Goal: Information Seeking & Learning: Find specific page/section

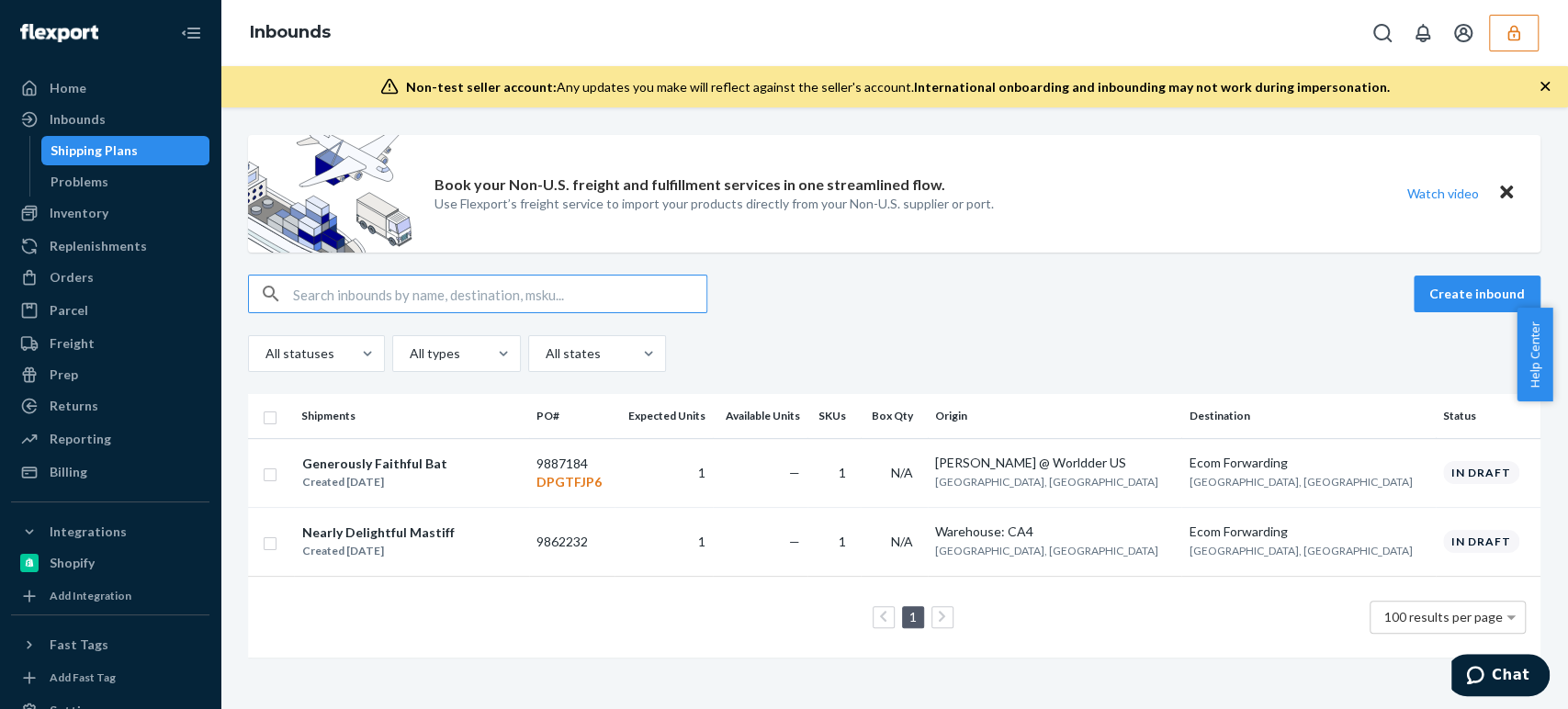
click at [1499, 28] on button "button" at bounding box center [1514, 33] width 50 height 36
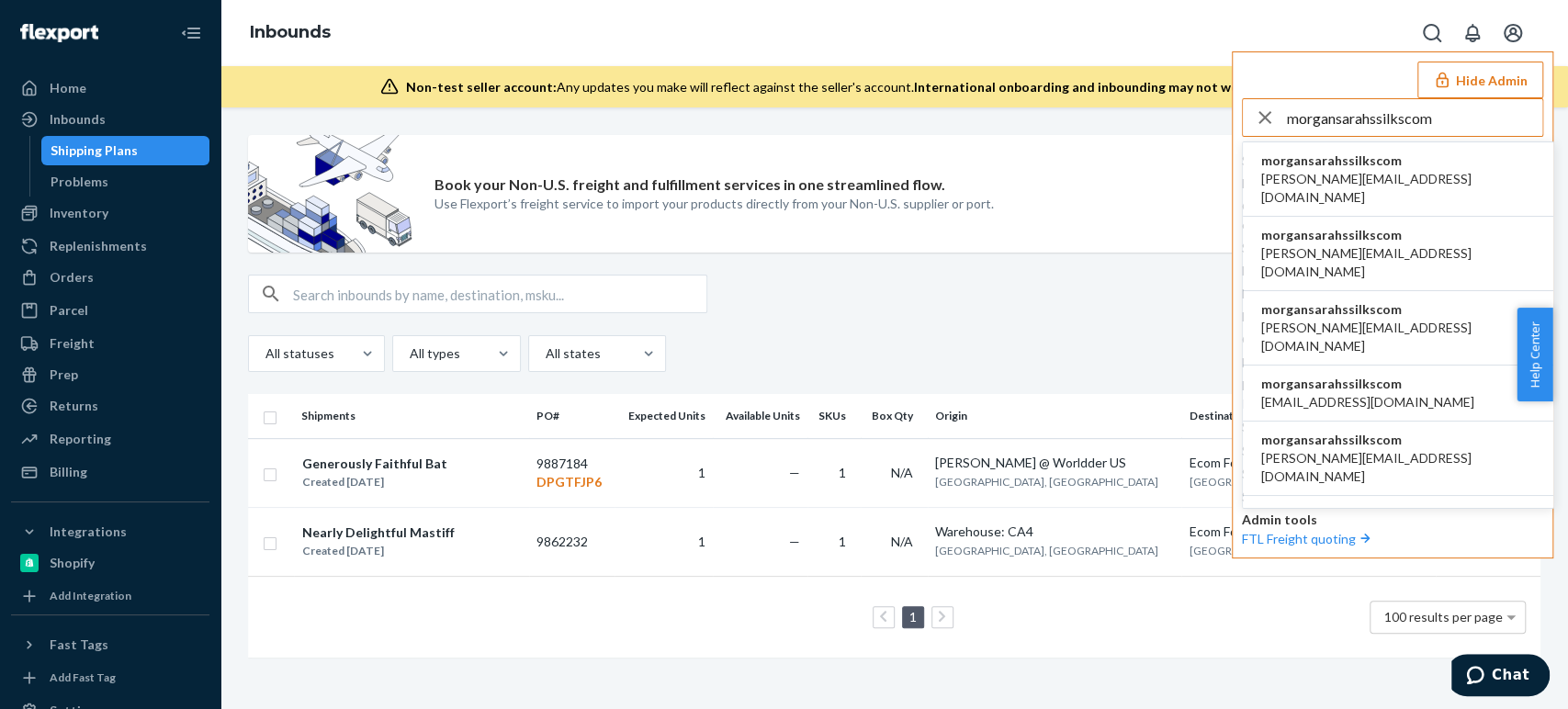
type input "morgansarahssilkscom"
click at [1316, 176] on span "cassandra@sarahssilks.com" at bounding box center [1397, 188] width 273 height 36
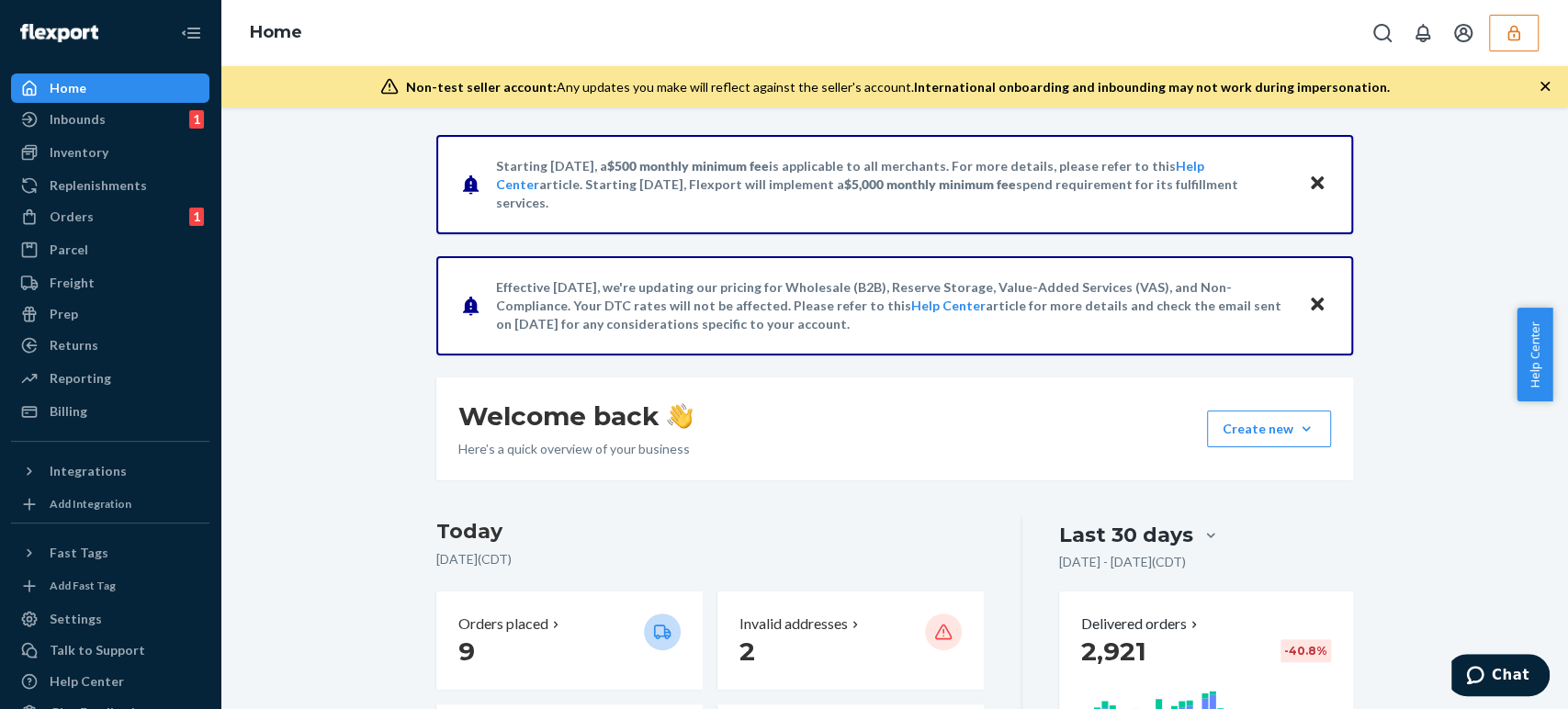
click at [1515, 36] on icon "button" at bounding box center [1513, 33] width 18 height 18
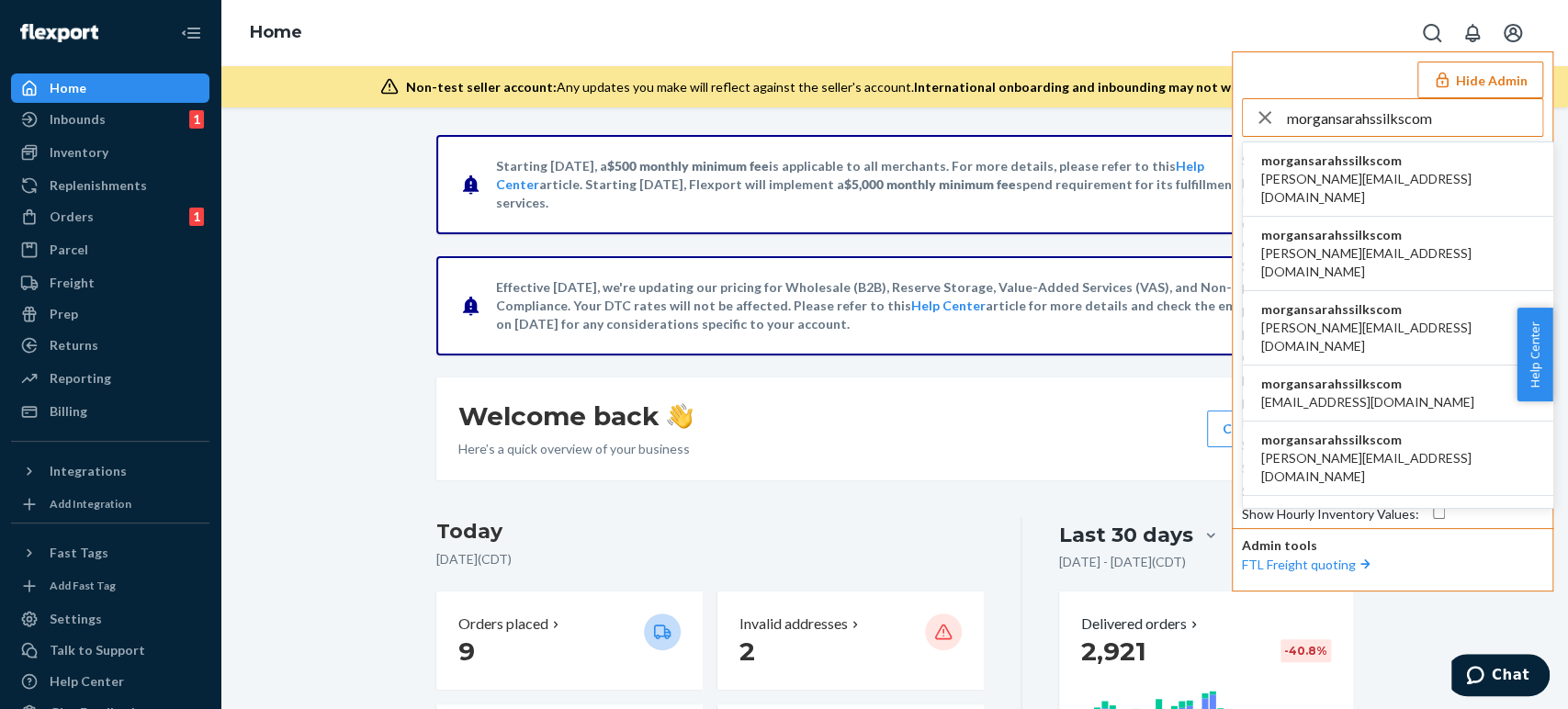
type input "morgansarahssilkscom"
click at [1355, 167] on span "morgansarahssilkscom" at bounding box center [1397, 160] width 273 height 18
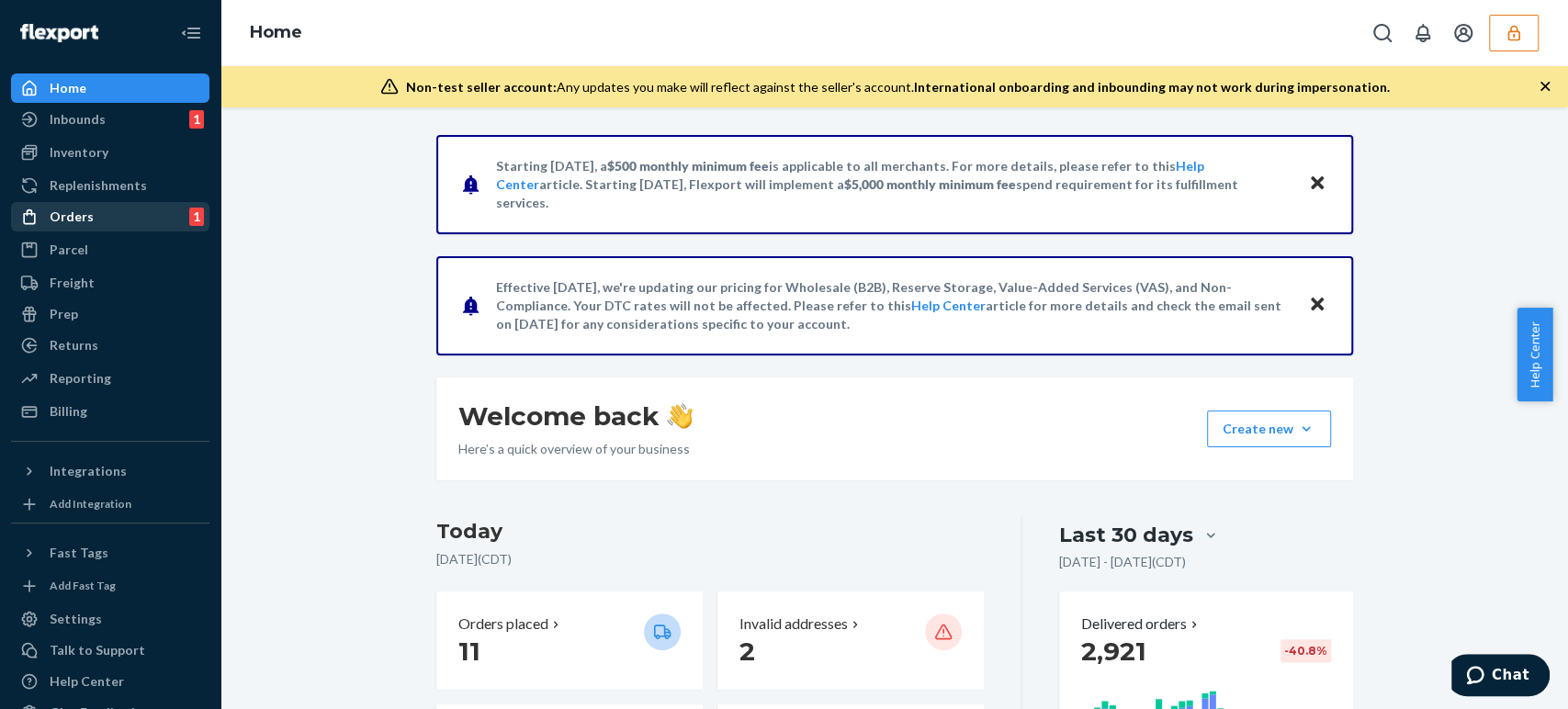
click at [94, 226] on div "Orders 1" at bounding box center [109, 217] width 195 height 26
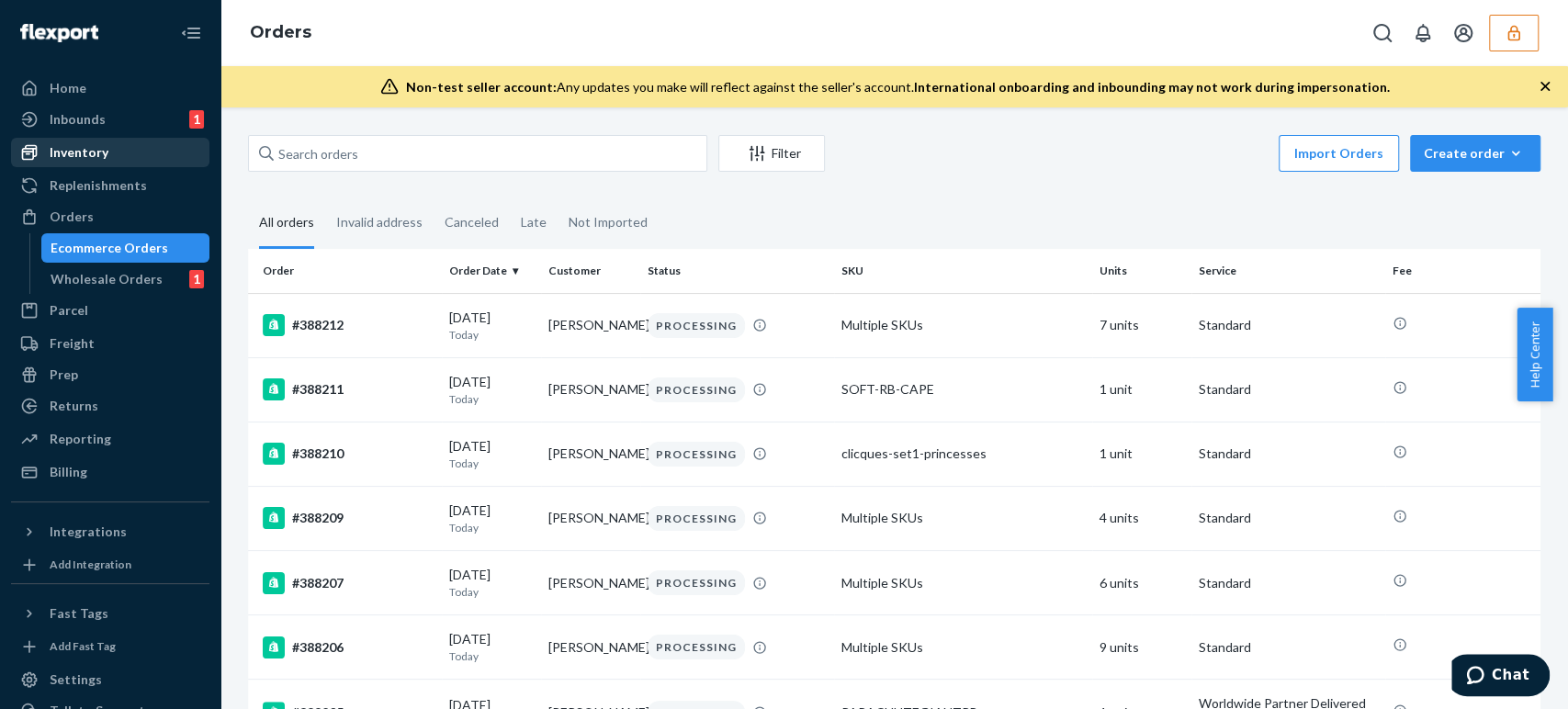
click at [84, 156] on div "Inventory" at bounding box center [79, 152] width 59 height 18
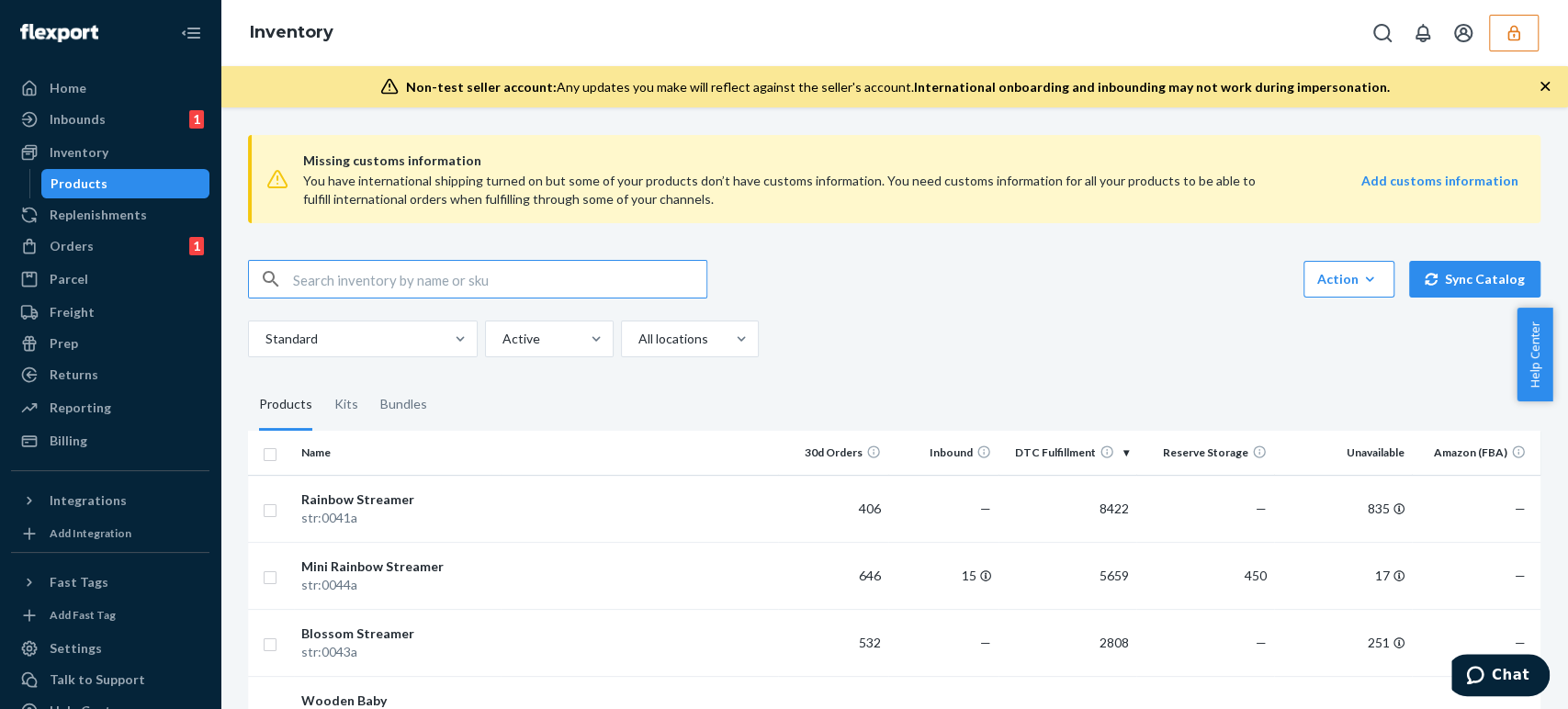
click at [390, 285] on input "text" at bounding box center [499, 279] width 414 height 36
paste input "132493561"
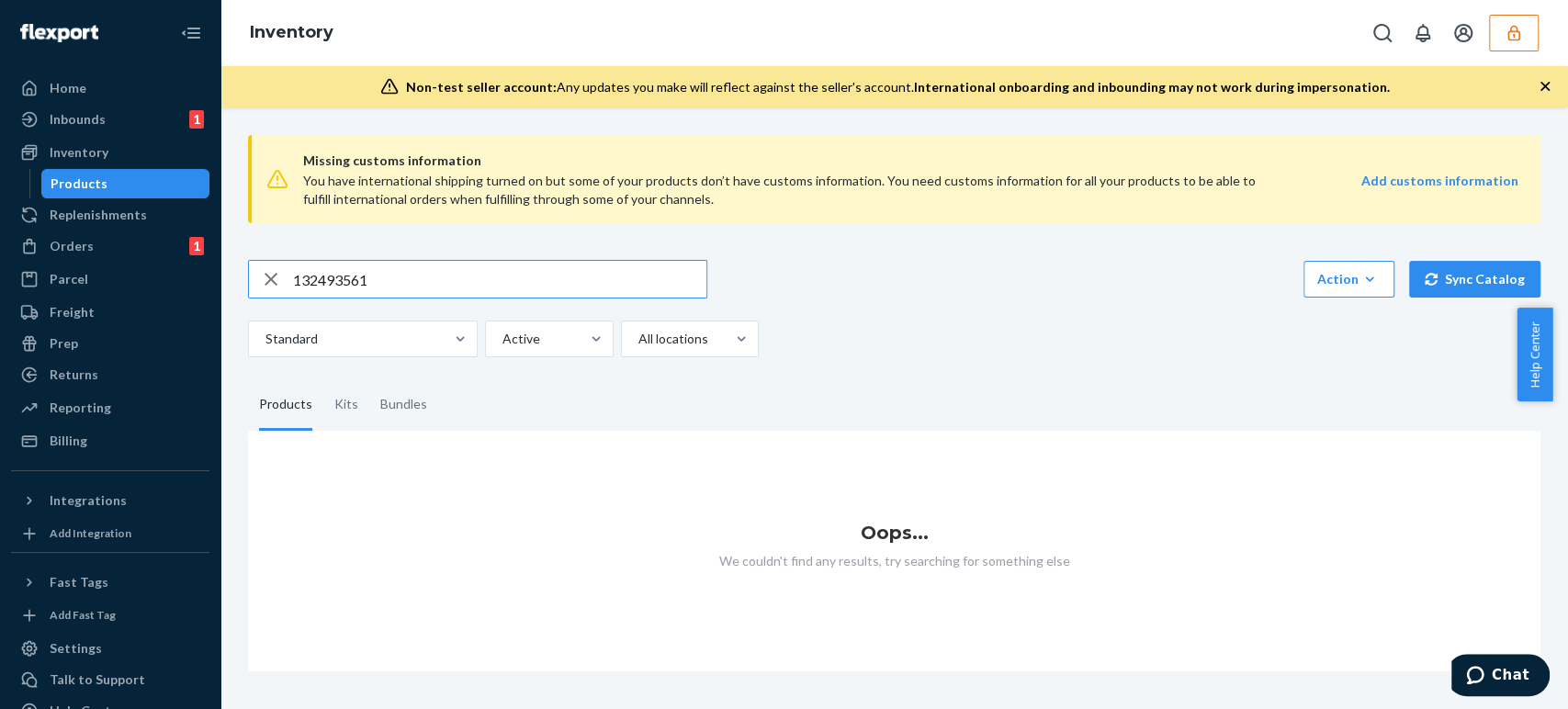
click at [401, 270] on input "132493561" at bounding box center [499, 279] width 414 height 36
type input "132493561"
click at [53, 248] on div "Orders" at bounding box center [72, 246] width 44 height 18
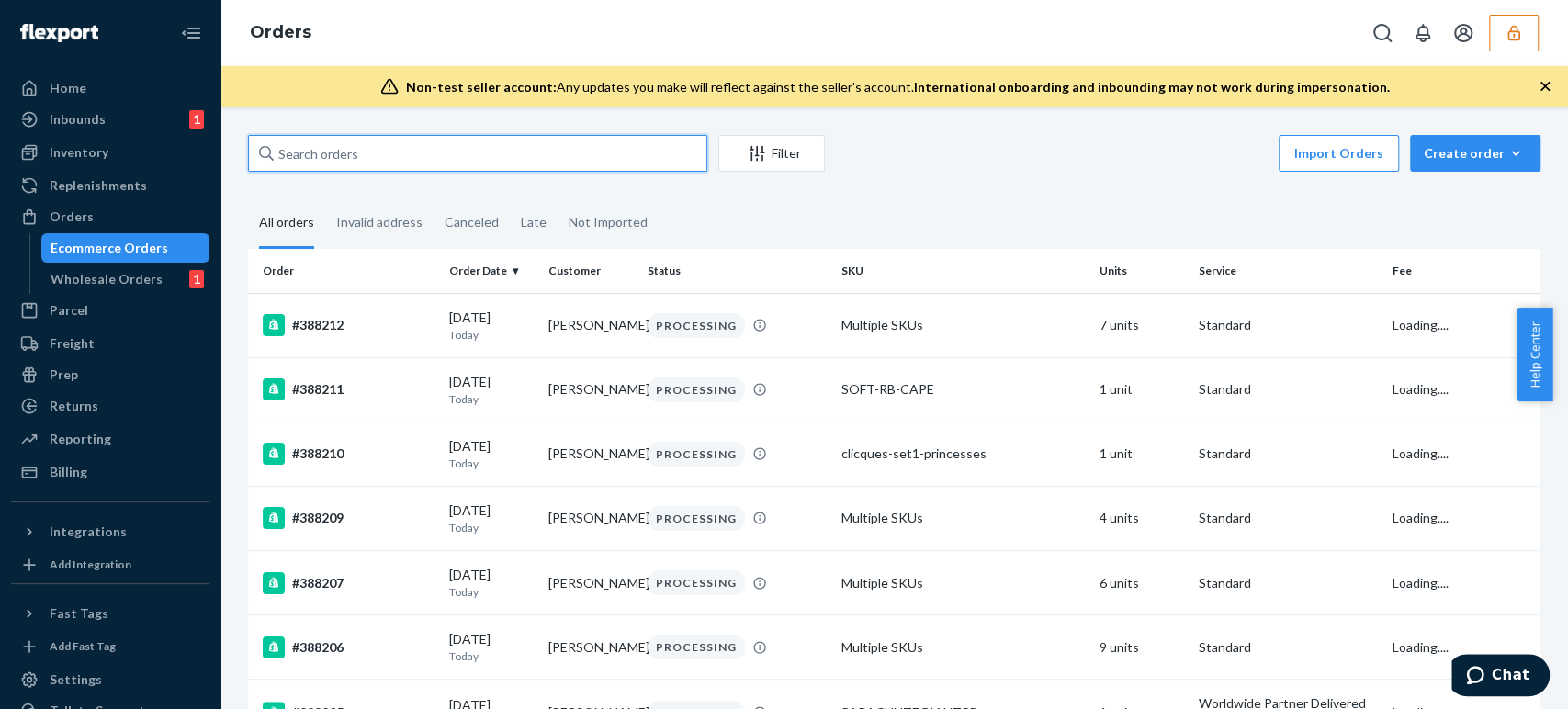
click at [341, 146] on input "text" at bounding box center [477, 154] width 460 height 36
paste input "132493561"
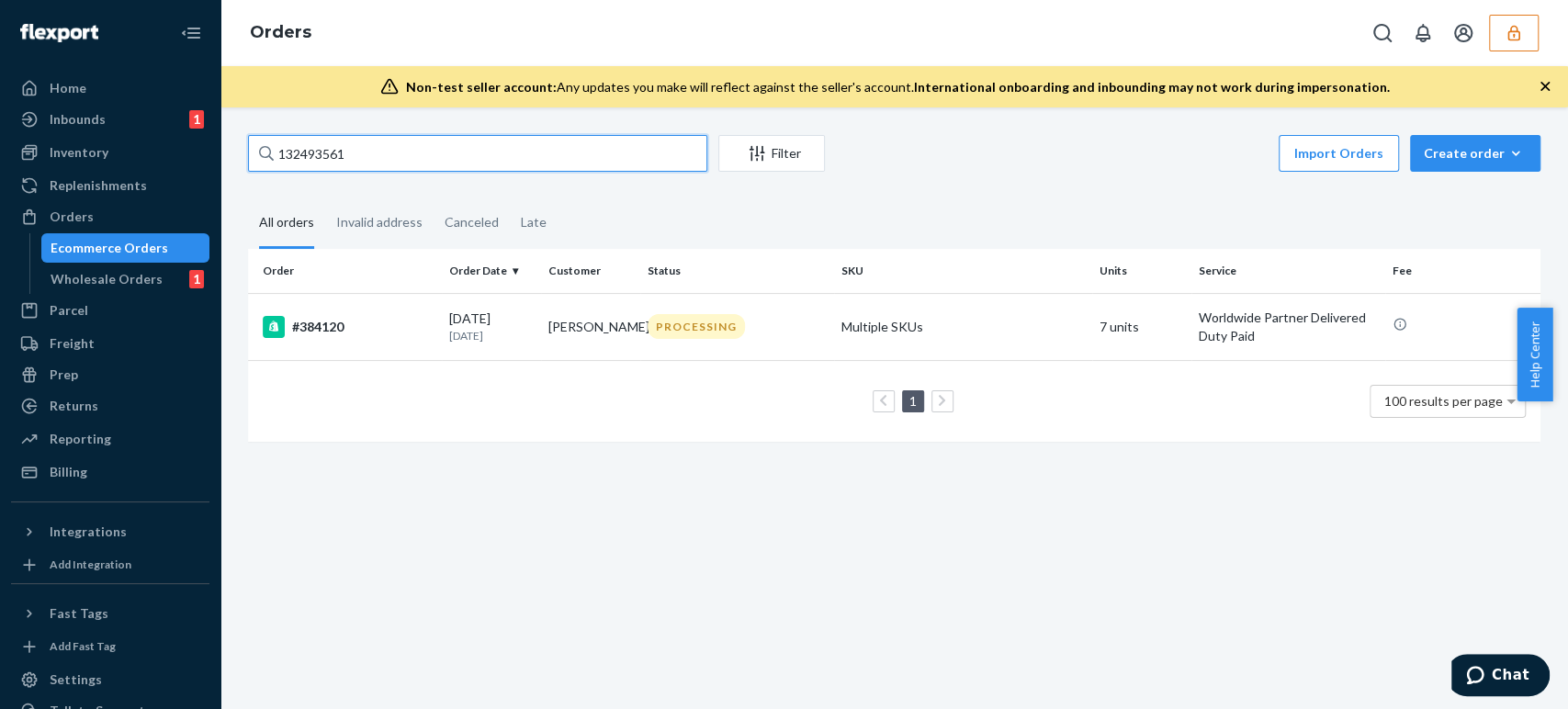
type input "132493561"
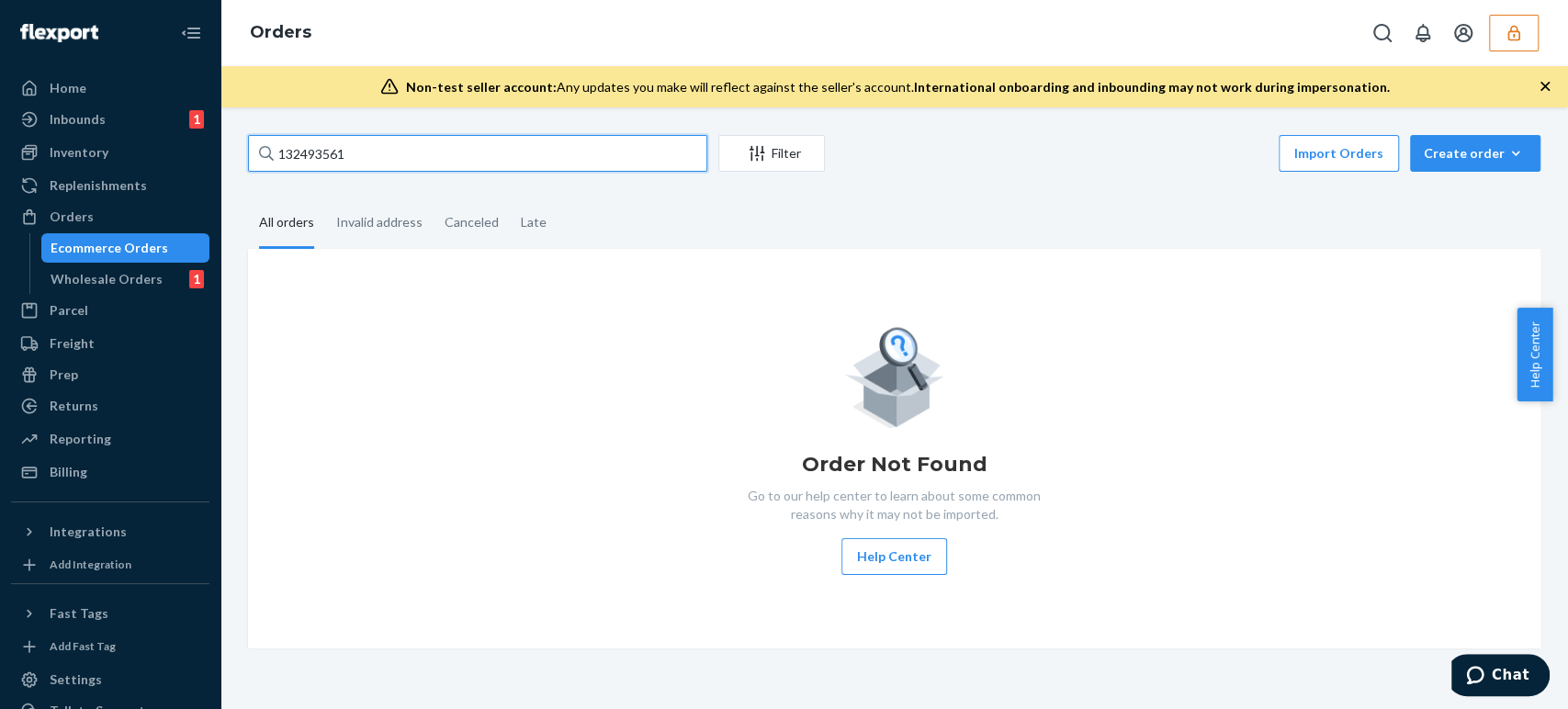
click at [403, 159] on input "132493561" at bounding box center [477, 154] width 460 height 36
click at [402, 152] on input "132493561" at bounding box center [477, 154] width 460 height 36
click at [1514, 33] on icon "button" at bounding box center [1513, 33] width 18 height 18
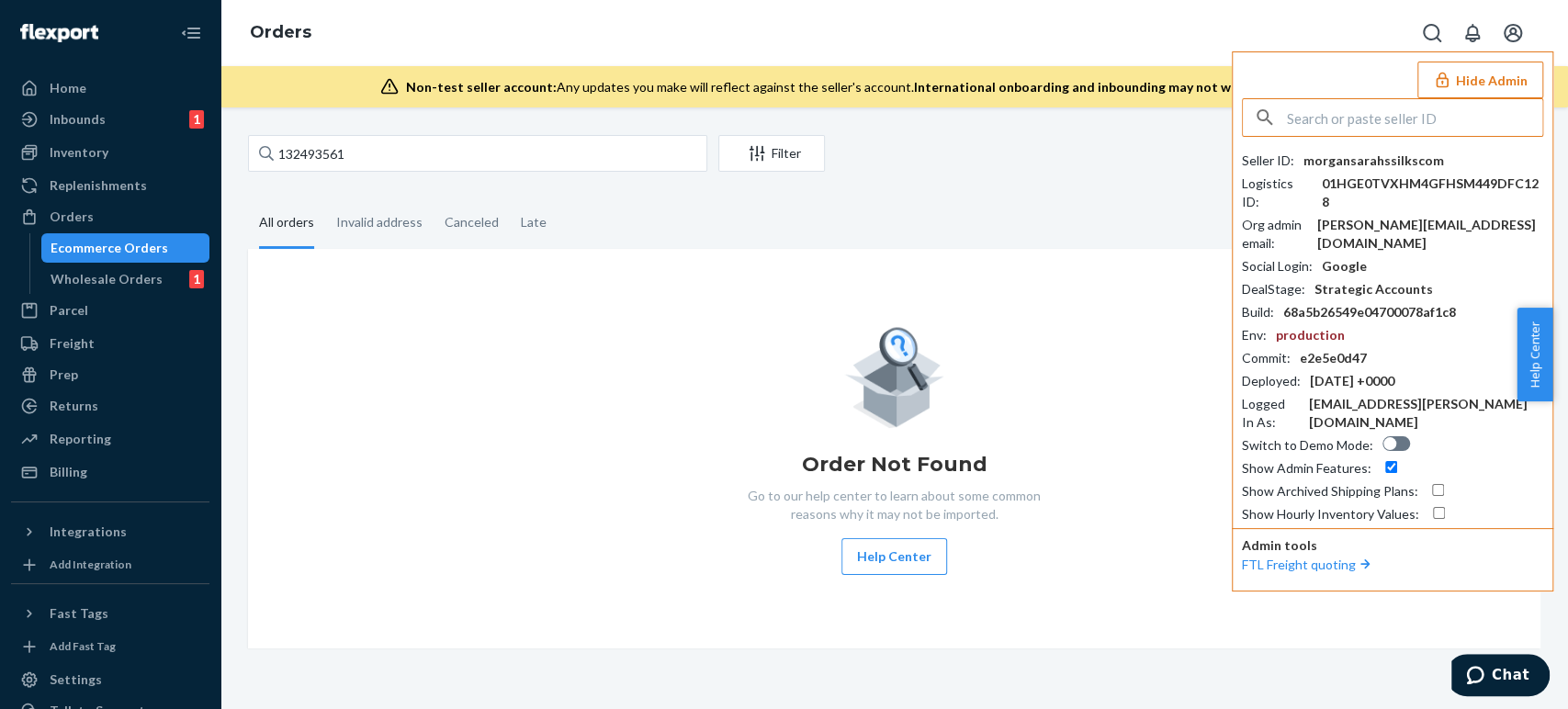
click at [573, 34] on div "Orders Hide Admin Seller ID : morgansarahssilkscom Logistics ID : 01HGE0TVXHM4G…" at bounding box center [894, 33] width 1347 height 66
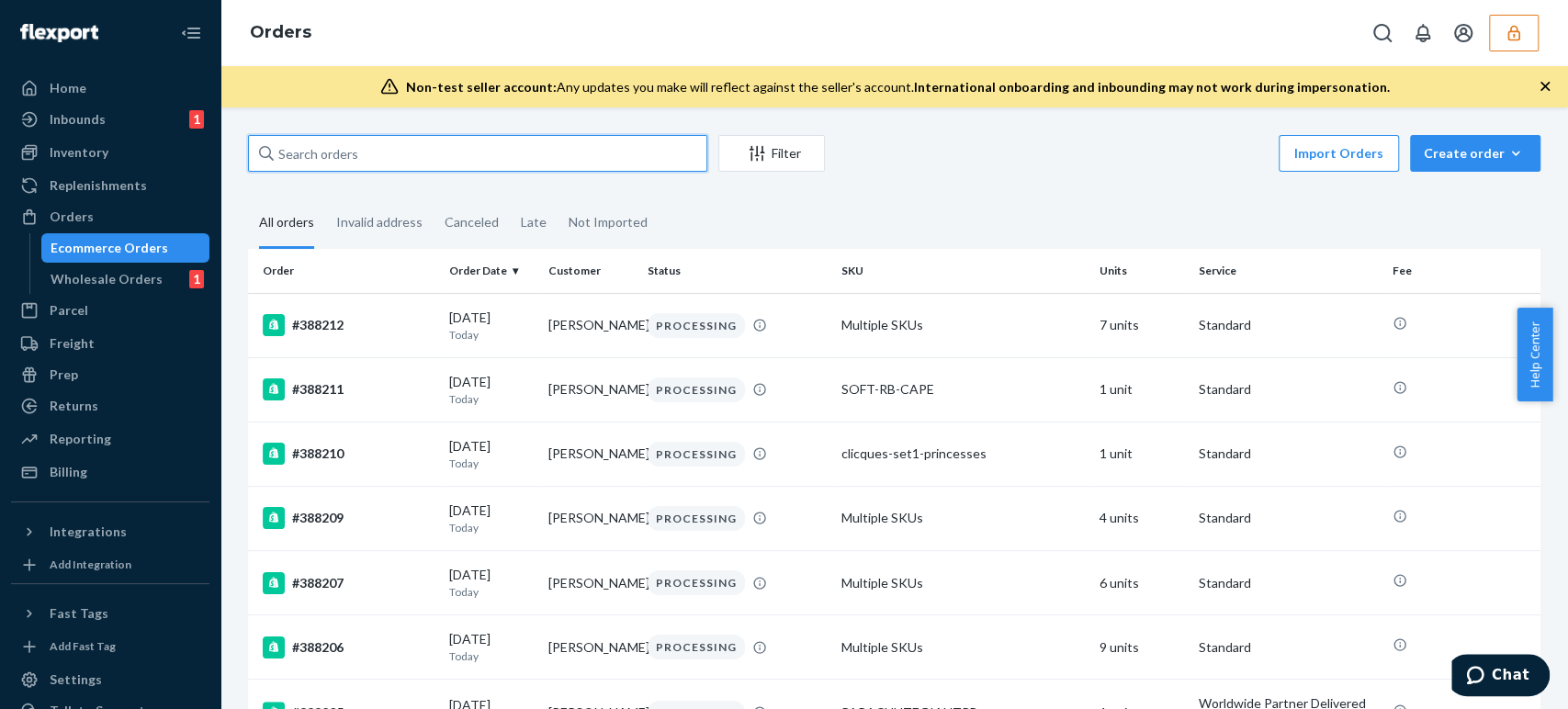
click at [328, 143] on input "text" at bounding box center [477, 154] width 460 height 36
paste input "132493561"
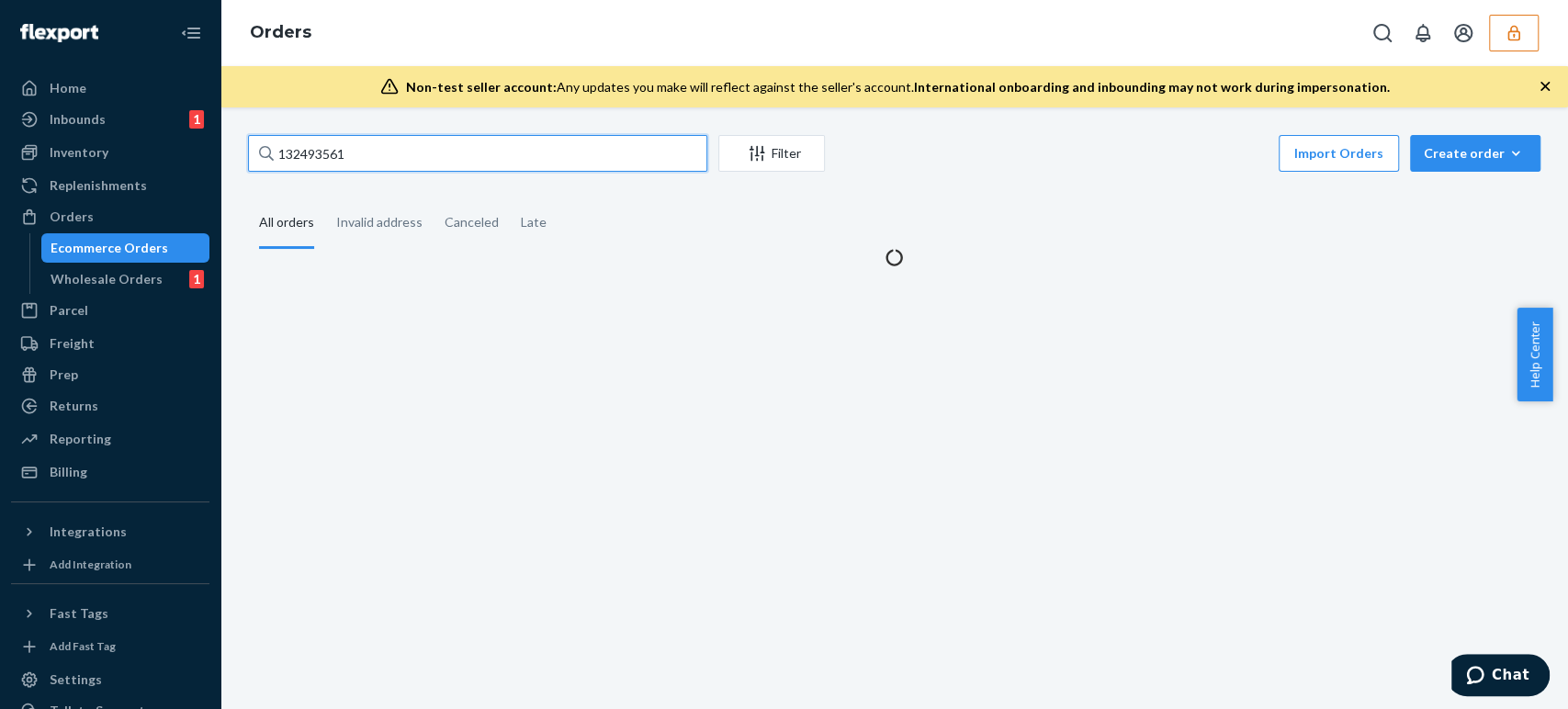
type input "132493561"
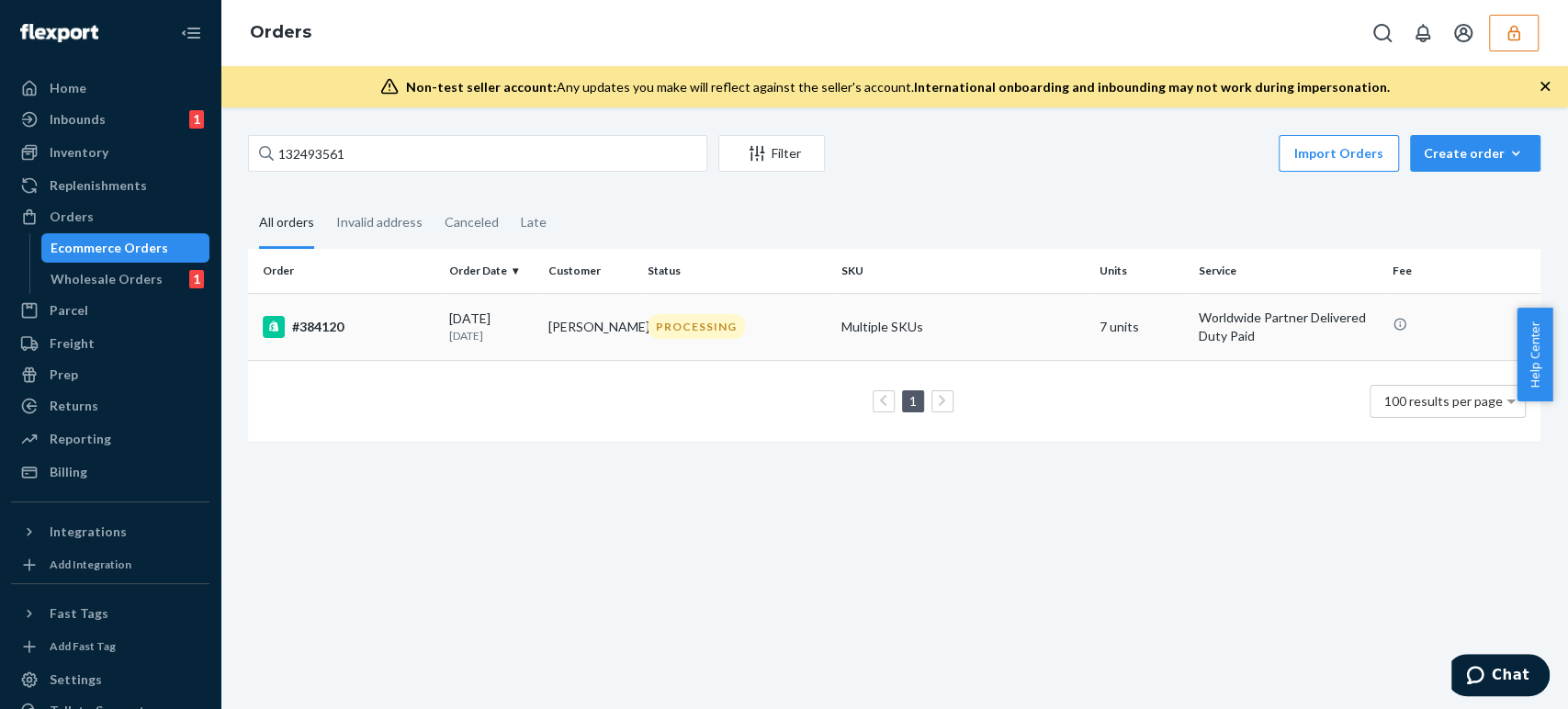
click at [451, 329] on p "1 month ago" at bounding box center [491, 336] width 84 height 15
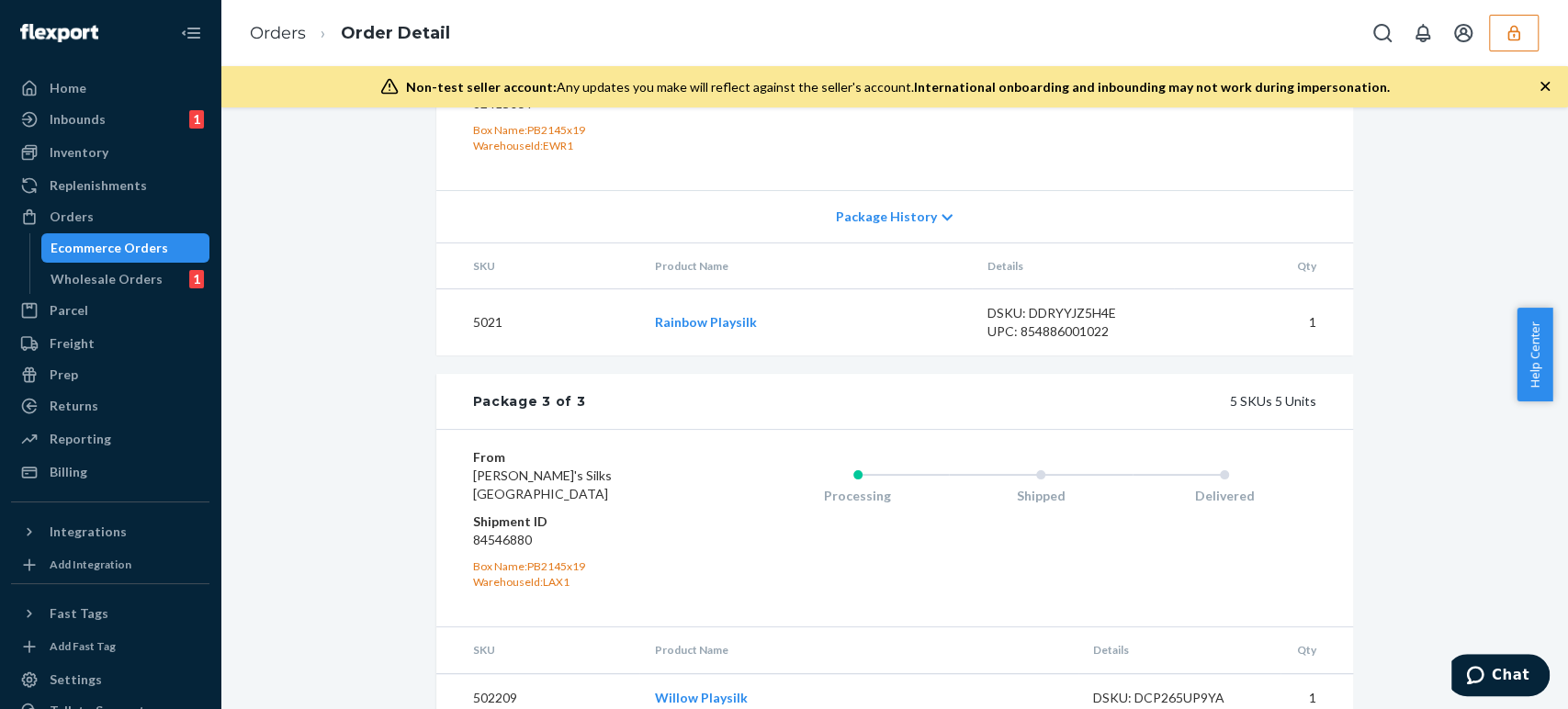
scroll to position [1970, 0]
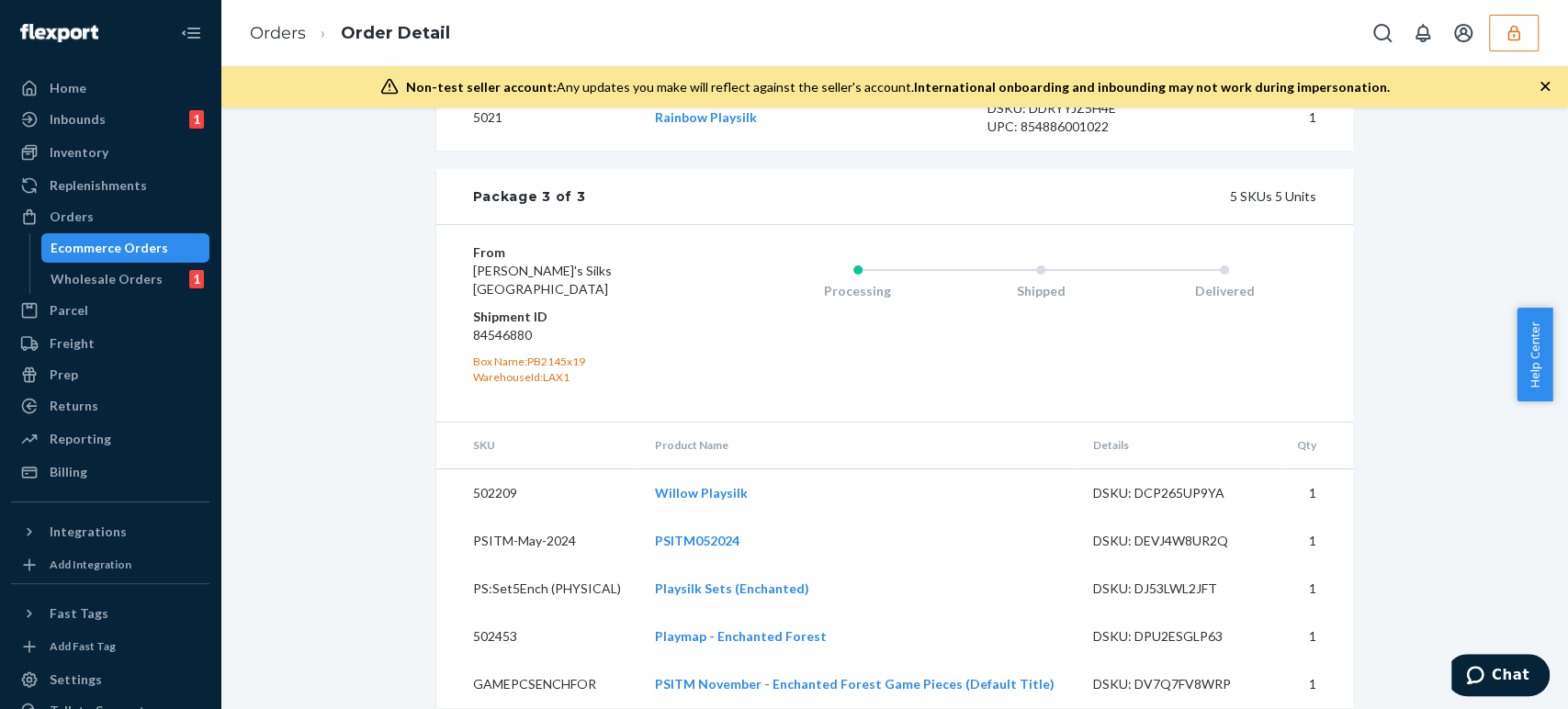
click at [508, 326] on dd "84546880" at bounding box center [582, 335] width 220 height 18
copy dd "84546880"
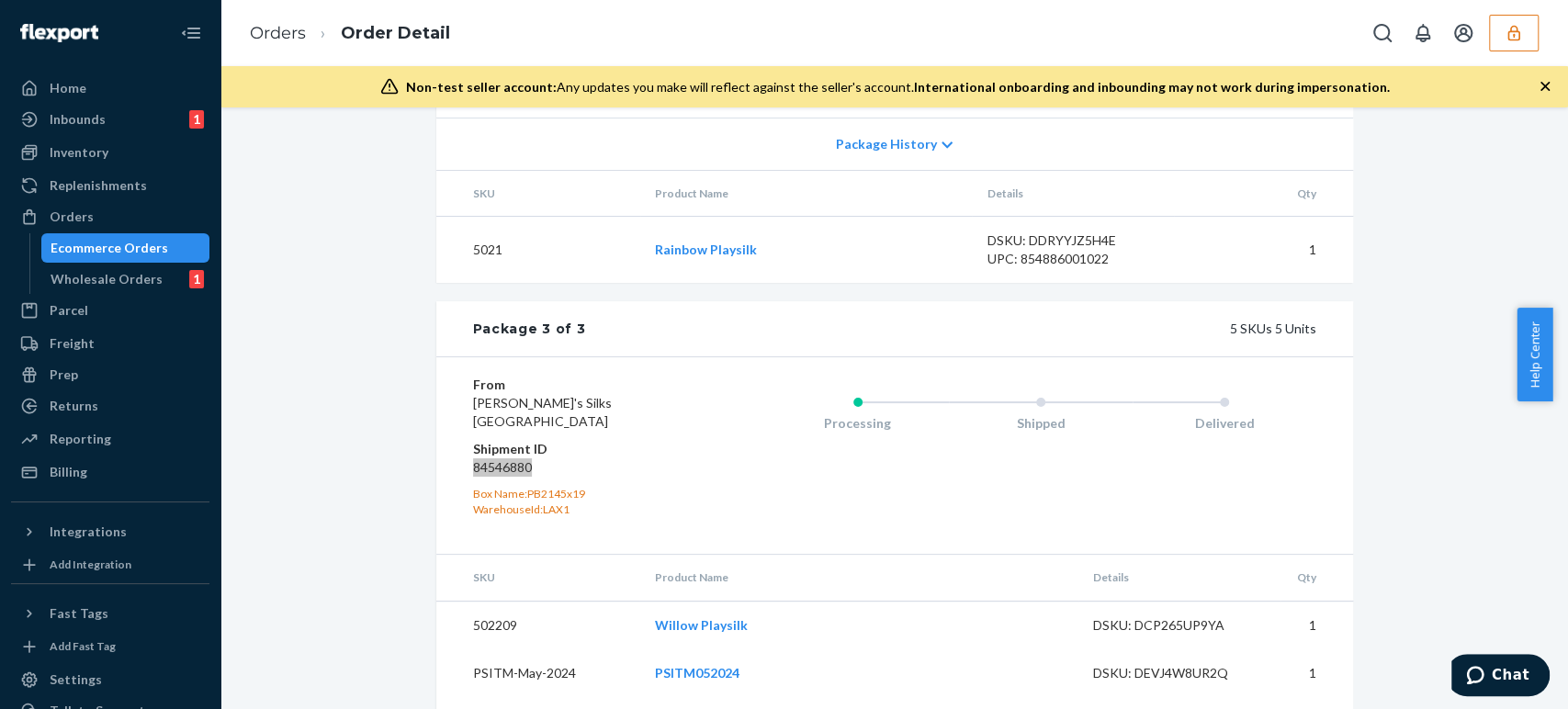
scroll to position [1939, 0]
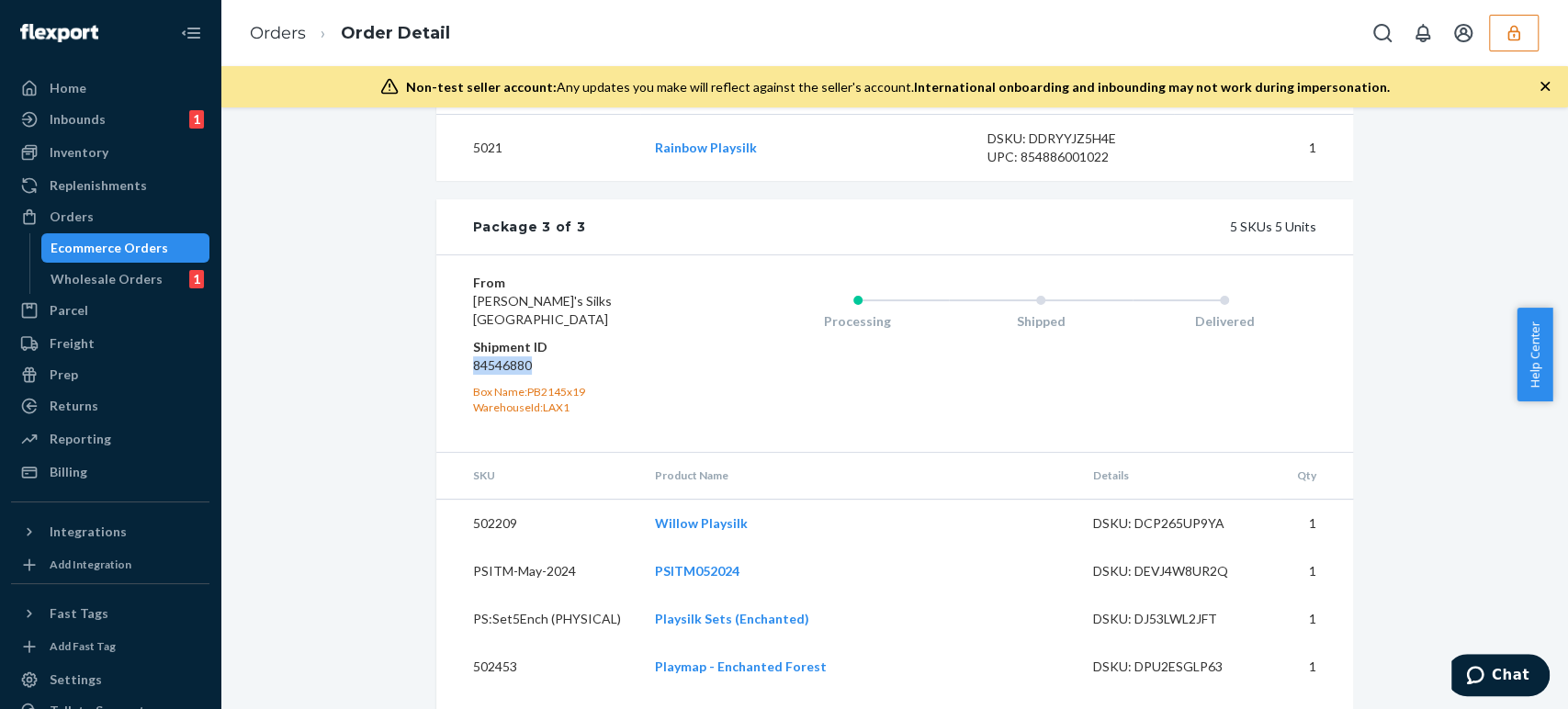
click at [1514, 33] on icon "button" at bounding box center [1513, 33] width 18 height 18
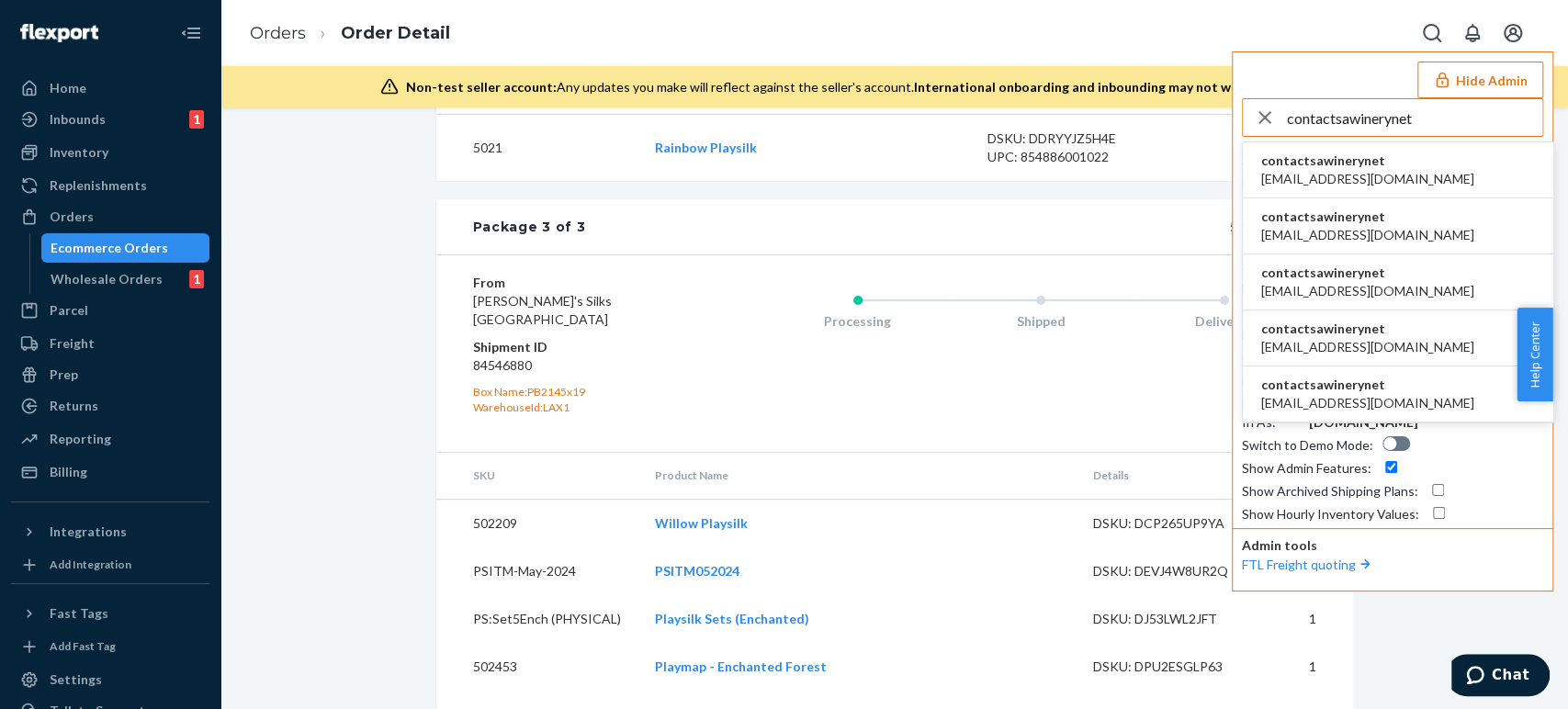
type input "contactsawinerynet"
click at [1337, 166] on span "contactsawinerynet" at bounding box center [1367, 160] width 213 height 18
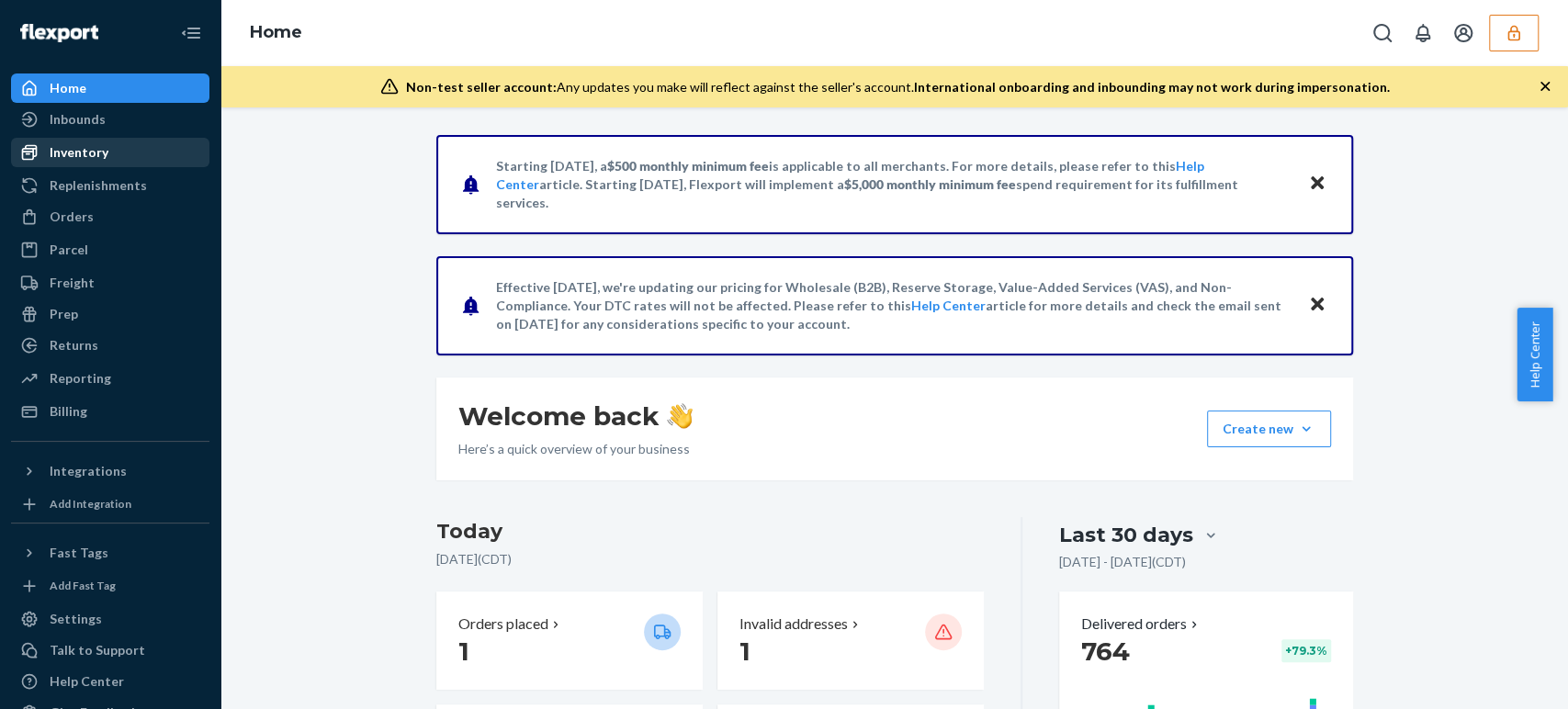
click at [94, 155] on div "Inventory" at bounding box center [79, 152] width 59 height 18
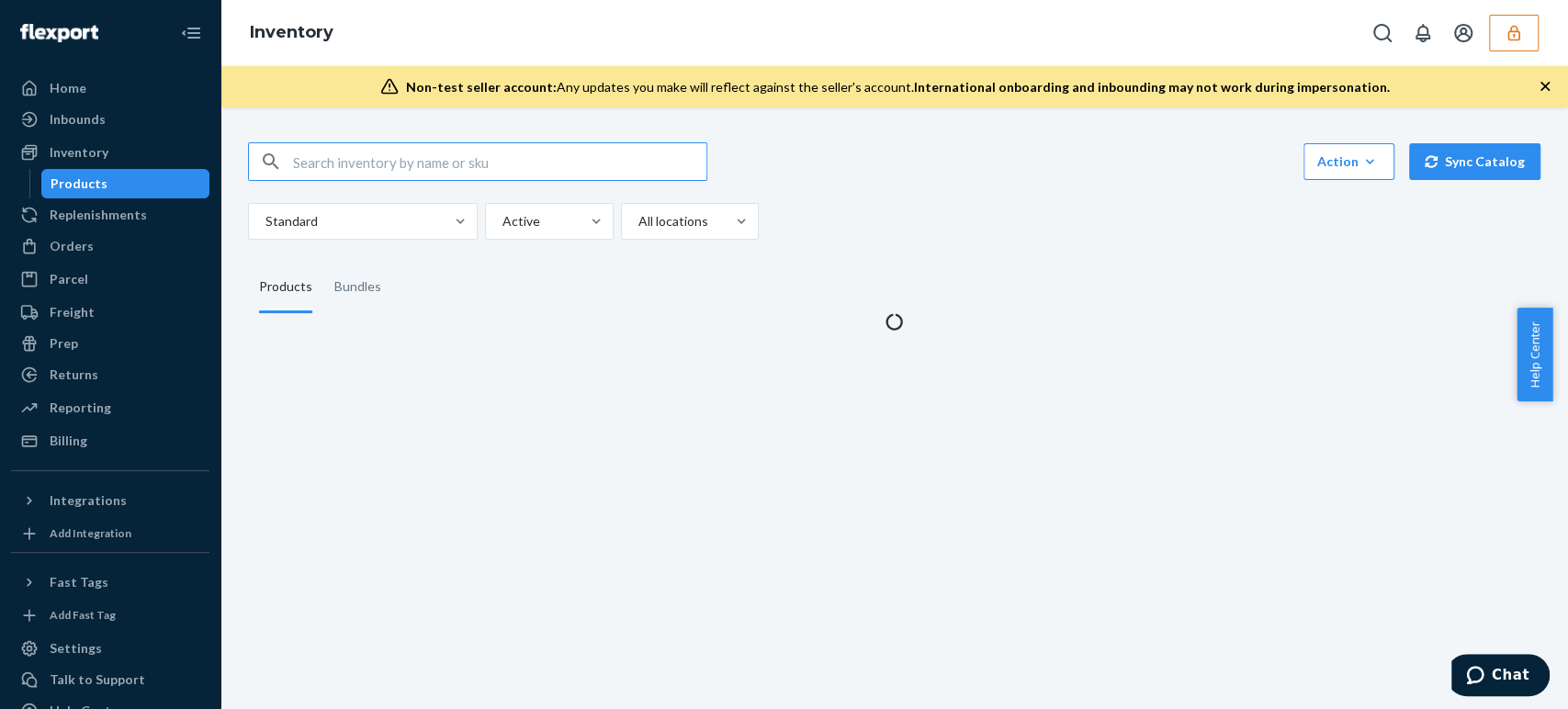
click at [432, 158] on input "text" at bounding box center [499, 161] width 414 height 36
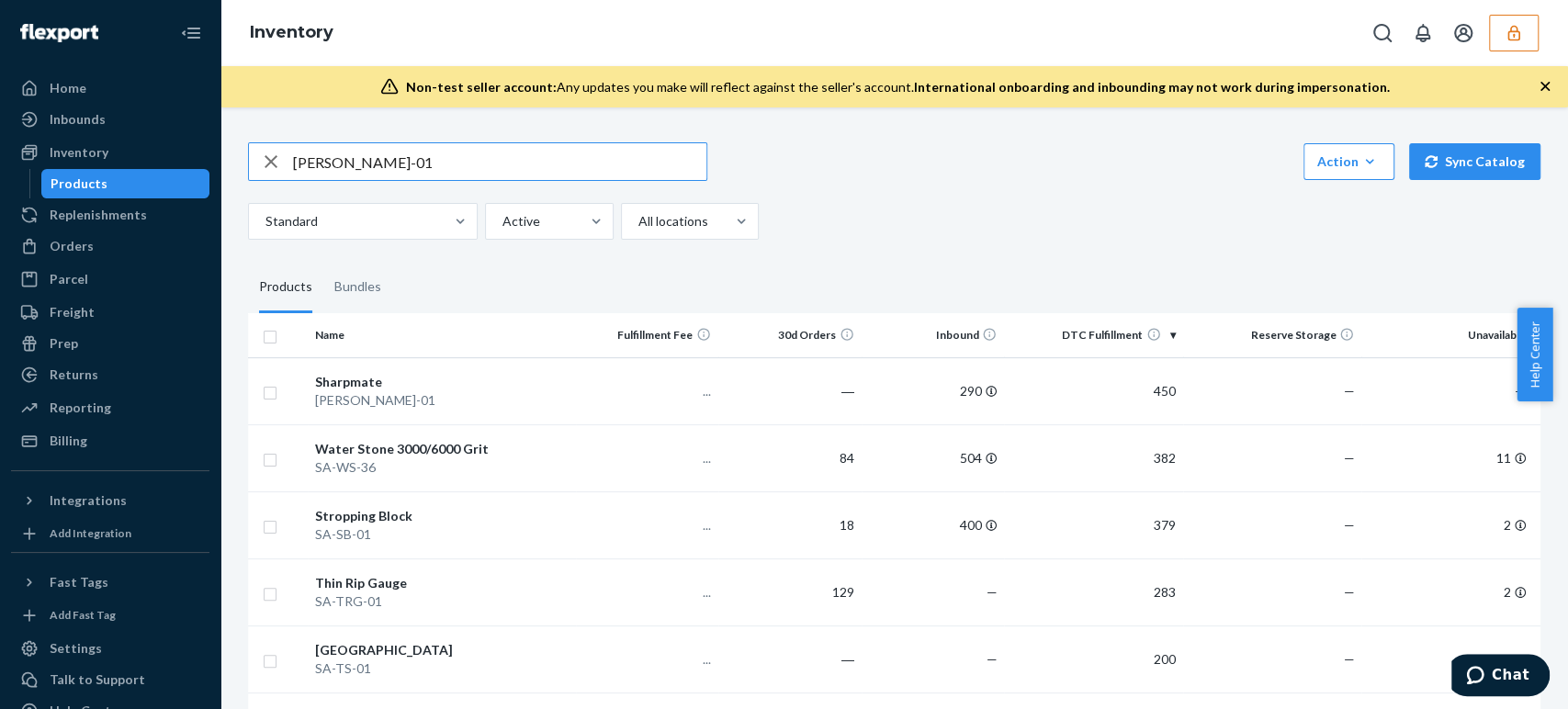
type input "[PERSON_NAME]-01"
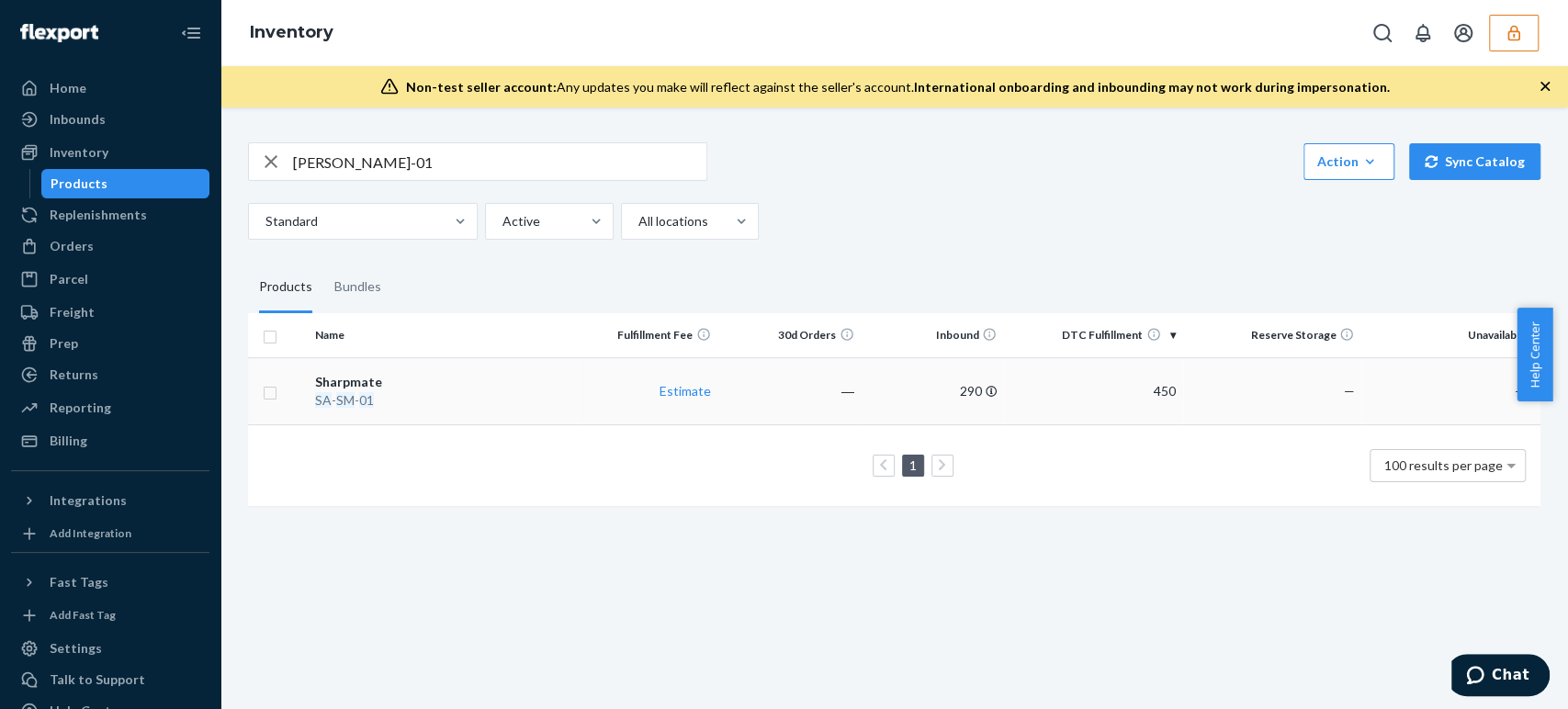
click at [467, 369] on td "Sharpmate [PERSON_NAME] - 01" at bounding box center [442, 390] width 269 height 67
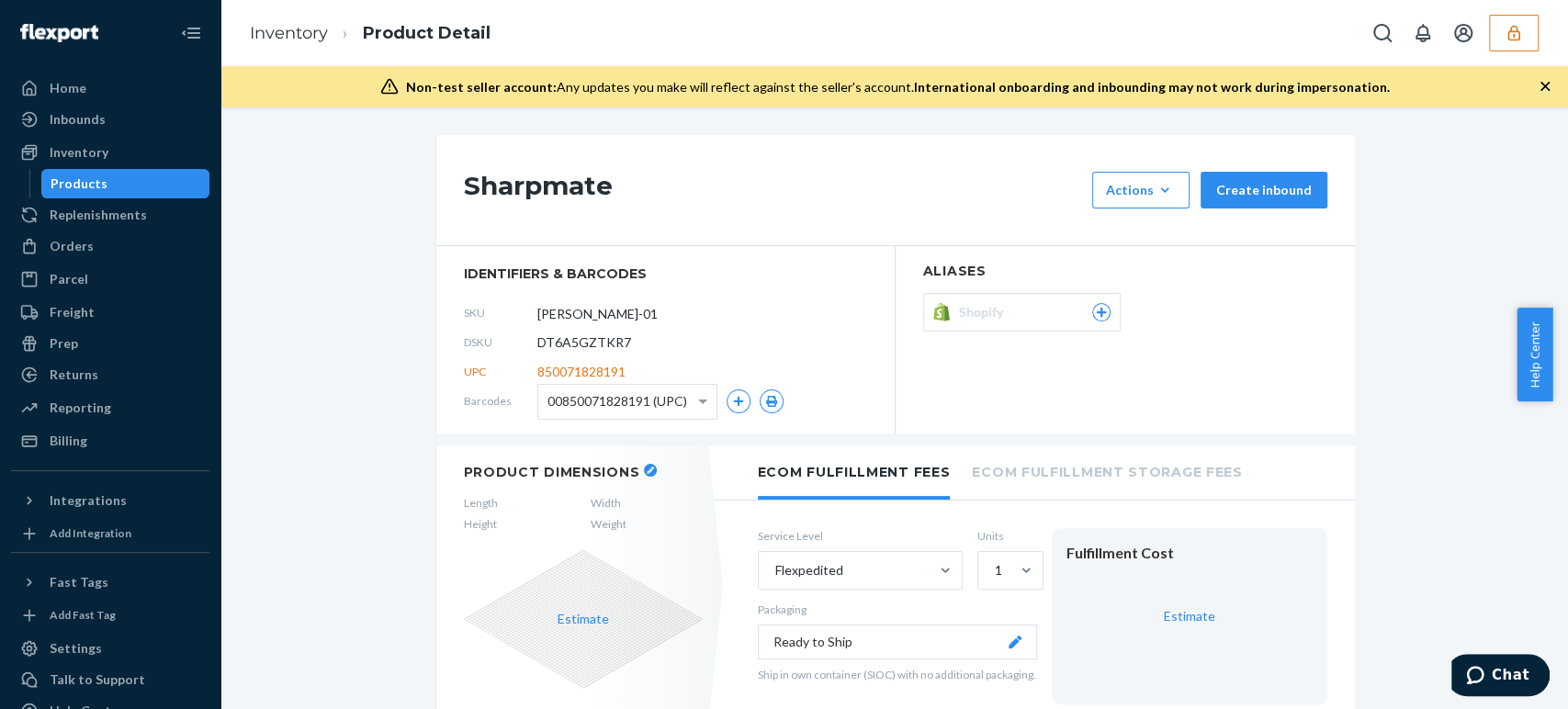
click at [589, 343] on span "DT6A5GZTKR7" at bounding box center [584, 343] width 94 height 18
copy span "DT6A5GZTKR7"
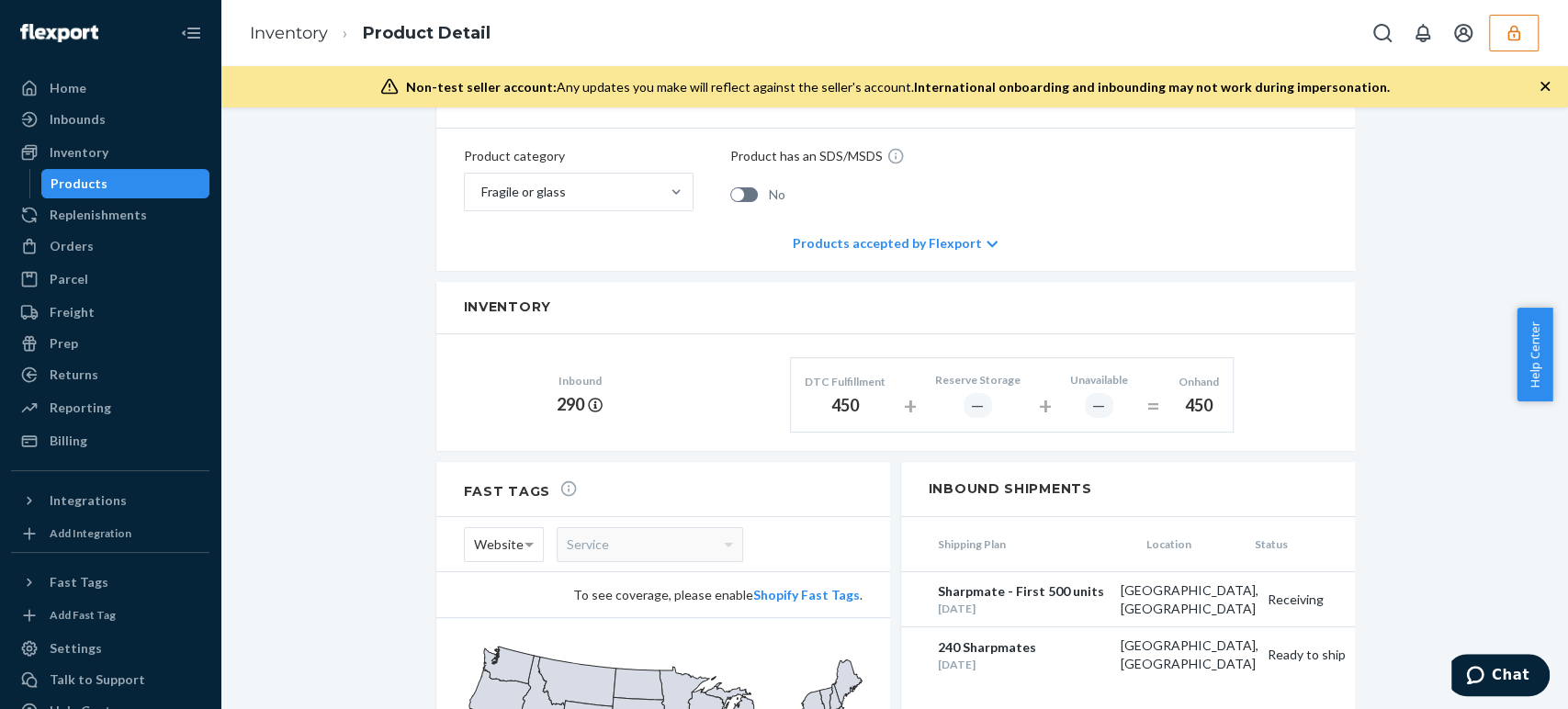
scroll to position [815, 0]
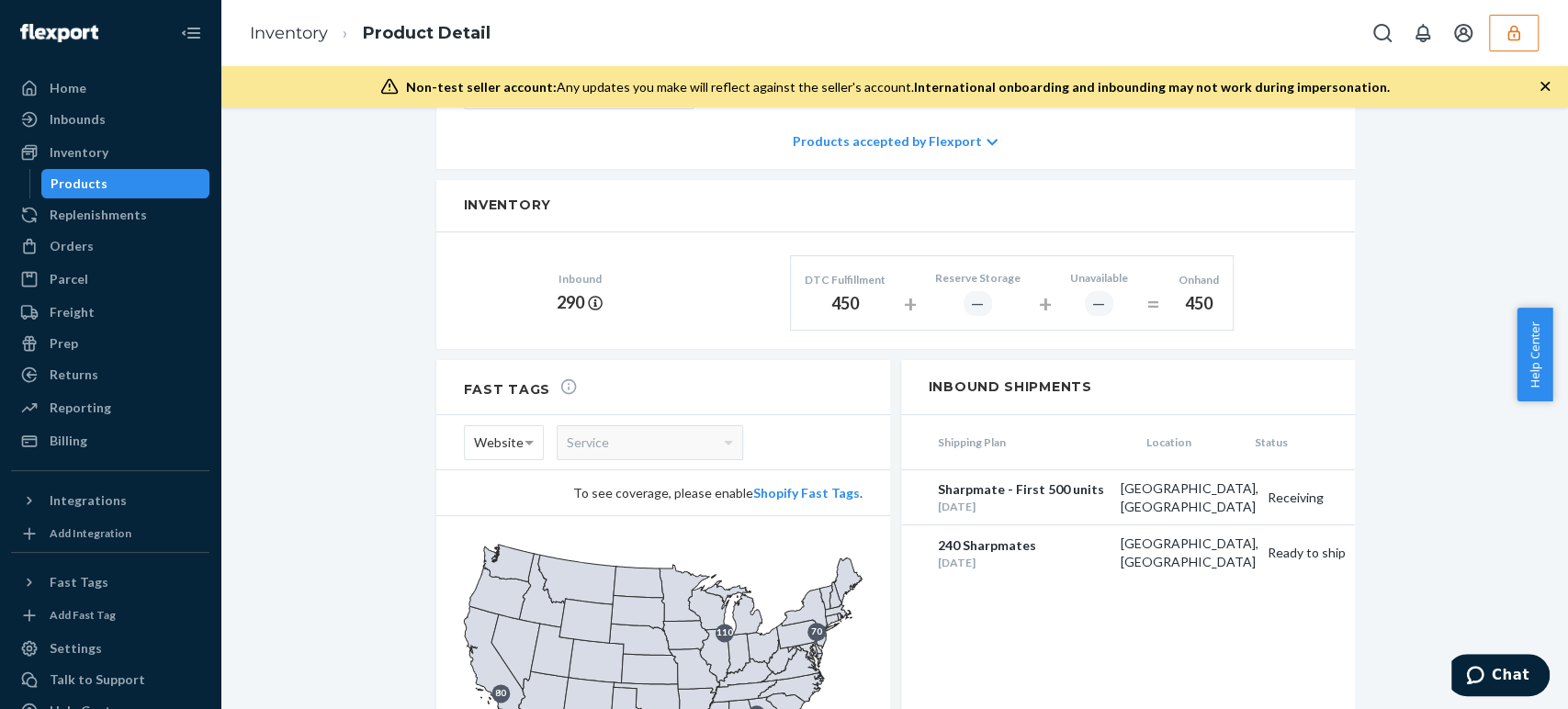
click at [1522, 42] on button "button" at bounding box center [1514, 33] width 50 height 36
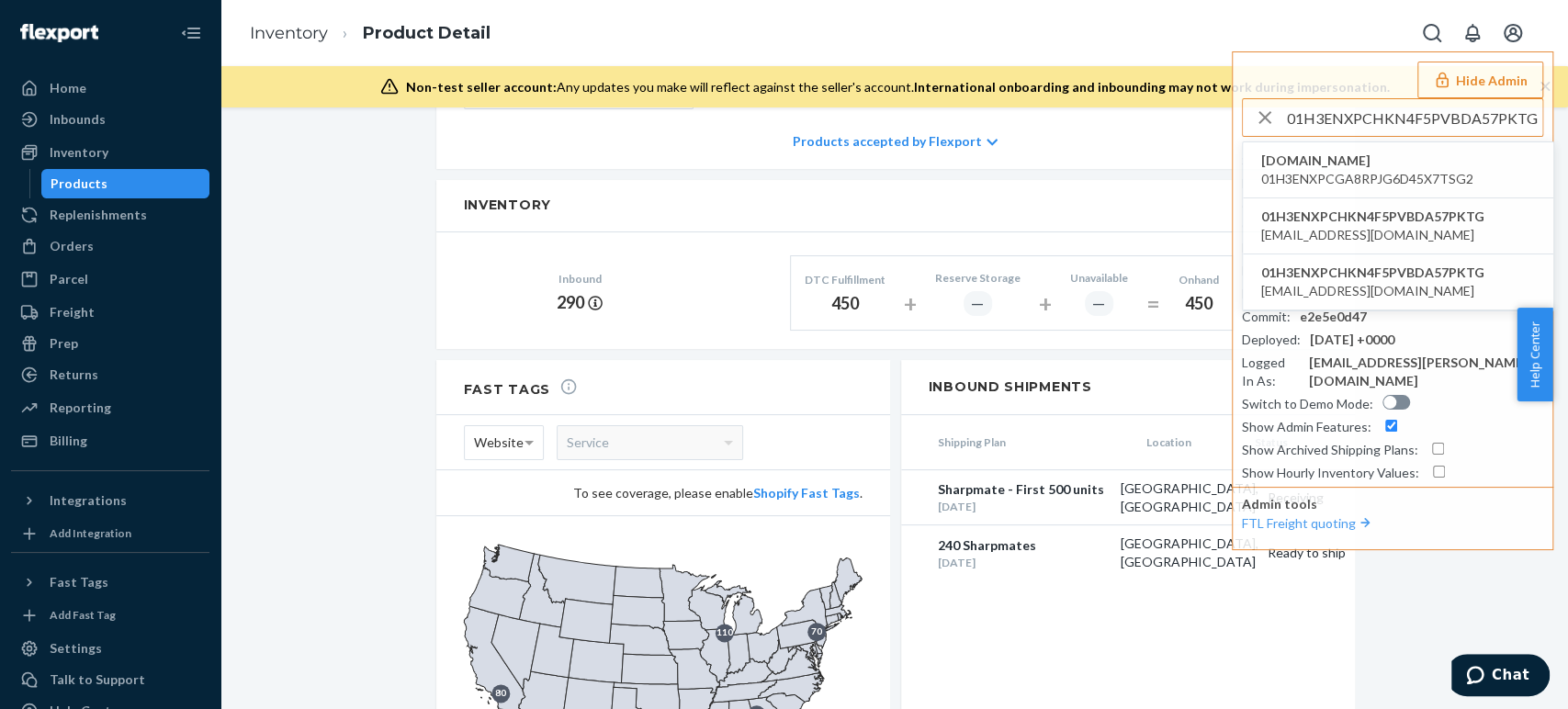
type input "01H3ENXPCHKN4F5PVBDA57PKTG"
click at [1324, 161] on span "[DOMAIN_NAME]" at bounding box center [1366, 160] width 212 height 18
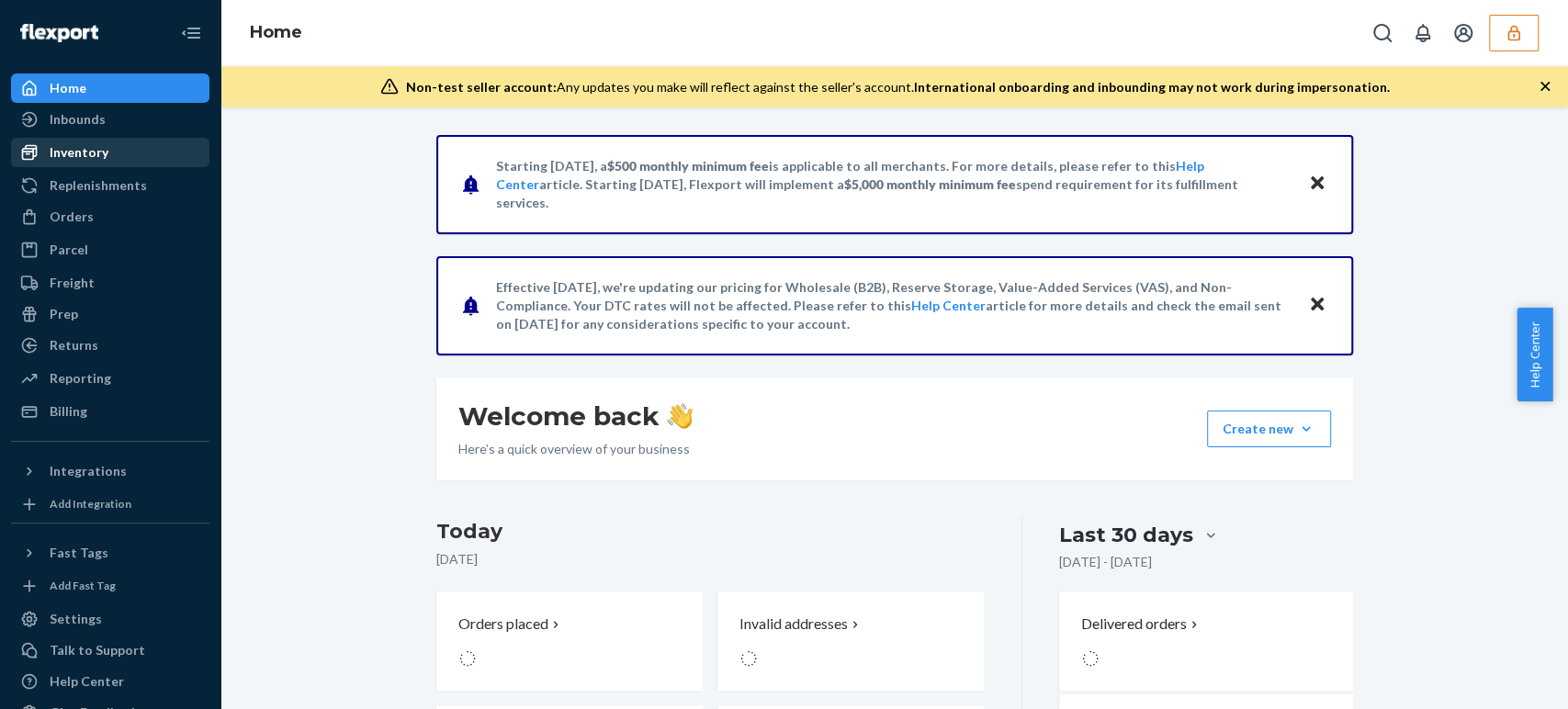
click at [79, 159] on div "Inventory" at bounding box center [79, 152] width 59 height 18
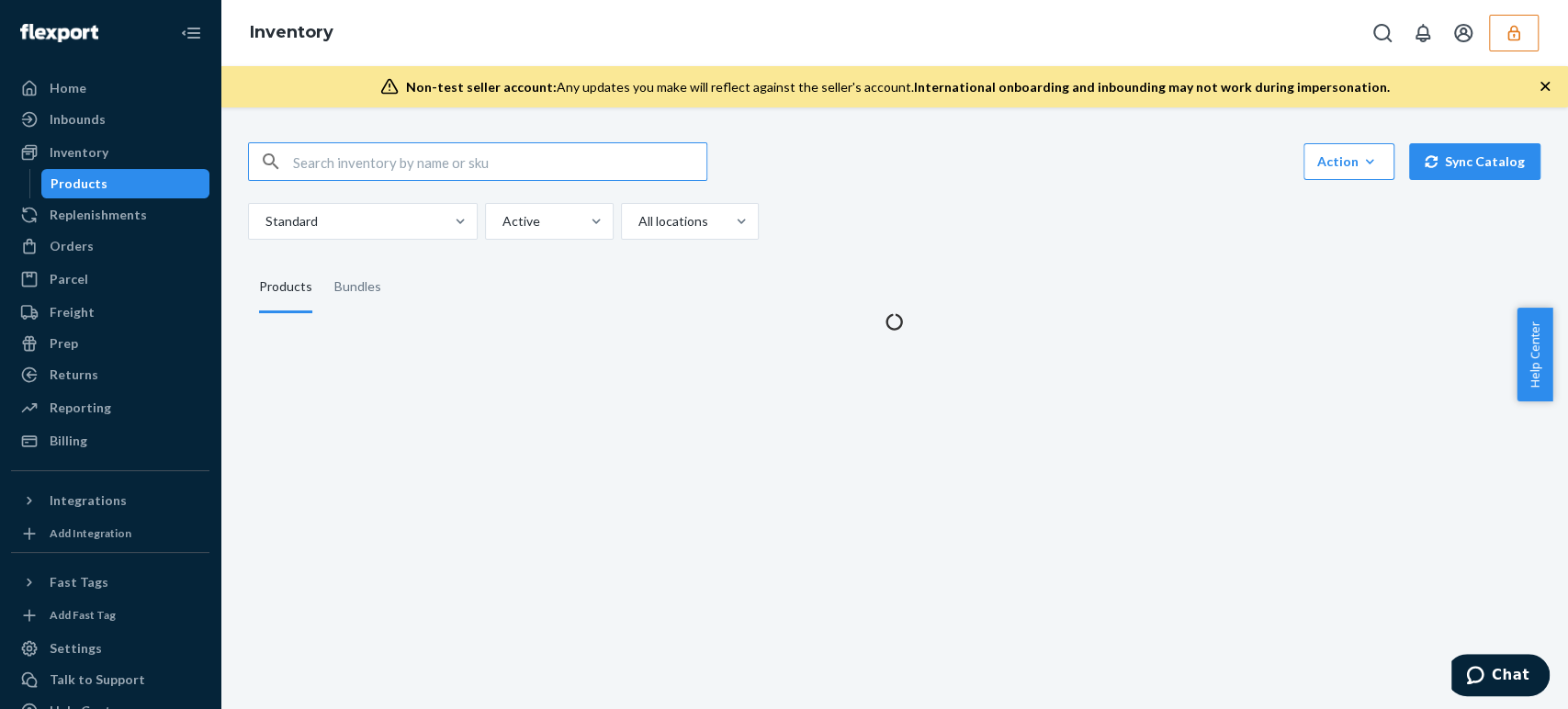
click at [360, 154] on input "text" at bounding box center [499, 161] width 414 height 36
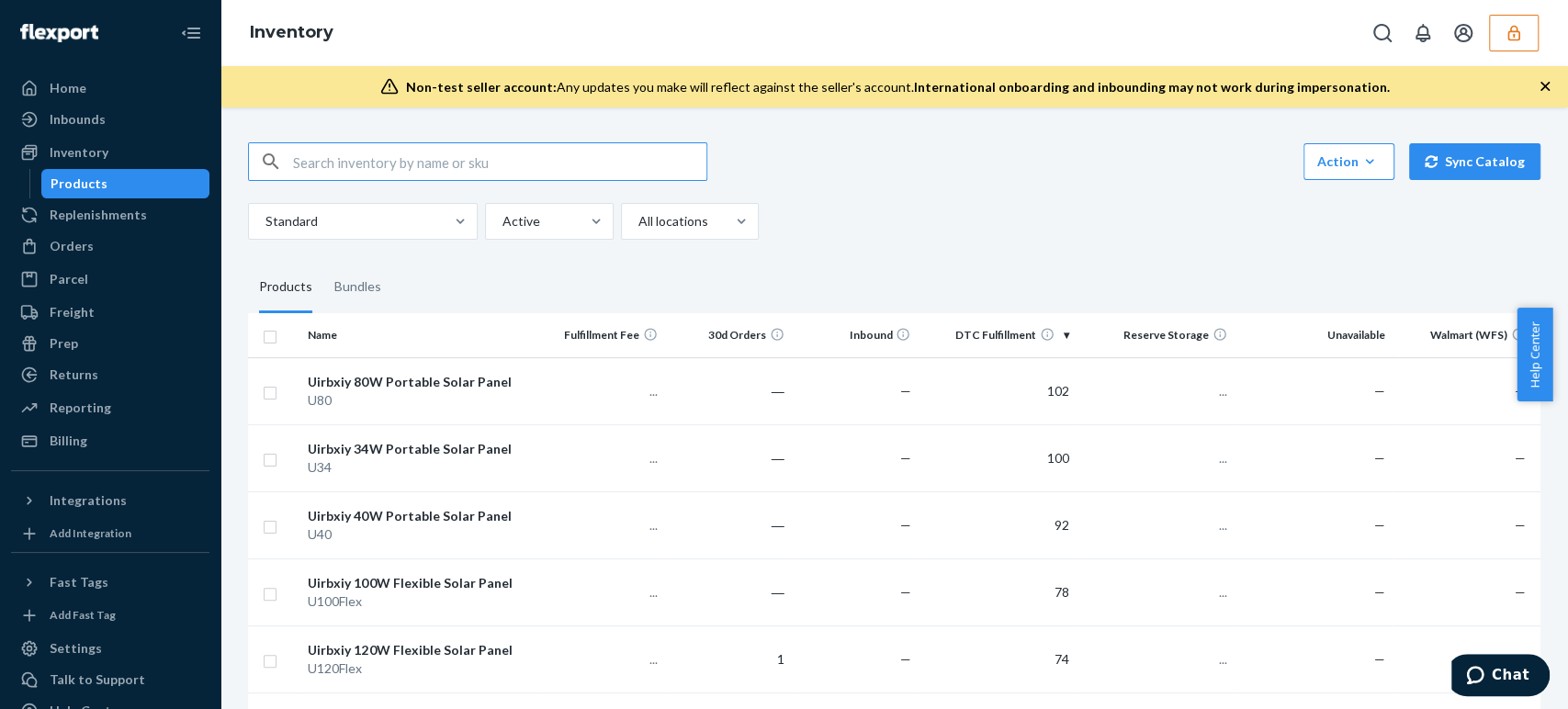
click at [360, 163] on input "text" at bounding box center [499, 161] width 414 height 36
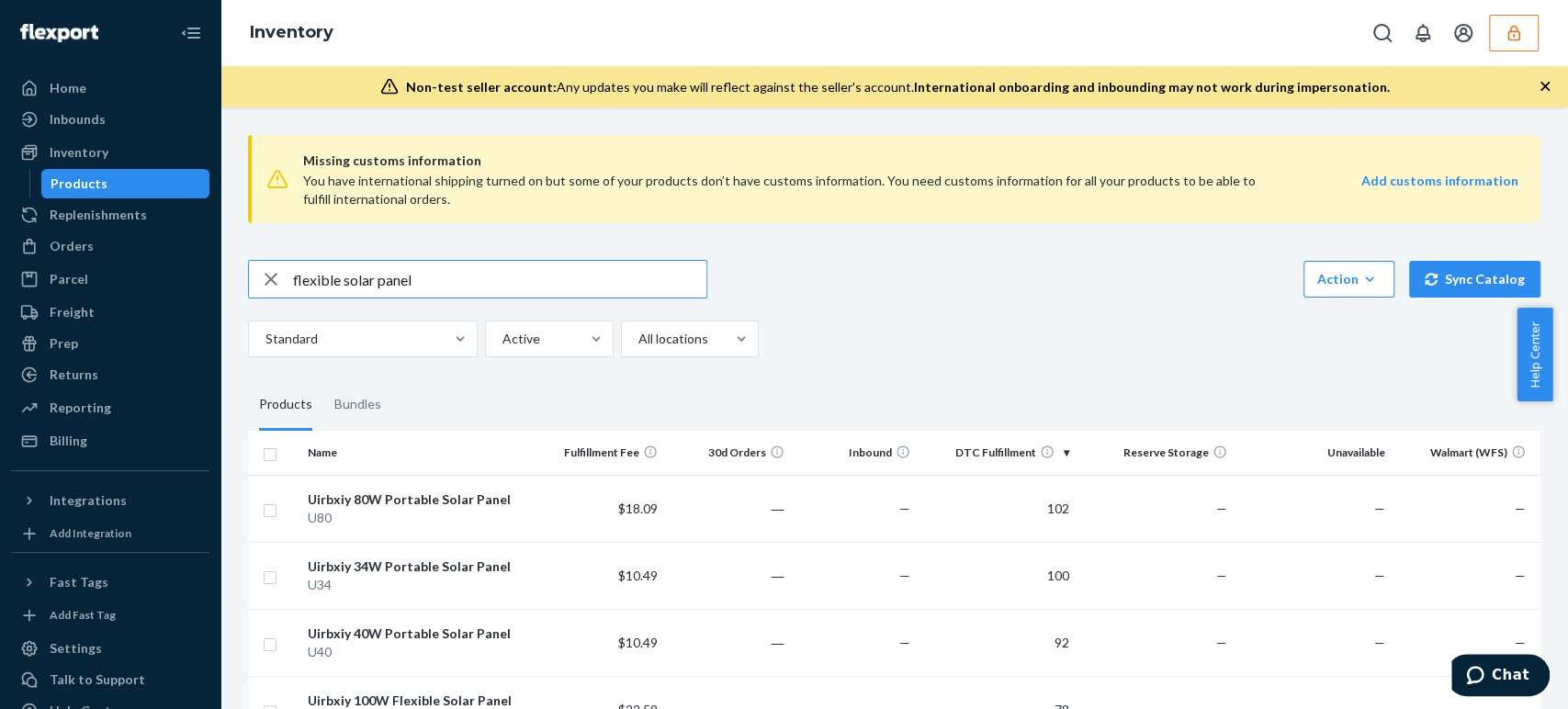
type input "flexible solar panel"
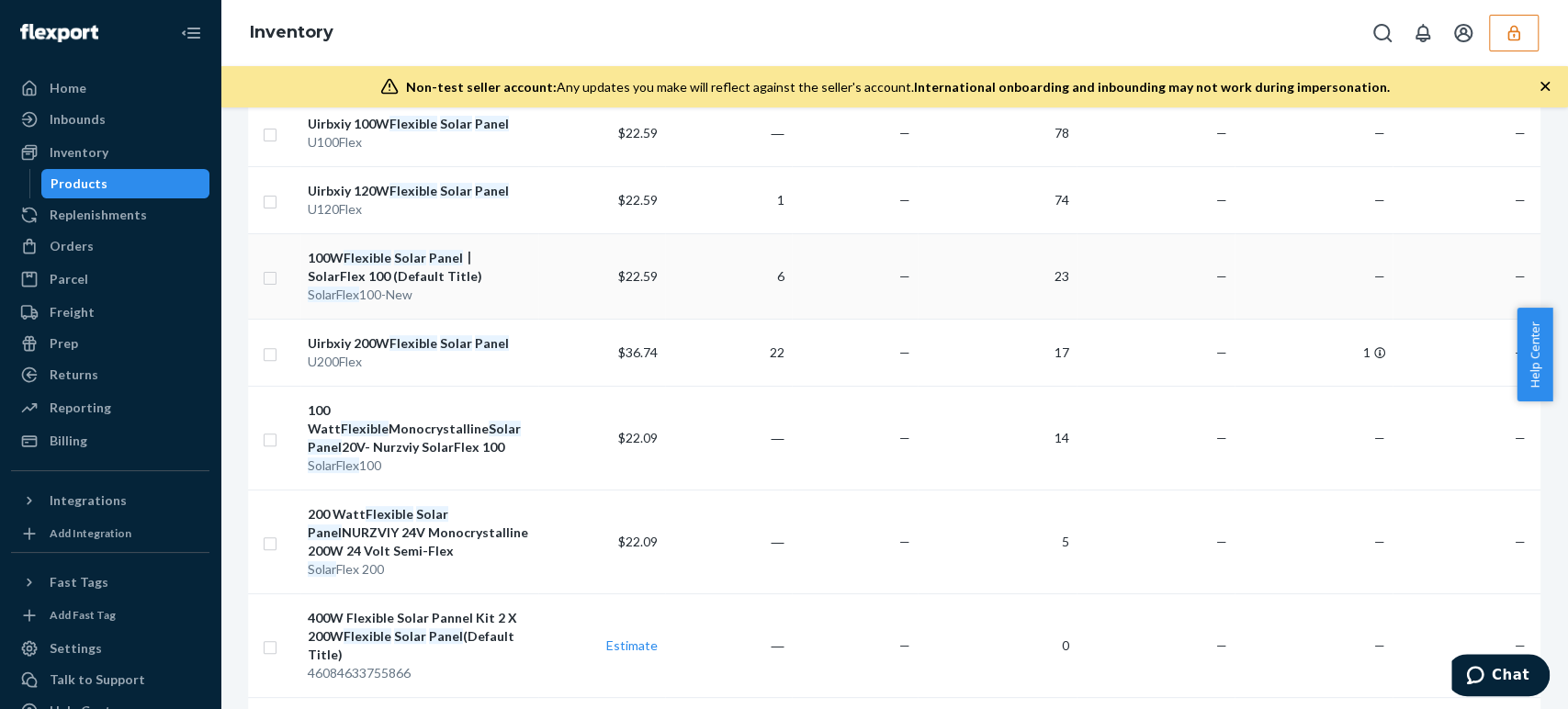
scroll to position [273, 0]
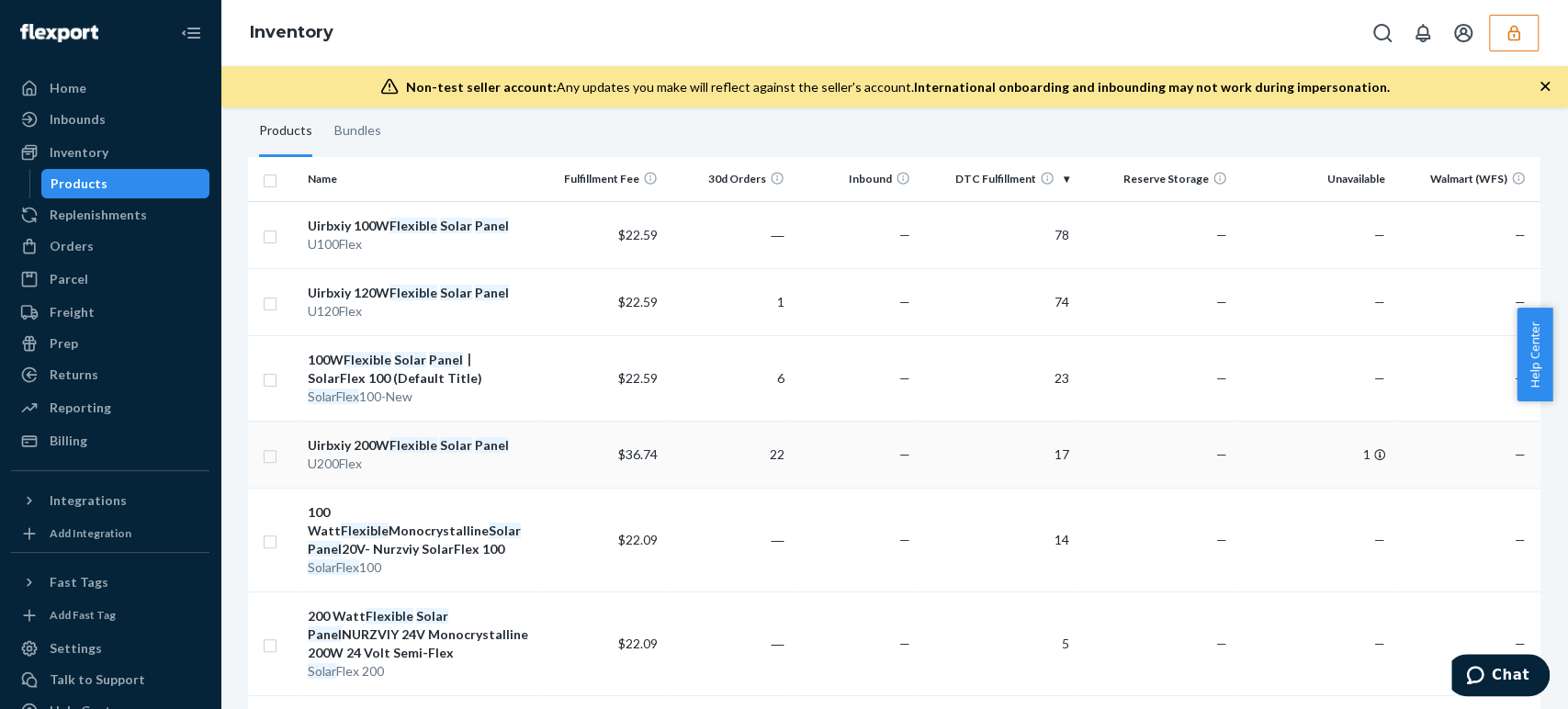
click at [448, 446] on em "Solar" at bounding box center [457, 445] width 33 height 15
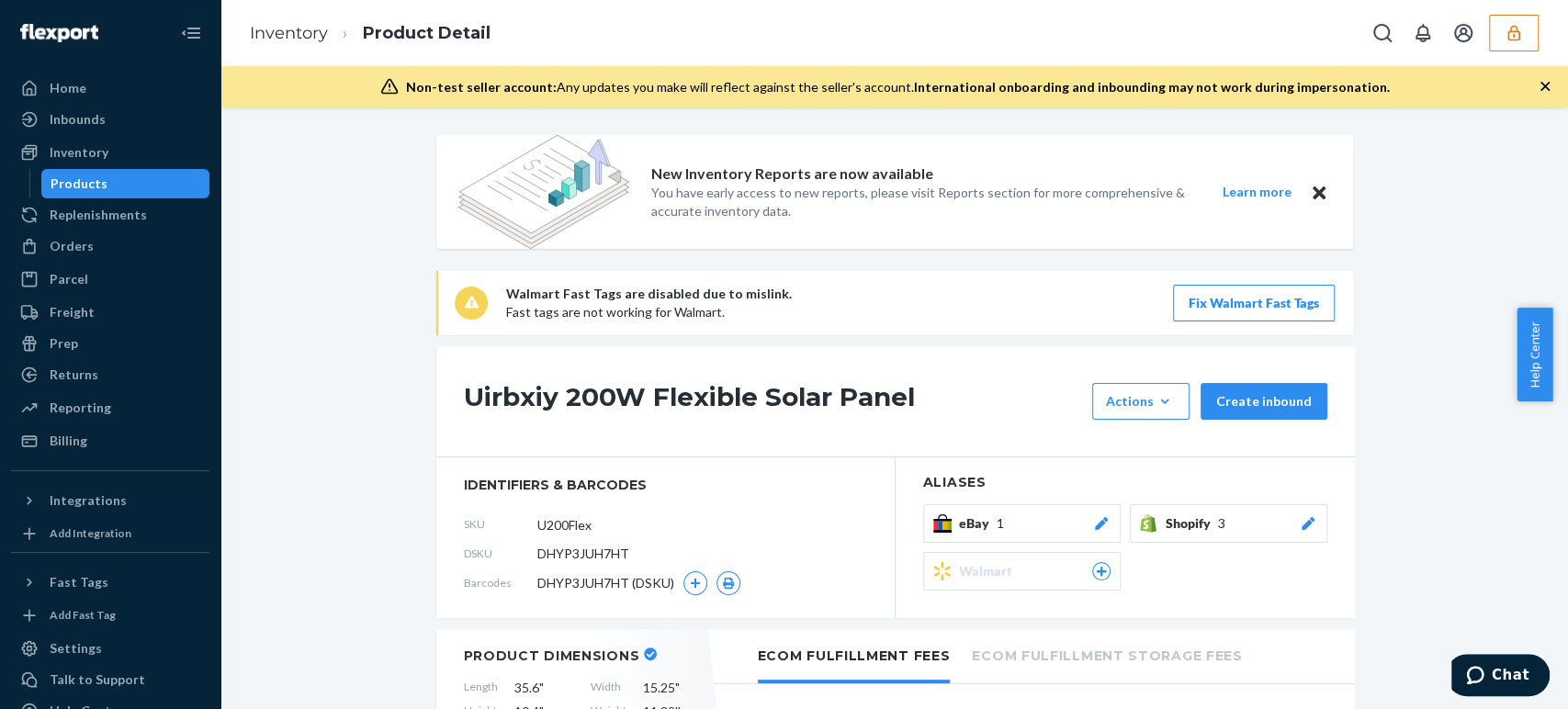
click at [565, 553] on span "DHYP3JUH7HT" at bounding box center [583, 554] width 92 height 18
copy span "DHYP3JUH7HT"
click at [580, 550] on span "DHYP3JUH7HT" at bounding box center [583, 554] width 92 height 18
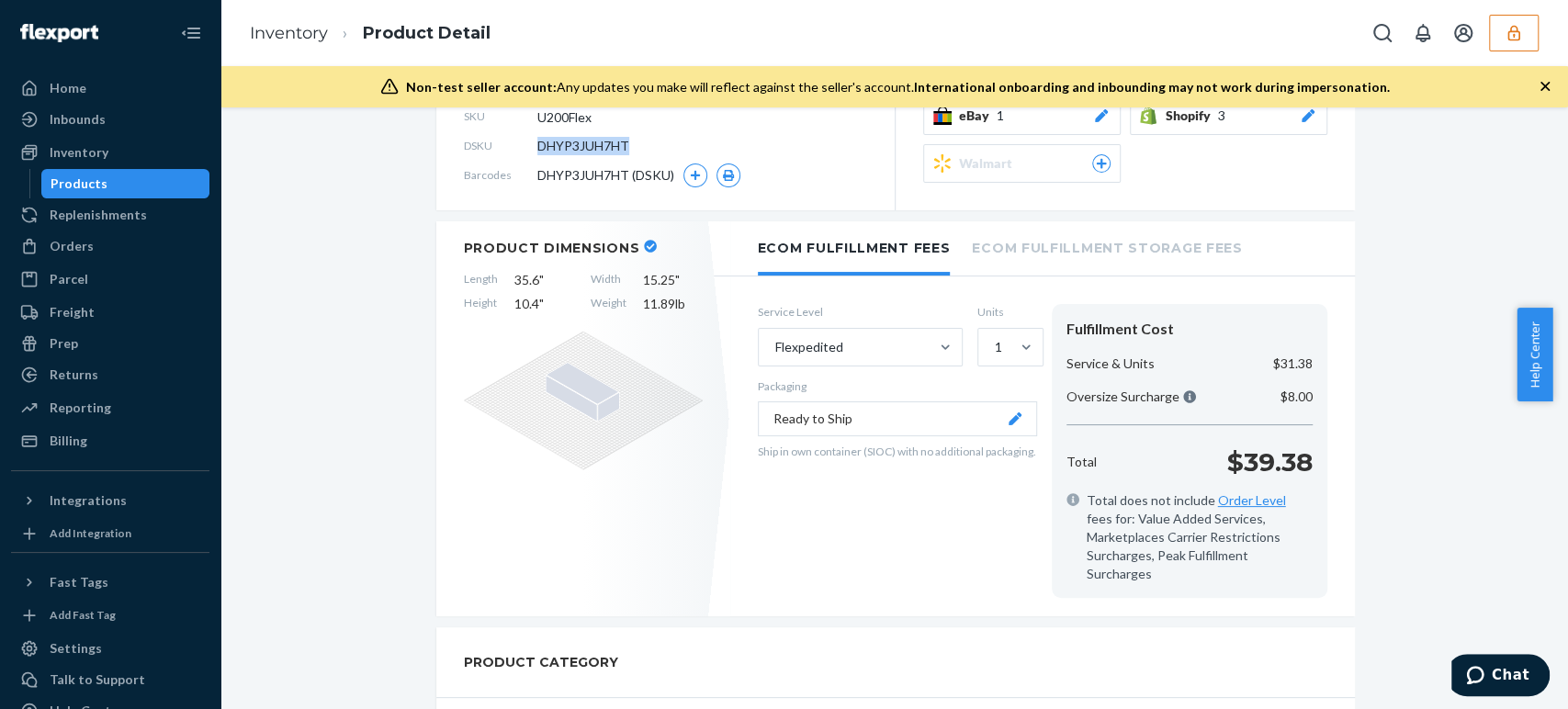
scroll to position [204, 0]
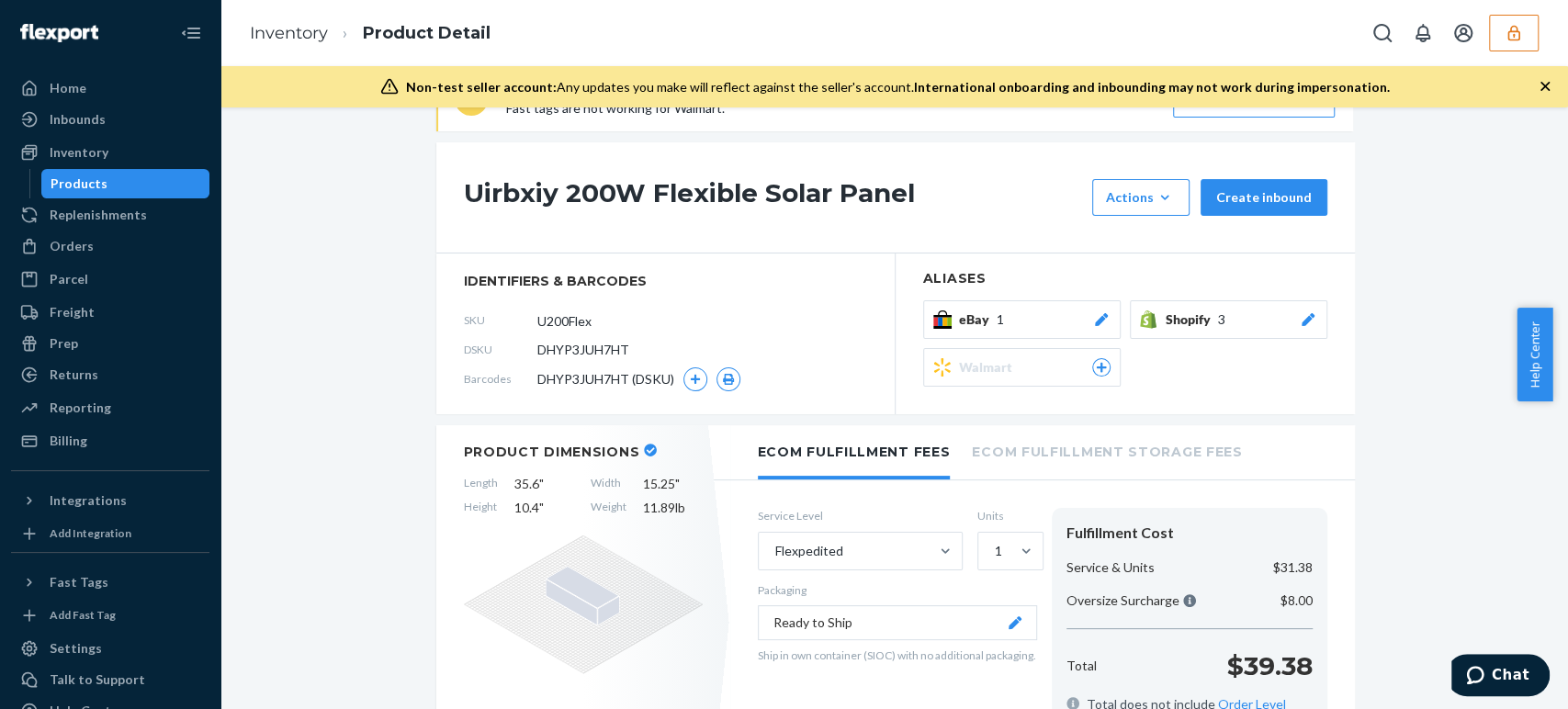
drag, startPoint x: 607, startPoint y: 313, endPoint x: 426, endPoint y: 319, distance: 181.1
click at [75, 158] on div "Inventory" at bounding box center [79, 152] width 59 height 18
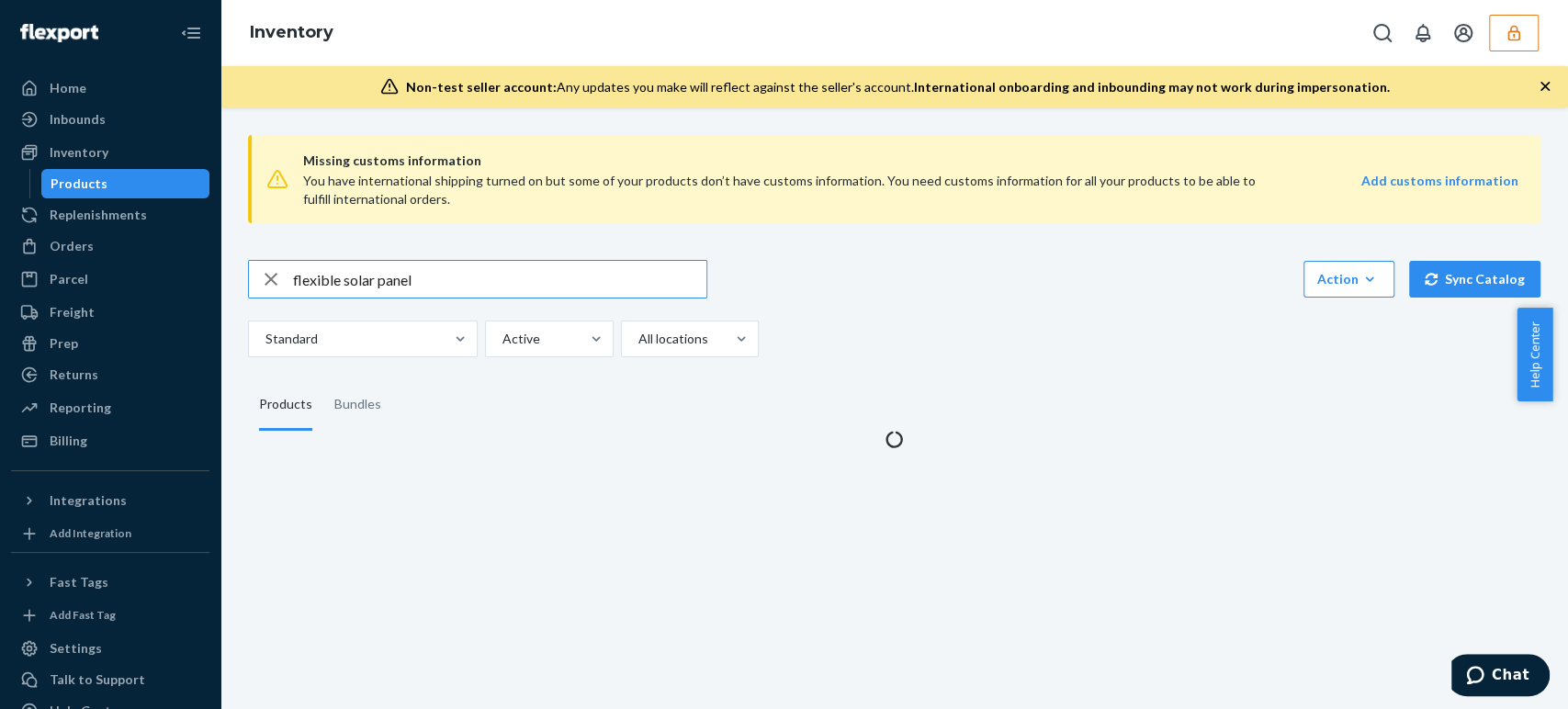
drag, startPoint x: 452, startPoint y: 280, endPoint x: -140, endPoint y: 223, distance: 594.7
click at [0, 223] on html "Home Inbounds Shipping Plans Problems Inventory Products Replenishments Orders …" at bounding box center [784, 354] width 1568 height 709
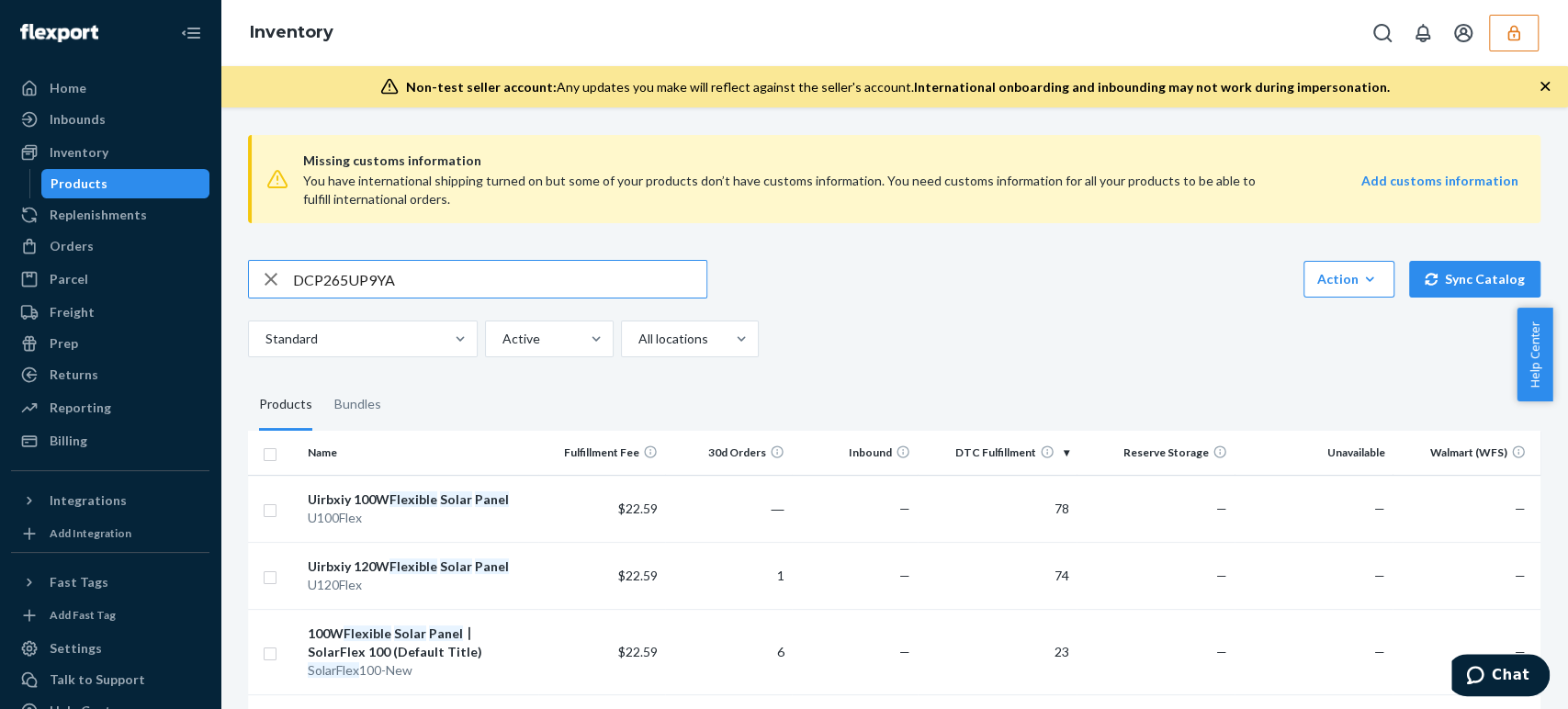
type input "DCP265UP9YA"
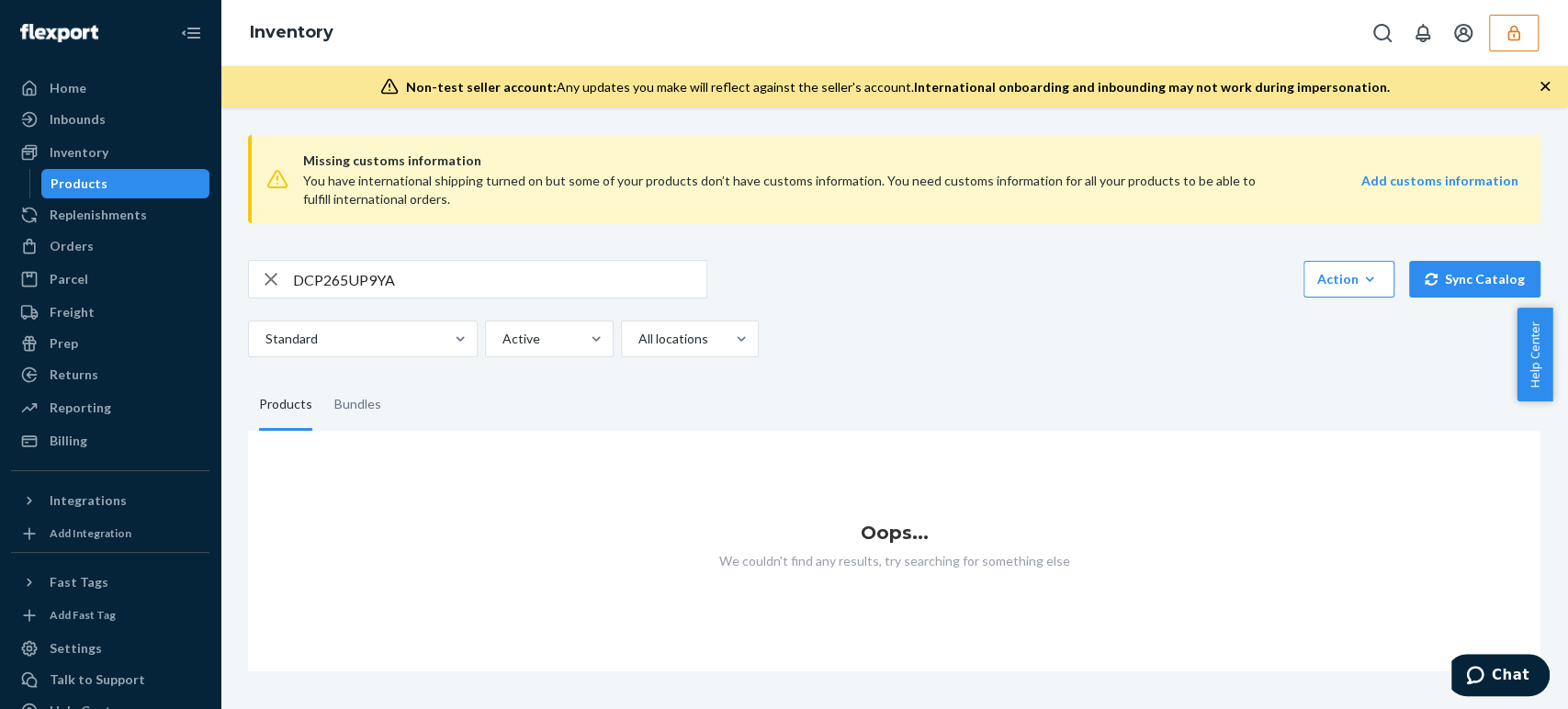
click at [1513, 30] on icon "button" at bounding box center [1513, 33] width 18 height 18
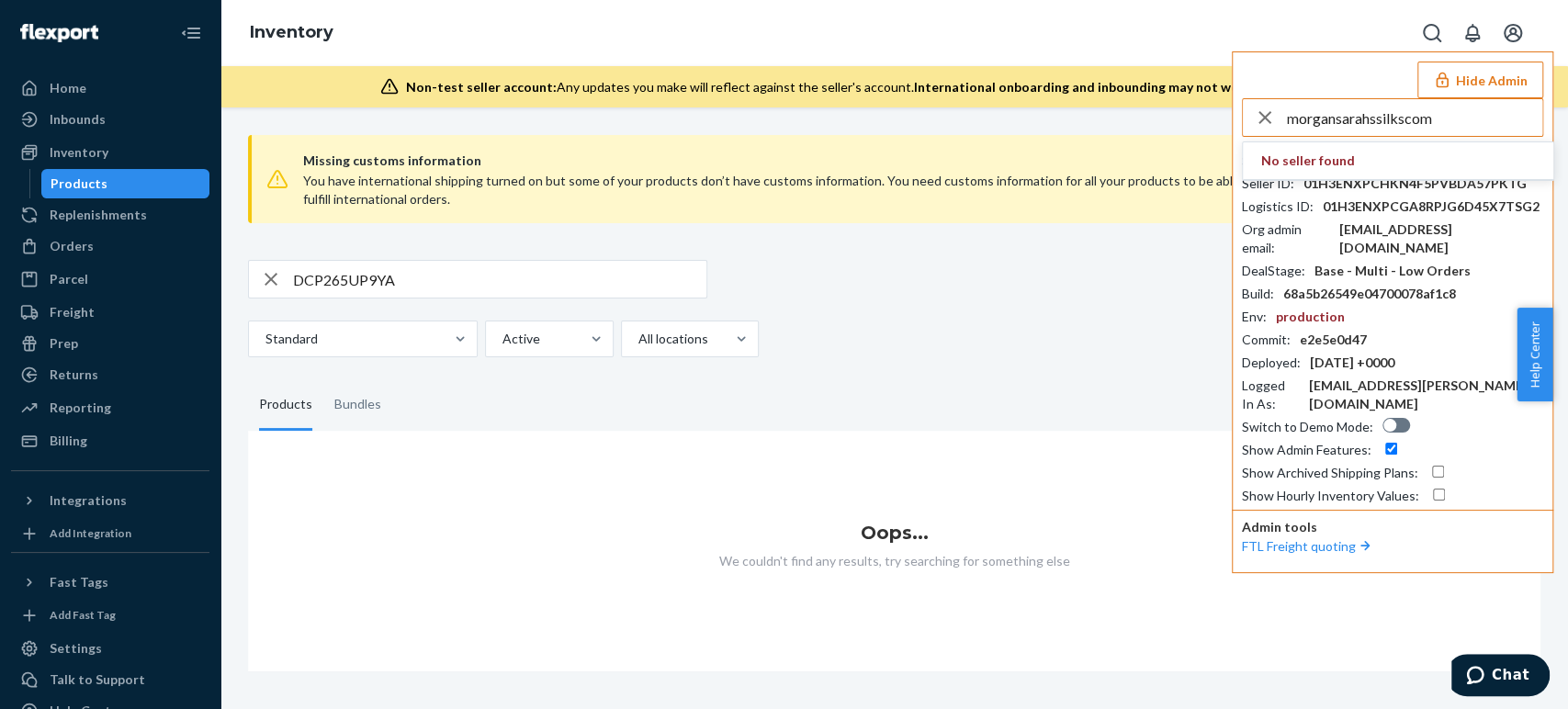
type input "morgansarahssilkscom"
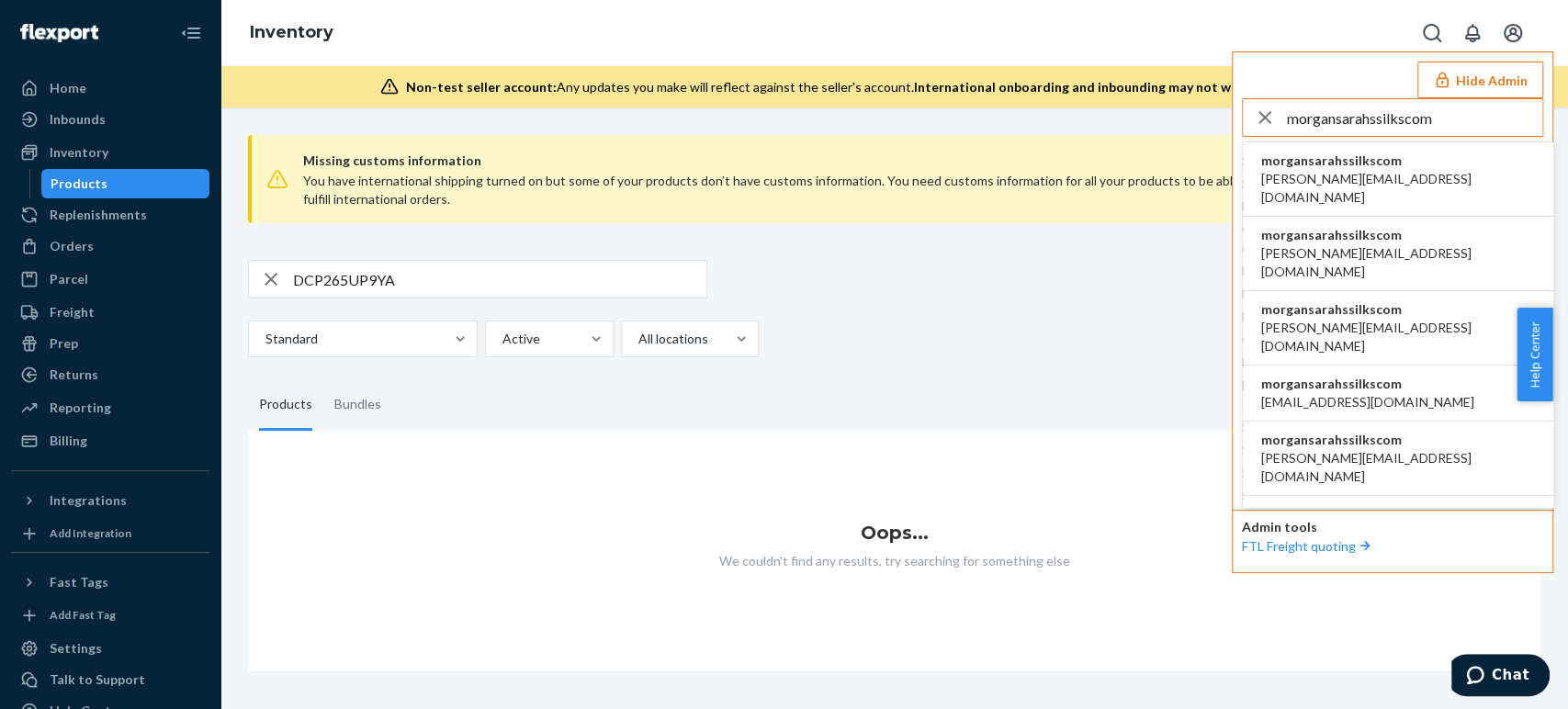
click at [1382, 171] on span "cassandra@sarahssilks.com" at bounding box center [1397, 188] width 273 height 36
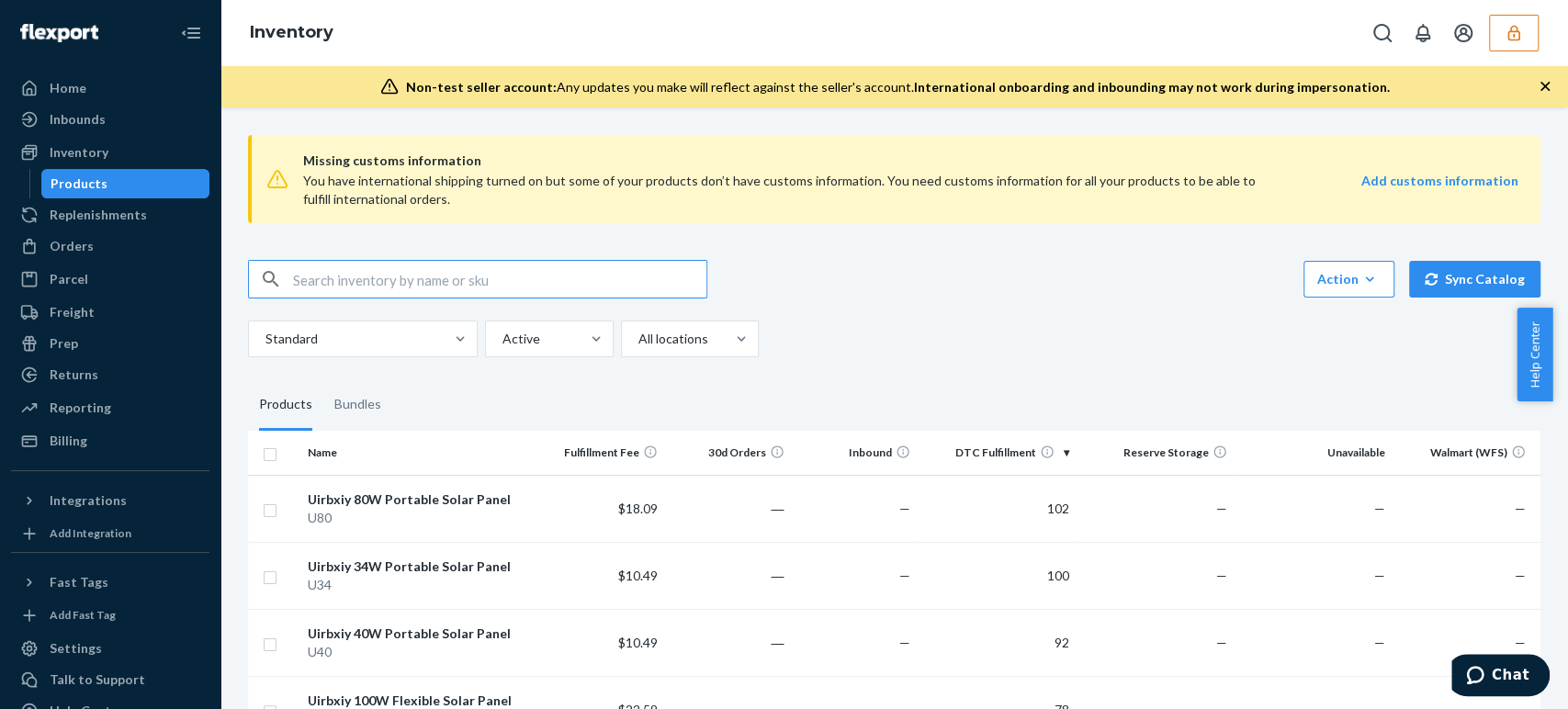
click at [375, 272] on input "text" at bounding box center [499, 279] width 414 height 36
type input "200 watt 25"
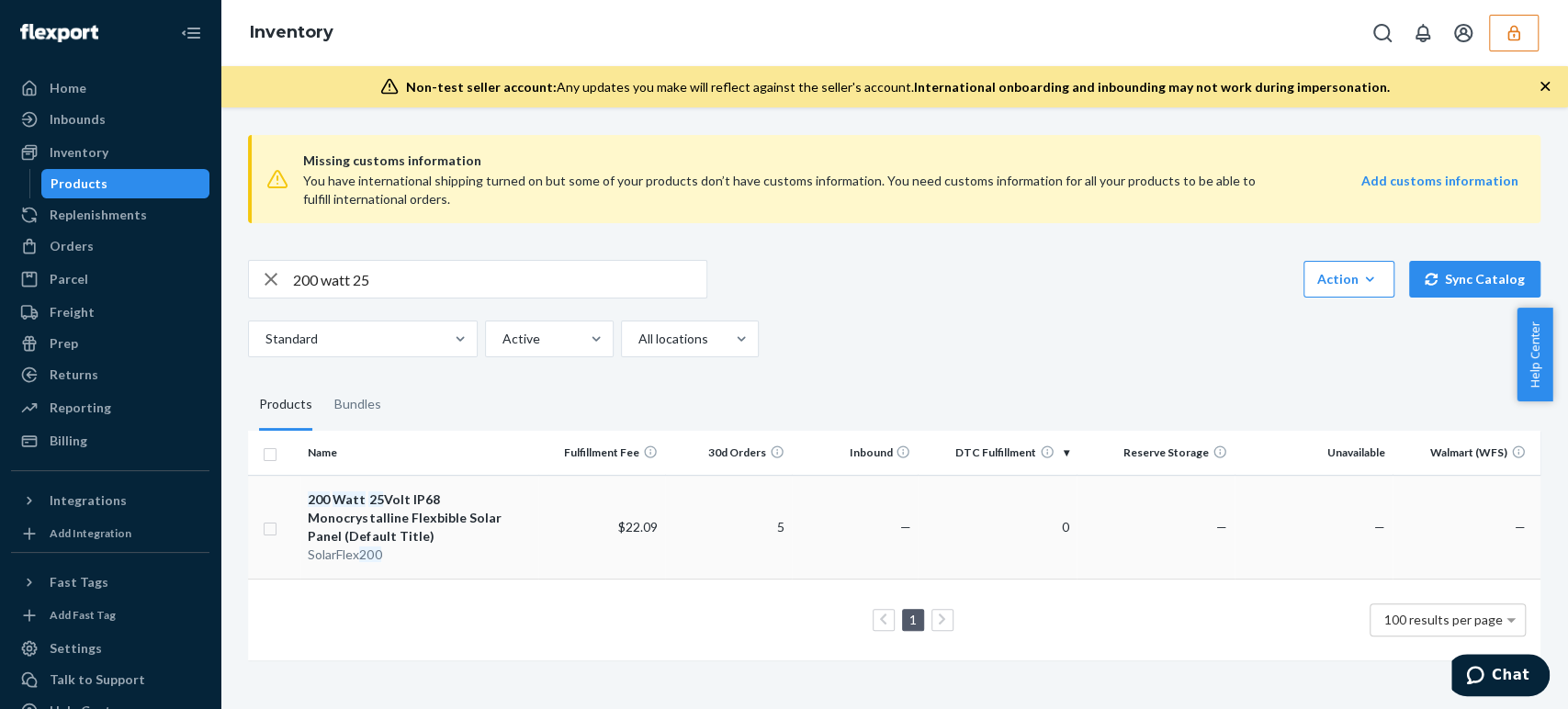
click at [444, 521] on div "200 Watt 25 Volt IP68 Monocrystalline Flexbible Solar Panel (Default Title)" at bounding box center [419, 517] width 223 height 55
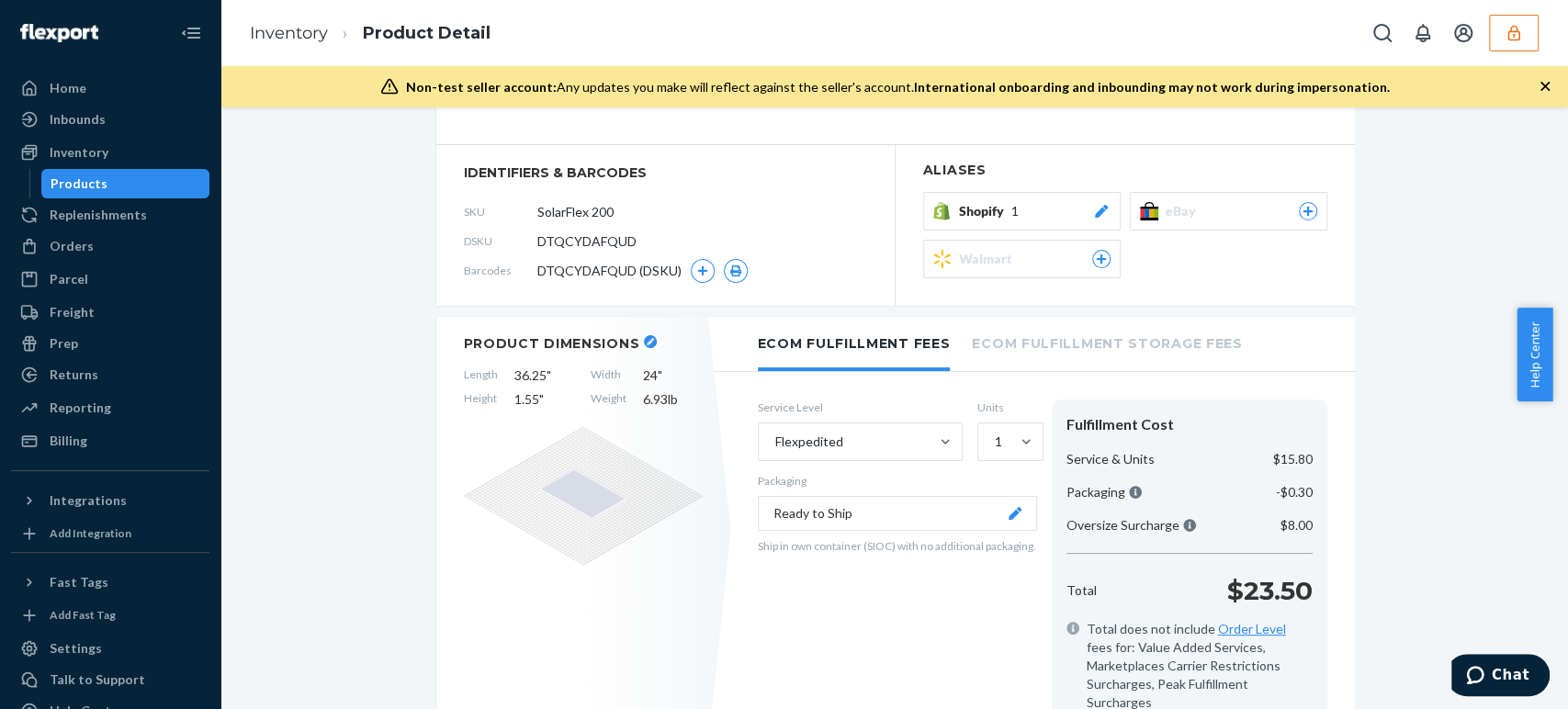
scroll to position [306, 0]
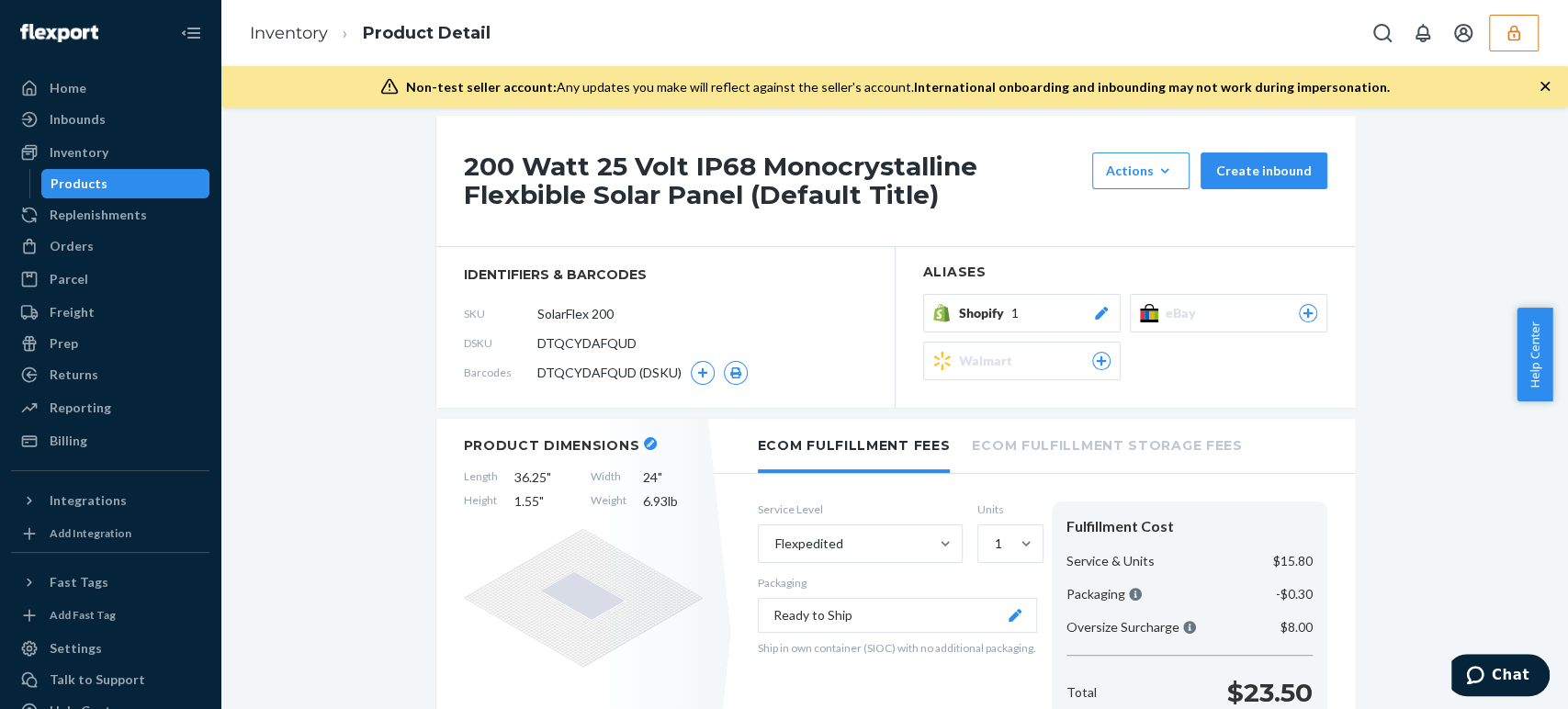
drag, startPoint x: 630, startPoint y: 313, endPoint x: 513, endPoint y: 312, distance: 117.0
click at [513, 312] on div "SKU SolarFlex 200" at bounding box center [665, 314] width 403 height 30
click at [1505, 34] on icon "button" at bounding box center [1513, 33] width 18 height 18
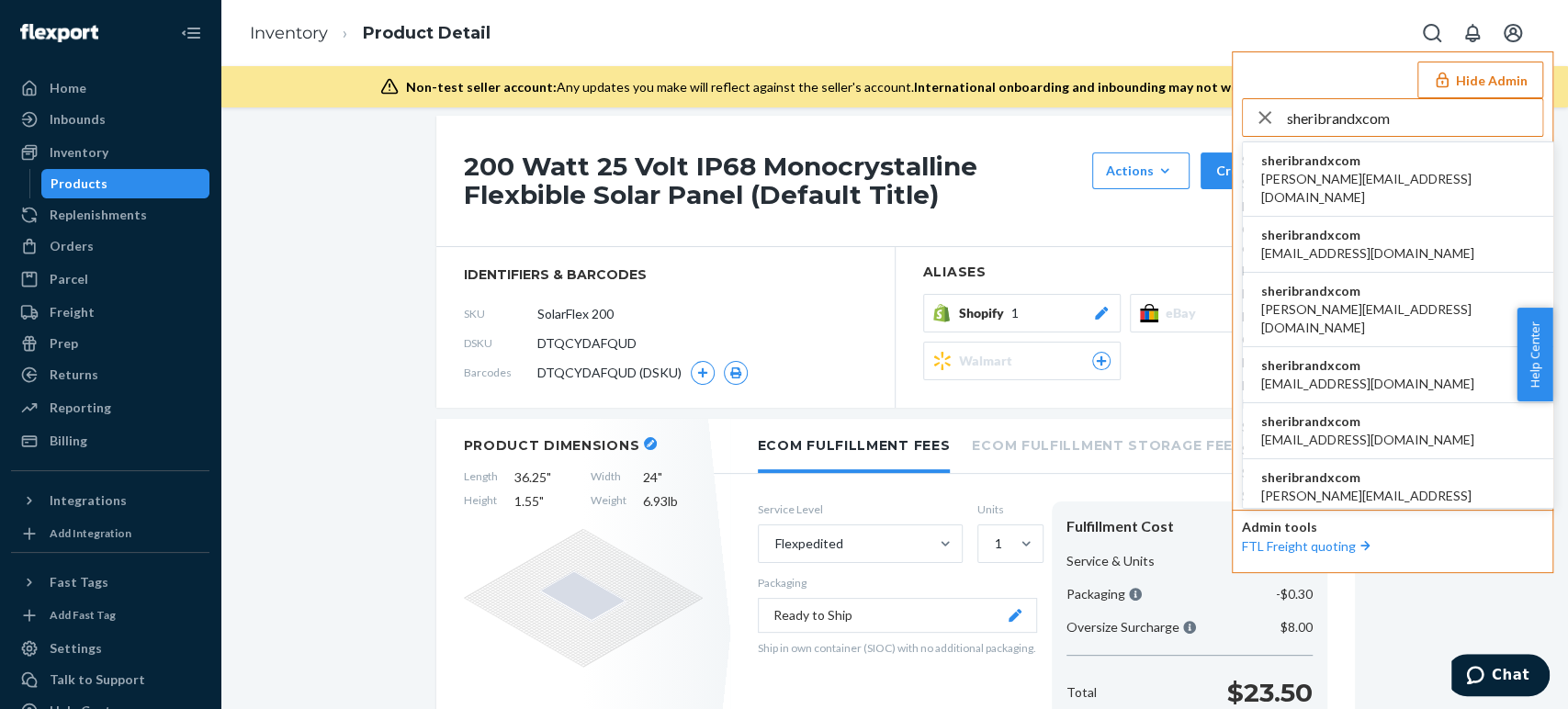
type input "sheribrandxcom"
click at [1320, 162] on span "sheribrandxcom" at bounding box center [1397, 160] width 273 height 18
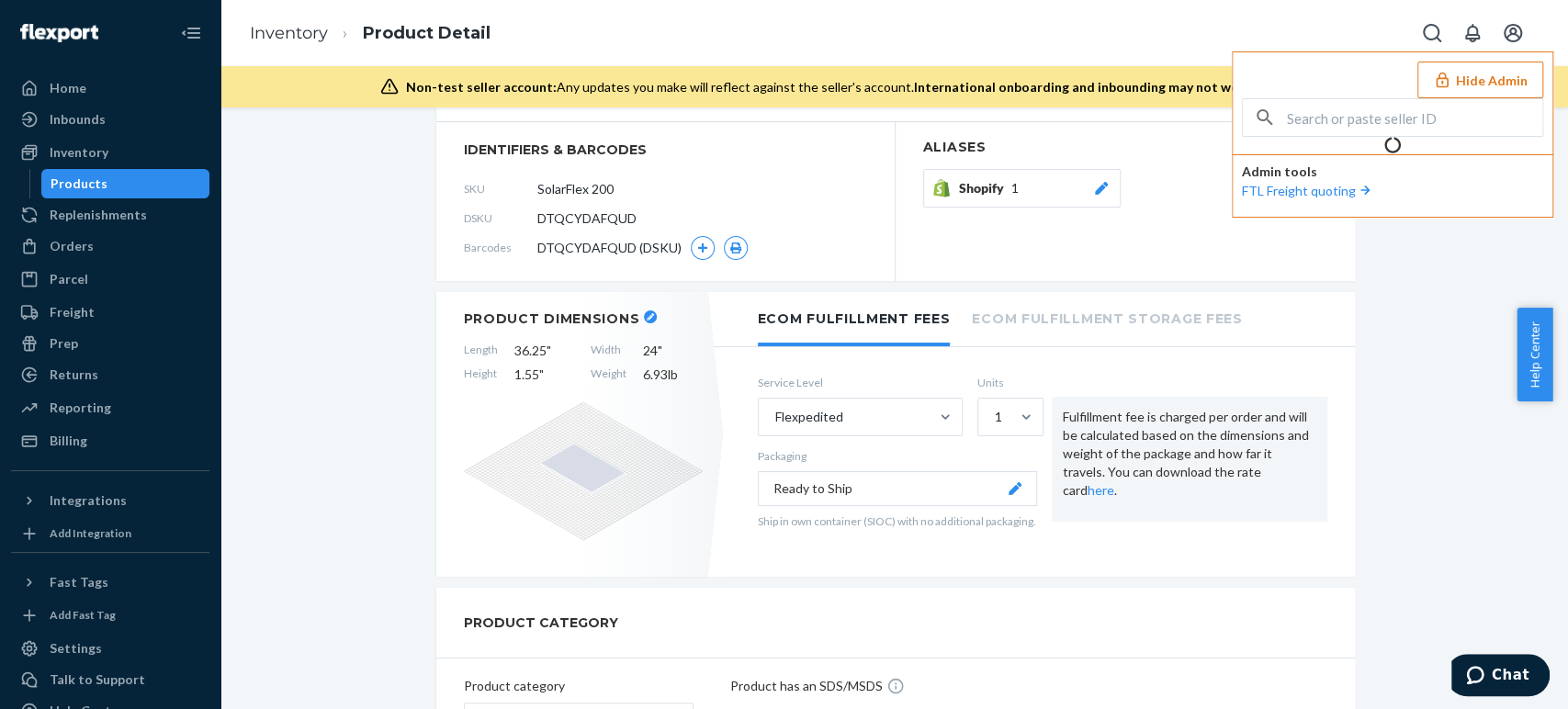
scroll to position [169, 0]
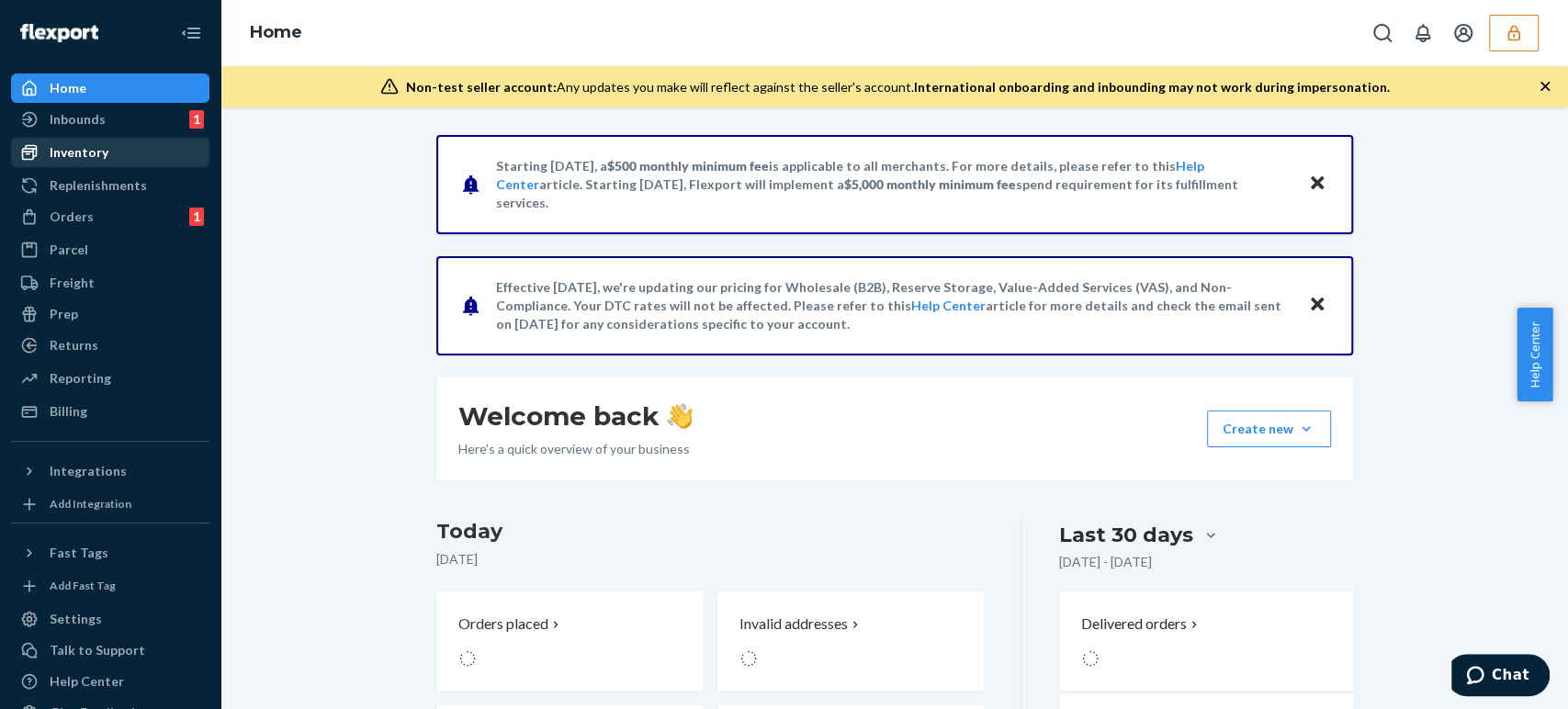
click at [64, 164] on div "Inventory" at bounding box center [109, 153] width 195 height 26
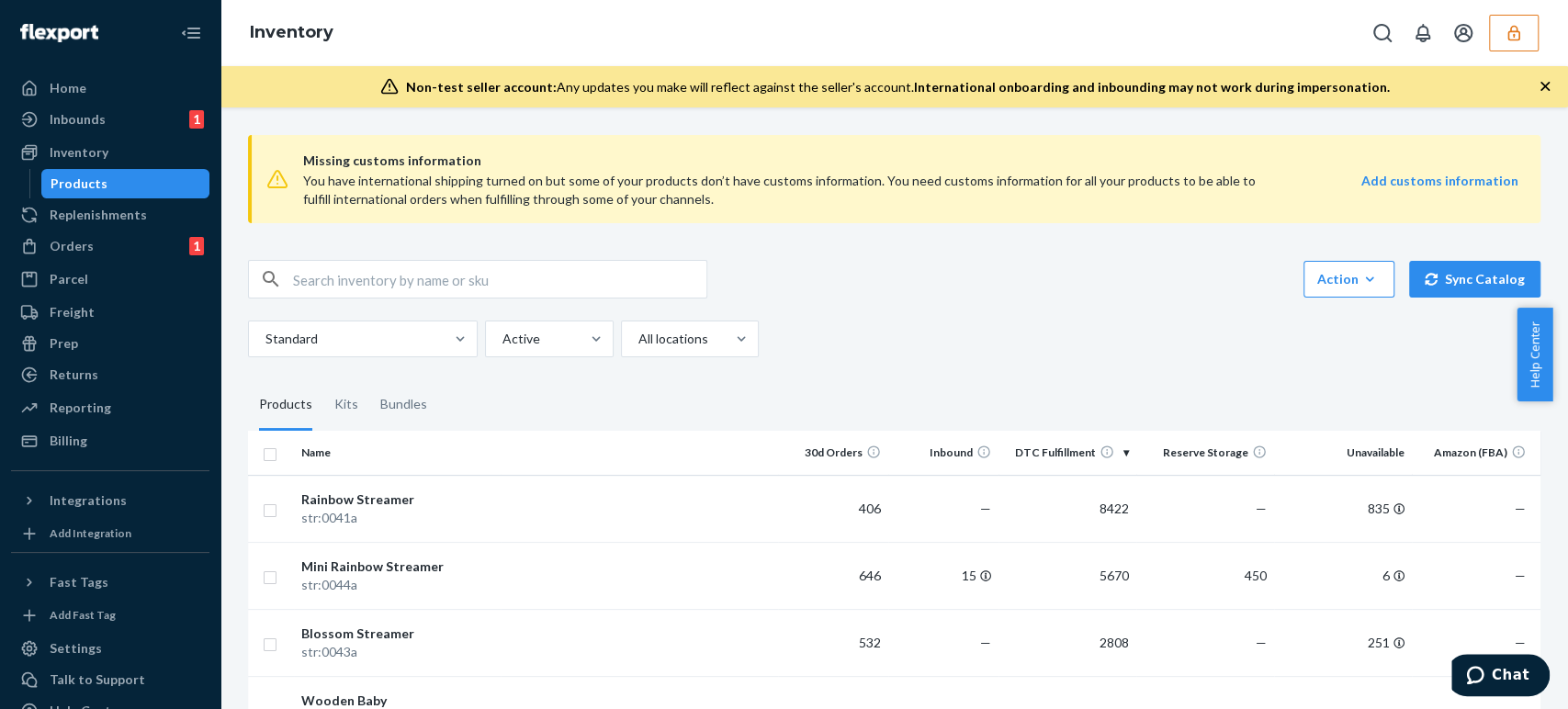
click at [478, 143] on div "Missing customs information You have international shipping turned on but some …" at bounding box center [893, 179] width 1293 height 88
click at [398, 264] on input "text" at bounding box center [499, 279] width 414 height 36
paste input "DCP265UP9YA"
type input "DCP265UP9YA"
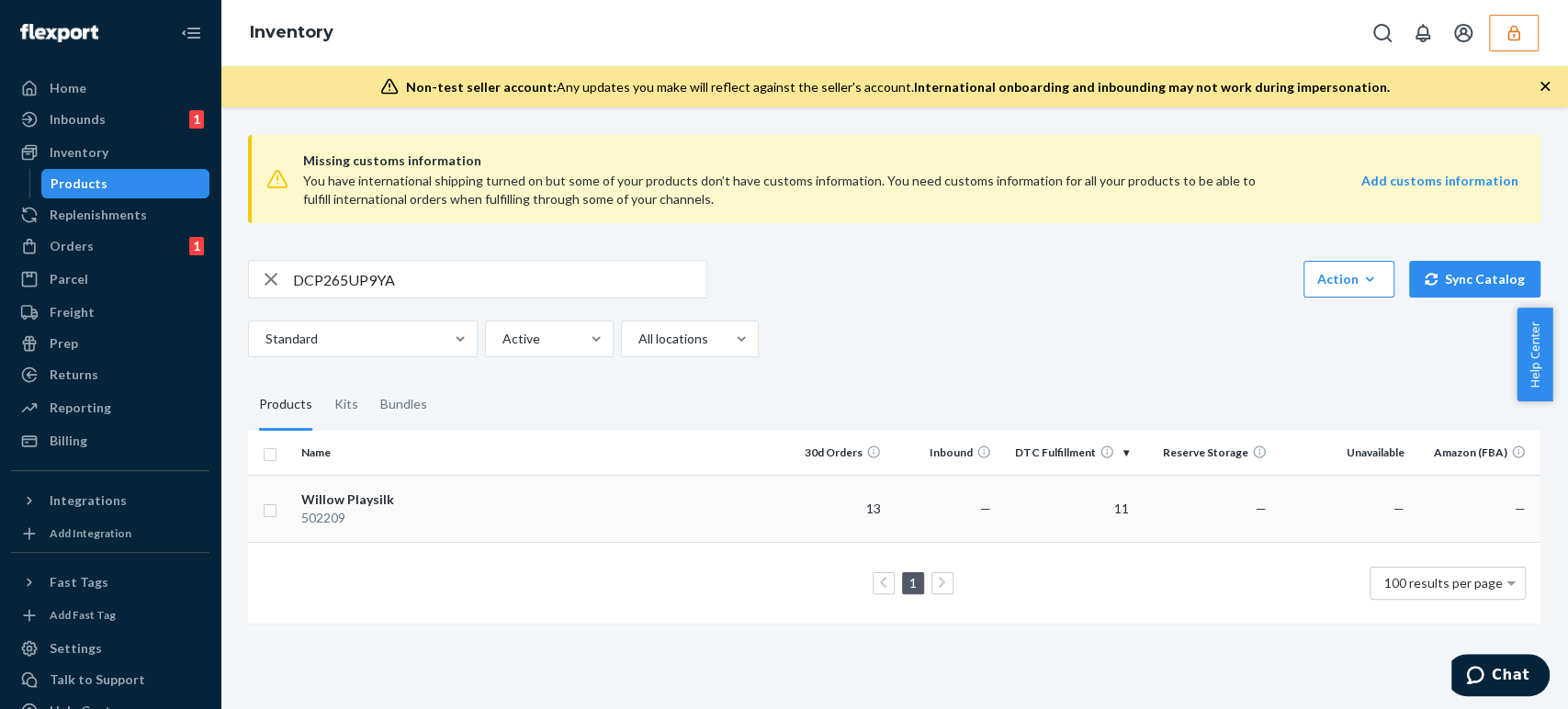
click at [463, 484] on td "Willow Playsilk 502209" at bounding box center [396, 508] width 206 height 67
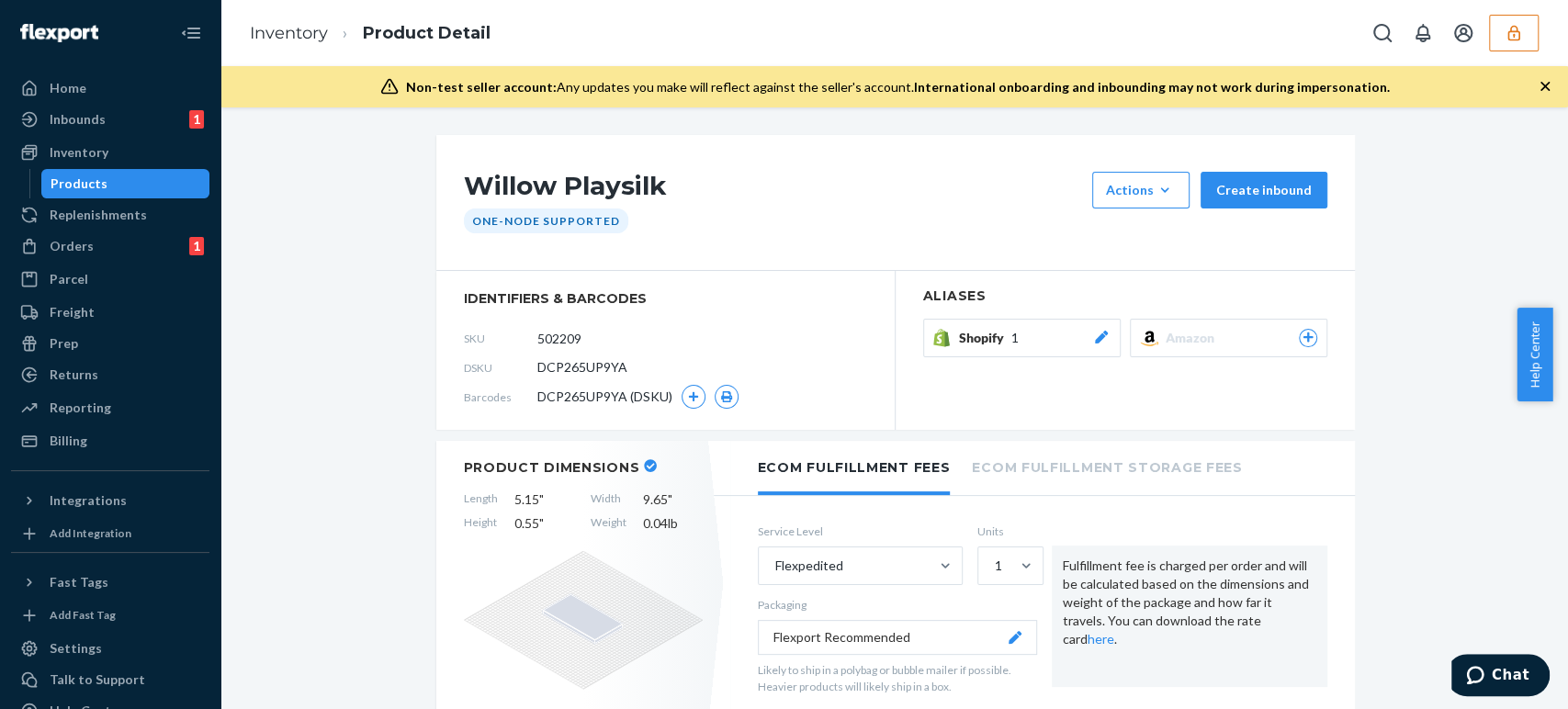
click at [996, 340] on span "Shopify" at bounding box center [985, 338] width 53 height 18
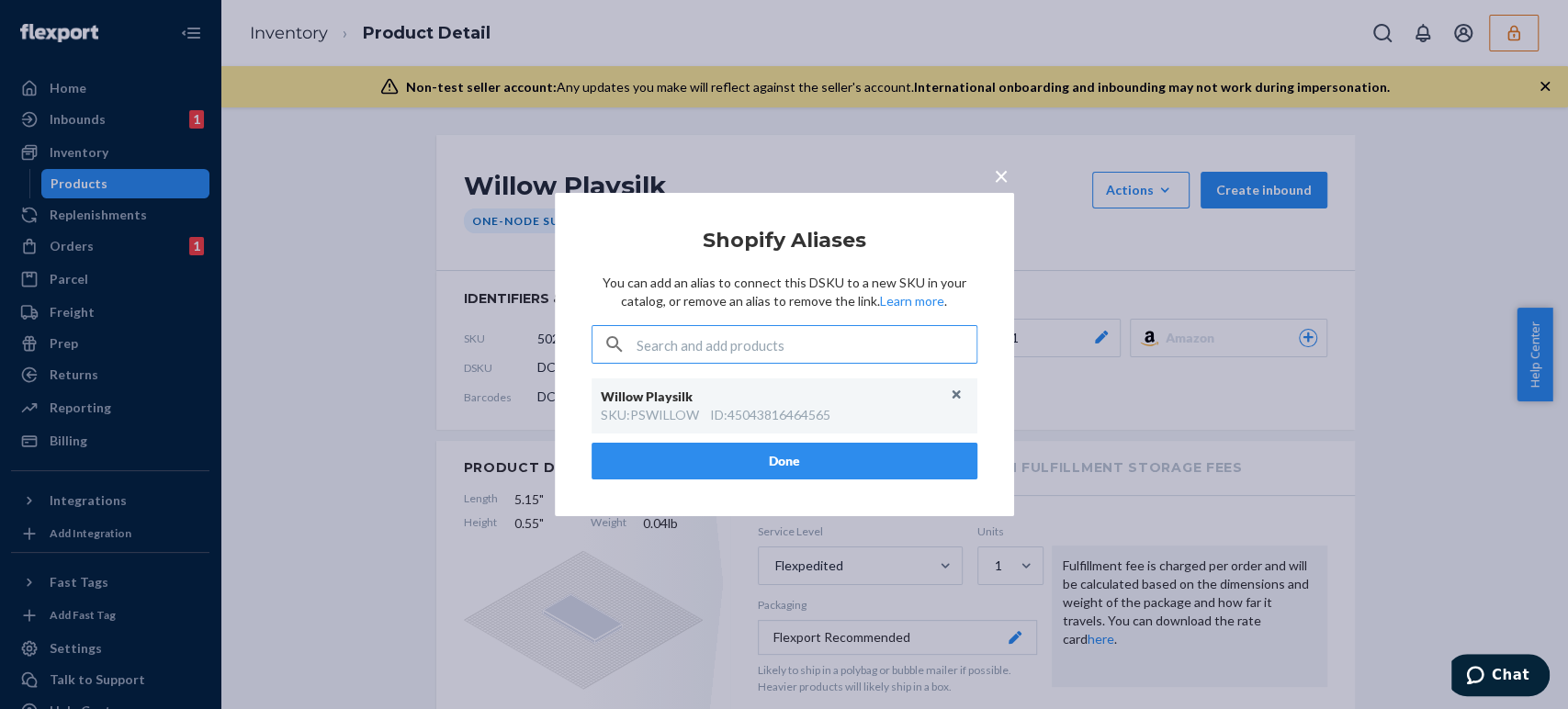
click at [701, 330] on input "text" at bounding box center [806, 344] width 340 height 36
paste input "DEVJ4W8UR2Q"
type input "DEVJ4W8UR2Q"
drag, startPoint x: 434, startPoint y: 326, endPoint x: 410, endPoint y: 291, distance: 42.4
click at [432, 322] on div "× Shopify Aliases You can add an alias to connect this DSKU to a new SKU in you…" at bounding box center [784, 354] width 1568 height 709
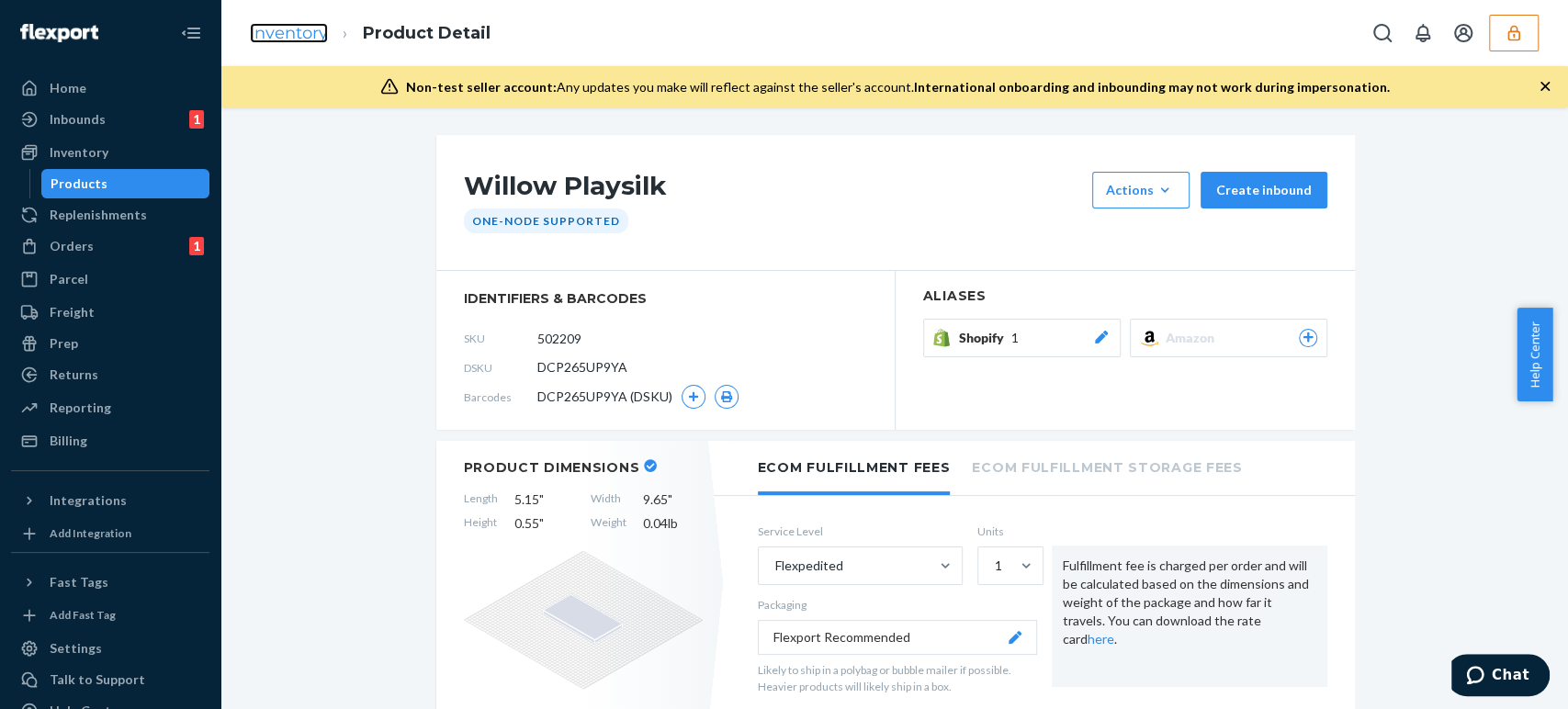
click at [302, 37] on link "Inventory" at bounding box center [288, 33] width 78 height 20
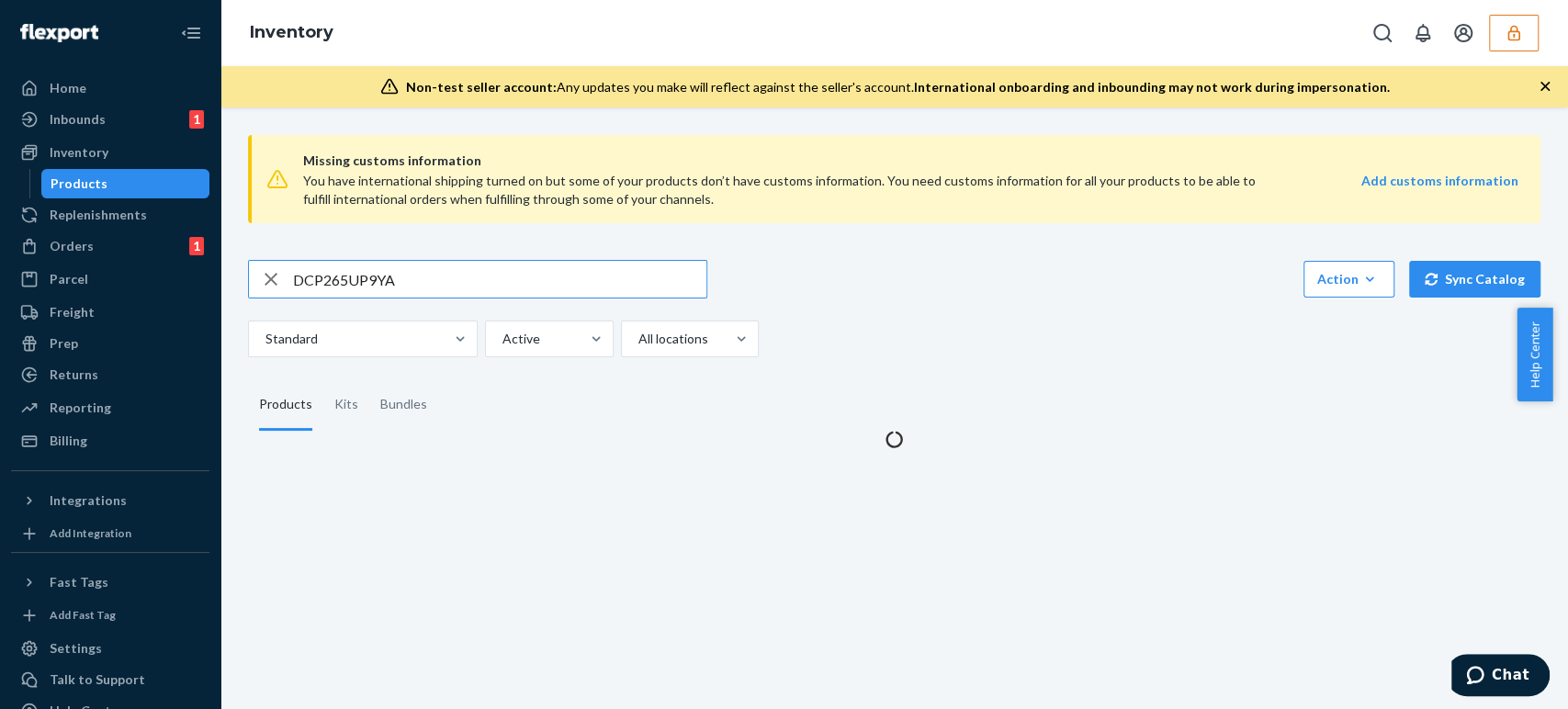
click at [329, 276] on input "DCP265UP9YA" at bounding box center [499, 279] width 414 height 36
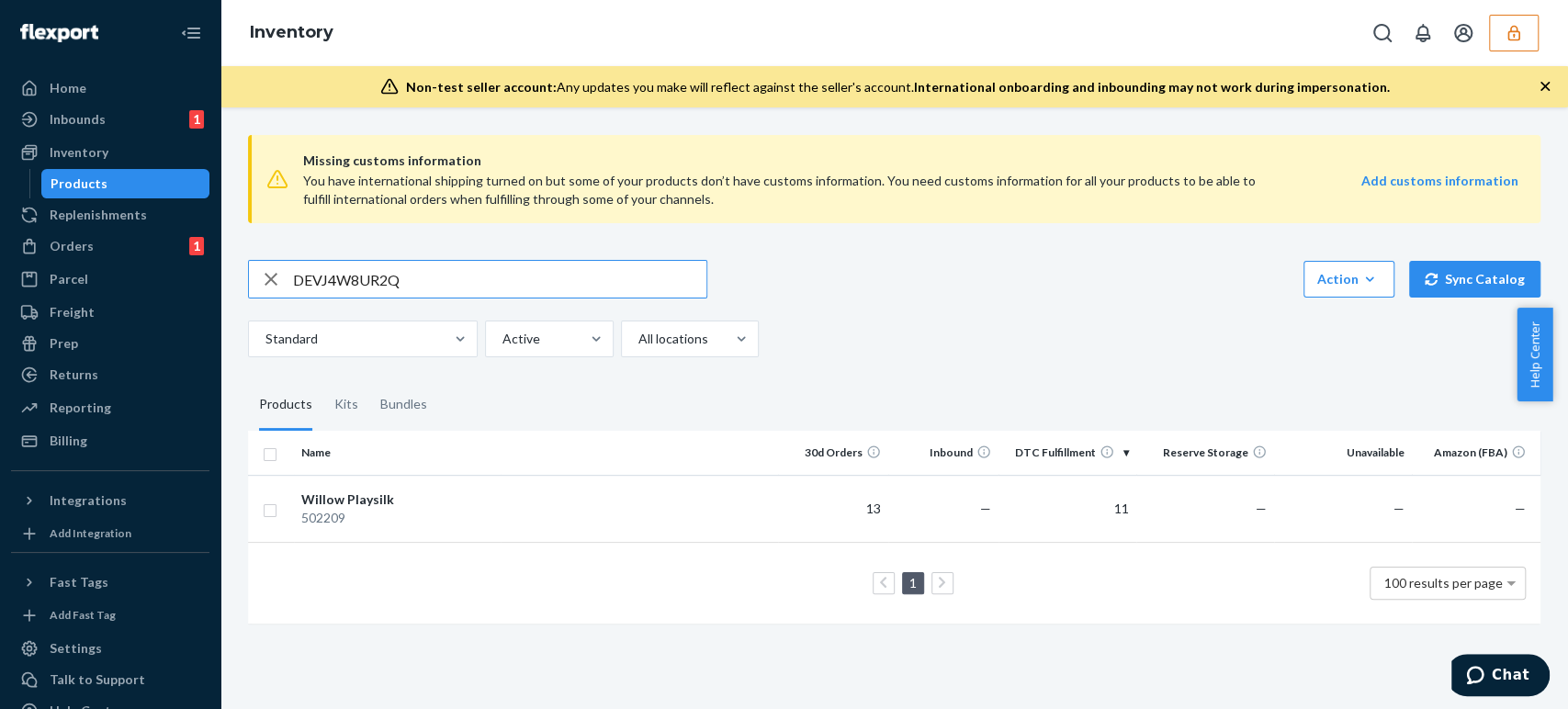
type input "DEVJ4W8UR2Q"
click at [384, 499] on div "PSITM052024" at bounding box center [397, 499] width 192 height 18
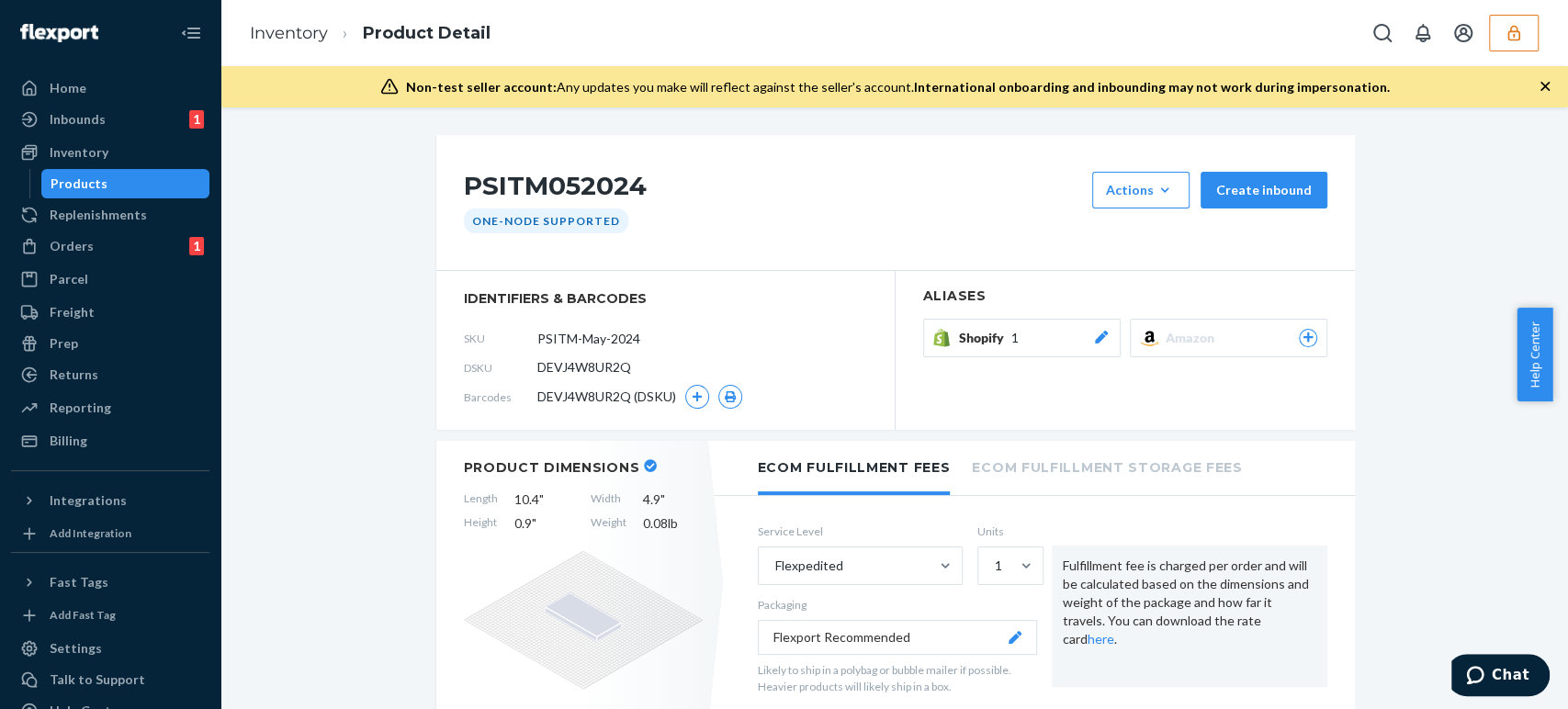
click at [995, 347] on button "Shopify 1" at bounding box center [1022, 338] width 198 height 38
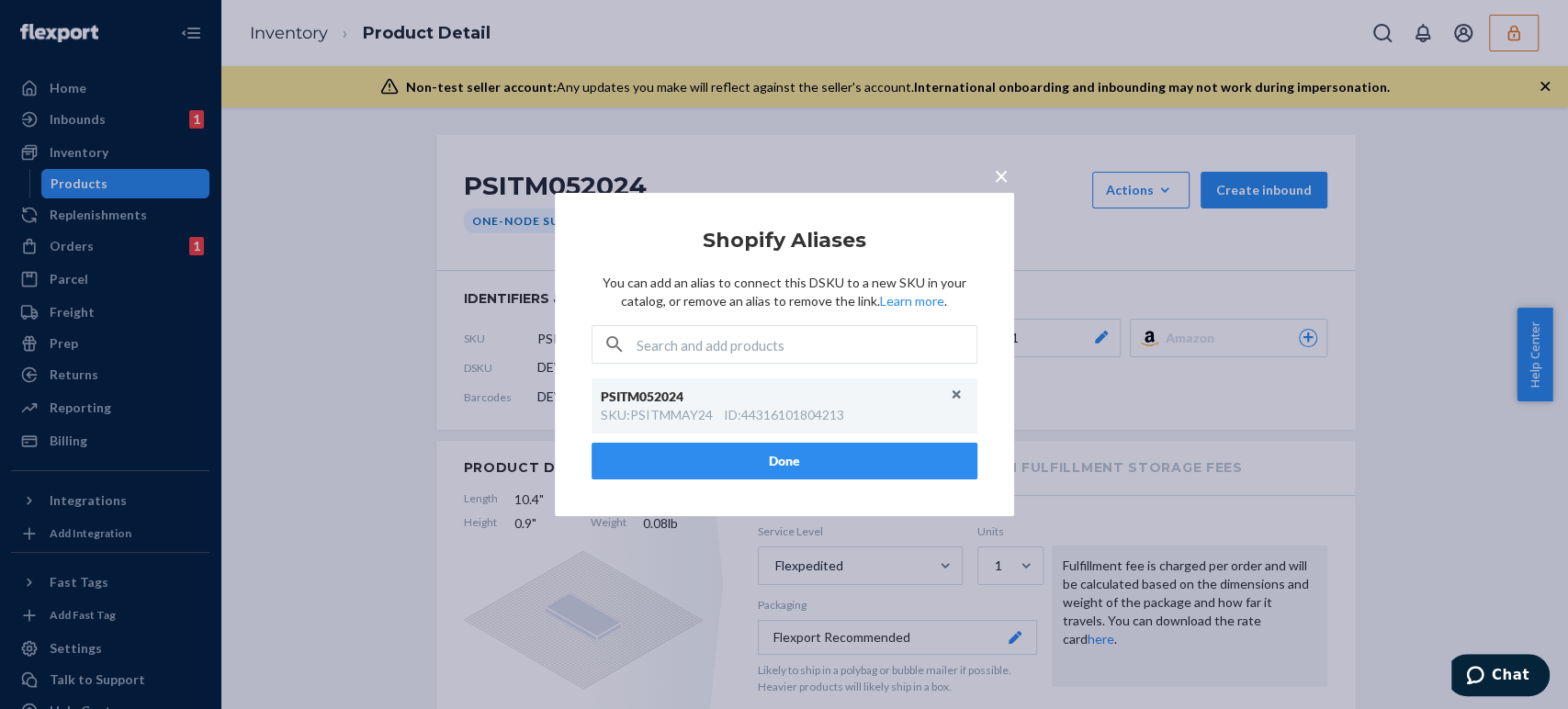
click at [1181, 430] on div "× Shopify Aliases You can add an alias to connect this DSKU to a new SKU in you…" at bounding box center [784, 354] width 1568 height 709
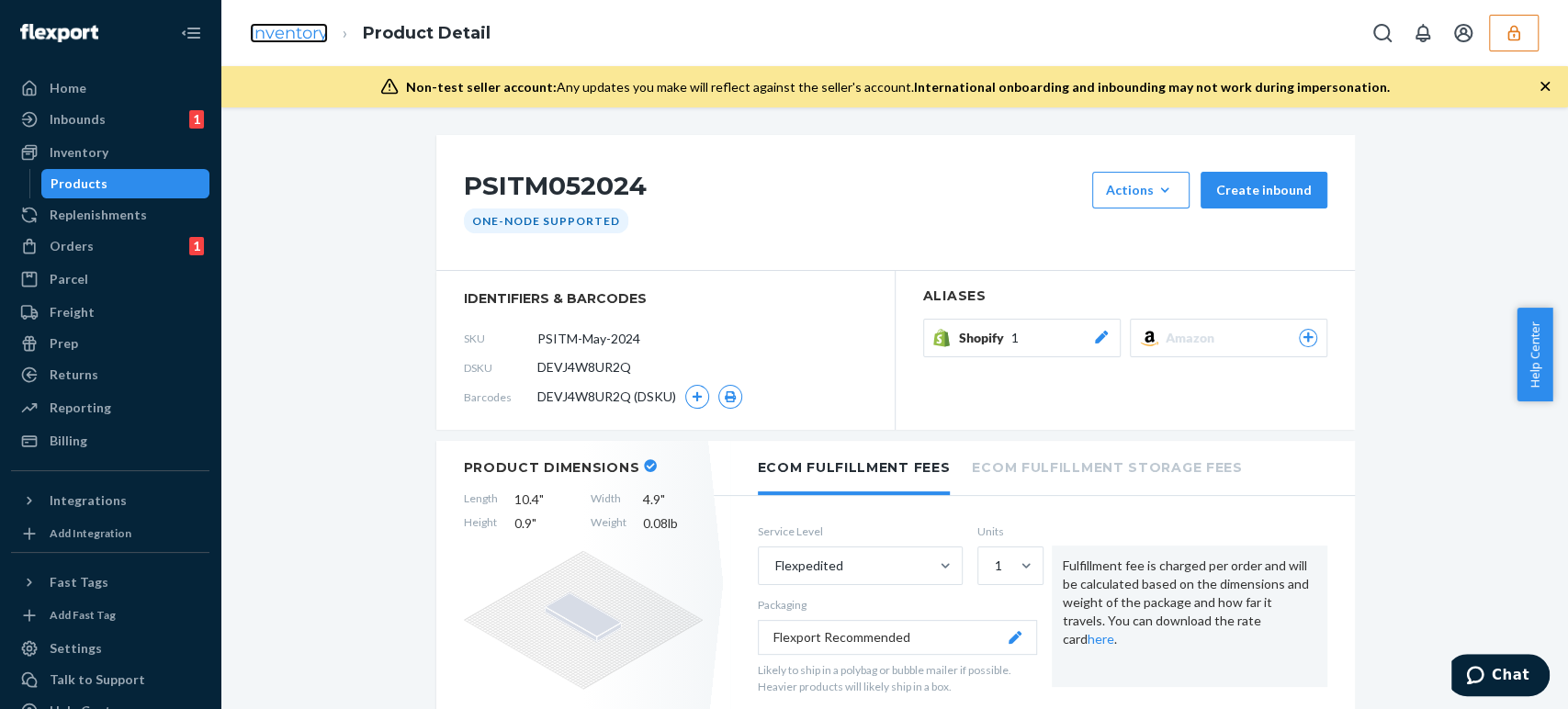
click at [297, 35] on link "Inventory" at bounding box center [288, 33] width 78 height 20
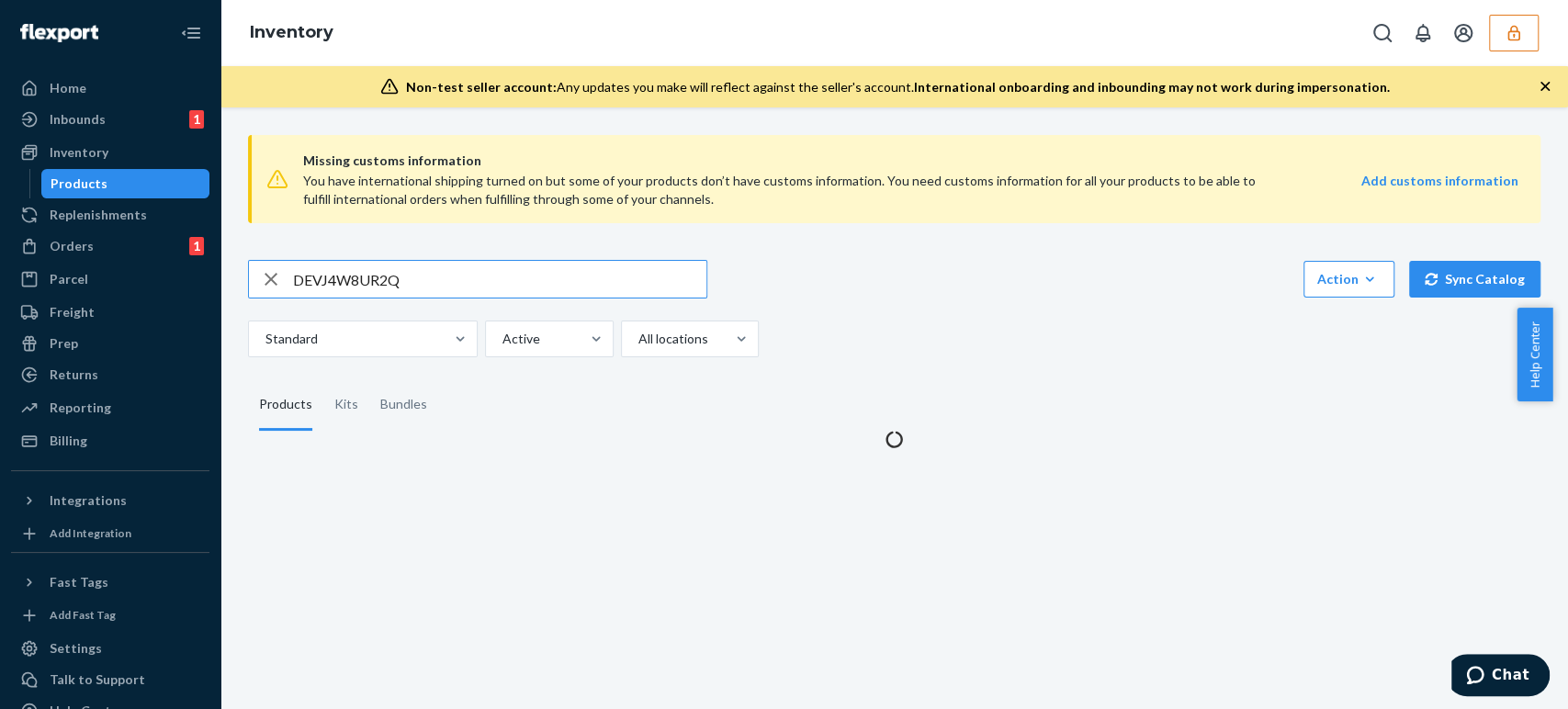
click at [359, 281] on input "DEVJ4W8UR2Q" at bounding box center [499, 279] width 414 height 36
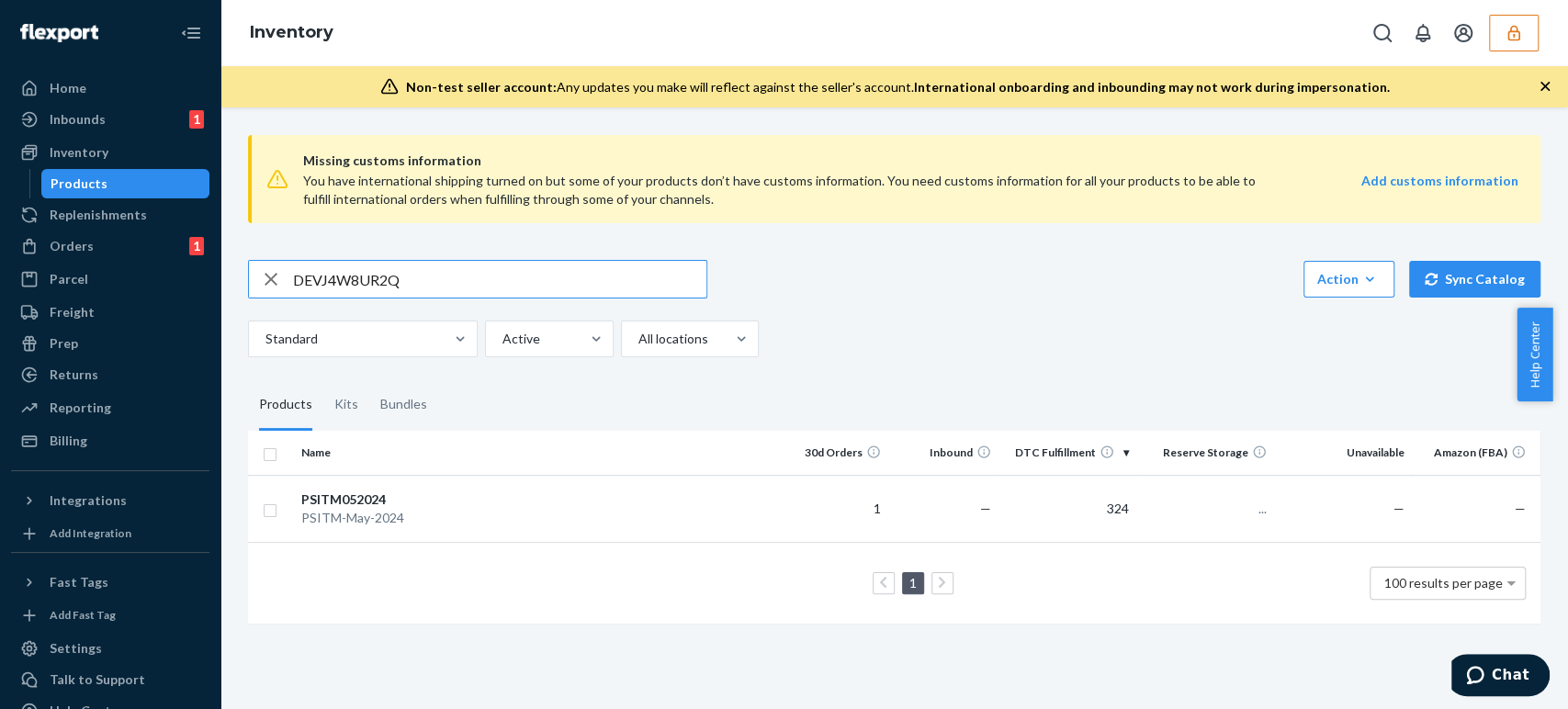
click at [359, 281] on input "DEVJ4W8UR2Q" at bounding box center [499, 279] width 414 height 36
type input "DJ53LWL2JFT"
click at [396, 506] on div "Playsilk Sets (Enchanted)" at bounding box center [397, 499] width 192 height 18
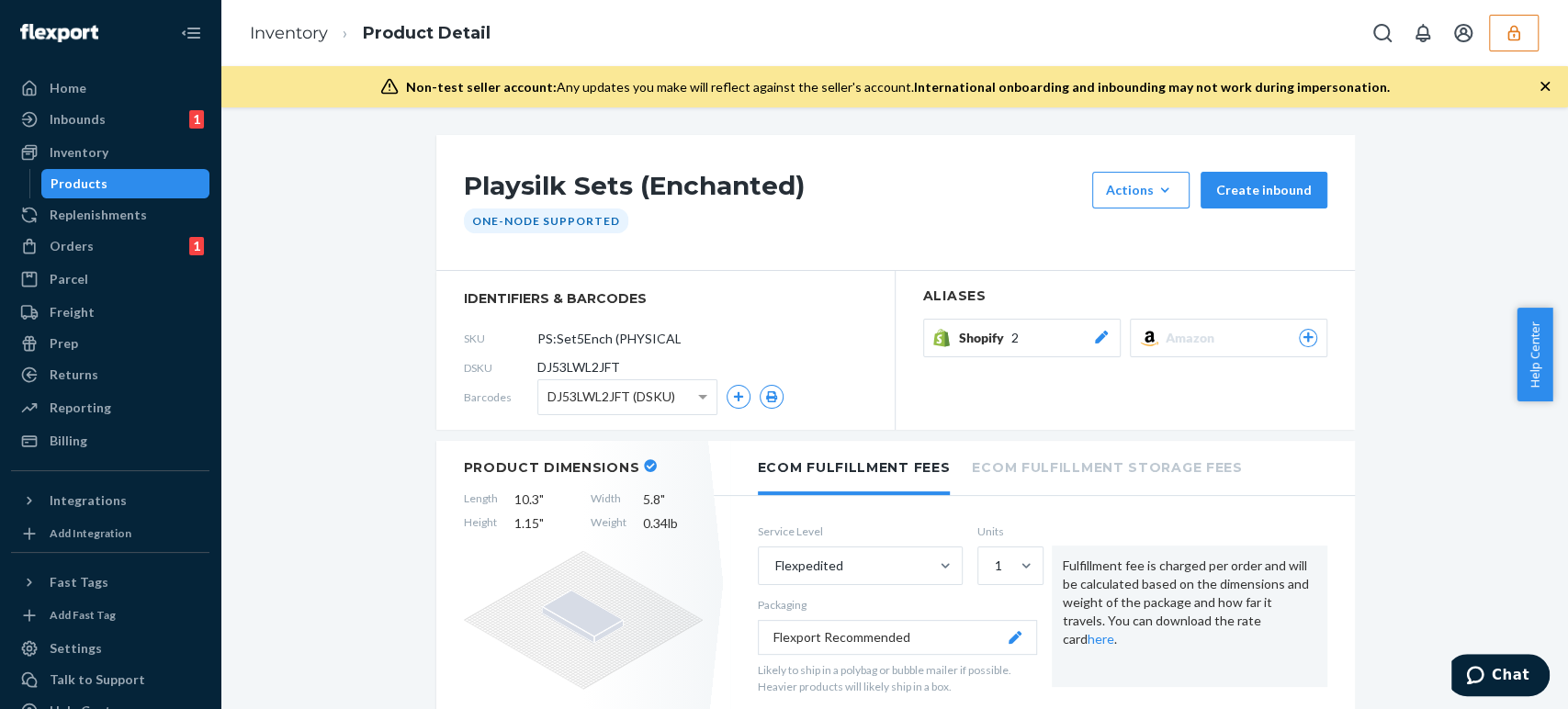
click at [992, 343] on span "Shopify" at bounding box center [985, 338] width 53 height 18
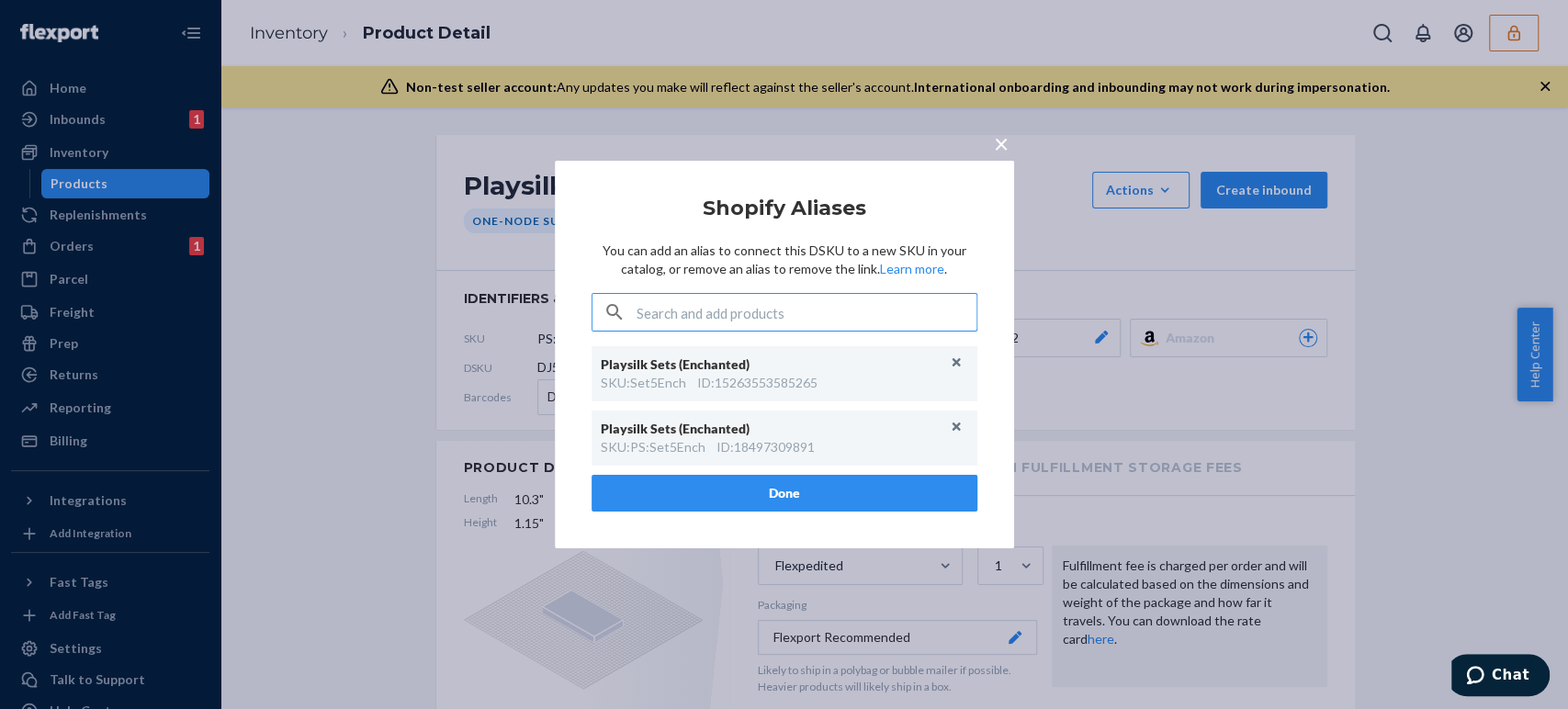
click at [334, 423] on div "× Shopify Aliases You can add an alias to connect this DSKU to a new SKU in you…" at bounding box center [784, 354] width 1568 height 709
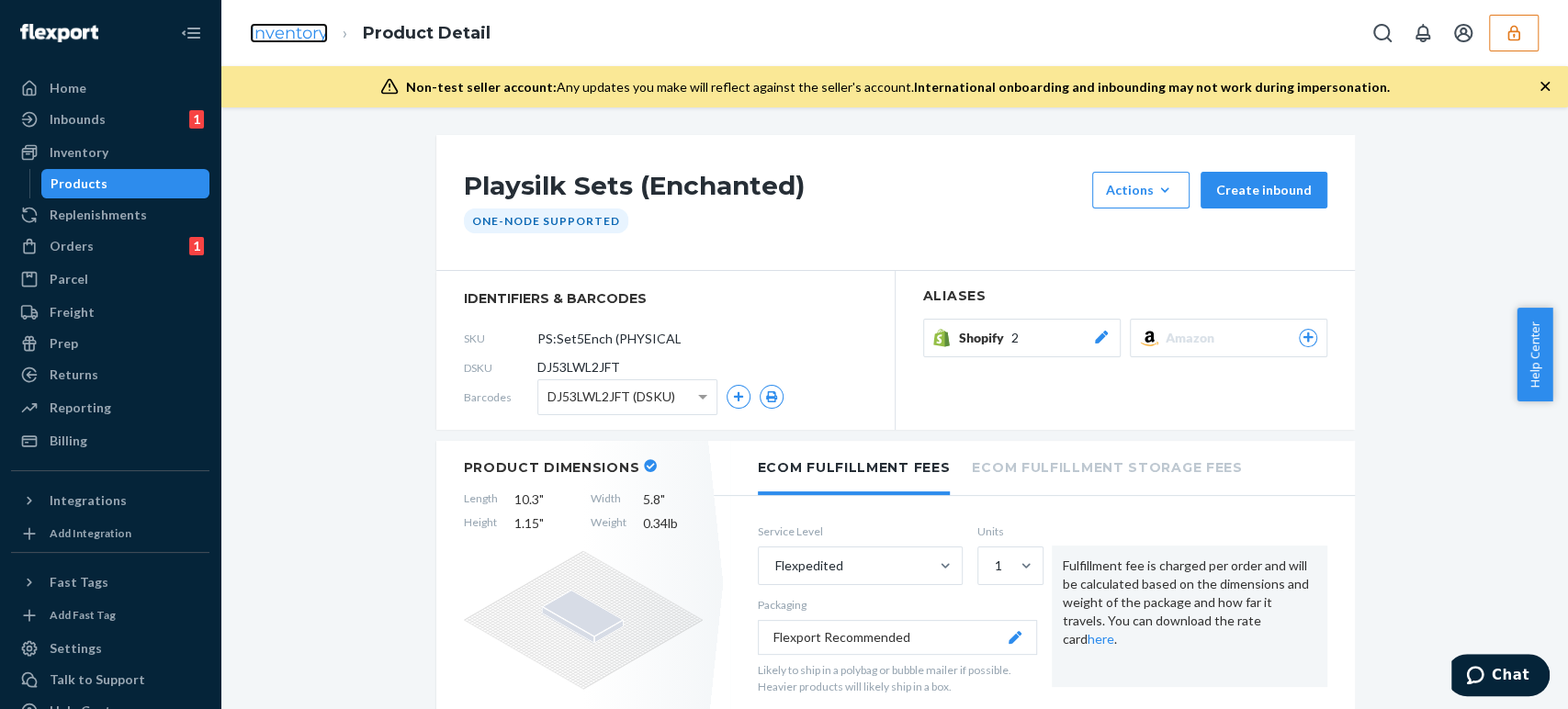
click at [292, 33] on link "Inventory" at bounding box center [288, 33] width 78 height 20
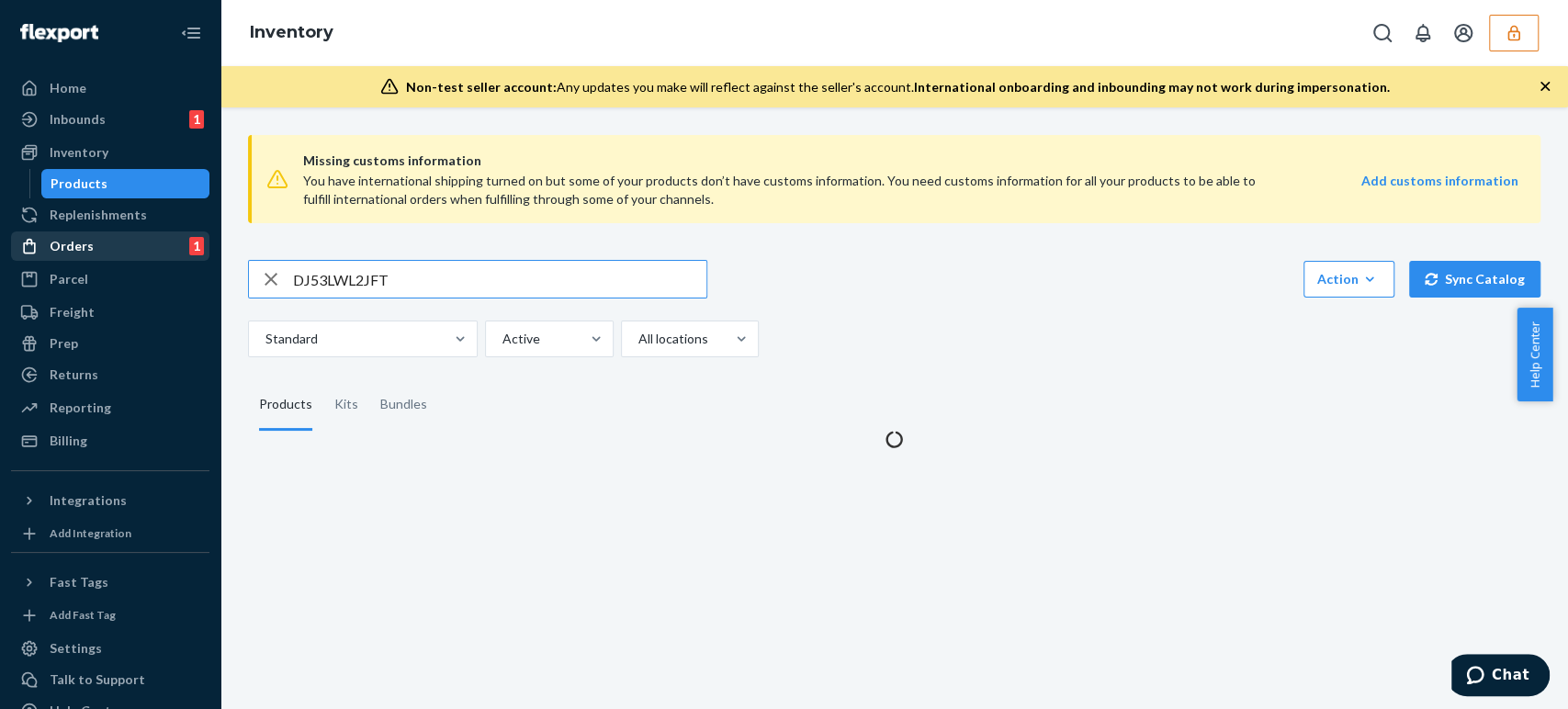
drag, startPoint x: 177, startPoint y: 253, endPoint x: 103, endPoint y: 253, distance: 74.0
click at [103, 253] on div "Home Inbounds 1 Shipping Plans Problems 1 Inventory Products Replenishments Ord…" at bounding box center [784, 354] width 1568 height 709
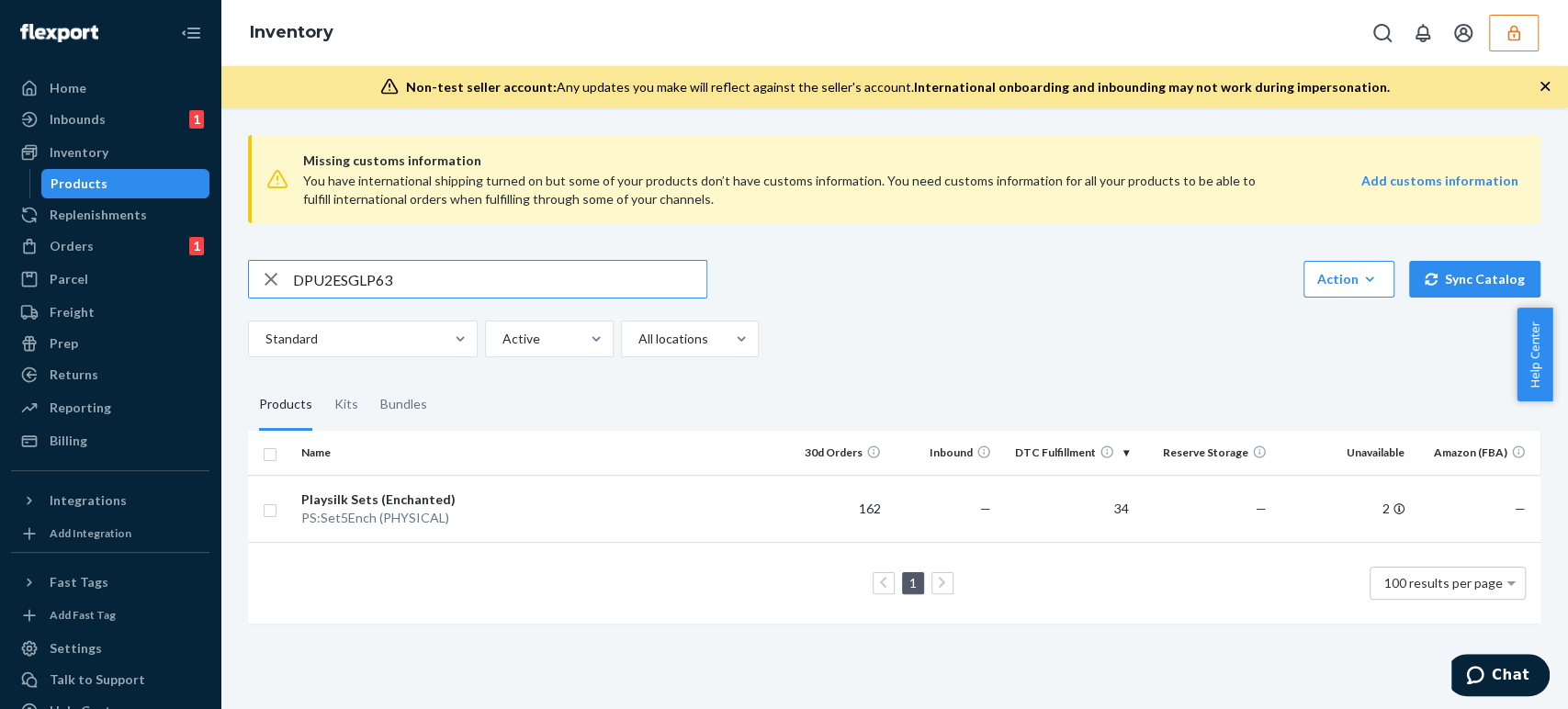
type input "DPU2ESGLP63"
click at [403, 506] on div "Playmap - Enchanted Forest" at bounding box center [397, 499] width 192 height 18
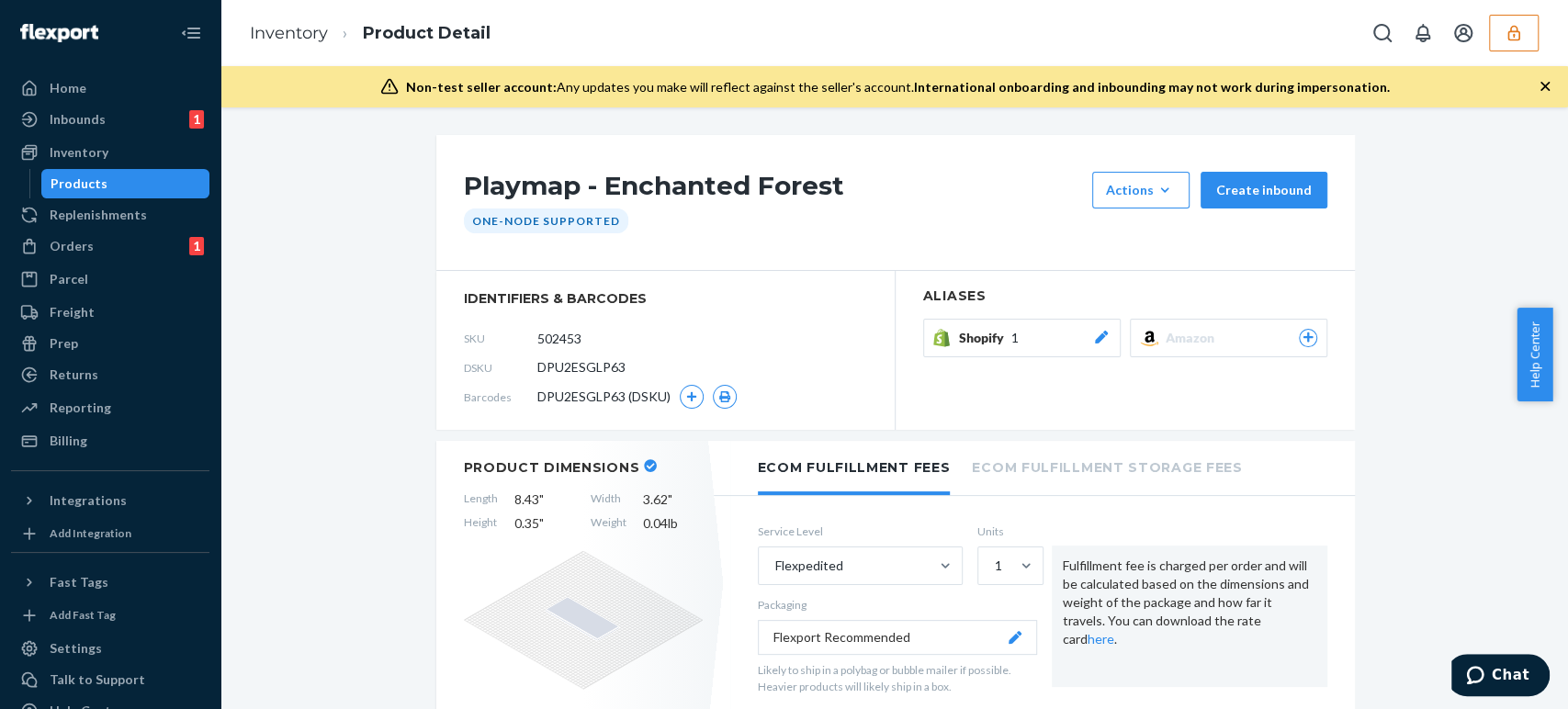
click at [979, 332] on span "Shopify" at bounding box center [985, 338] width 53 height 18
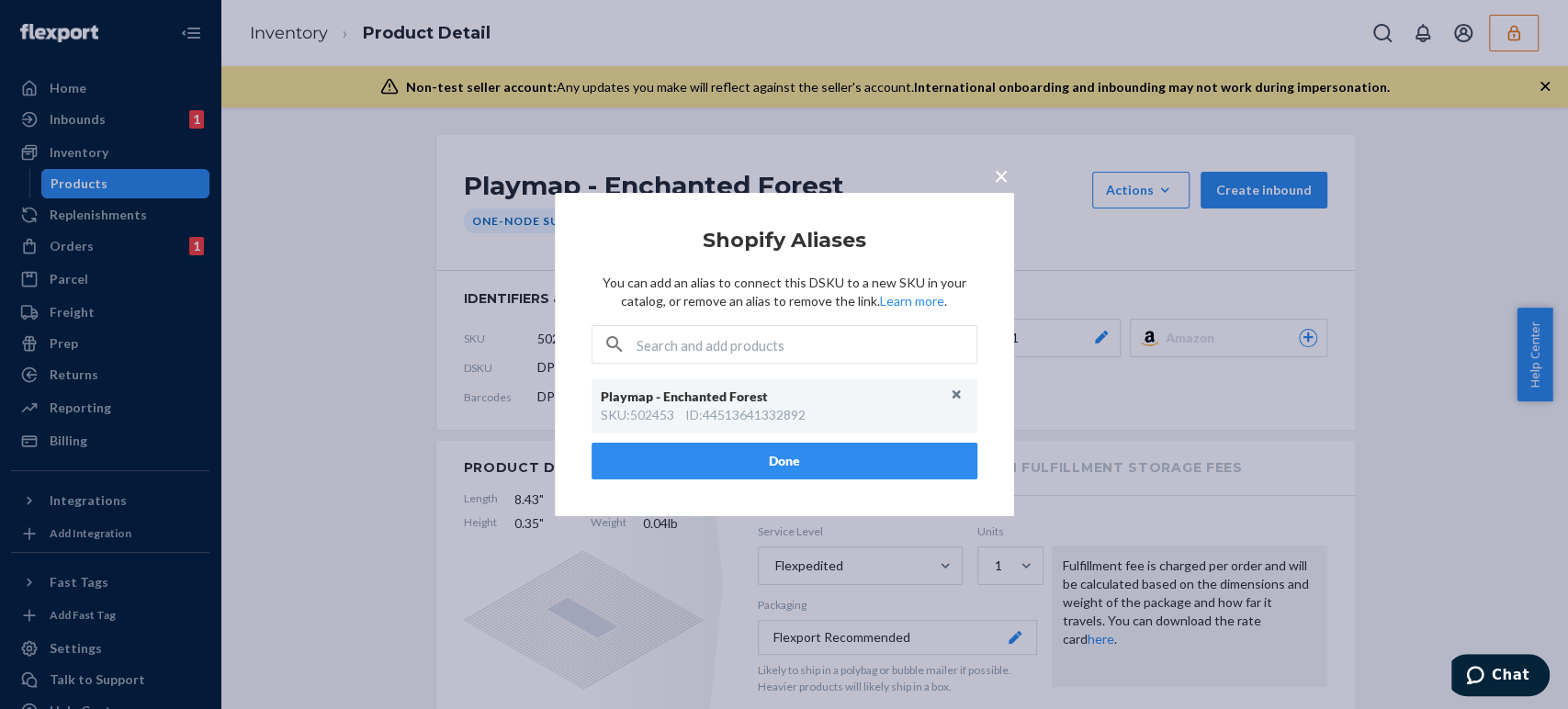
drag, startPoint x: 470, startPoint y: 355, endPoint x: 463, endPoint y: 347, distance: 10.6
click at [469, 355] on div "× Shopify Aliases You can add an alias to connect this DSKU to a new SKU in you…" at bounding box center [784, 354] width 1568 height 709
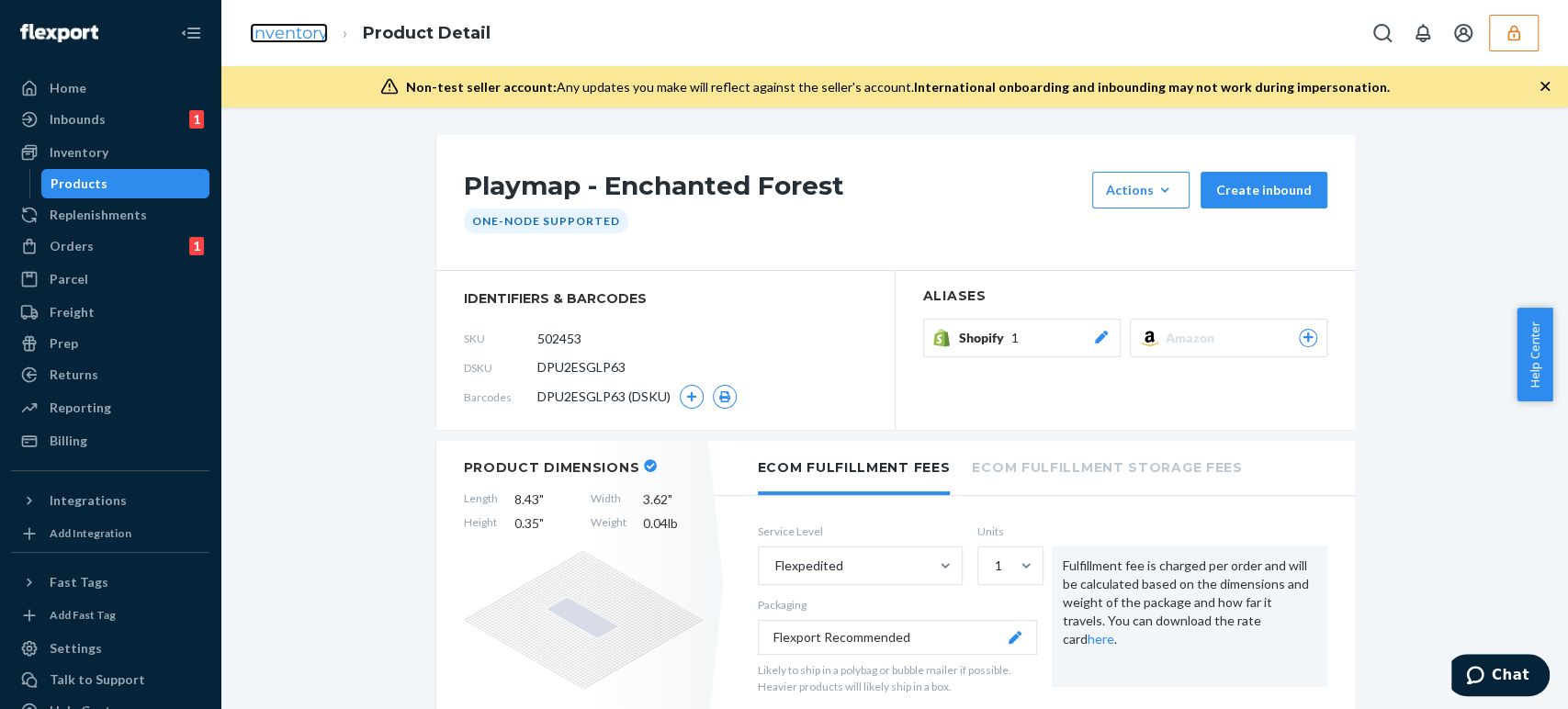
click at [289, 36] on link "Inventory" at bounding box center [288, 33] width 78 height 20
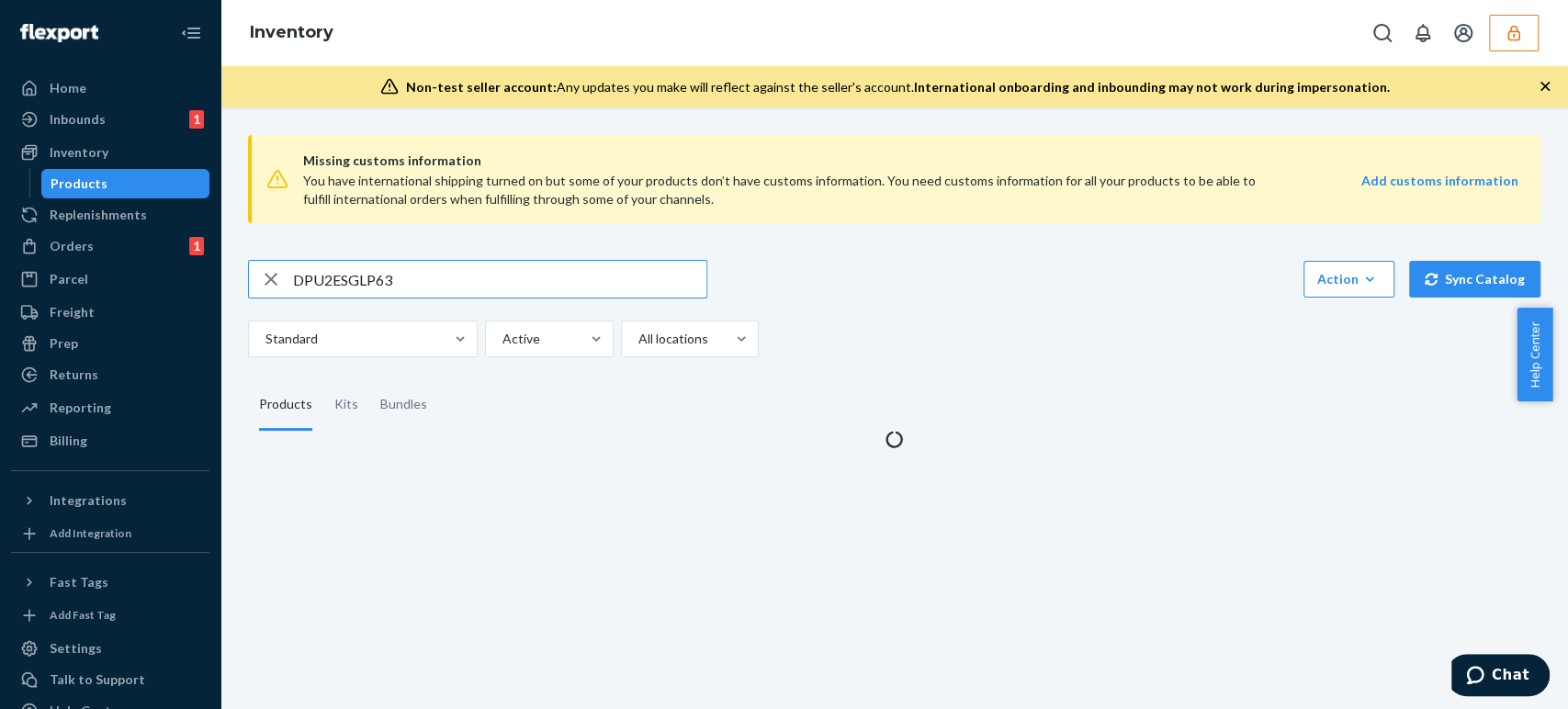
drag, startPoint x: 417, startPoint y: 272, endPoint x: -96, endPoint y: 277, distance: 513.0
click at [0, 277] on html "Home Inbounds 1 Shipping Plans Problems 1 Inventory Products Replenishments Ord…" at bounding box center [784, 354] width 1568 height 709
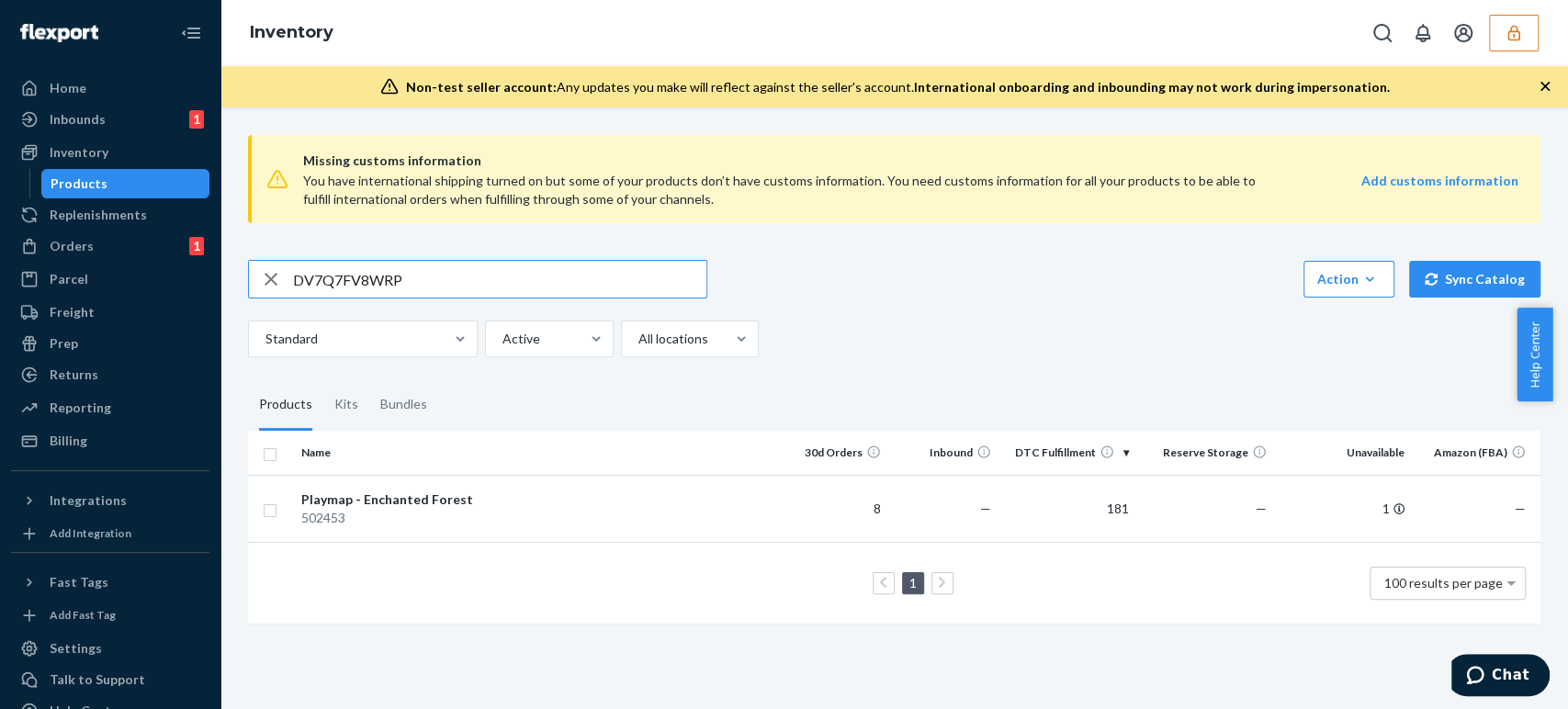
type input "DV7Q7FV8WRP"
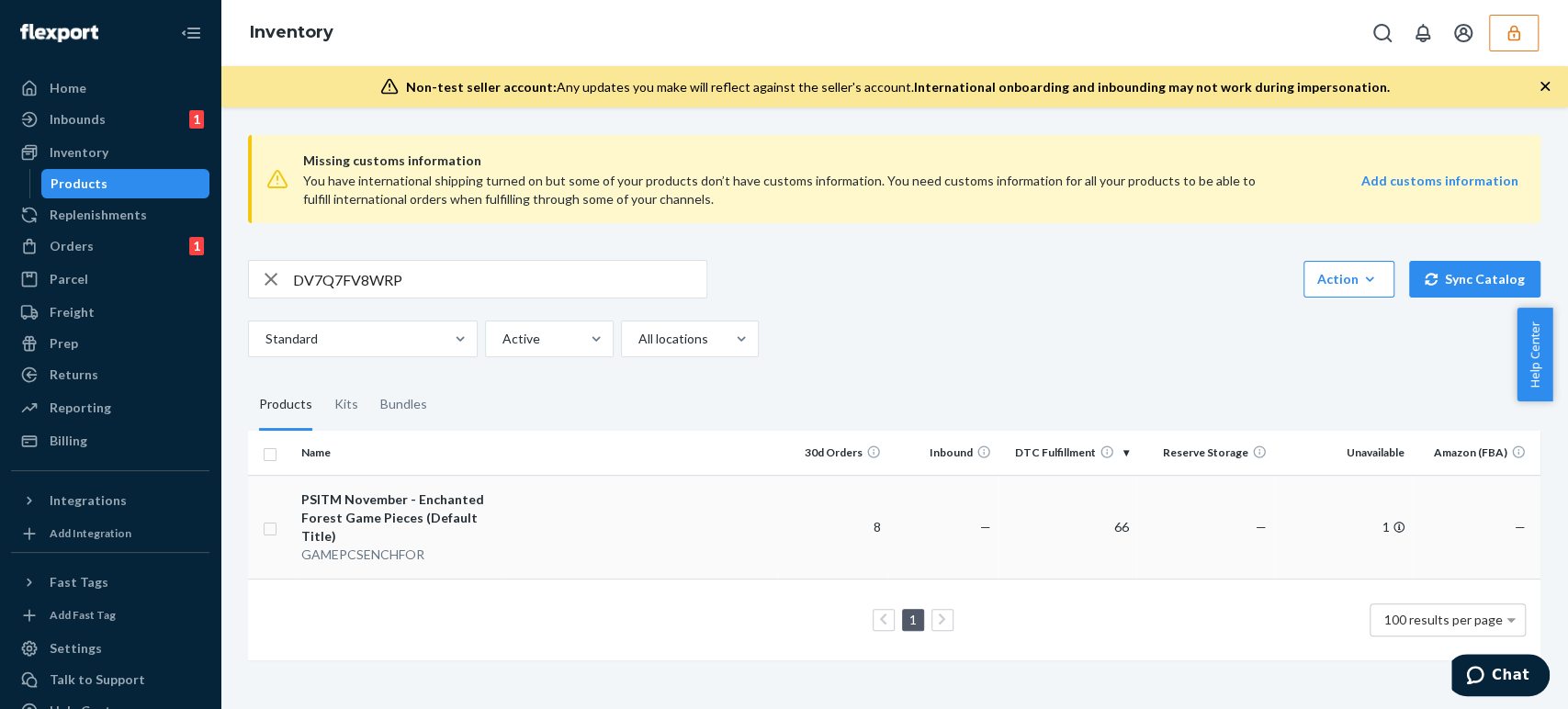
click at [417, 509] on div "PSITM November - Enchanted Forest Game Pieces (Default Title)" at bounding box center [397, 517] width 192 height 55
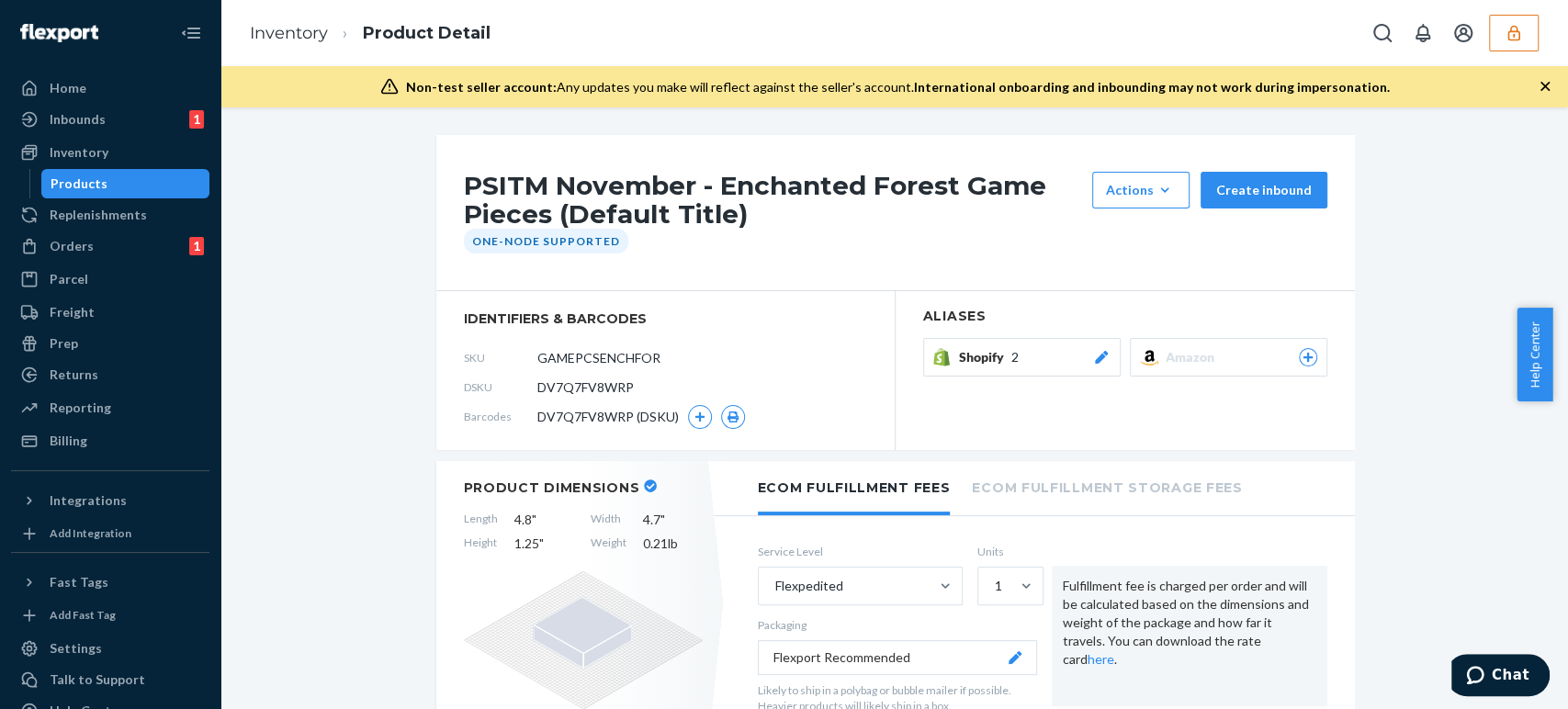
click at [1000, 360] on span "Shopify" at bounding box center [985, 357] width 53 height 18
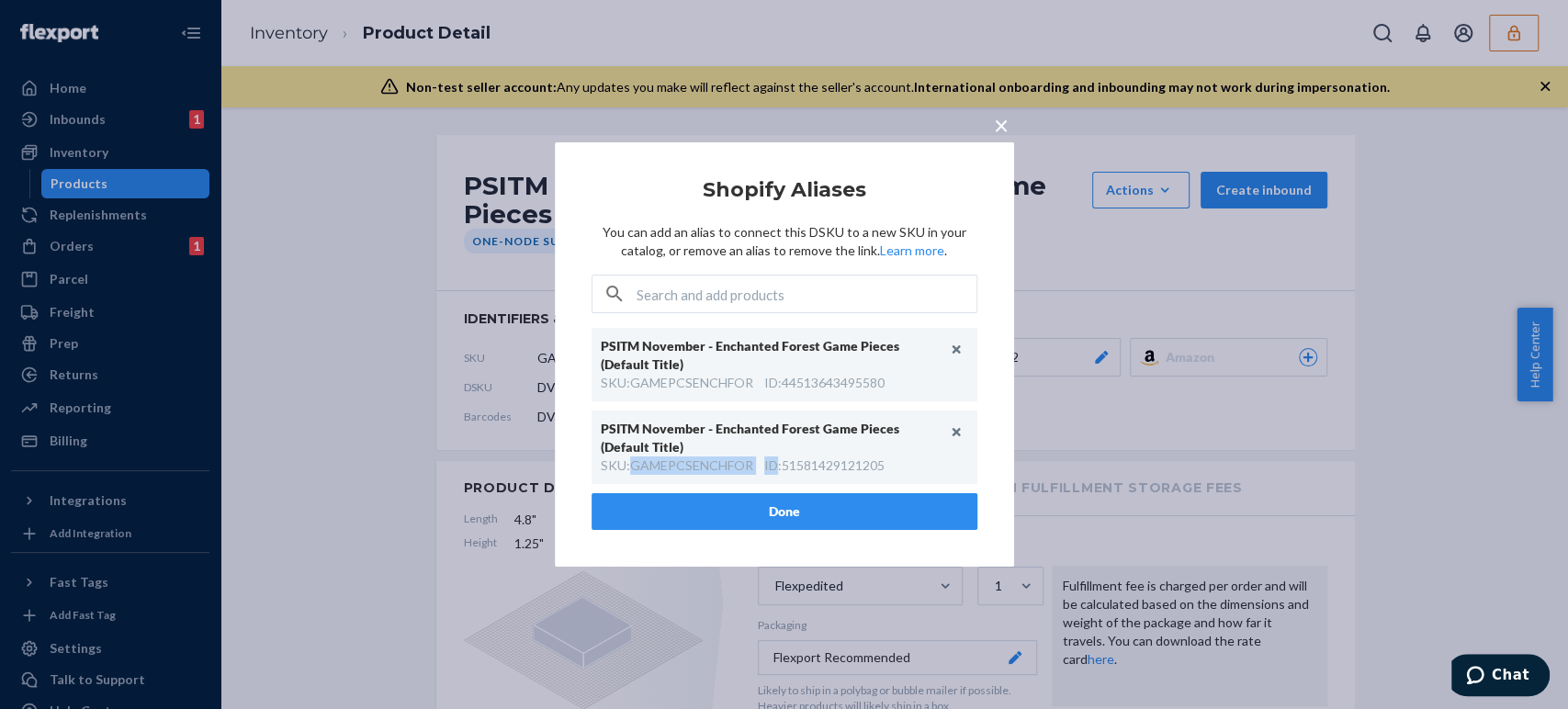
drag, startPoint x: 631, startPoint y: 463, endPoint x: 773, endPoint y: 478, distance: 142.8
click at [773, 478] on div "PSITM November - Enchanted Forest Game Pieces (Default Title) SKU : GAMEPCSENCH…" at bounding box center [785, 447] width 386 height 74
click at [676, 466] on div "SKU : GAMEPCSENCHFOR" at bounding box center [677, 465] width 153 height 18
drag, startPoint x: 634, startPoint y: 461, endPoint x: 752, endPoint y: 469, distance: 118.3
click at [752, 469] on div "SKU : GAMEPCSENCHFOR" at bounding box center [677, 465] width 153 height 18
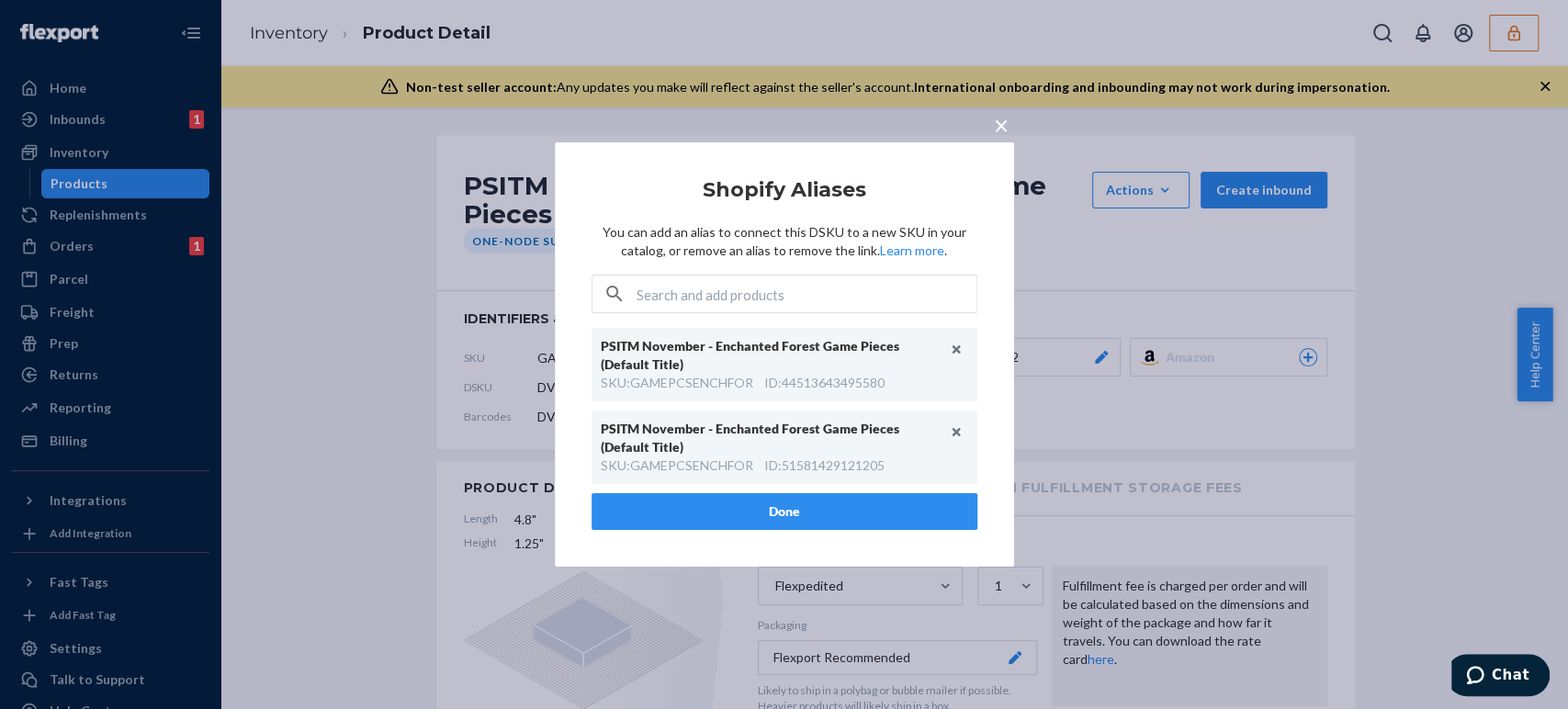
click at [314, 380] on div "× Shopify Aliases You can add an alias to connect this DSKU to a new SKU in you…" at bounding box center [784, 354] width 1568 height 709
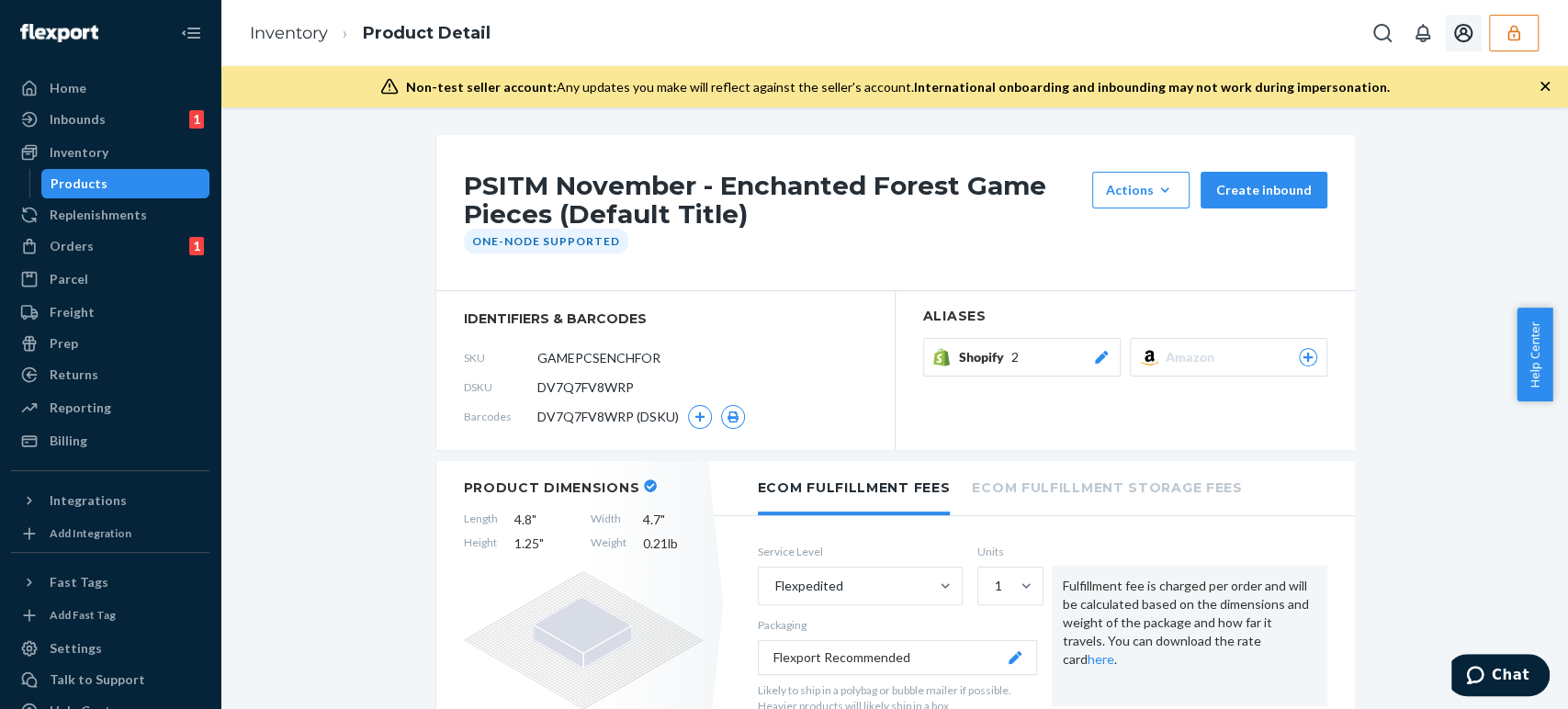
click at [1511, 37] on icon "button" at bounding box center [1513, 33] width 18 height 18
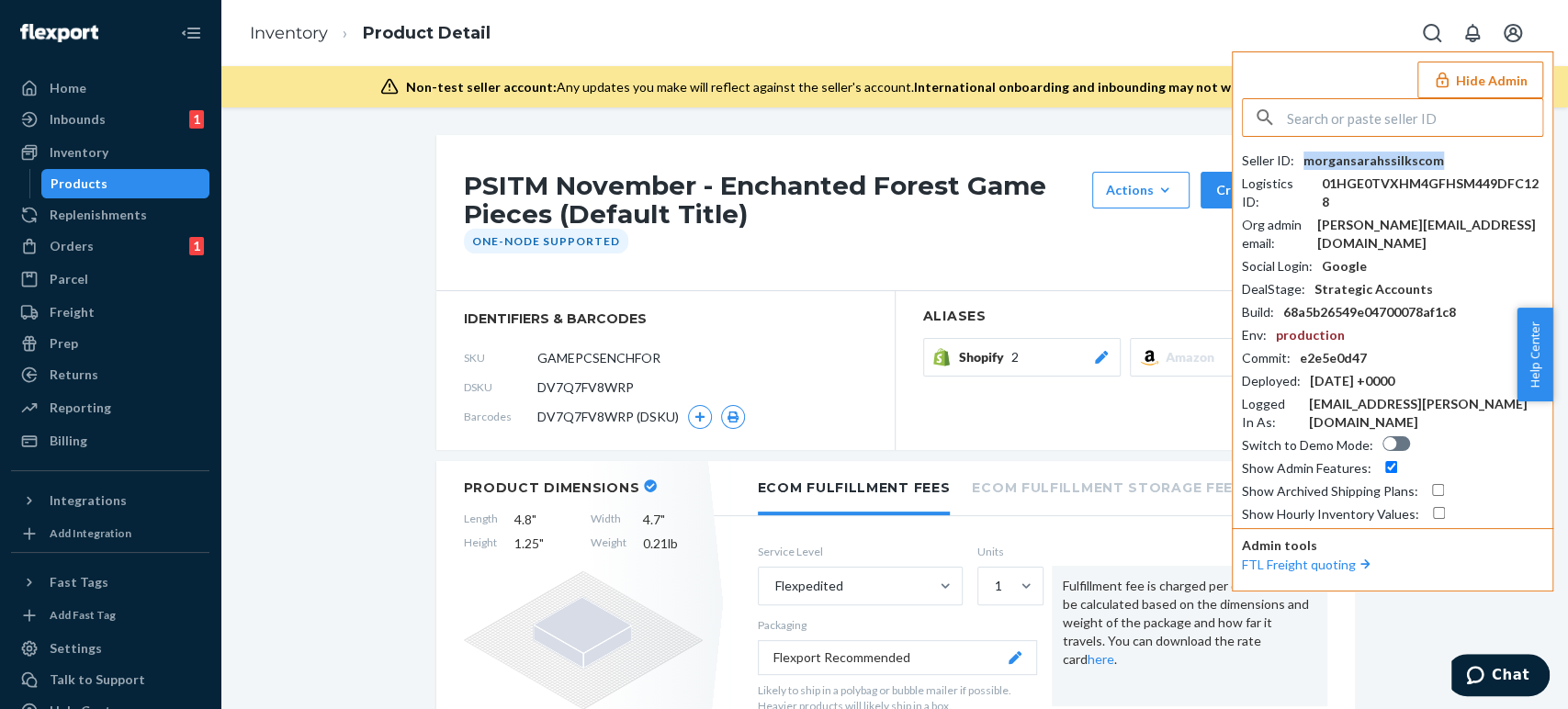
click at [1359, 163] on div "morgansarahssilkscom" at bounding box center [1374, 160] width 140 height 18
click at [1365, 162] on div "morgansarahssilkscom" at bounding box center [1374, 160] width 140 height 18
click at [1381, 159] on div "morgansarahssilkscom" at bounding box center [1374, 160] width 140 height 18
click at [1383, 158] on div "morgansarahssilkscom" at bounding box center [1374, 160] width 140 height 18
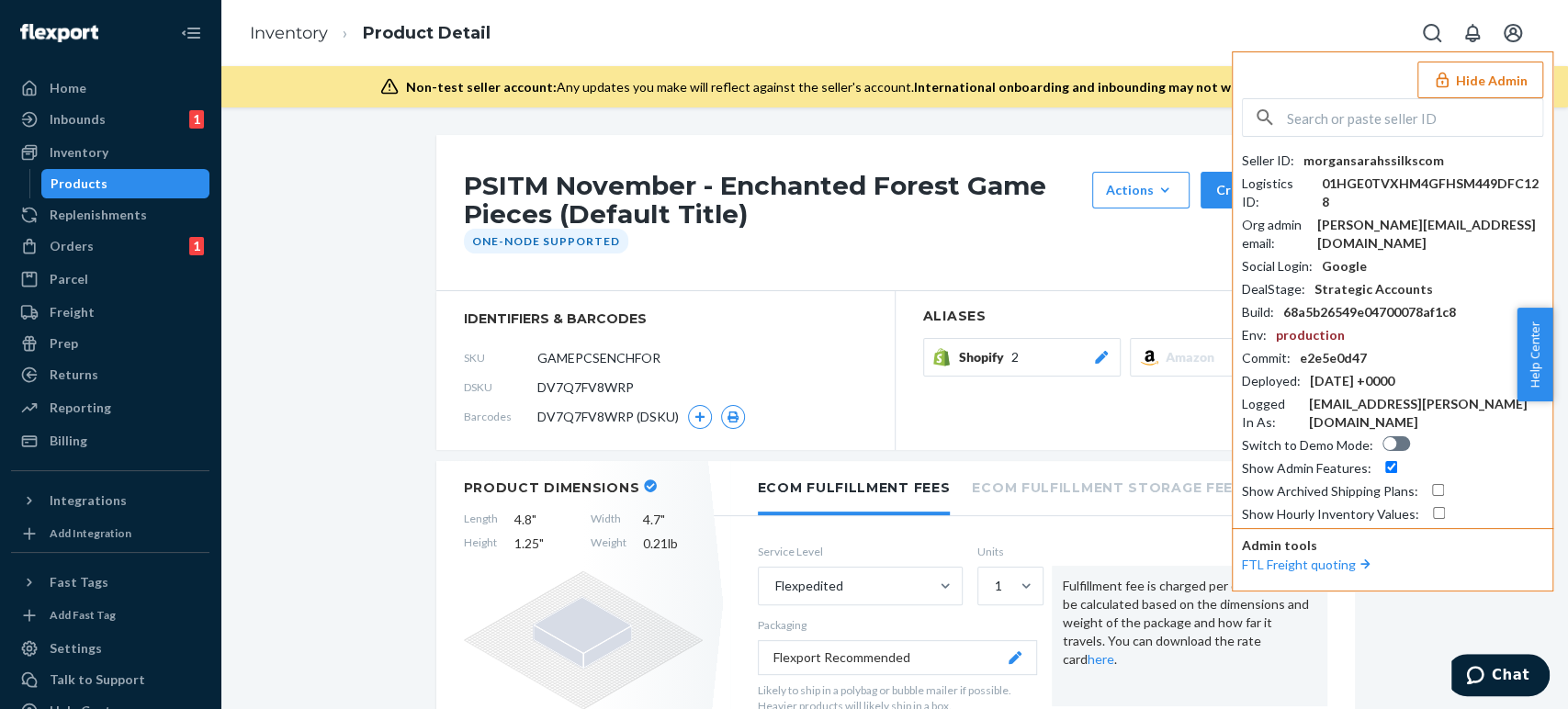
click at [1329, 119] on input "text" at bounding box center [1414, 117] width 255 height 36
paste input "DJ6SKWX3897"
type input "DJ6SKWX3897"
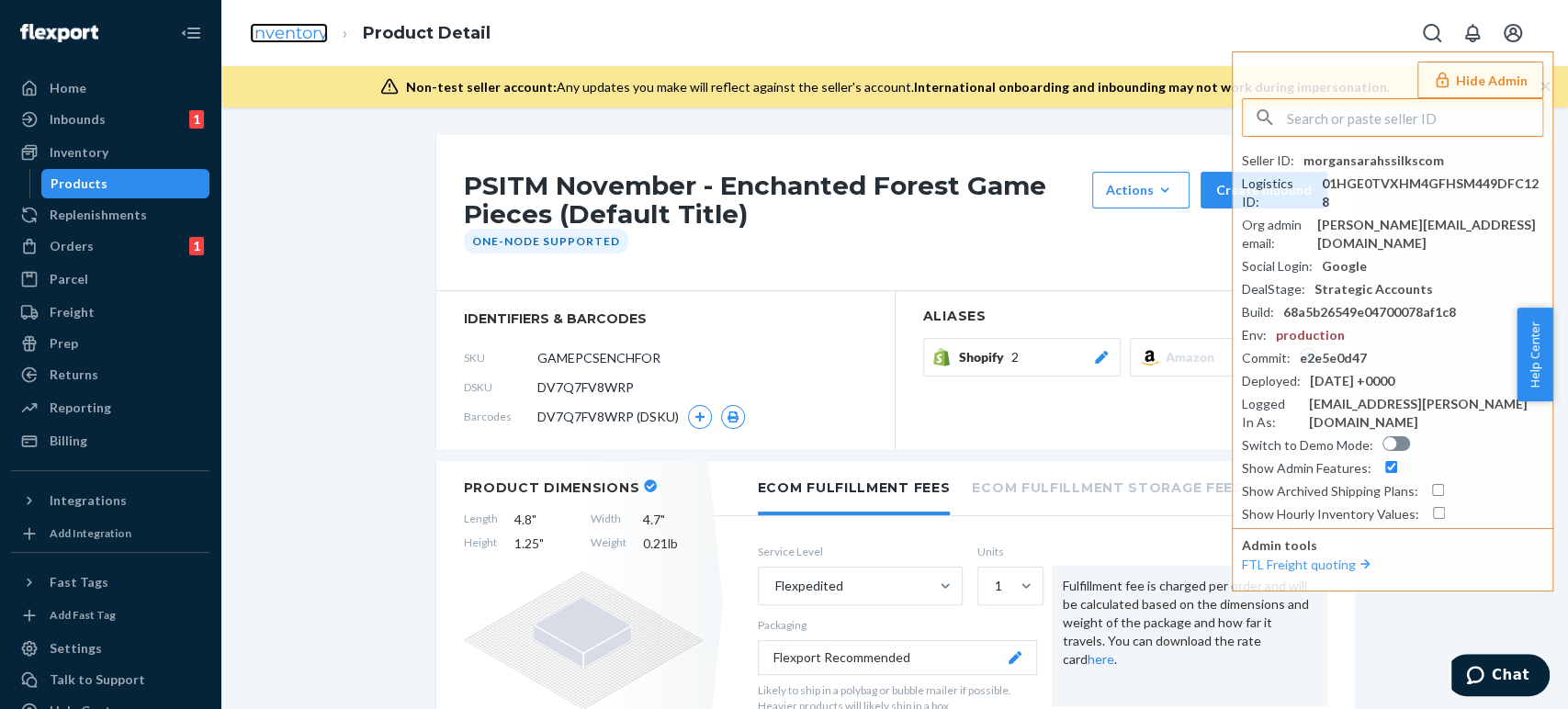
click at [321, 29] on link "Inventory" at bounding box center [288, 33] width 78 height 20
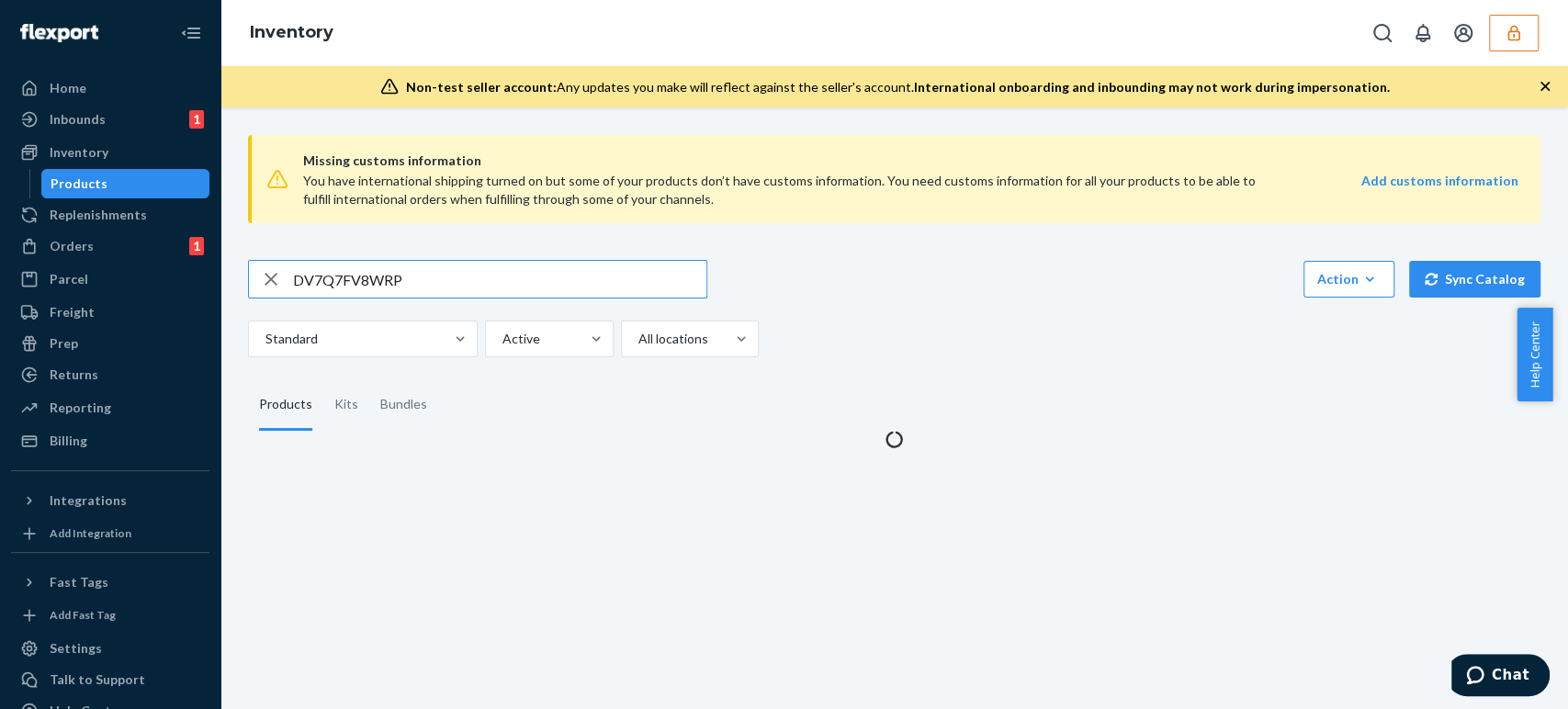
click at [363, 275] on input "DV7Q7FV8WRP" at bounding box center [499, 279] width 414 height 36
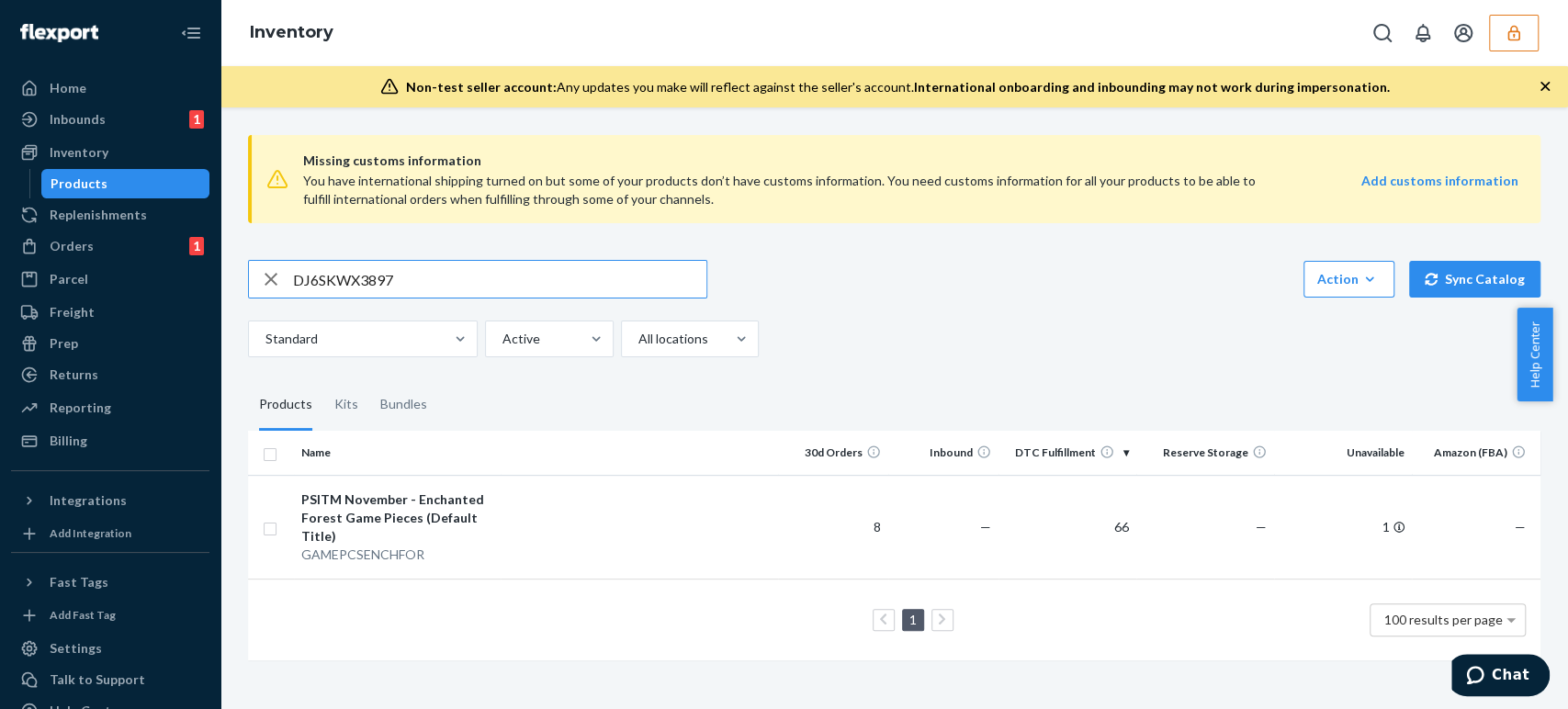
type input "DJ6SKWX3897"
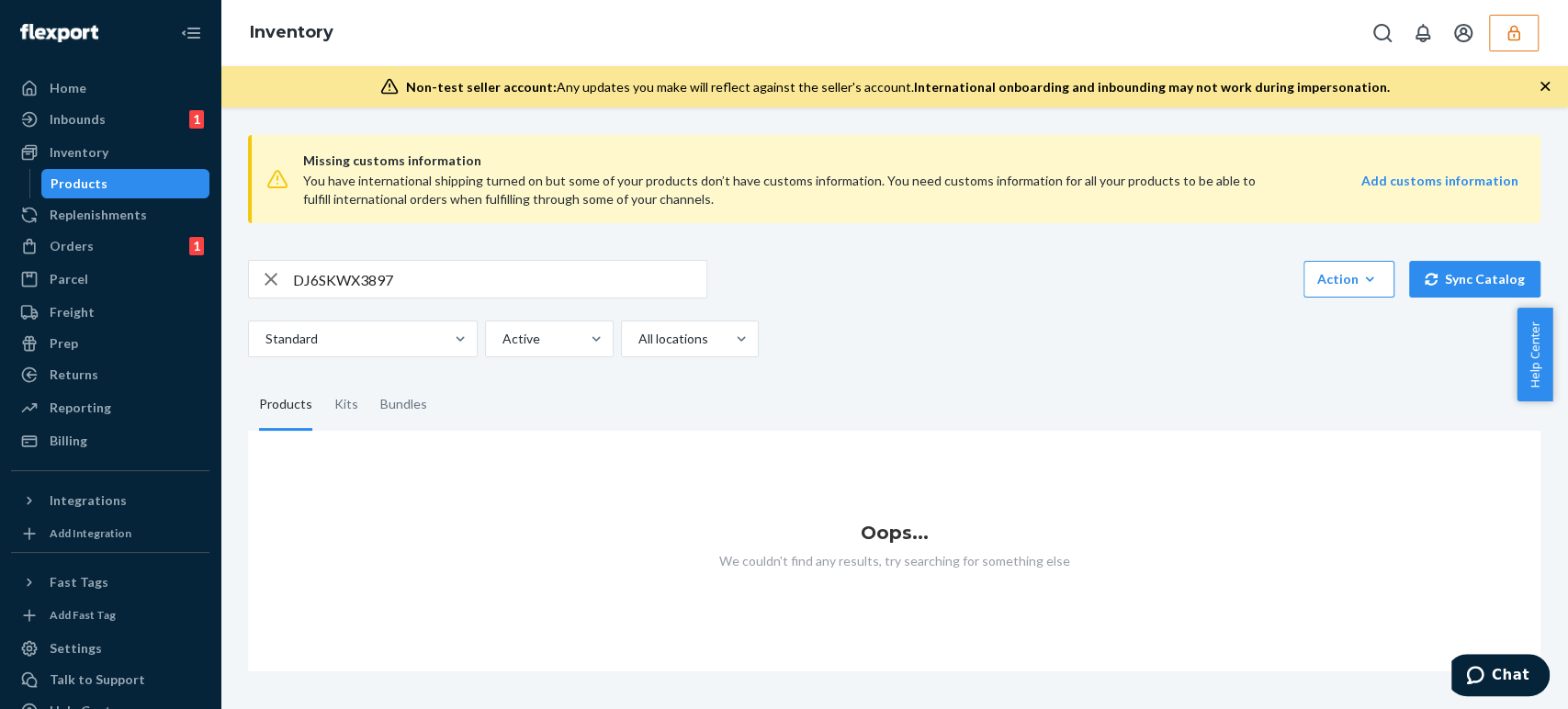
click at [419, 278] on input "DJ6SKWX3897" at bounding box center [499, 279] width 414 height 36
click at [440, 290] on input "DJ6SKWX3897" at bounding box center [499, 279] width 414 height 36
click at [450, 277] on input "DJ6SKWX3897" at bounding box center [499, 279] width 414 height 36
click at [1505, 21] on button "button" at bounding box center [1514, 33] width 50 height 36
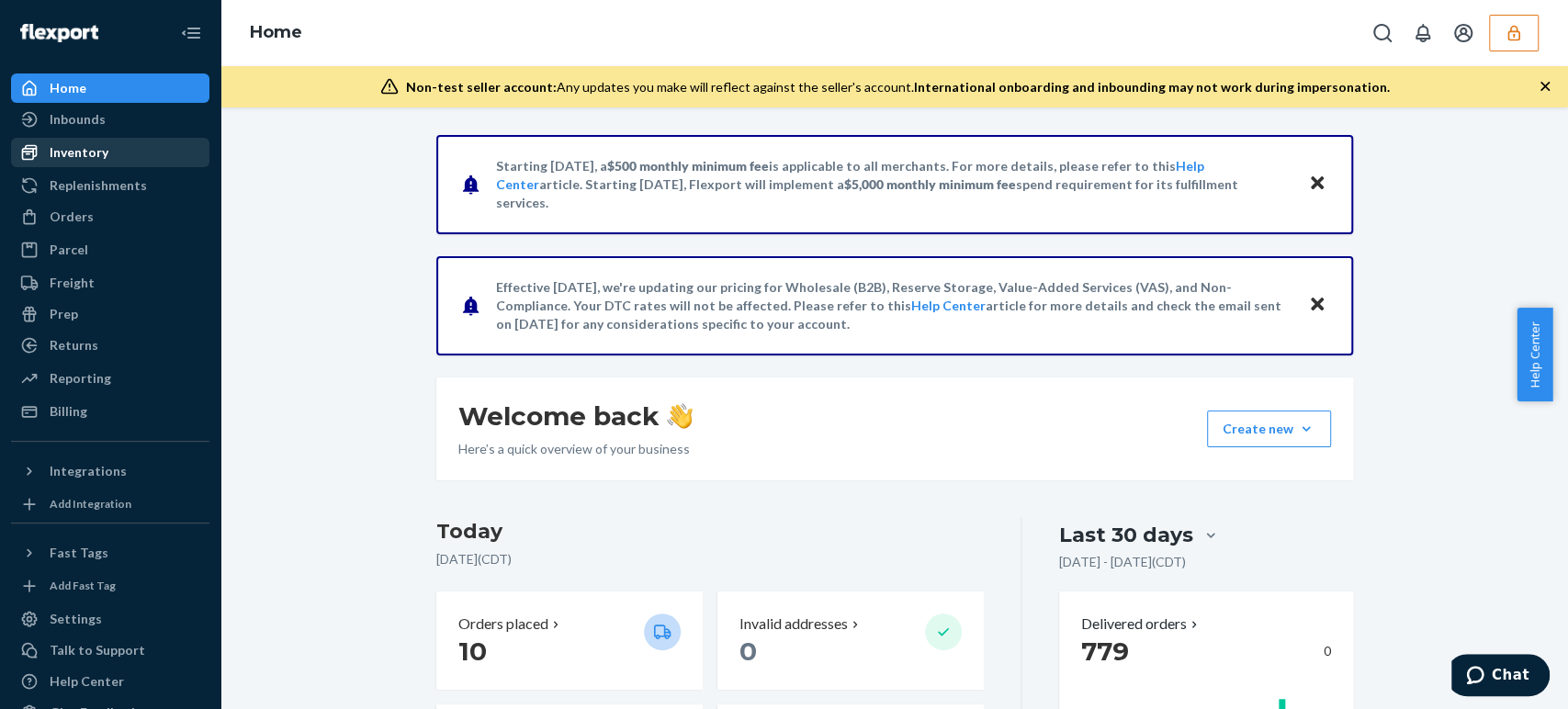
click at [41, 153] on div at bounding box center [35, 152] width 30 height 18
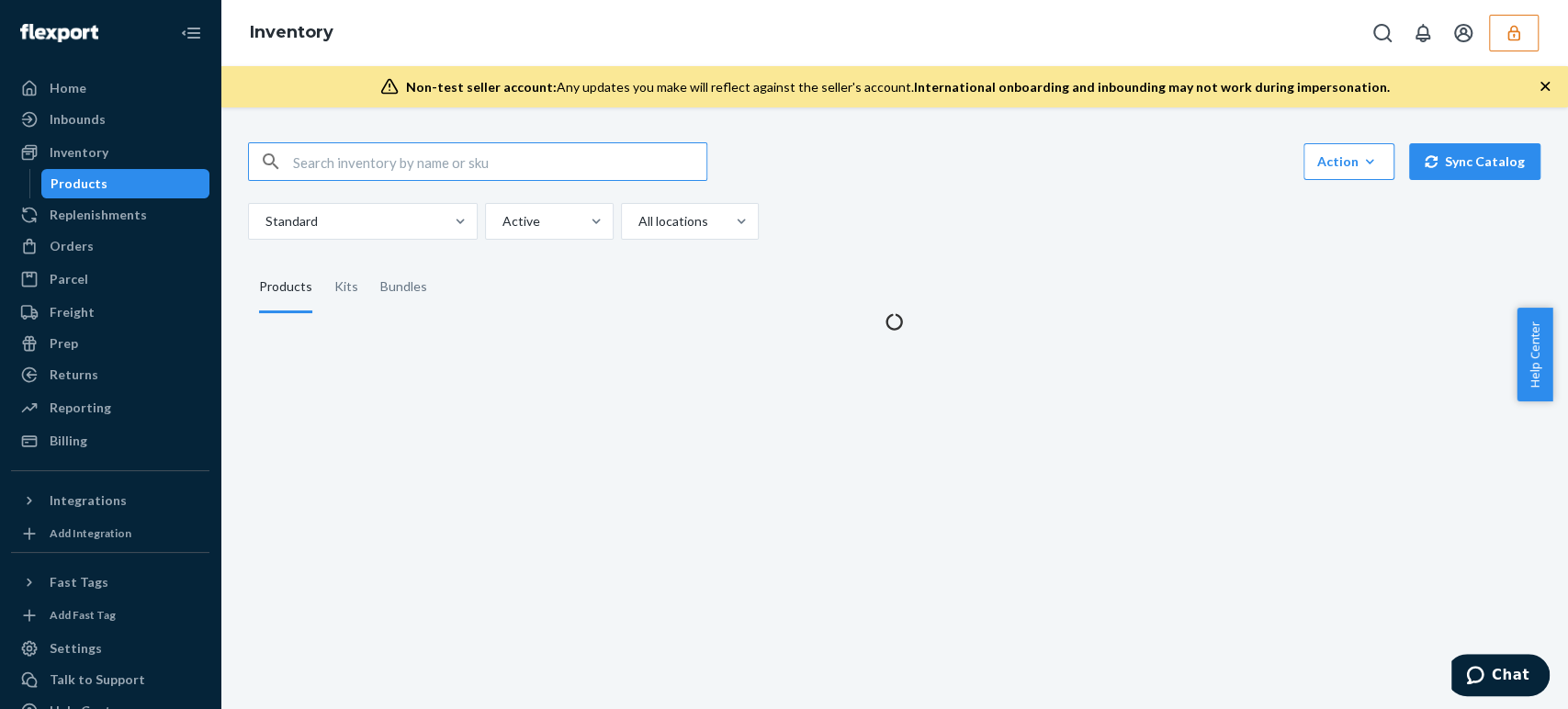
click at [352, 151] on input "text" at bounding box center [499, 161] width 414 height 36
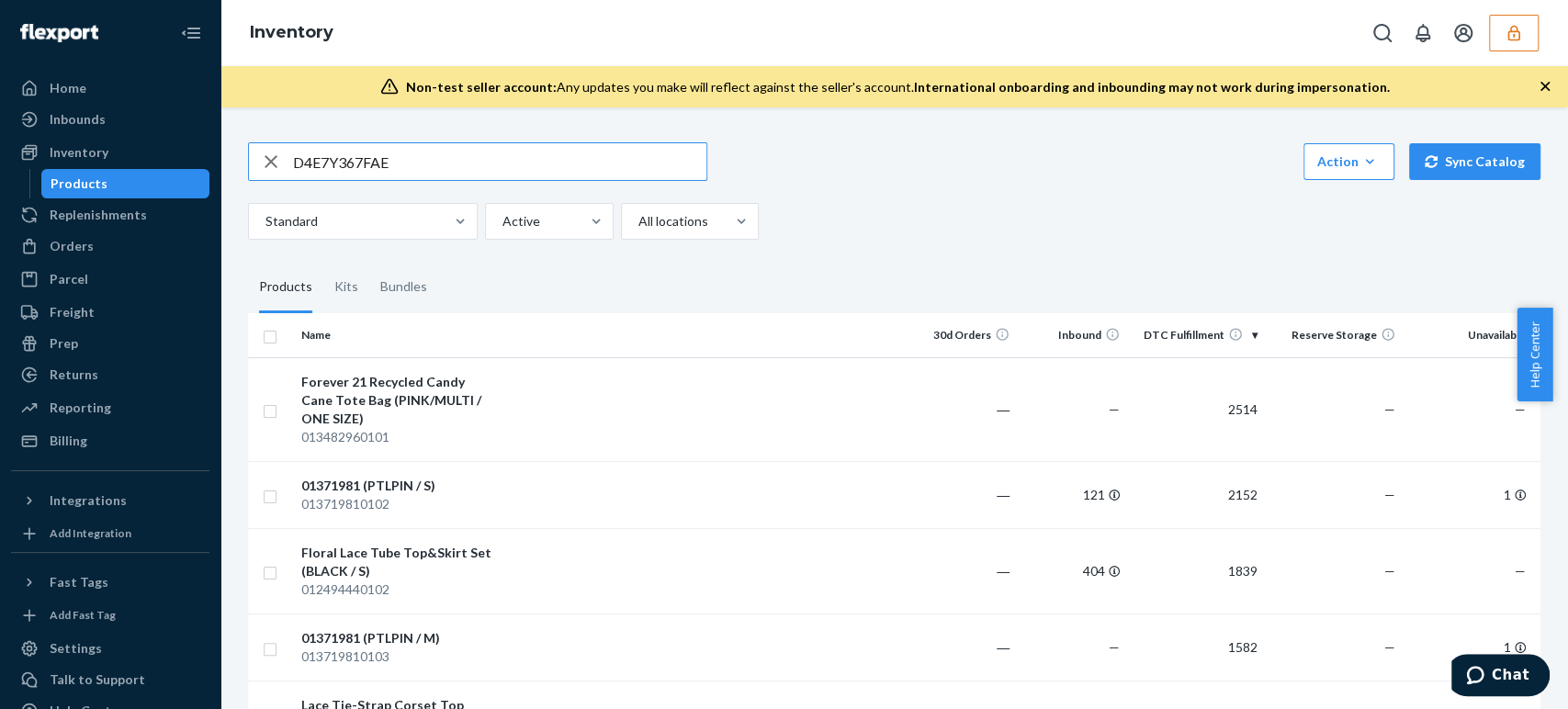
type input "D4E7Y367FAE"
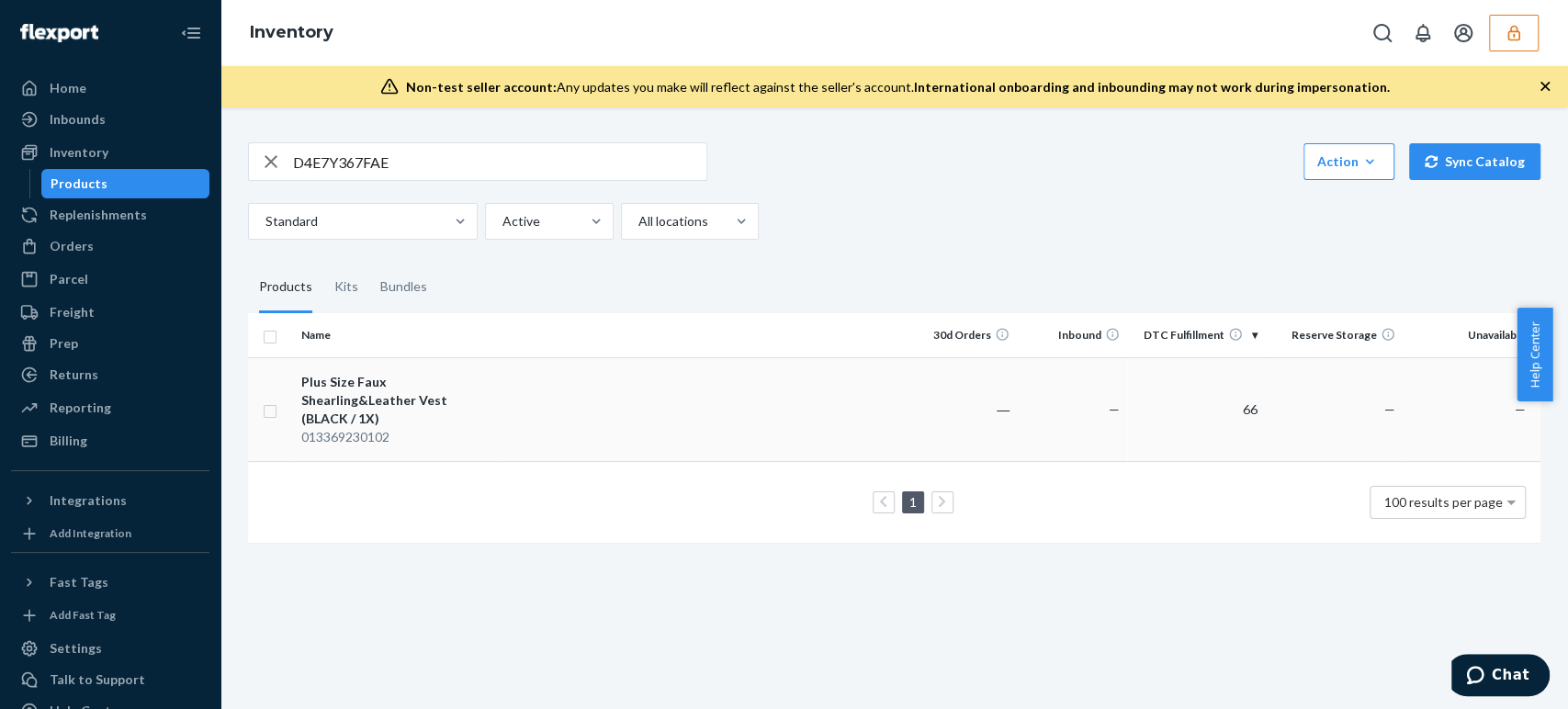
click at [374, 428] on div "013369230102" at bounding box center [397, 437] width 192 height 18
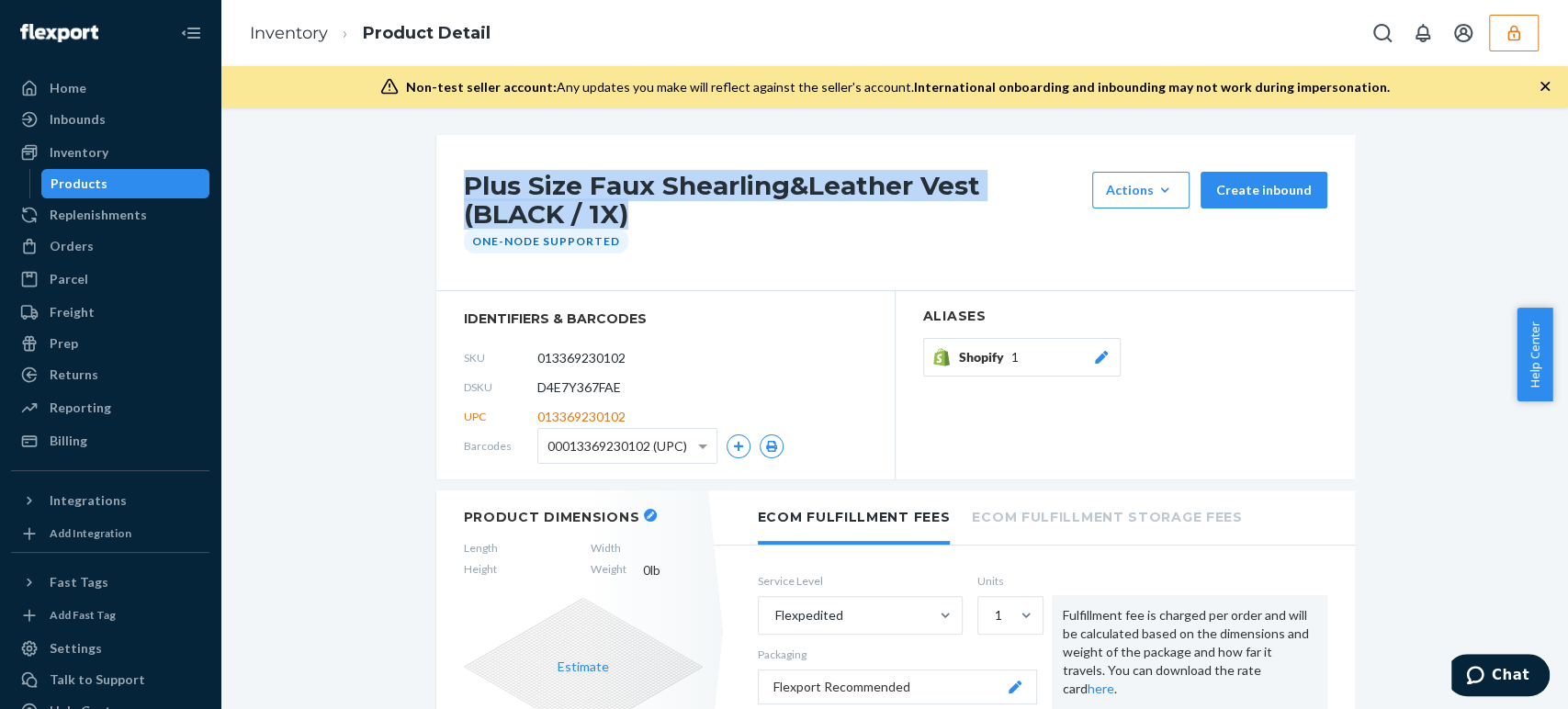
copy h1 "Plus Size Faux Shearling&Leather Vest (BLACK / 1X)"
drag, startPoint x: 457, startPoint y: 177, endPoint x: 971, endPoint y: 210, distance: 515.1
click at [971, 210] on h1 "Plus Size Faux Shearling&Leather Vest (BLACK / 1X)" at bounding box center [772, 200] width 619 height 57
drag, startPoint x: 278, startPoint y: 32, endPoint x: 76, endPoint y: 86, distance: 209.1
click at [278, 32] on link "Inventory" at bounding box center [288, 33] width 78 height 20
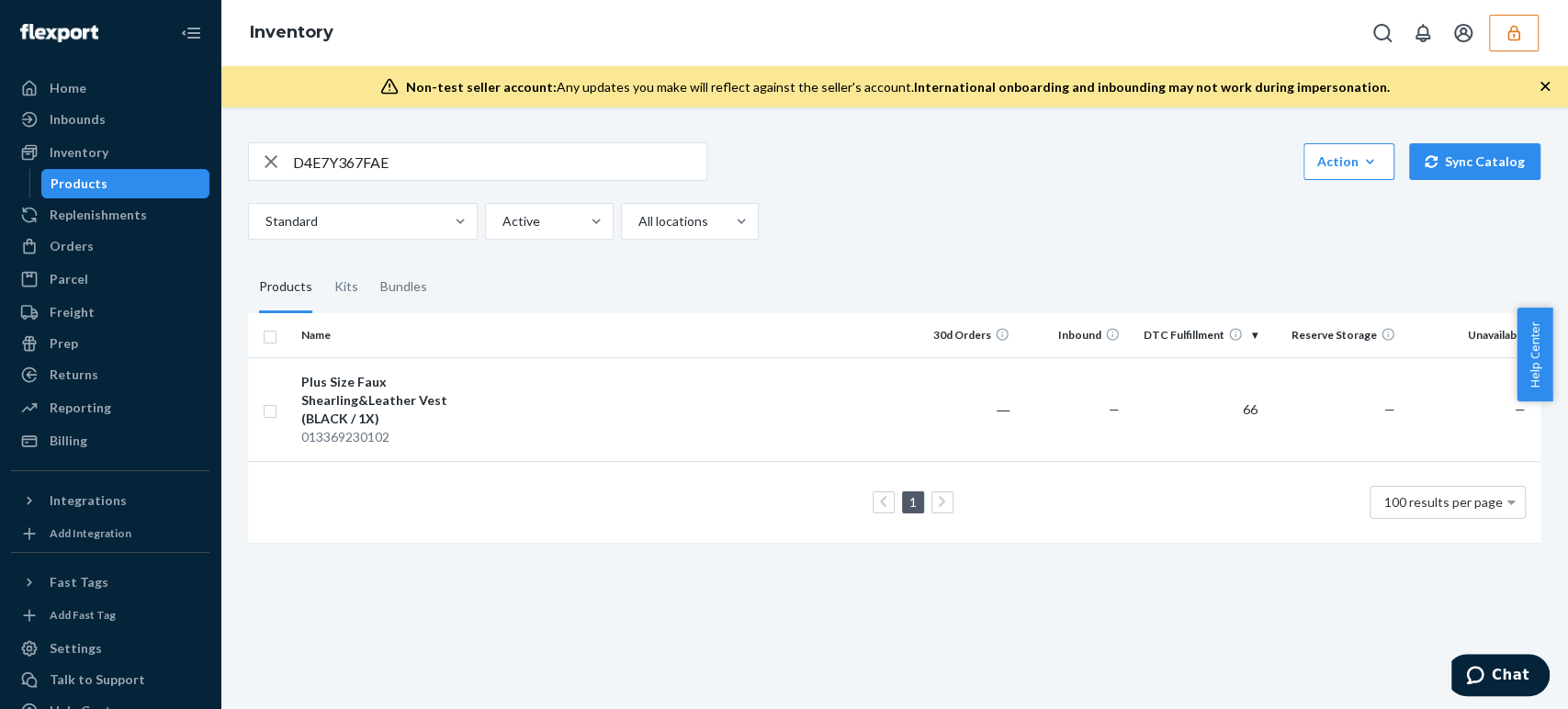
click at [334, 163] on input "D4E7Y367FAE" at bounding box center [499, 161] width 414 height 36
paste input "J6SKWX3897"
type input "DJ6SKWX3897"
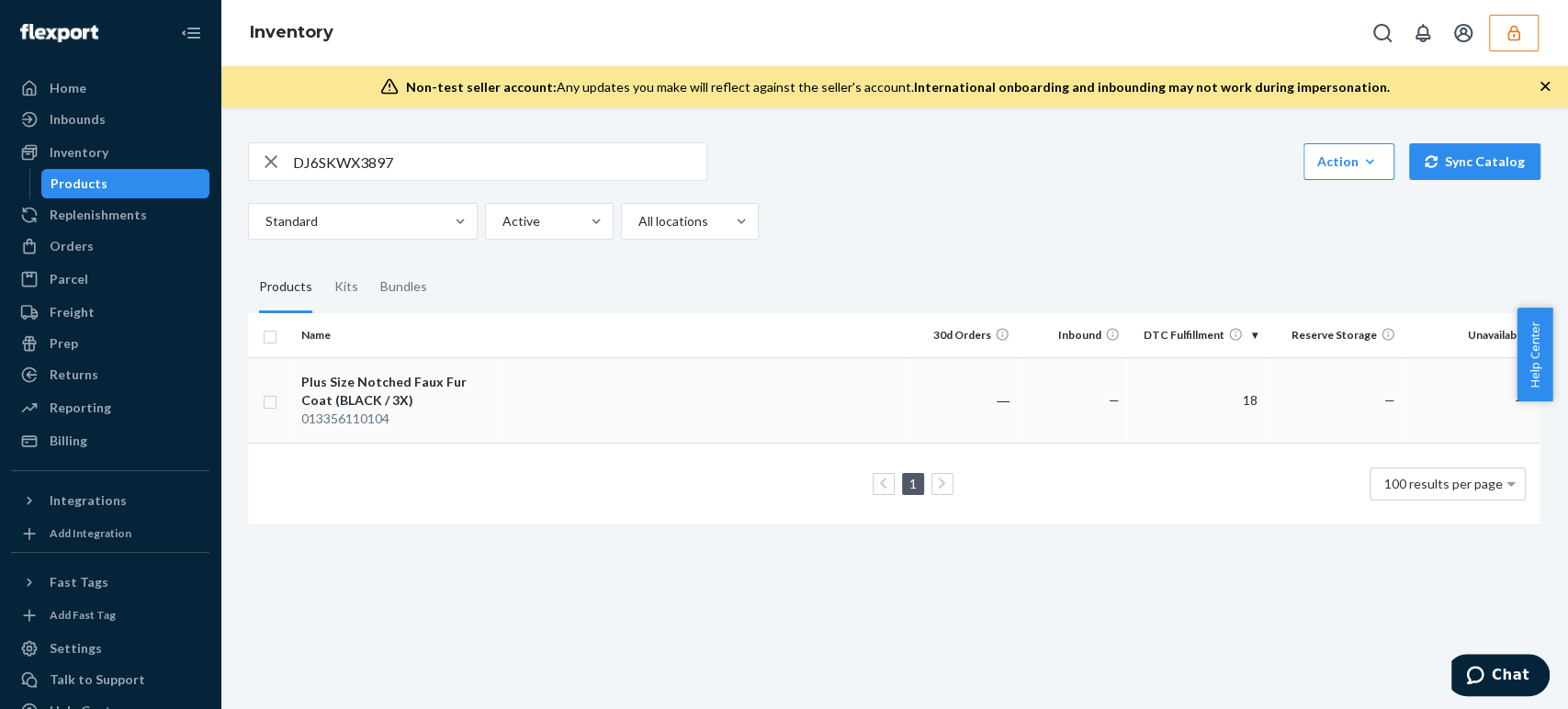
click at [390, 414] on div "013356110104" at bounding box center [397, 418] width 192 height 18
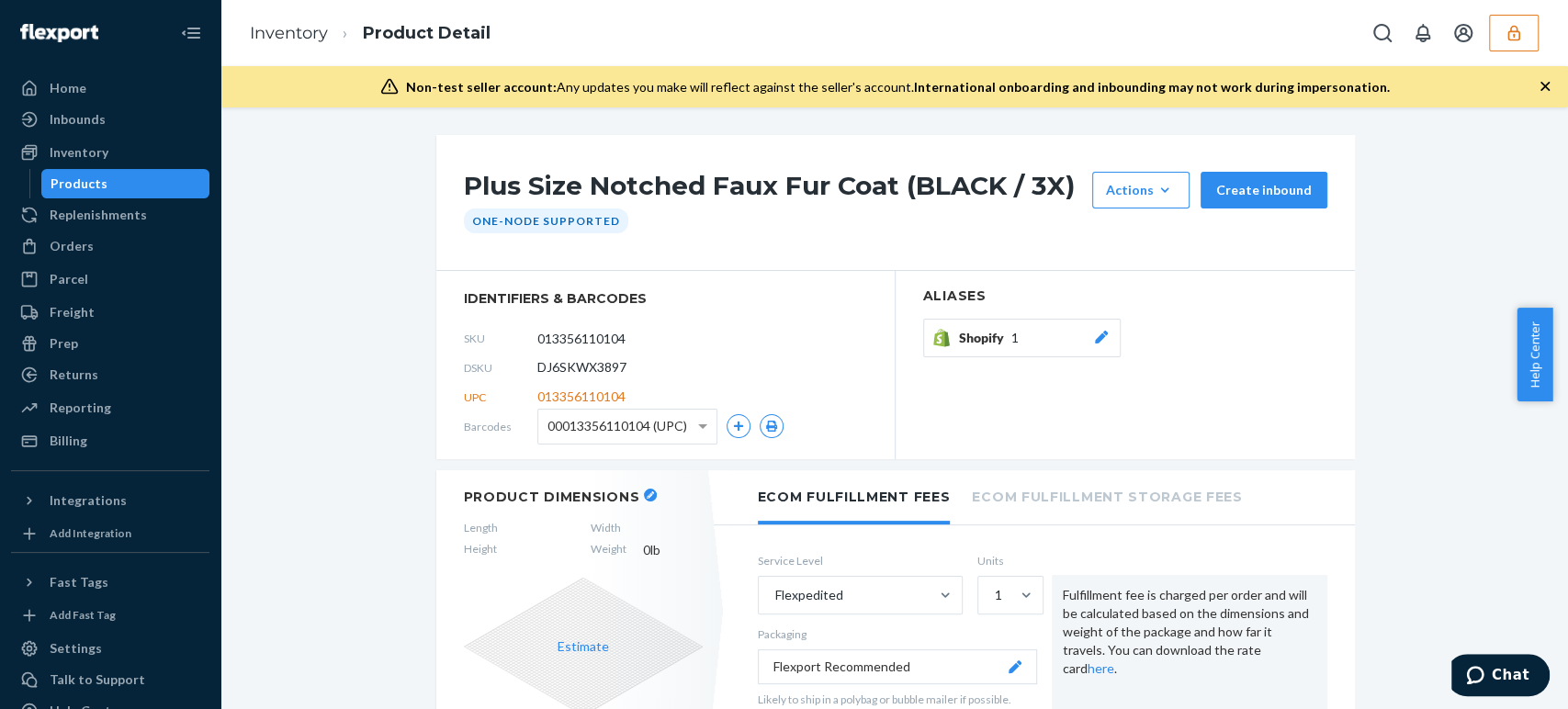
click at [580, 367] on span "DJ6SKWX3897" at bounding box center [582, 366] width 89 height 18
copy span "DJ6SKWX3897"
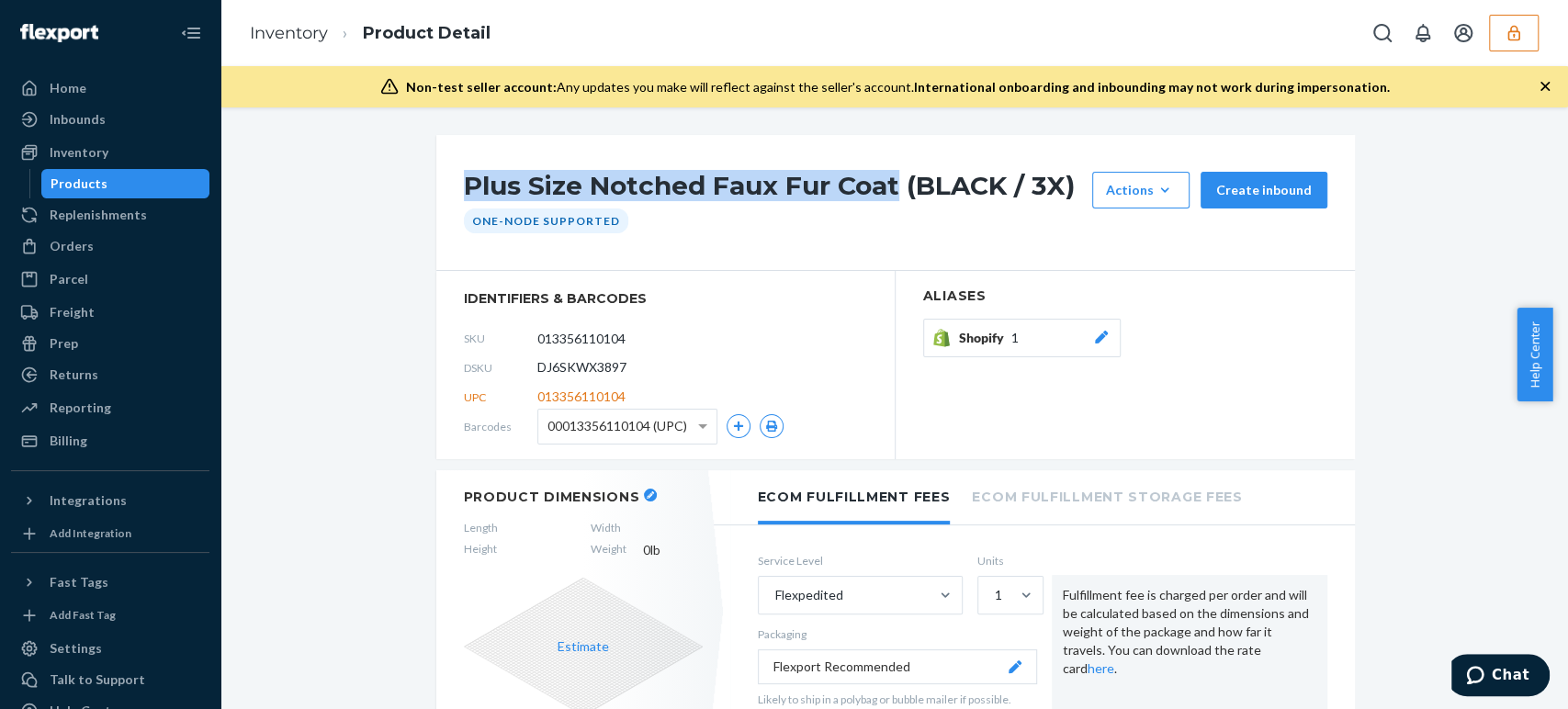
drag, startPoint x: 463, startPoint y: 181, endPoint x: 892, endPoint y: 183, distance: 429.0
click at [892, 183] on h1 "Plus Size Notched Faux Fur Coat (BLACK / 3X)" at bounding box center [772, 190] width 619 height 36
copy h1 "Plus Size Notched Faux Fur Coat"
click at [1523, 41] on button "button" at bounding box center [1514, 33] width 50 height 36
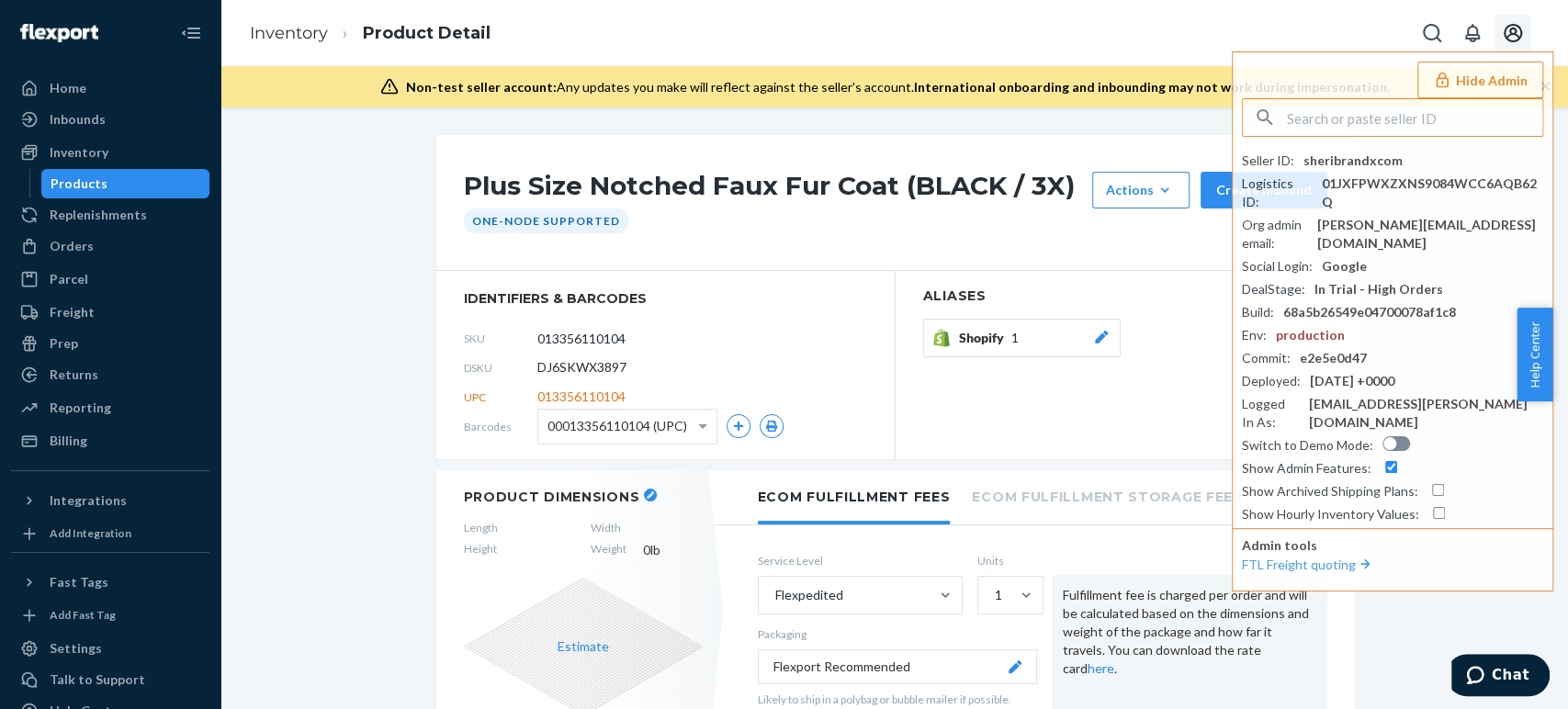
type input "DV57RCDRY4H"
click at [1352, 120] on input "text" at bounding box center [1414, 117] width 255 height 36
paste input "accountsluxorrocom"
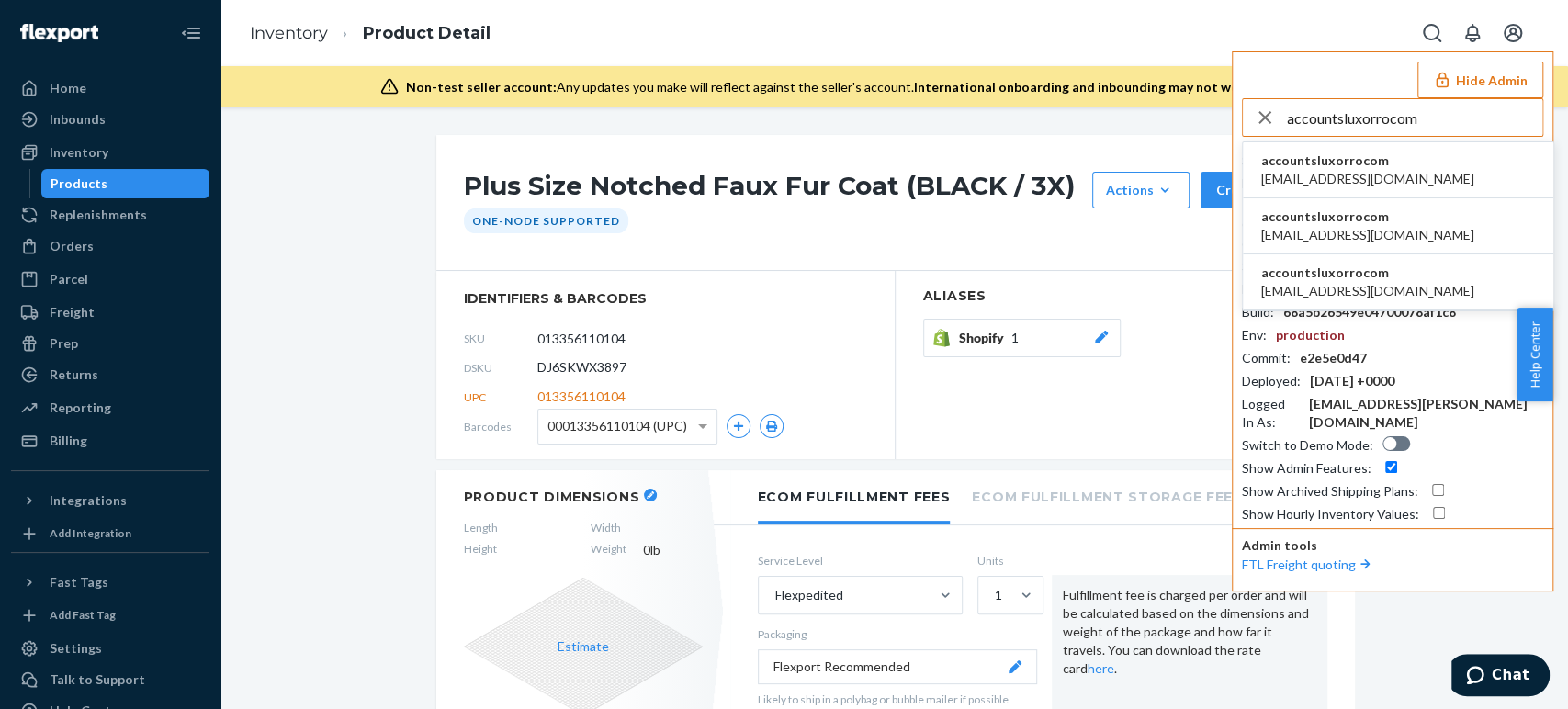
type input "accountsluxorrocom"
click at [1322, 175] on span "accounts@luxorro.com" at bounding box center [1367, 178] width 213 height 18
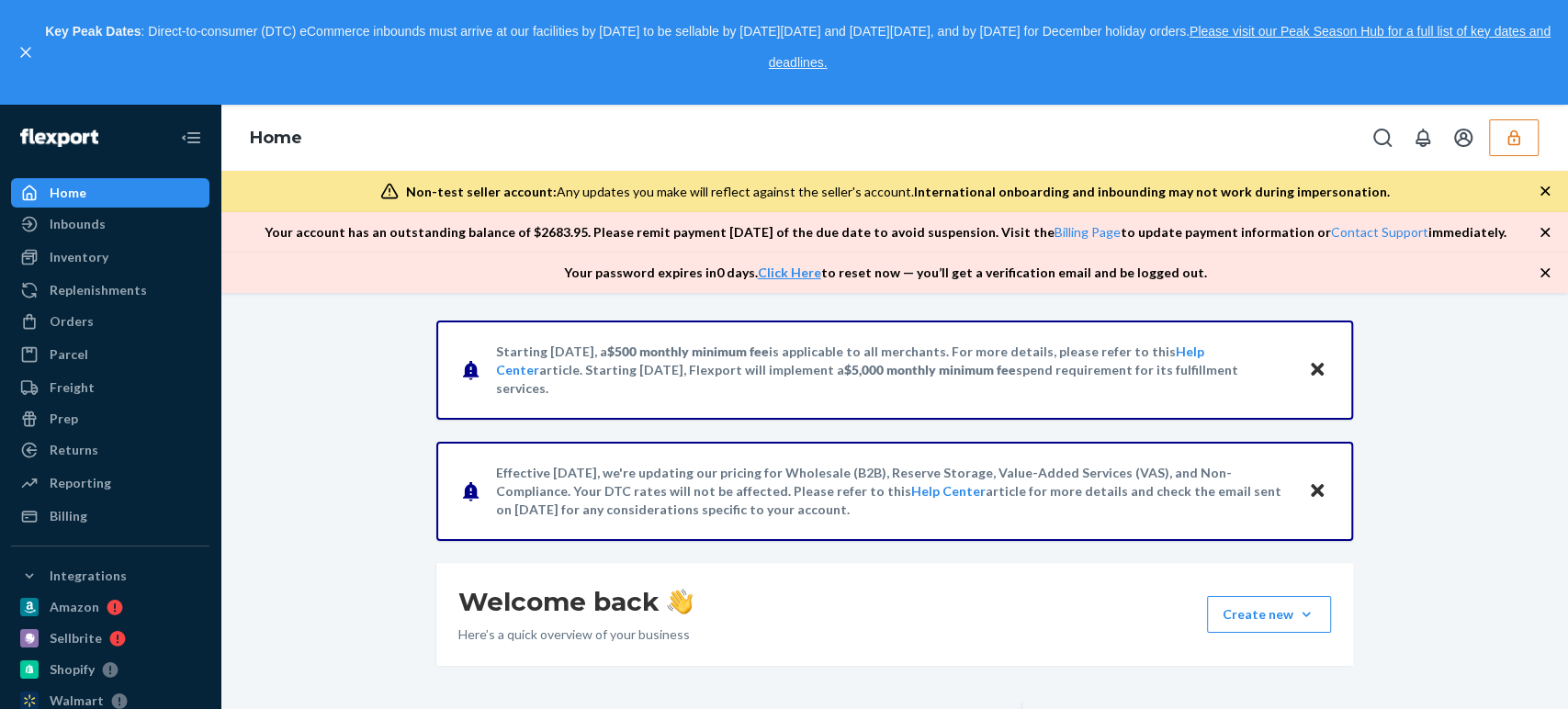
click at [1510, 137] on icon "button" at bounding box center [1513, 138] width 12 height 15
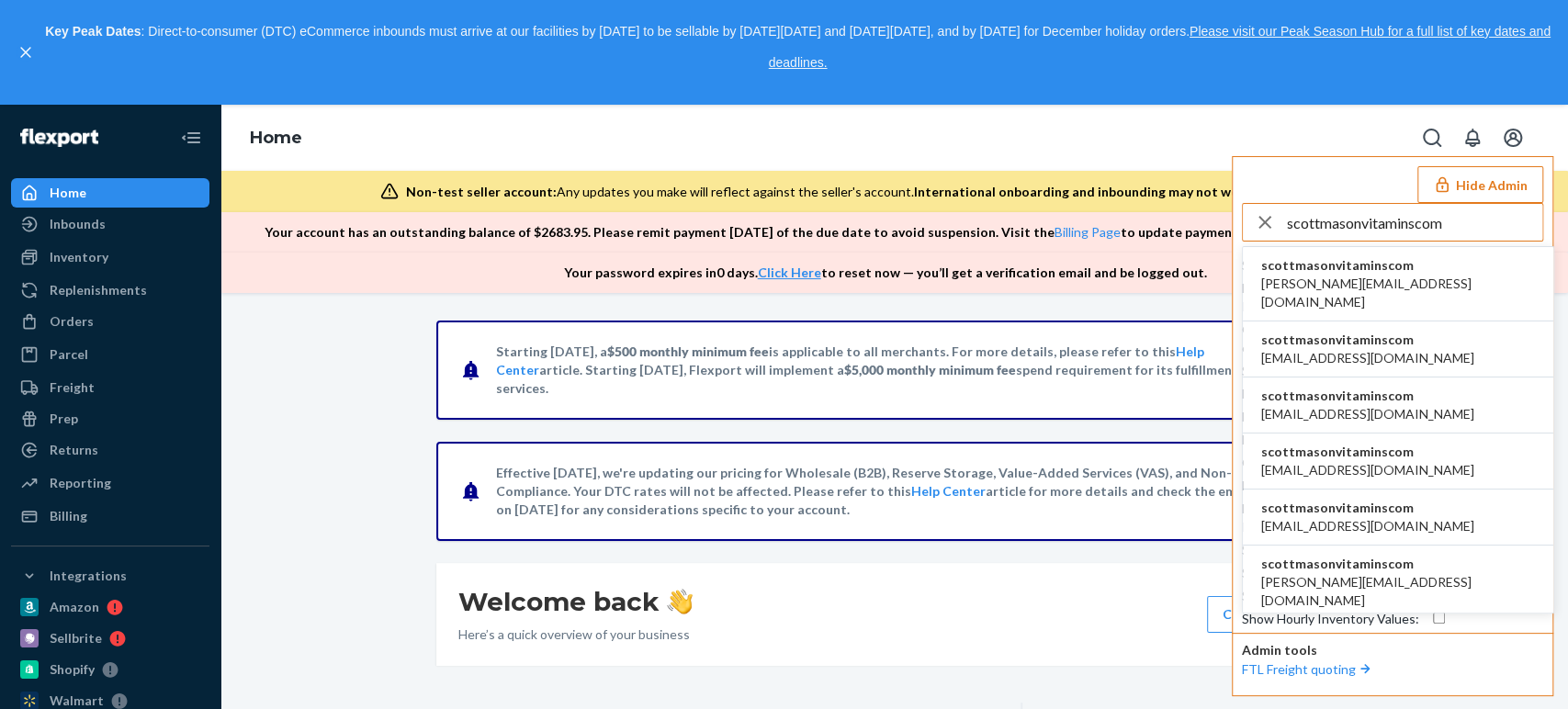
type input "scottmasonvitaminscom"
click at [1357, 270] on span "scottmasonvitaminscom" at bounding box center [1397, 265] width 273 height 18
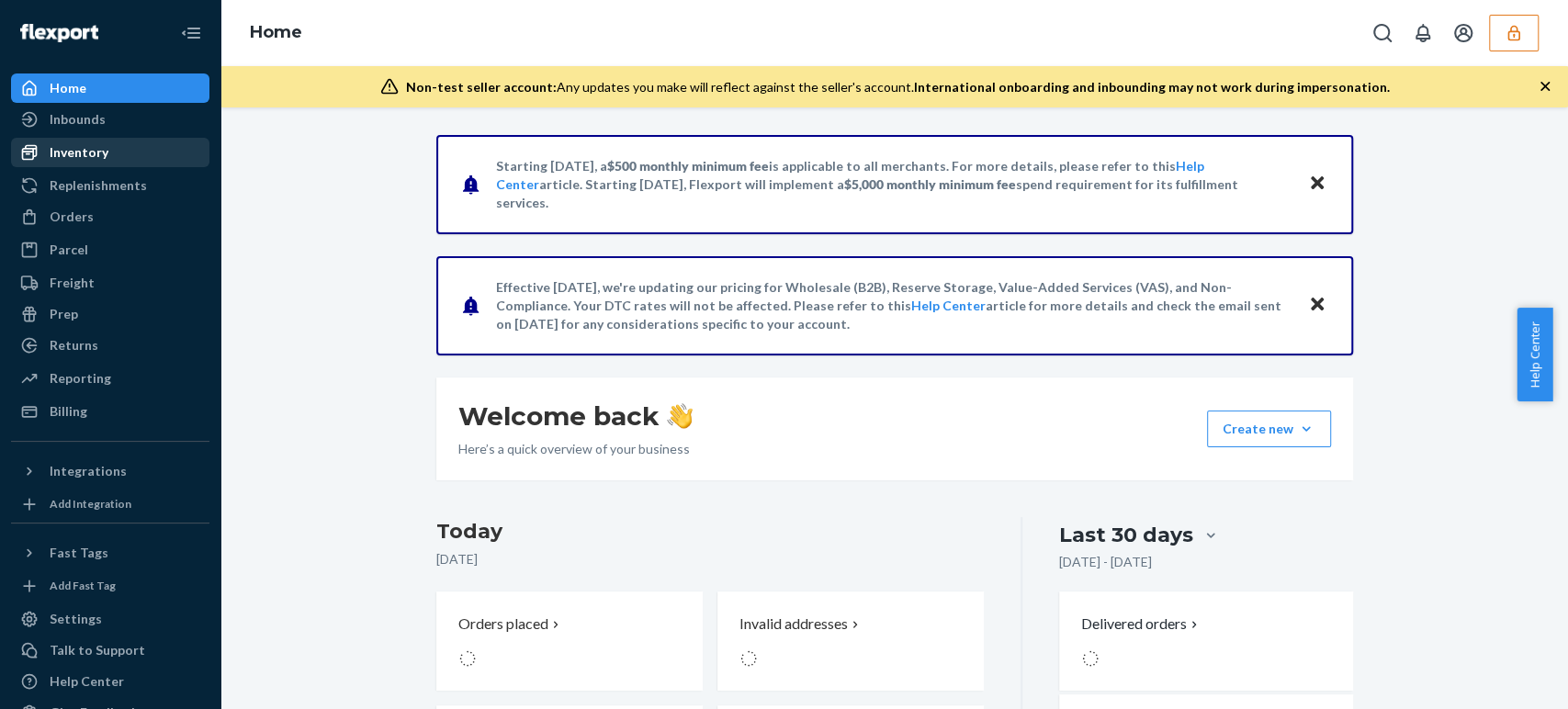
click at [85, 156] on div "Inventory" at bounding box center [79, 152] width 59 height 18
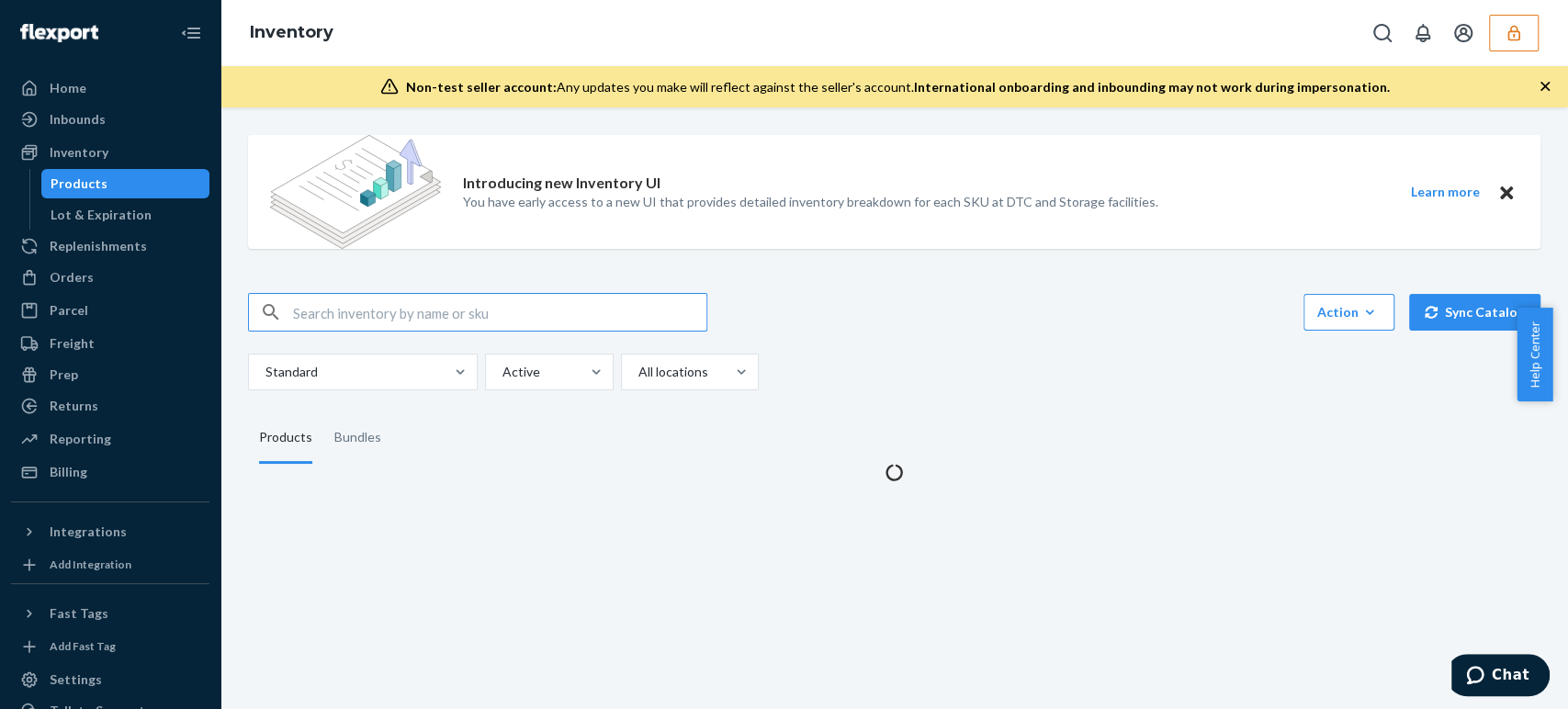
click at [351, 320] on input "text" at bounding box center [499, 312] width 414 height 36
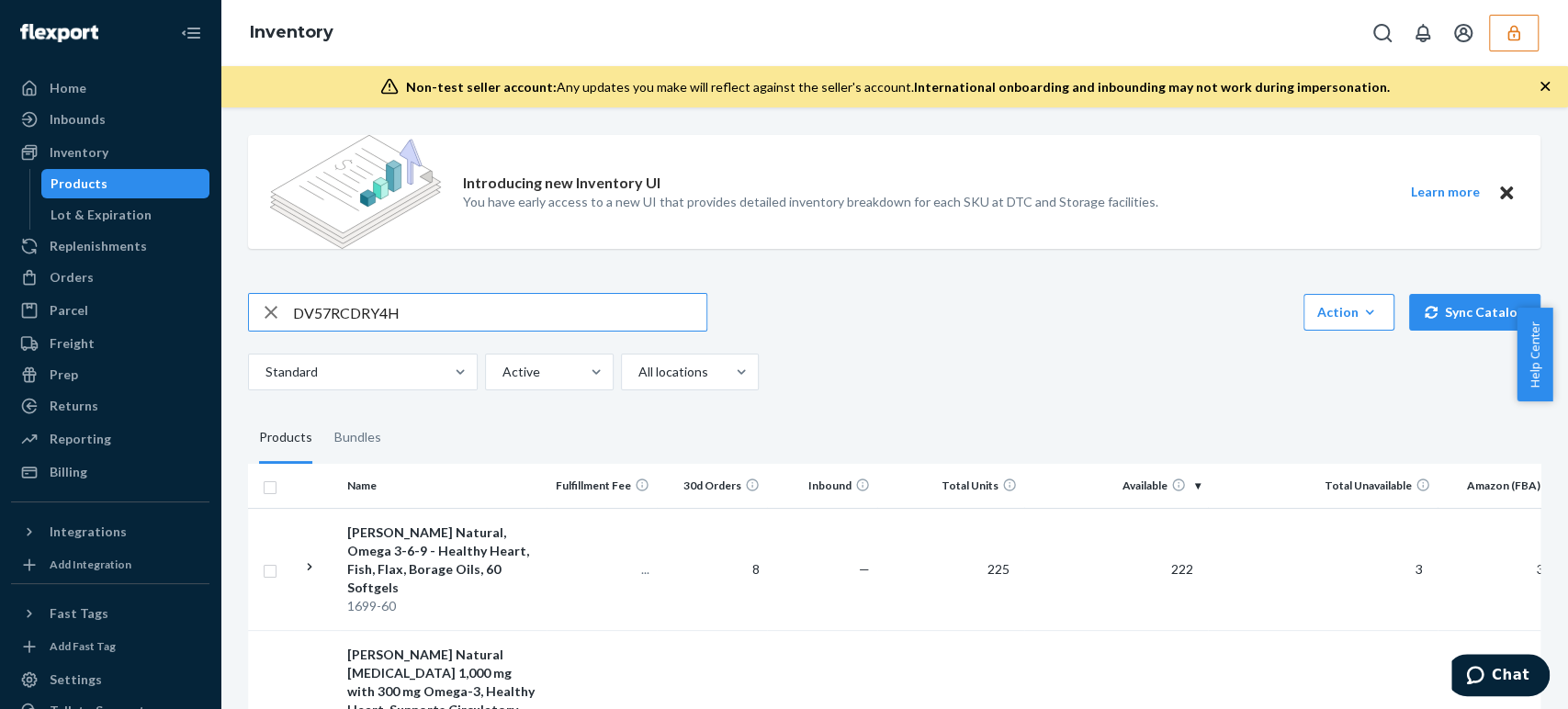
type input "DV57RCDRY4H"
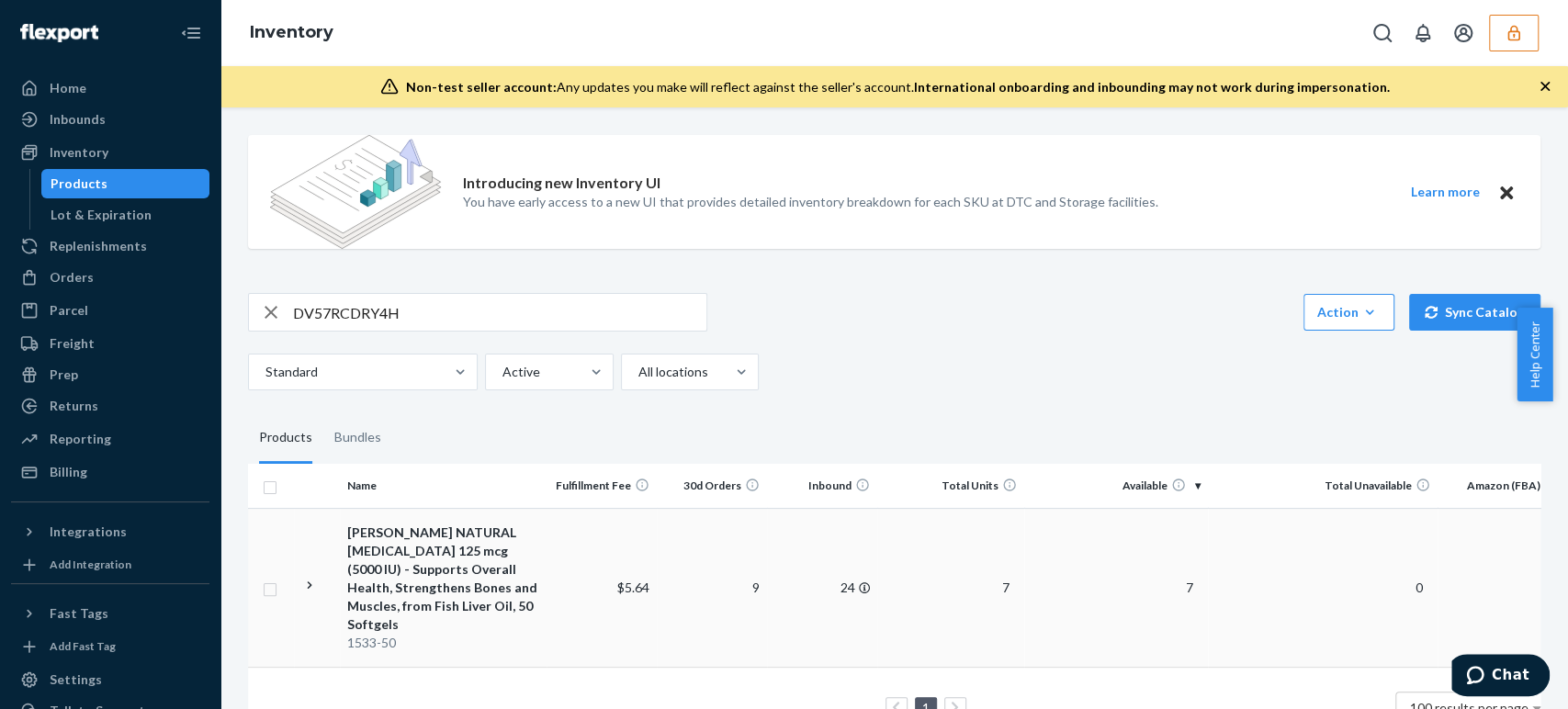
click at [425, 551] on div "MASON NATURAL Vitamin D3 125 mcg (5000 IU) - Supports Overall Health, Strengthe…" at bounding box center [443, 579] width 192 height 110
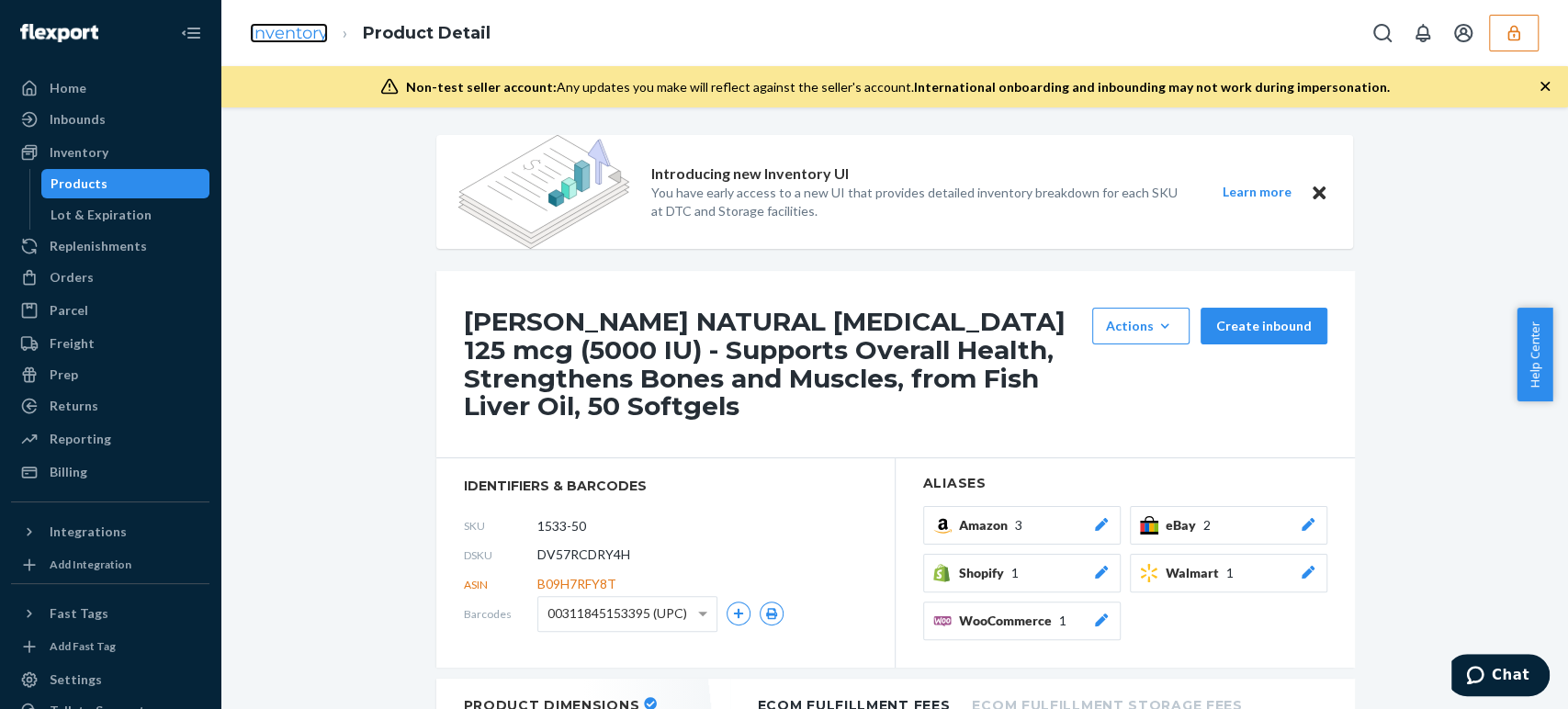
click at [296, 23] on link "Inventory" at bounding box center [288, 33] width 78 height 20
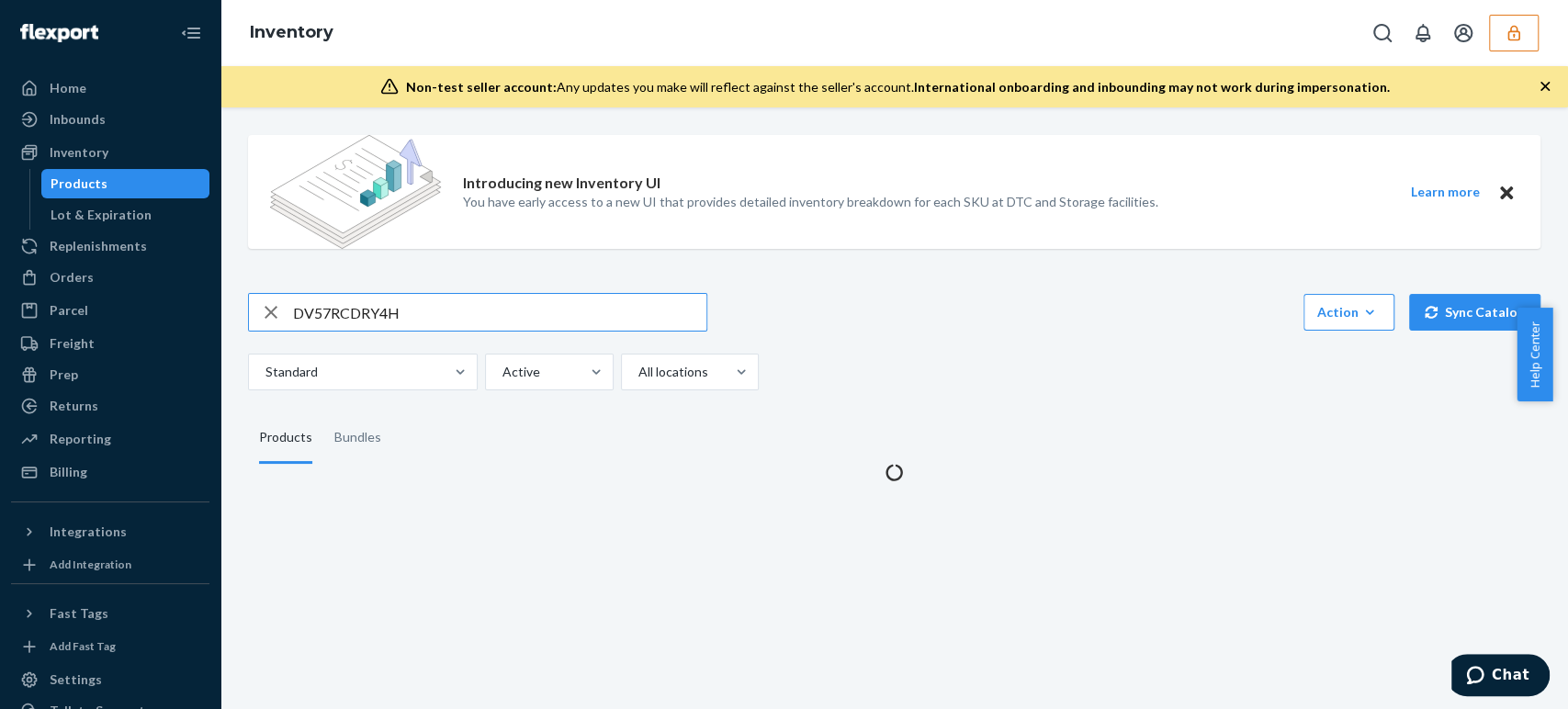
click at [341, 309] on input "DV57RCDRY4H" at bounding box center [499, 312] width 414 height 36
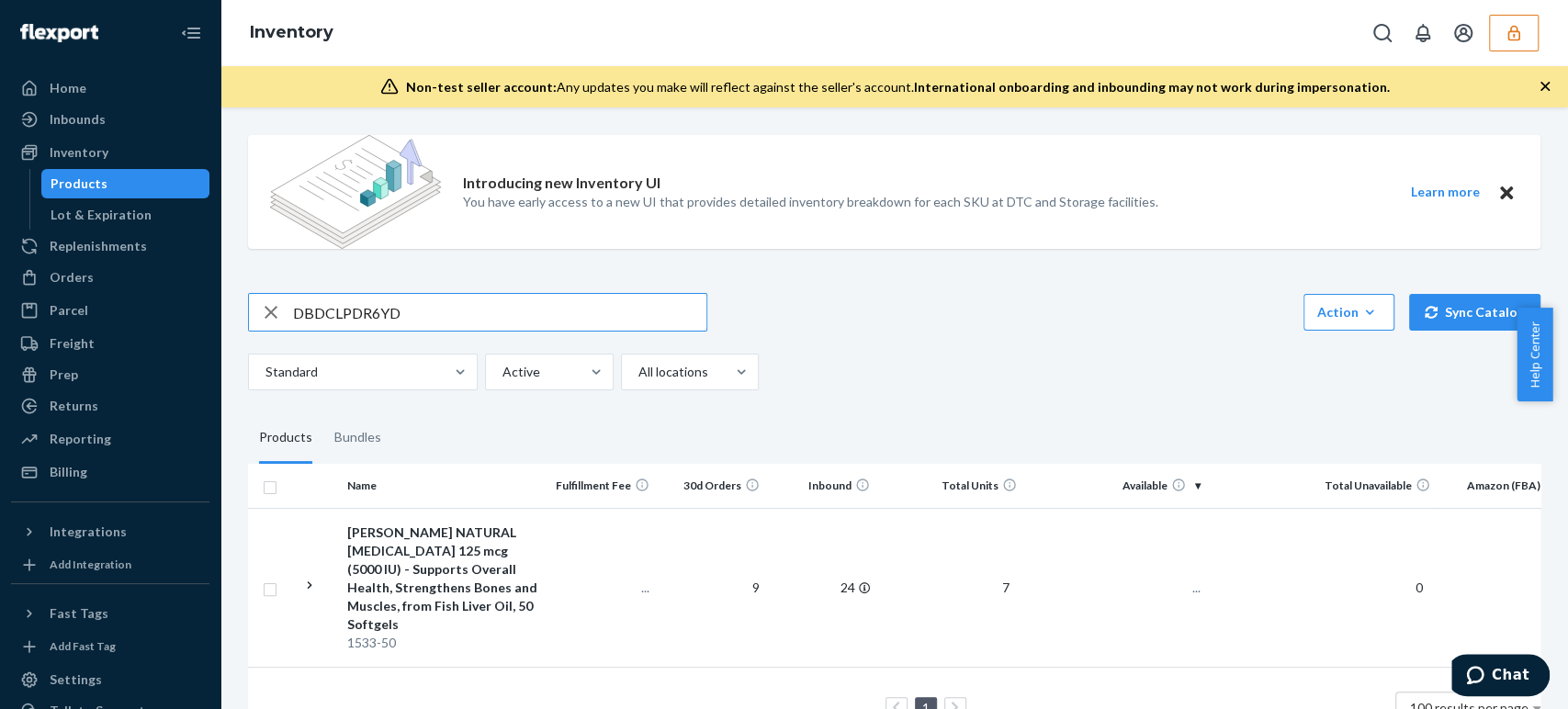
type input "DBDCLPDR6YD"
click at [490, 537] on div "MASON NATURAL Vitamin D3 125 mcg (5000 IU) - Supports Overall Health, Strengthe…" at bounding box center [443, 579] width 192 height 110
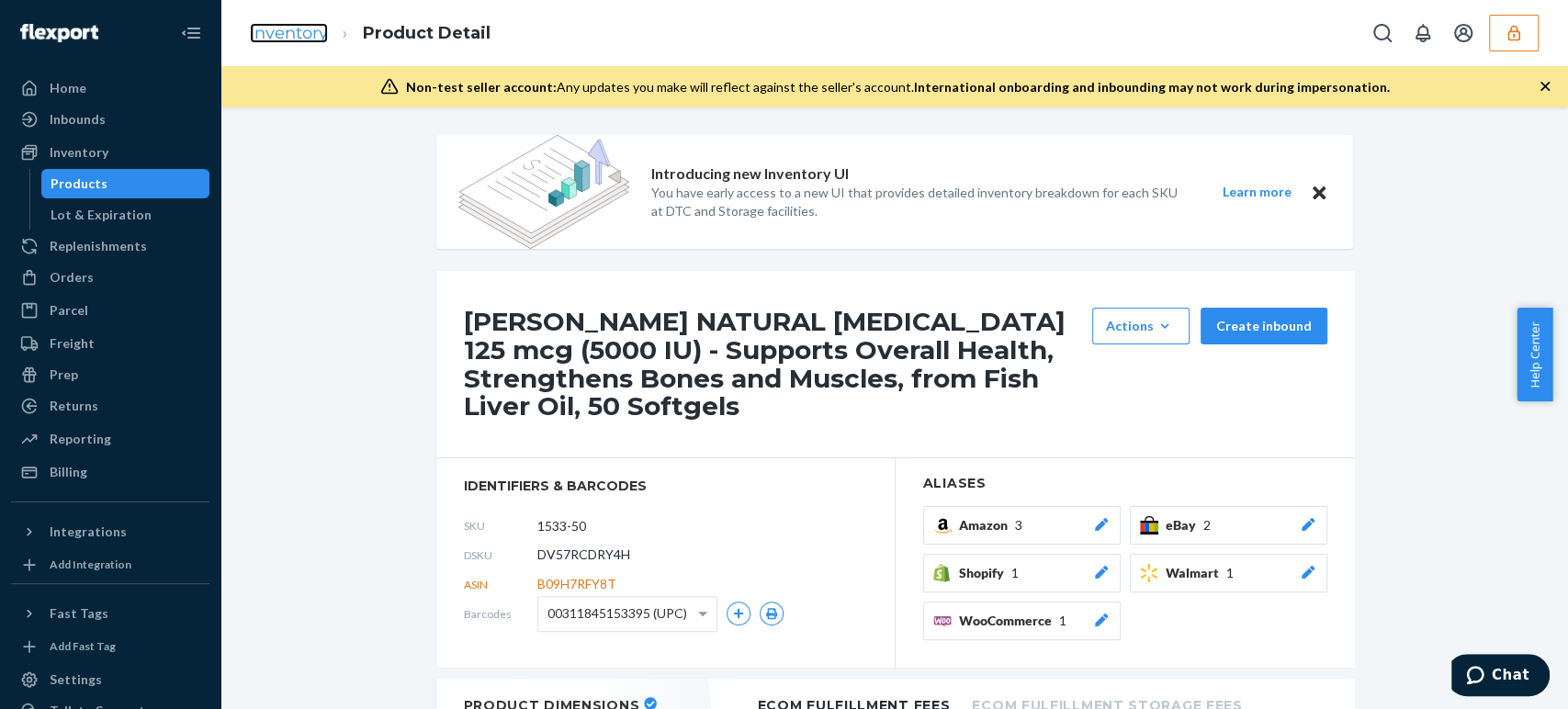
click at [273, 36] on link "Inventory" at bounding box center [288, 33] width 78 height 20
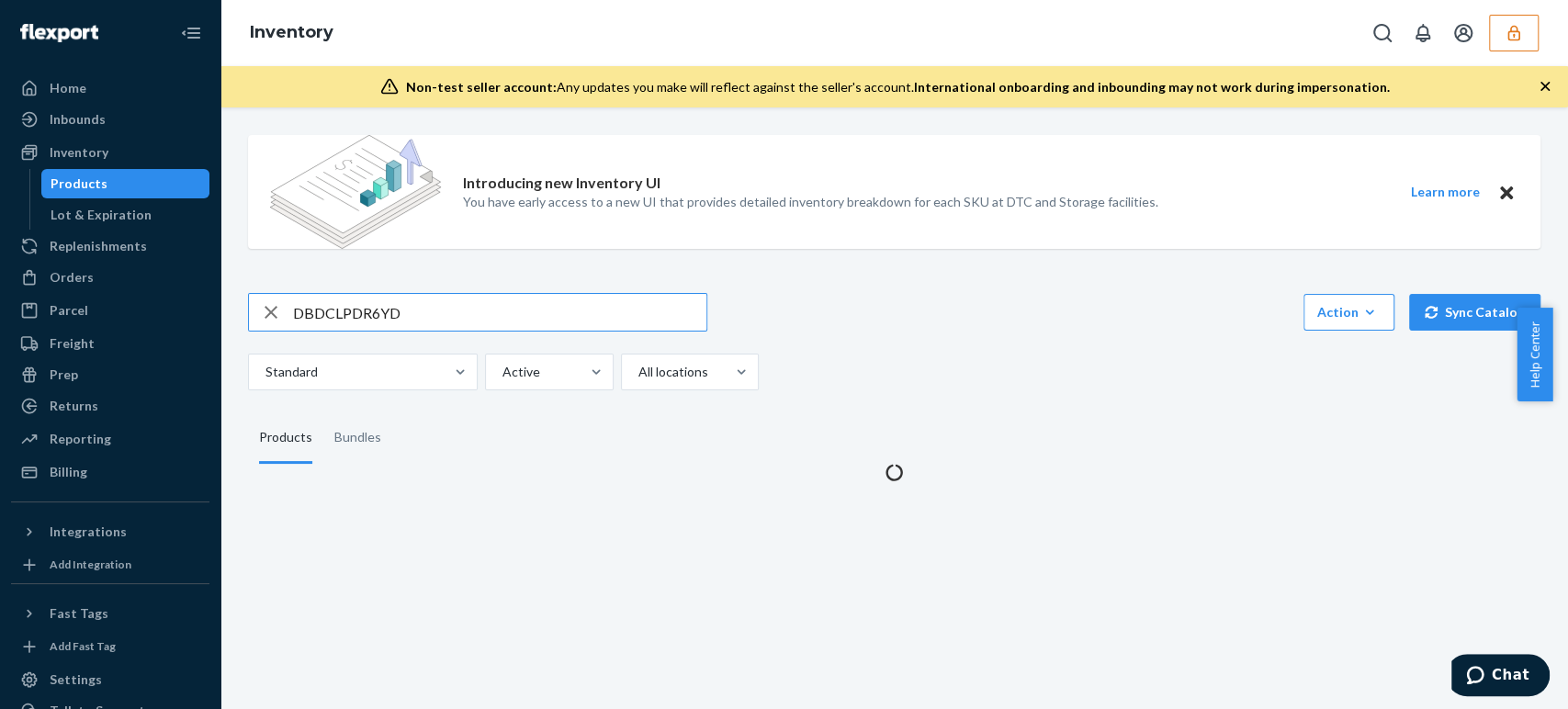
click at [471, 307] on input "DBDCLPDR6YD" at bounding box center [499, 312] width 414 height 36
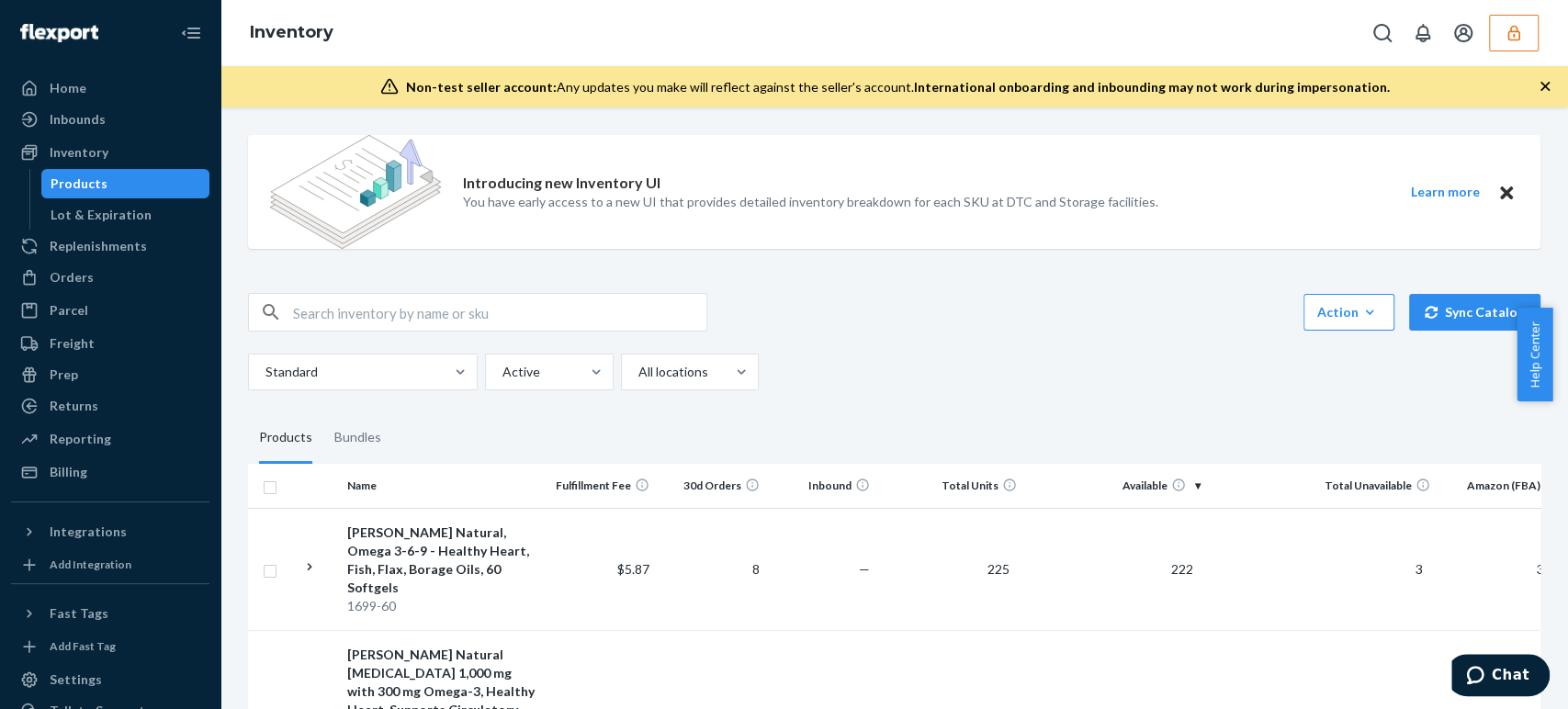
click at [419, 306] on input "text" at bounding box center [499, 312] width 414 height 36
paste input "DBDCLPDR6YD"
type input "DBDCLPDR6YD"
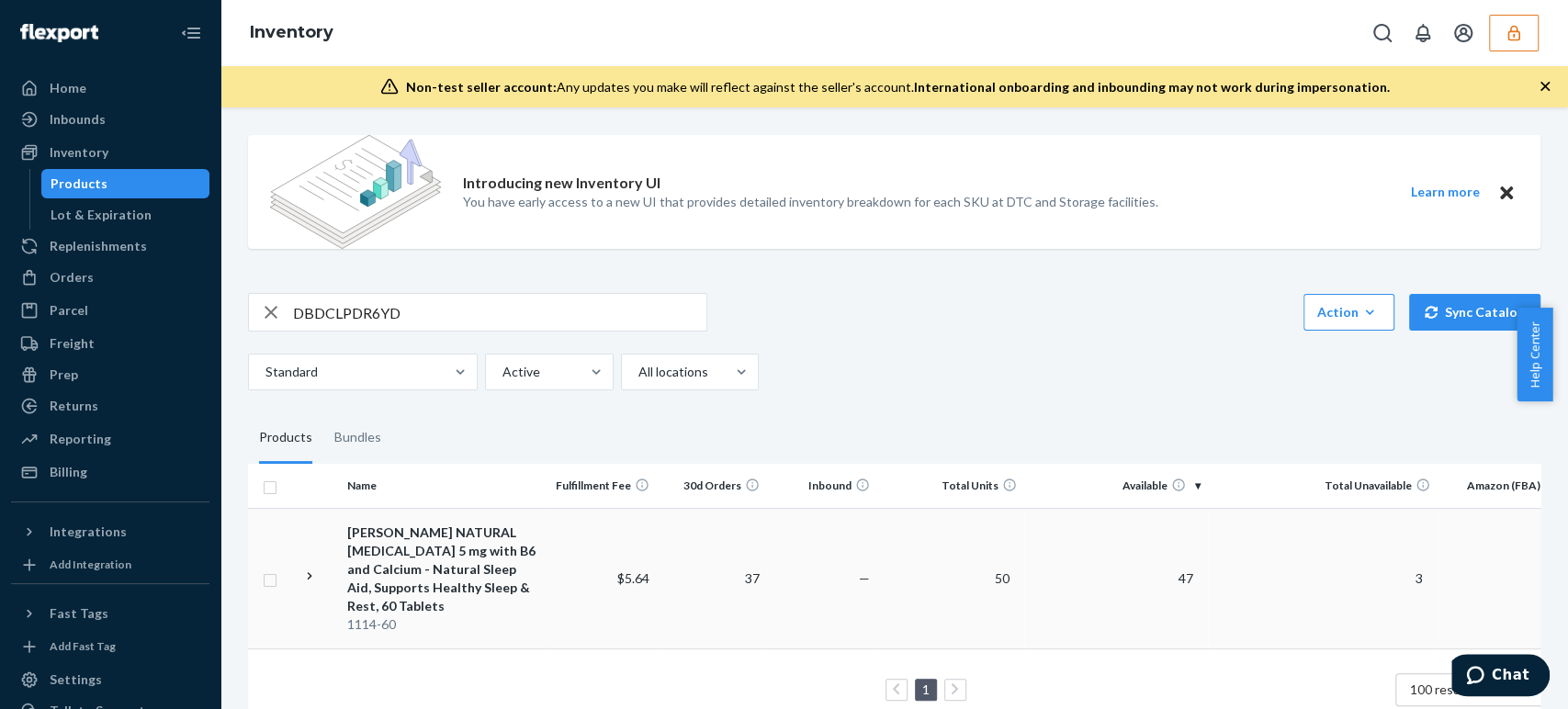
click at [484, 523] on td "MASON NATURAL Melatonin 5 mg with B6 and Calcium - Natural Sleep Aid, Supports …" at bounding box center [442, 578] width 206 height 140
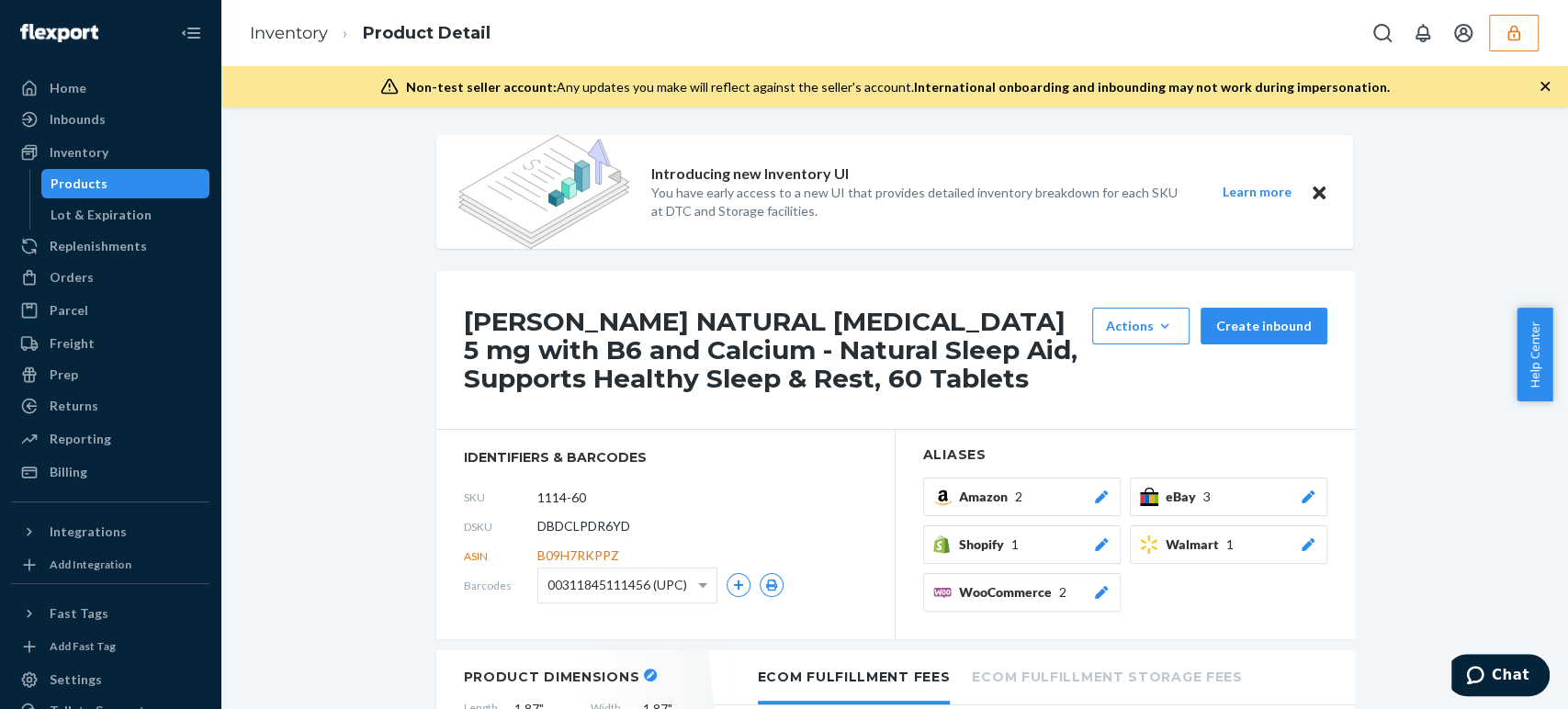
scroll to position [408, 0]
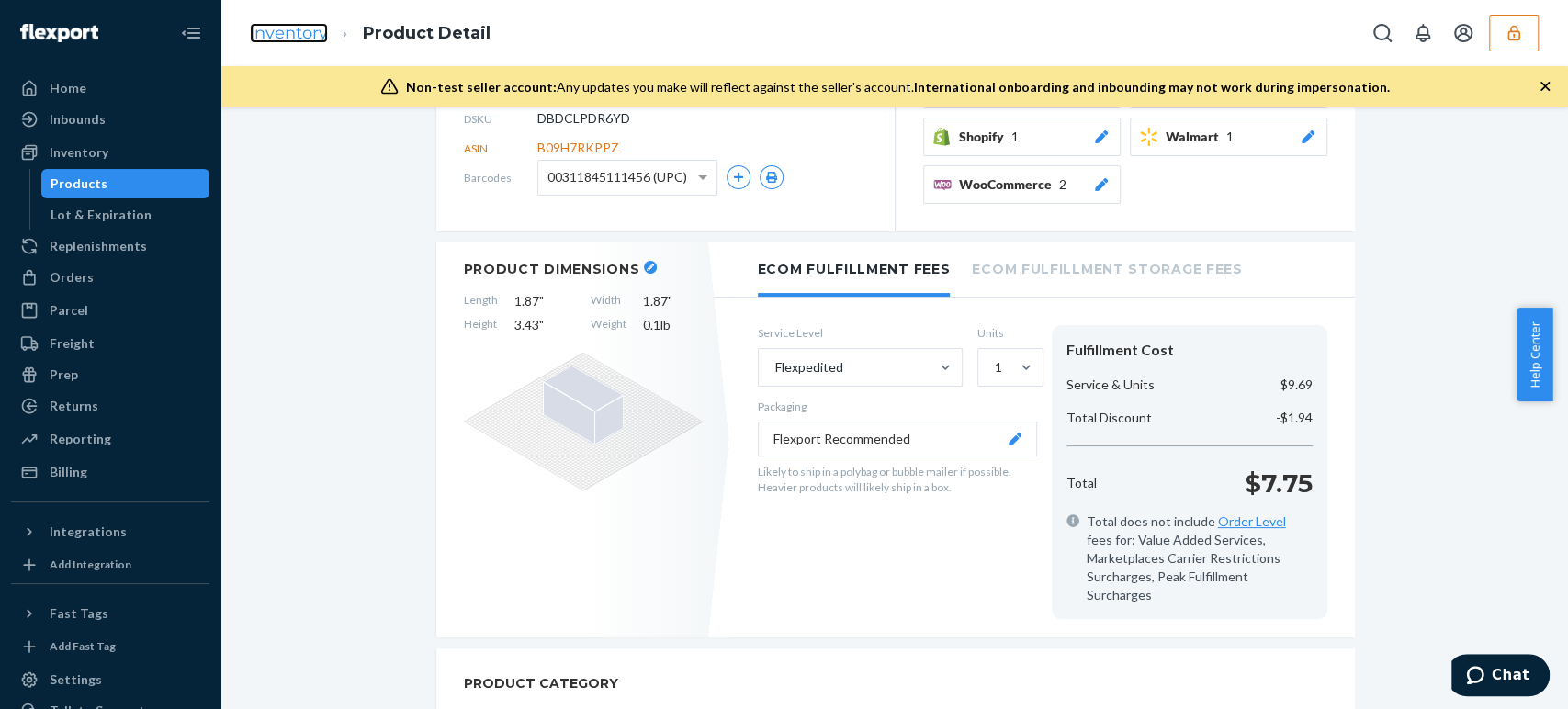
click at [304, 42] on link "Inventory" at bounding box center [288, 33] width 78 height 20
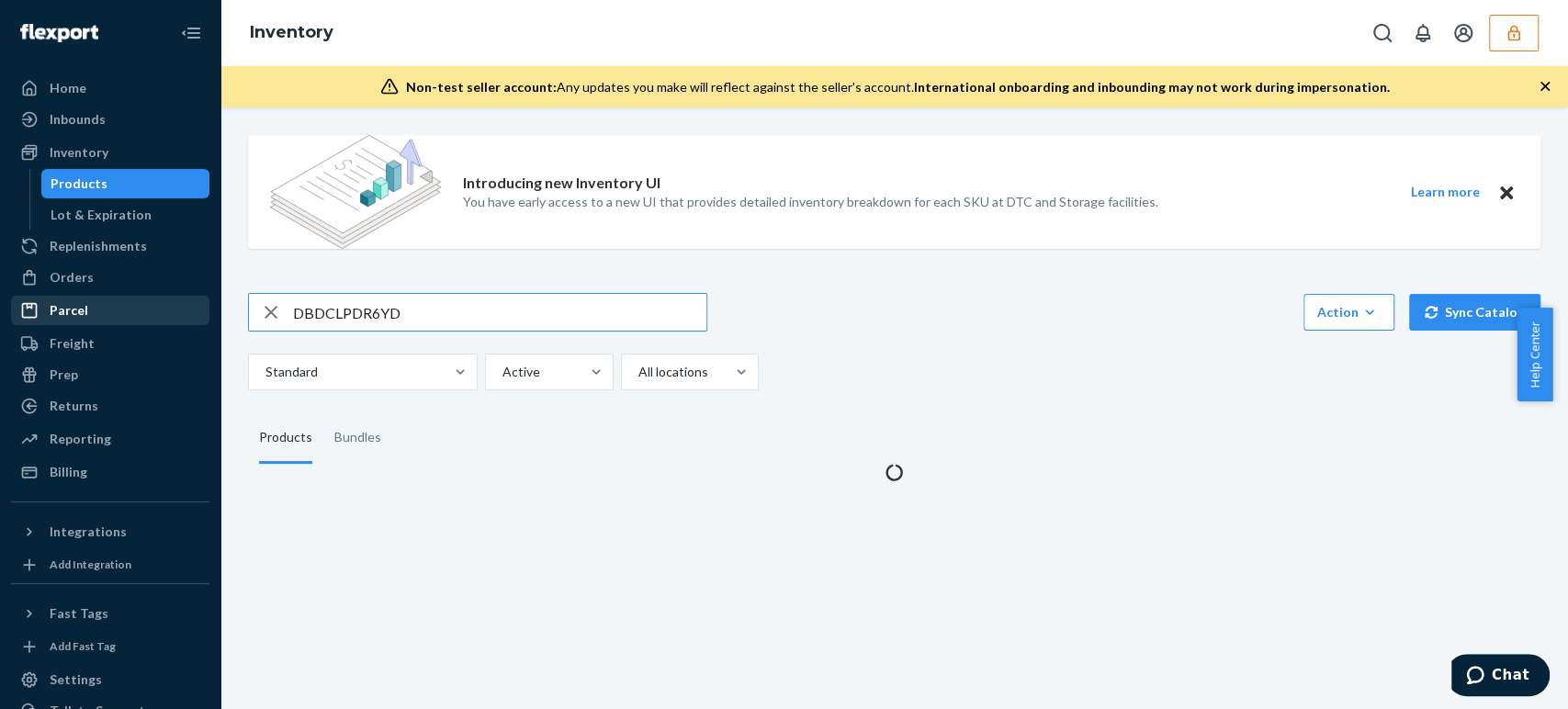
drag, startPoint x: 410, startPoint y: 314, endPoint x: 68, endPoint y: 307, distance: 342.1
click at [68, 307] on div "Home Inbounds Shipping Plans Problems Inventory Products Lot & Expiration Reple…" at bounding box center [784, 354] width 1568 height 709
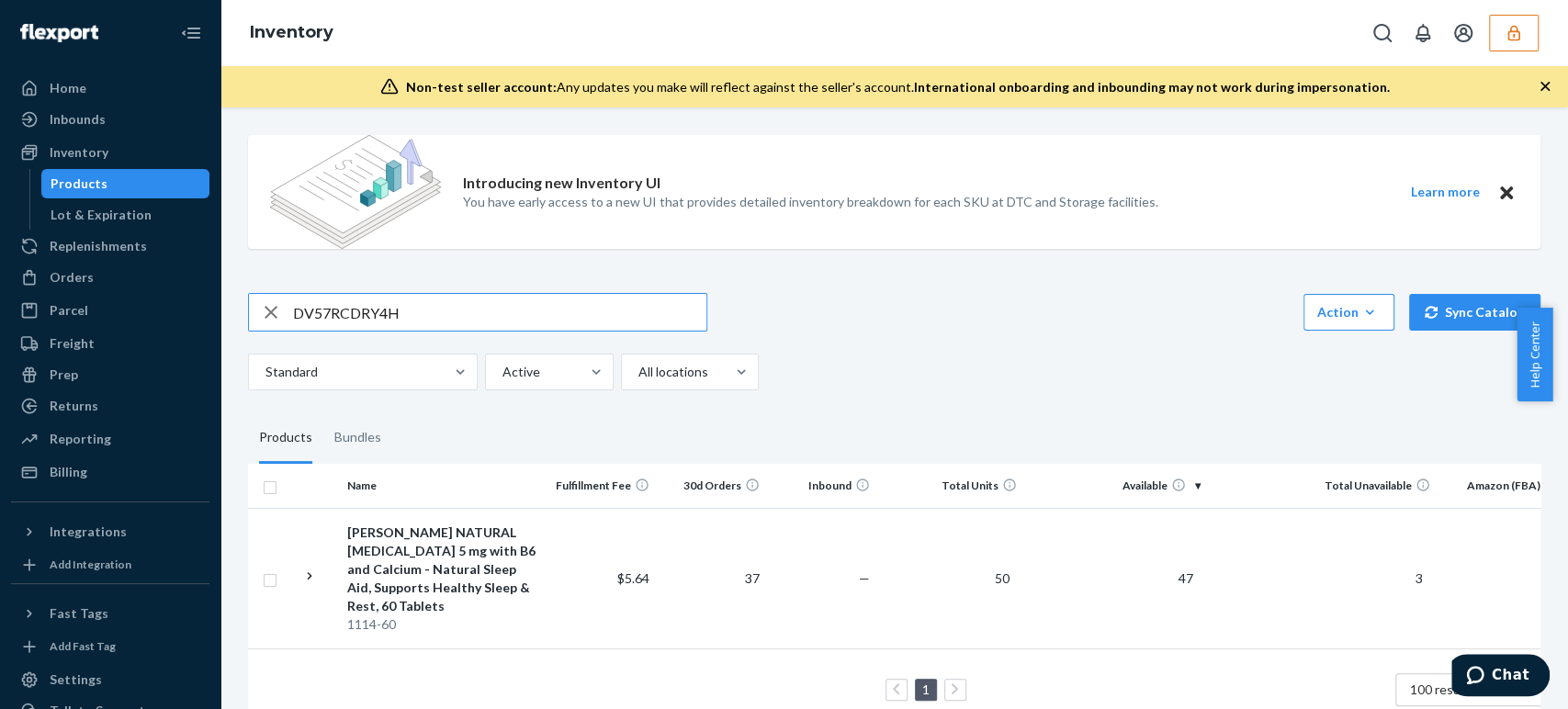
type input "DV57RCDRY4H"
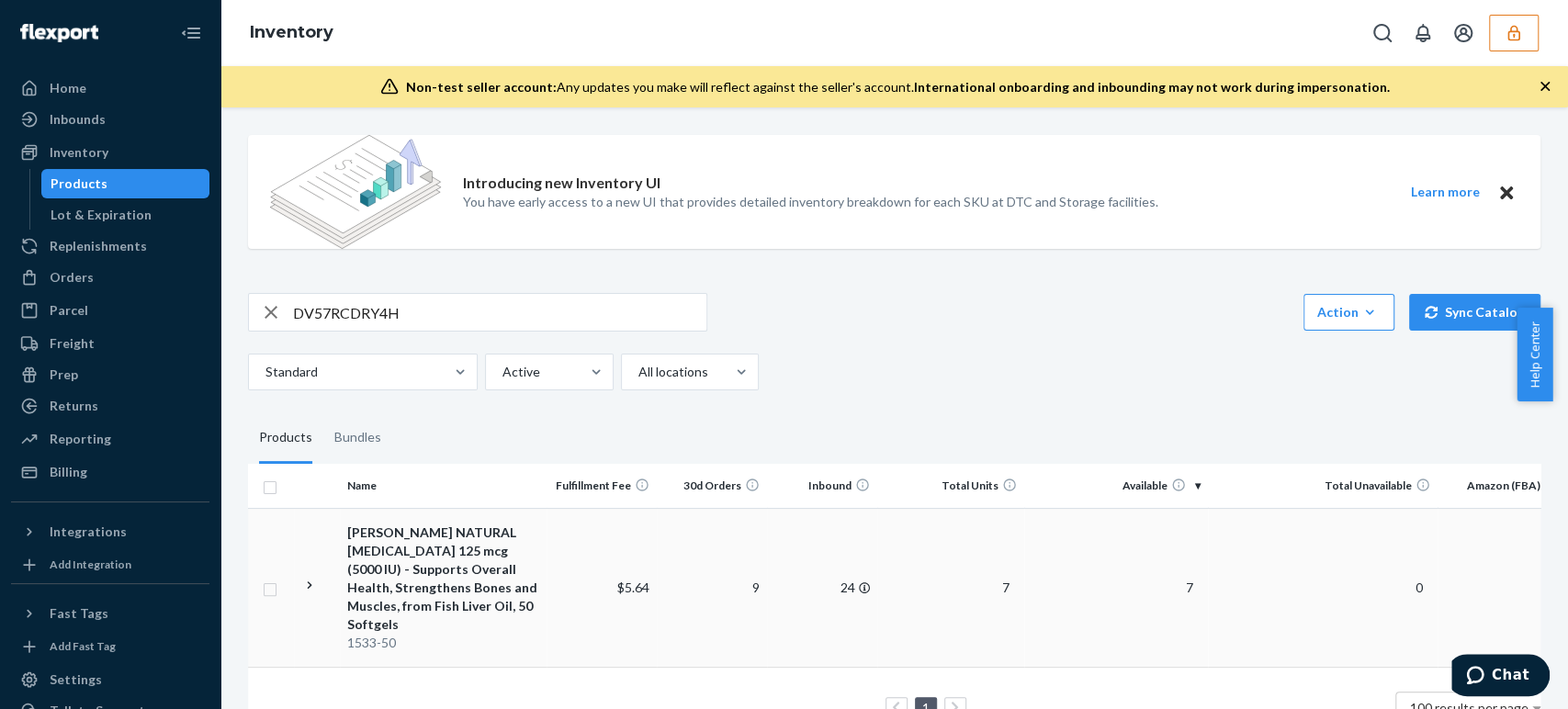
click at [438, 593] on div "MASON NATURAL Vitamin D3 125 mcg (5000 IU) - Supports Overall Health, Strengthe…" at bounding box center [443, 579] width 192 height 110
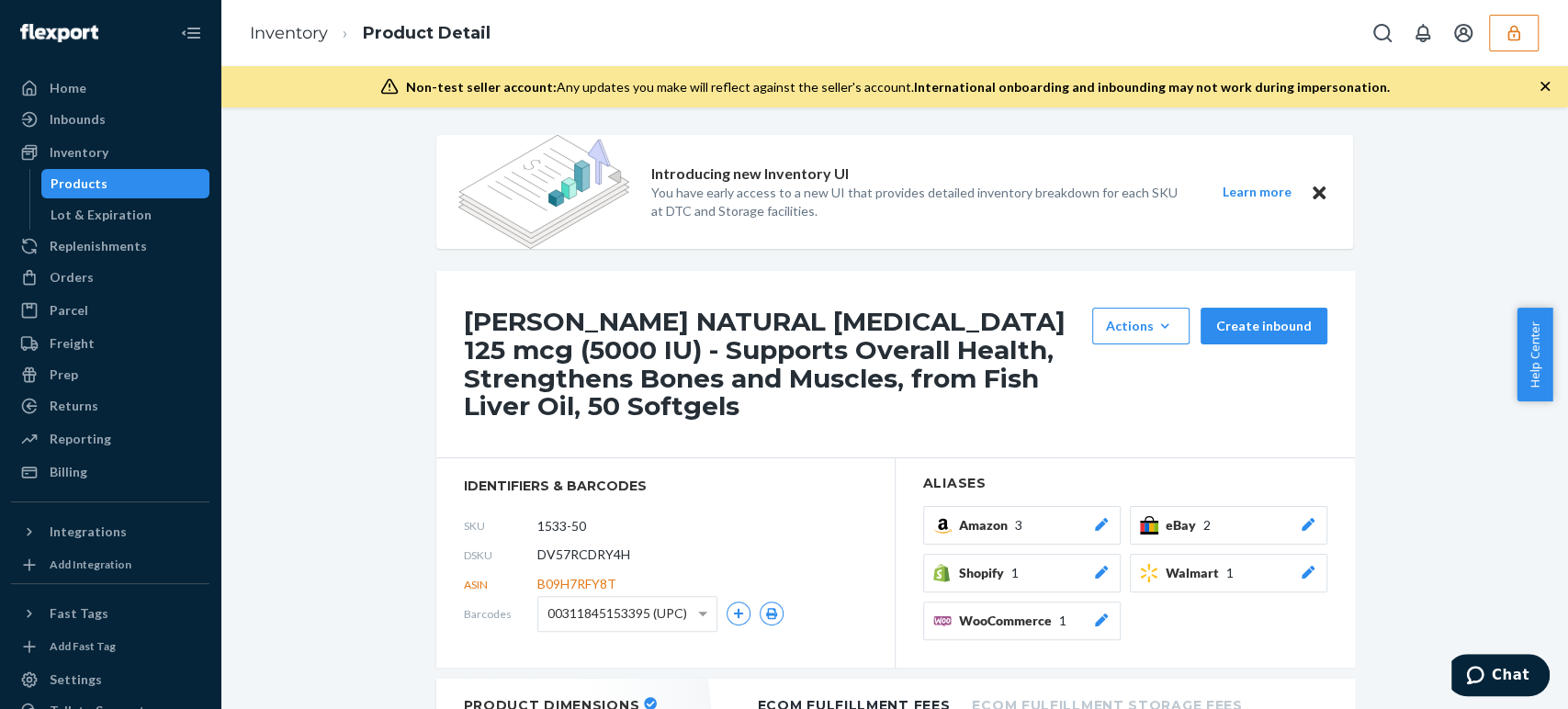
scroll to position [102, 0]
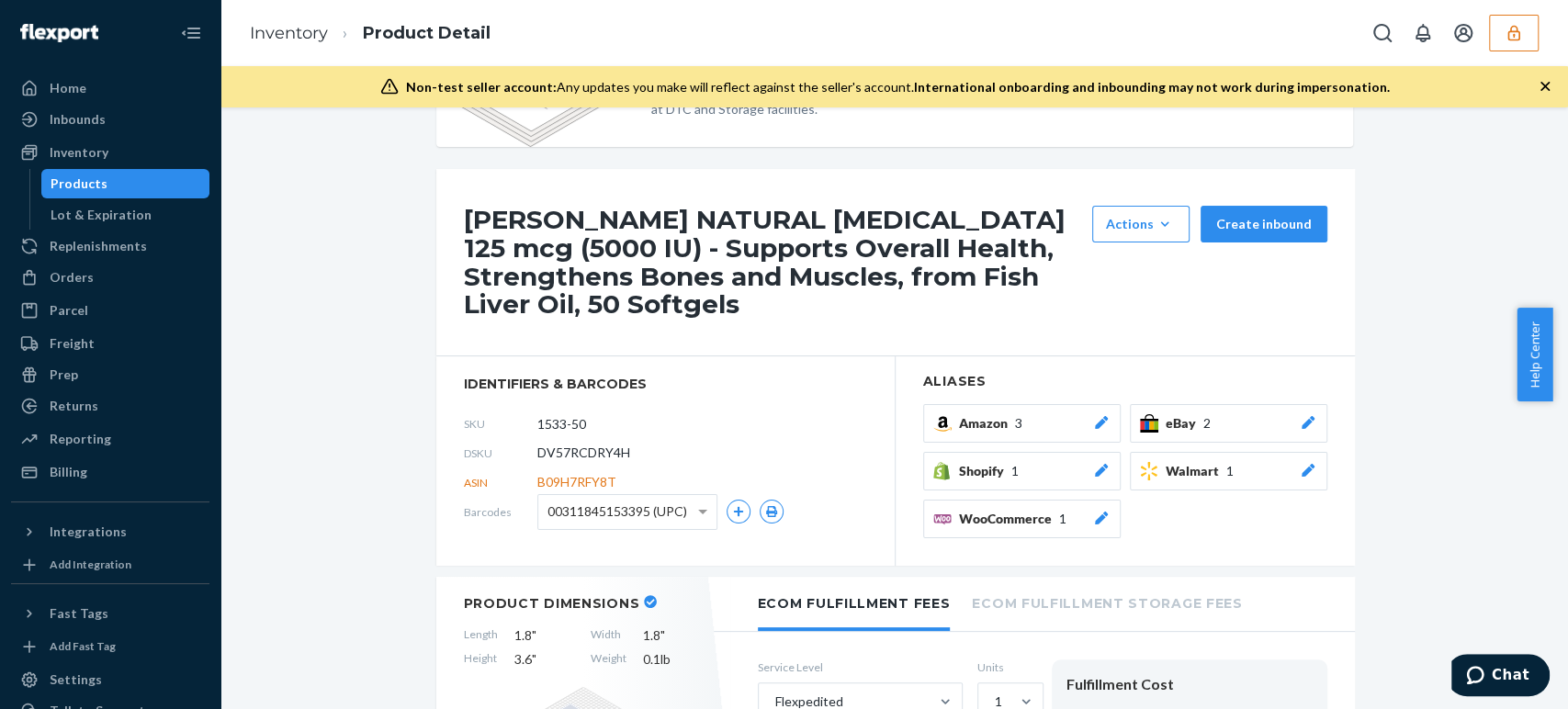
drag, startPoint x: 590, startPoint y: 418, endPoint x: 431, endPoint y: 416, distance: 159.0
click at [437, 416] on section "identifiers & barcodes SKU 1533-50 DSKU DV57RCDRY4H ASIN B09H7RFY8T Barcodes 00…" at bounding box center [666, 460] width 460 height 208
click at [293, 34] on link "Inventory" at bounding box center [288, 33] width 78 height 20
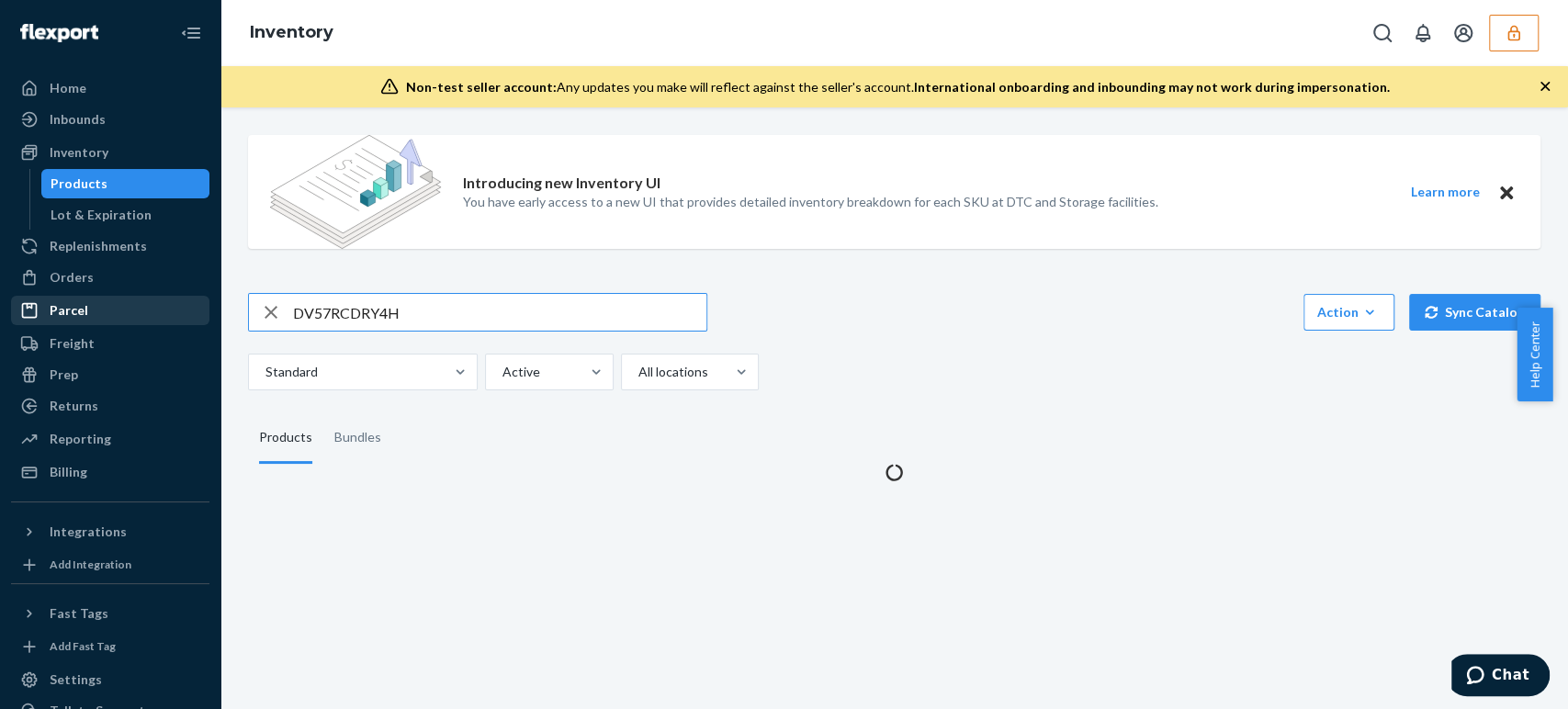
drag, startPoint x: 419, startPoint y: 313, endPoint x: 89, endPoint y: 310, distance: 330.0
click at [89, 310] on div "Home Inbounds Shipping Plans Problems Inventory Products Lot & Expiration Reple…" at bounding box center [784, 354] width 1568 height 709
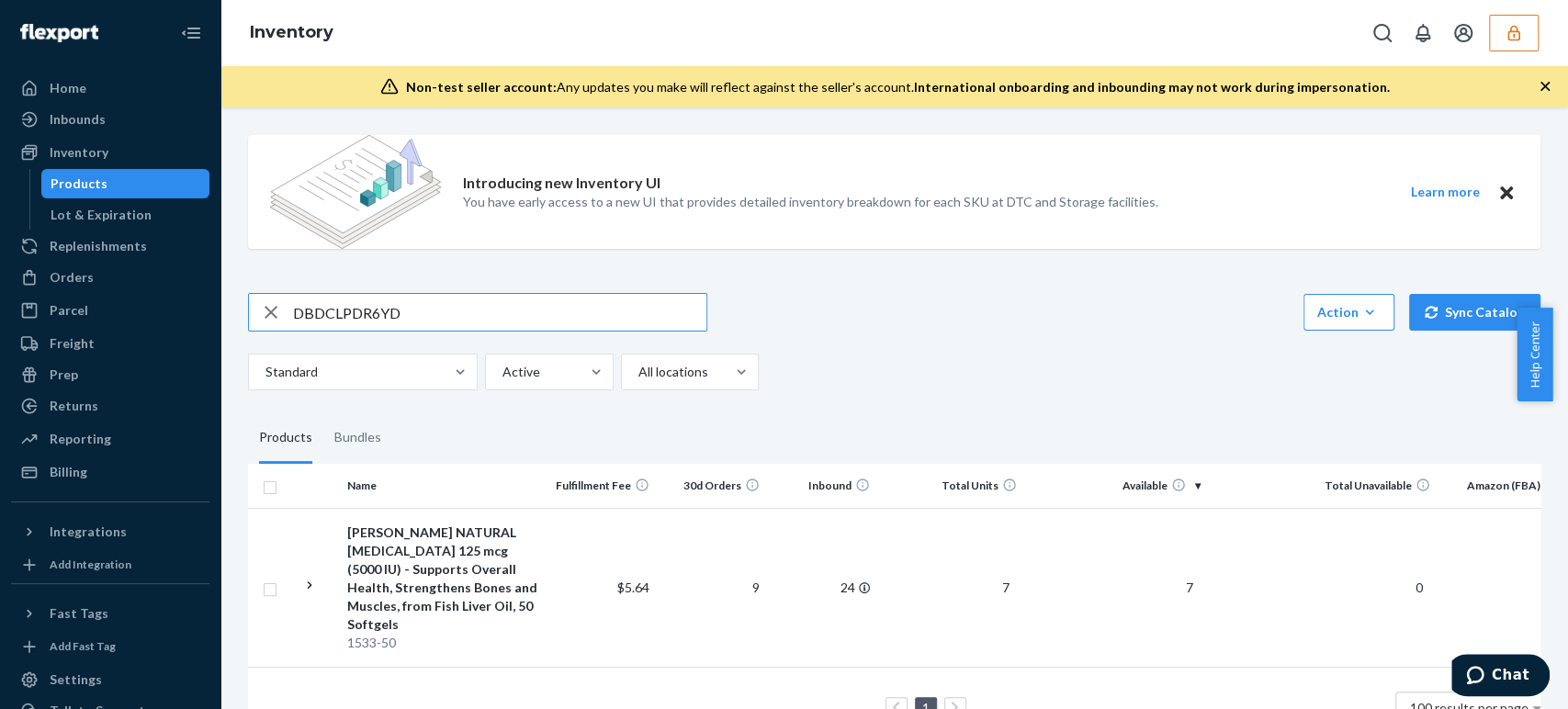
type input "DBDCLPDR6YD"
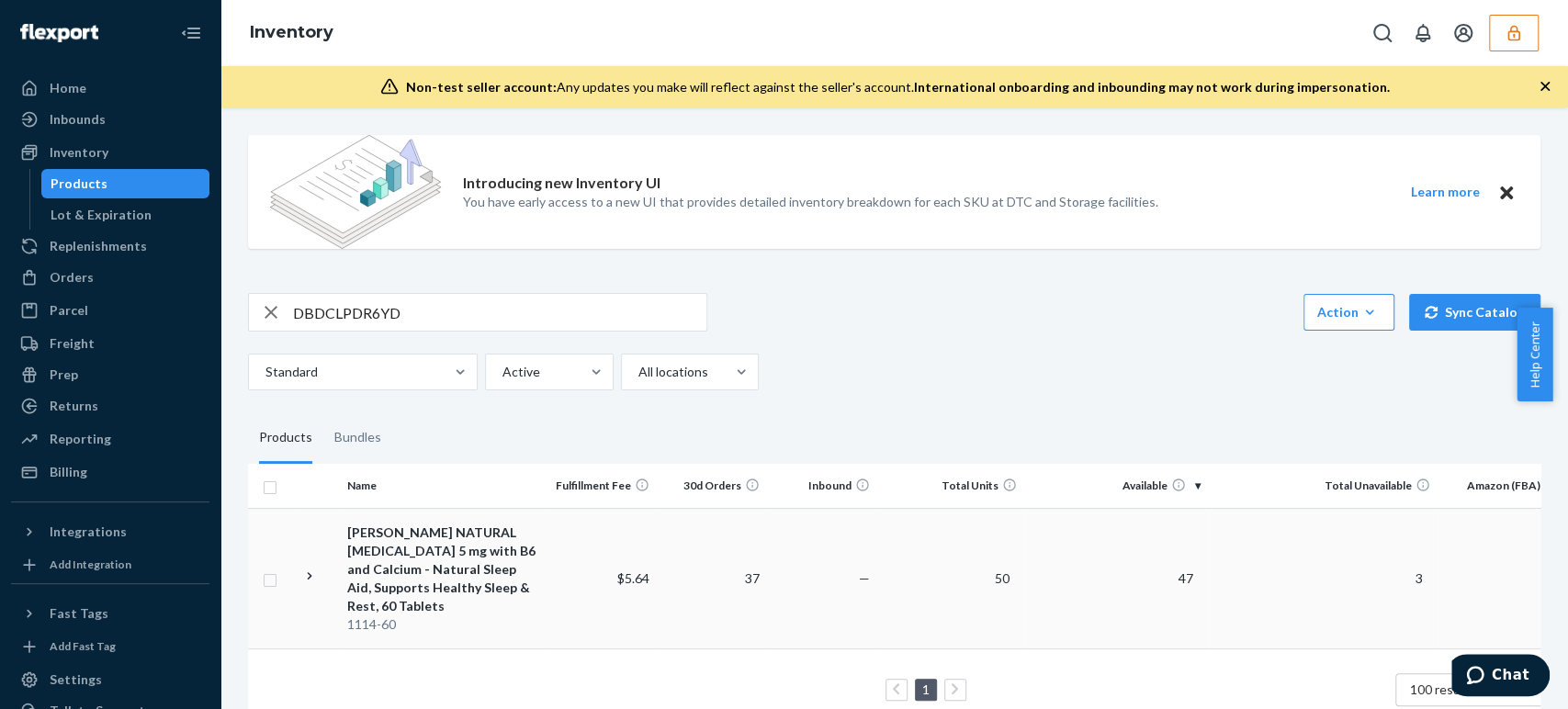
click at [514, 566] on div "MASON NATURAL Melatonin 5 mg with B6 and Calcium - Natural Sleep Aid, Supports …" at bounding box center [443, 570] width 192 height 92
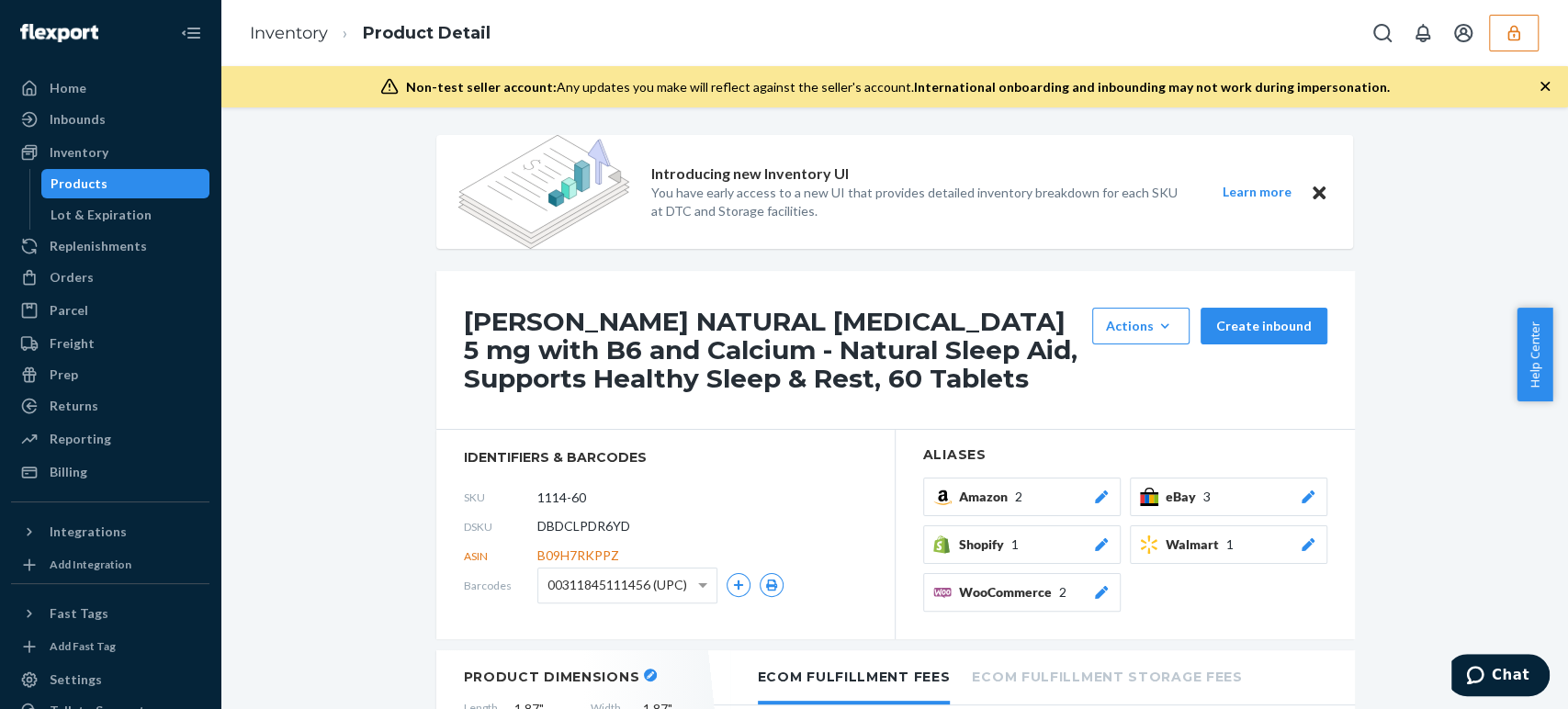
drag, startPoint x: 614, startPoint y: 497, endPoint x: 313, endPoint y: 506, distance: 301.1
click at [281, 30] on link "Inventory" at bounding box center [288, 33] width 78 height 20
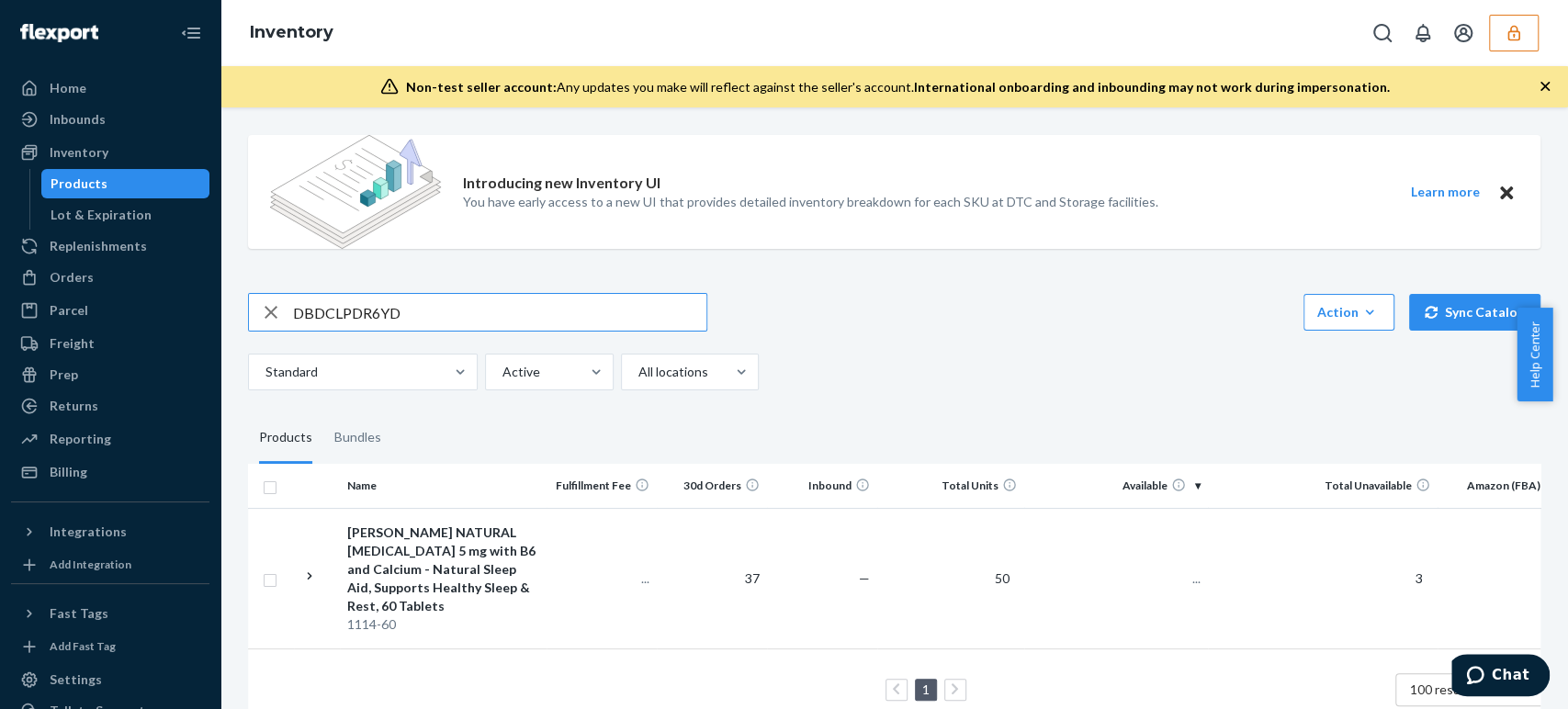
drag, startPoint x: 470, startPoint y: 302, endPoint x: 275, endPoint y: 312, distance: 195.3
click at [275, 312] on div "DBDCLPDR6YD" at bounding box center [477, 312] width 458 height 36
type input "D4KX5JSKUU8"
drag, startPoint x: 474, startPoint y: 547, endPoint x: 496, endPoint y: 549, distance: 22.1
click at [478, 549] on div "MASON NATURAL Garlic Oil 500 mg Odorless Allium Sativum Supplement - Supports H…" at bounding box center [443, 570] width 192 height 92
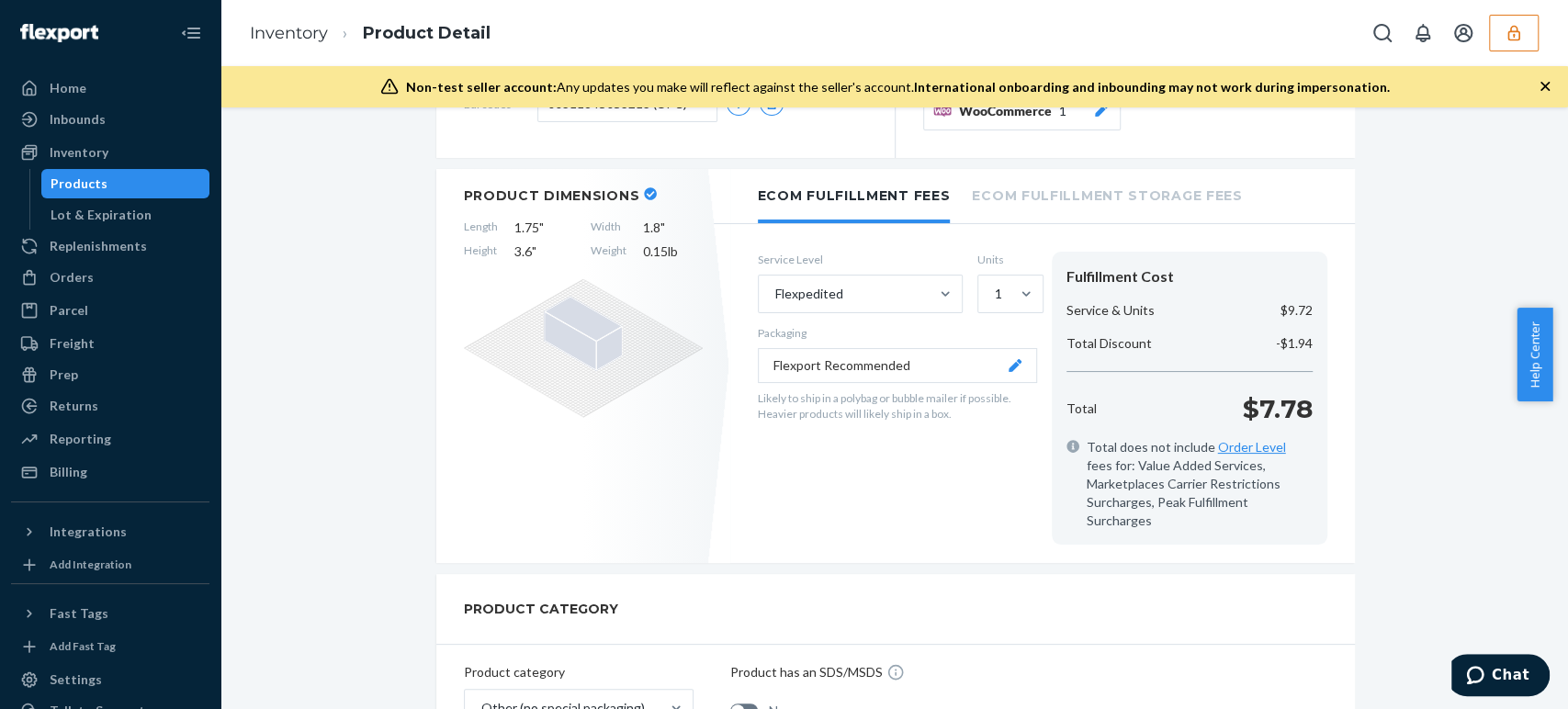
scroll to position [306, 0]
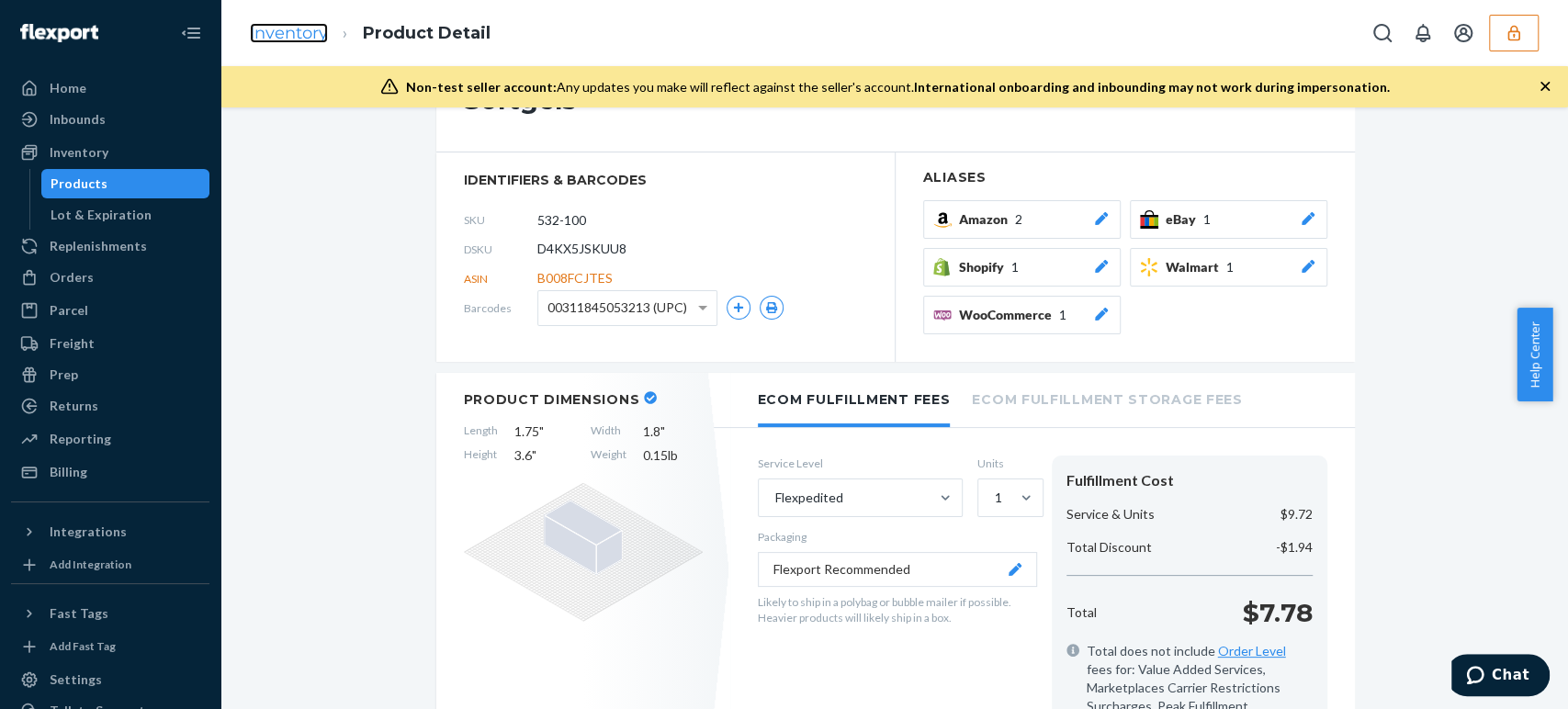
click at [271, 34] on link "Inventory" at bounding box center [288, 33] width 78 height 20
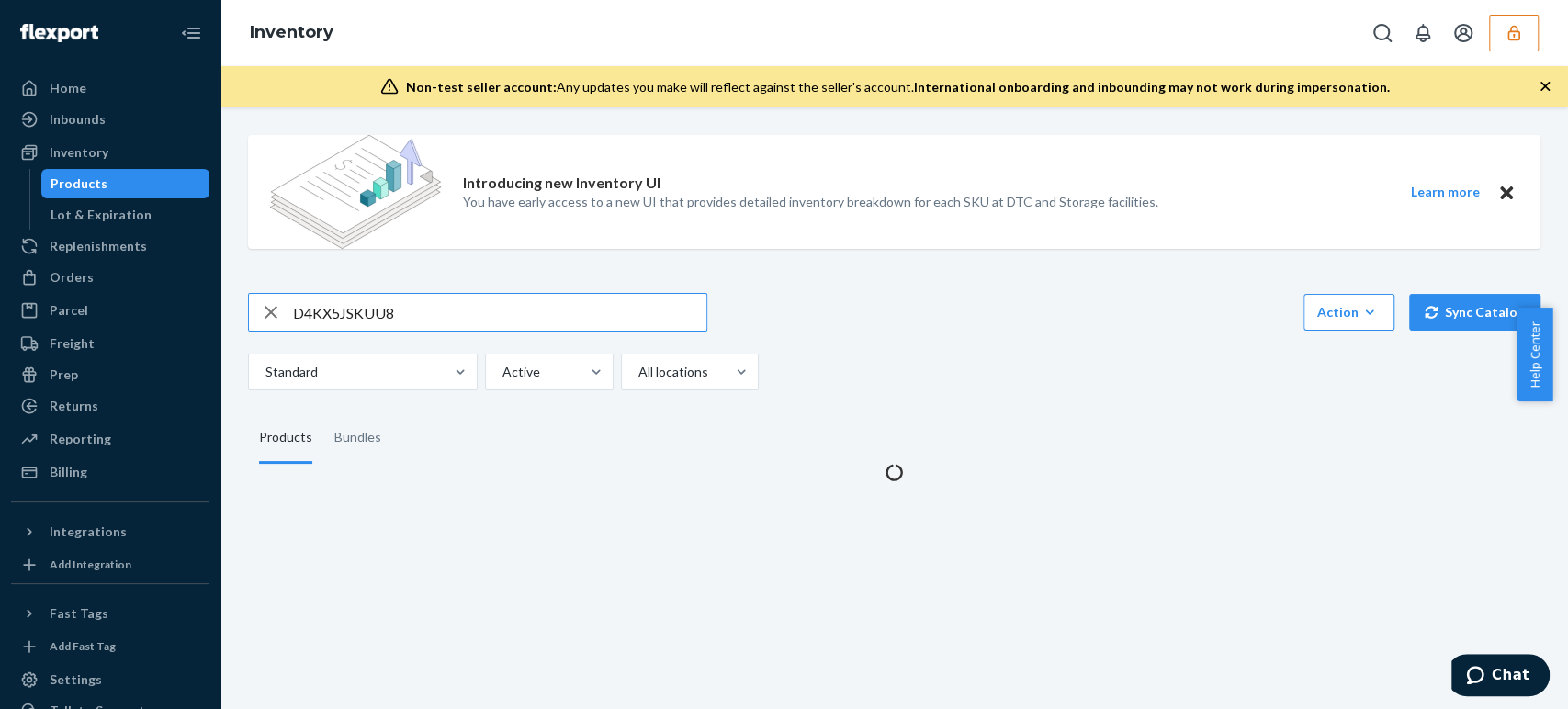
click at [340, 313] on input "D4KX5JSKUU8" at bounding box center [499, 312] width 414 height 36
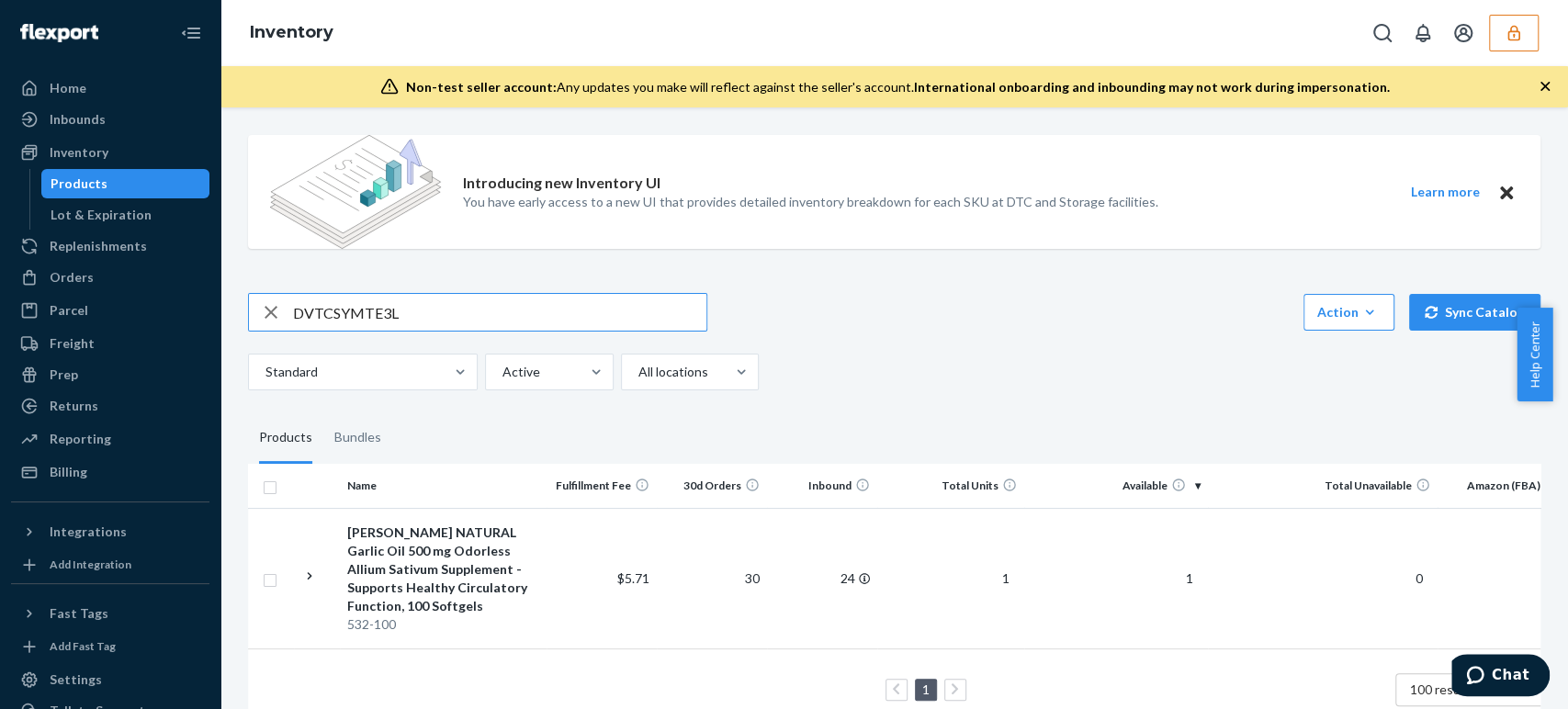
type input "DVTCSYMTE3L"
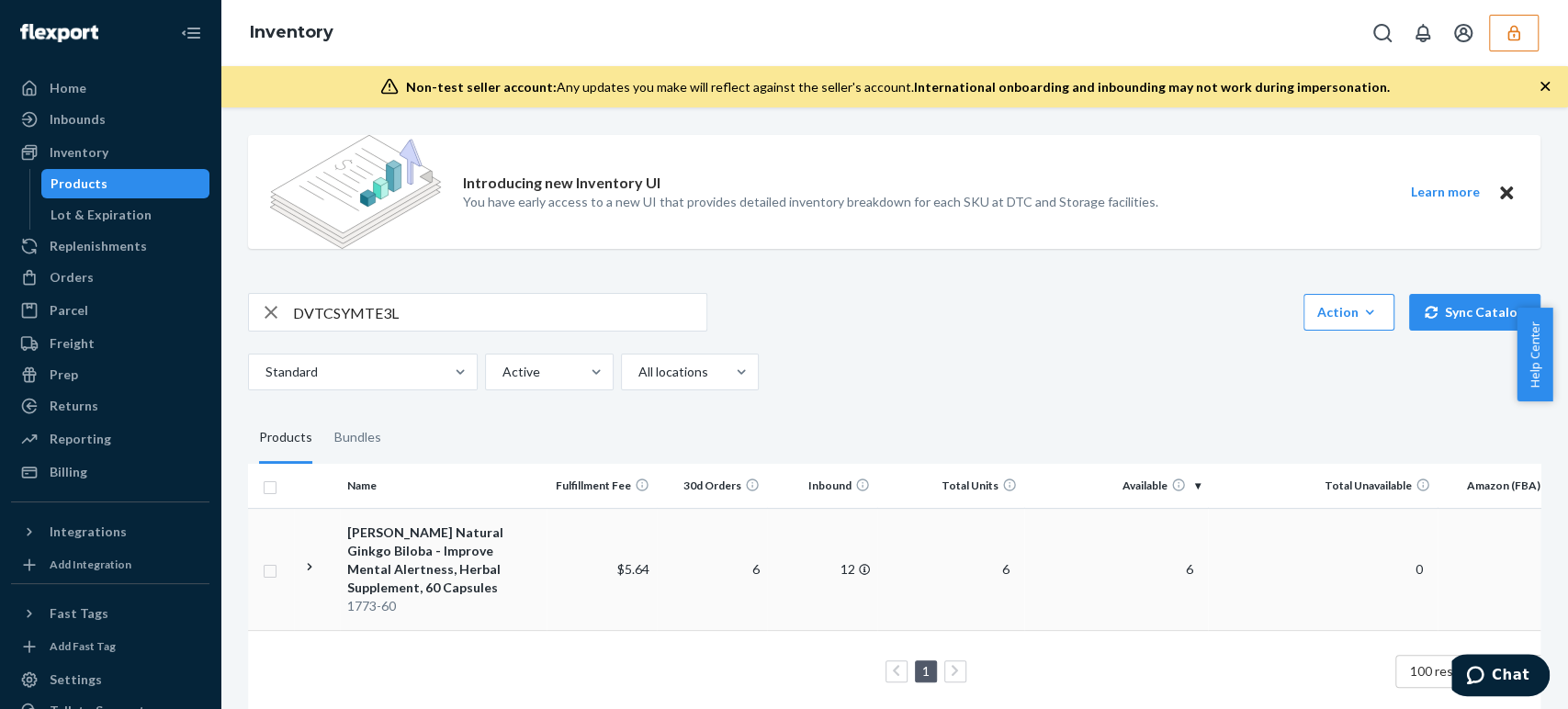
click at [412, 552] on div "Mason Natural Ginkgo Biloba - Improve Mental Alertness, Herbal Supplement, 60 C…" at bounding box center [443, 560] width 192 height 74
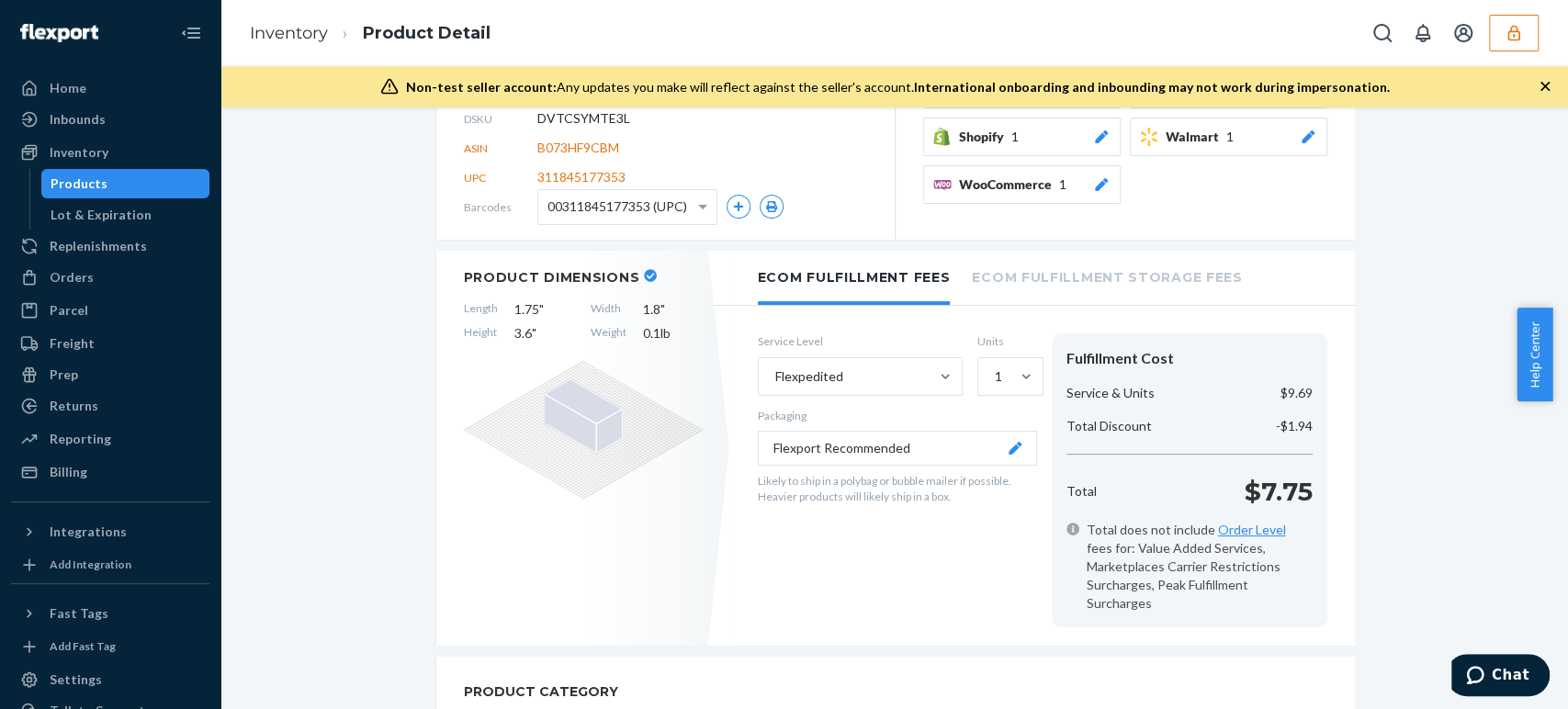
scroll to position [306, 0]
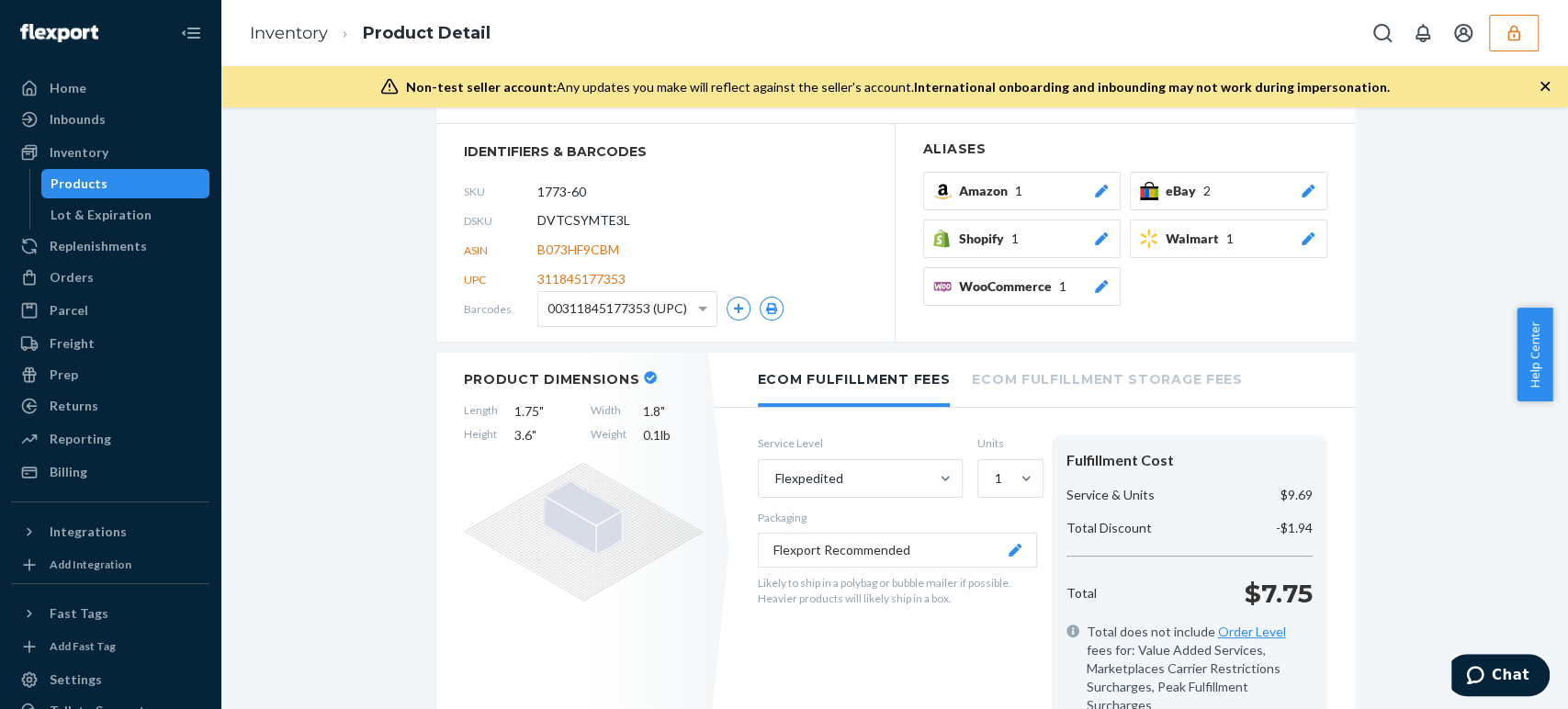
click at [1520, 37] on icon "button" at bounding box center [1513, 33] width 18 height 18
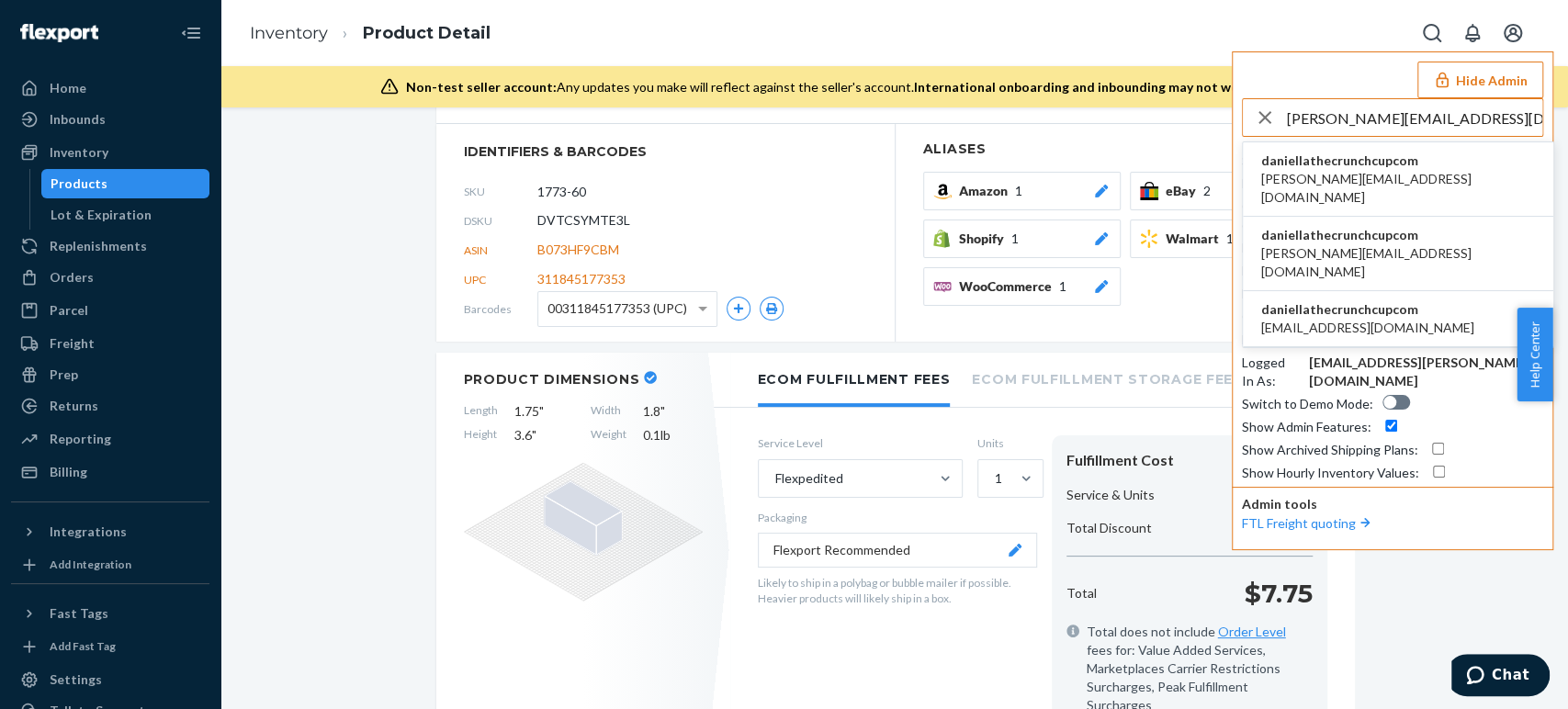
type input "daniella@thecrunchcup.com"
drag, startPoint x: 1362, startPoint y: 161, endPoint x: 1287, endPoint y: 183, distance: 78.2
click at [1361, 161] on span "daniellathecrunchcupcom" at bounding box center [1397, 160] width 273 height 18
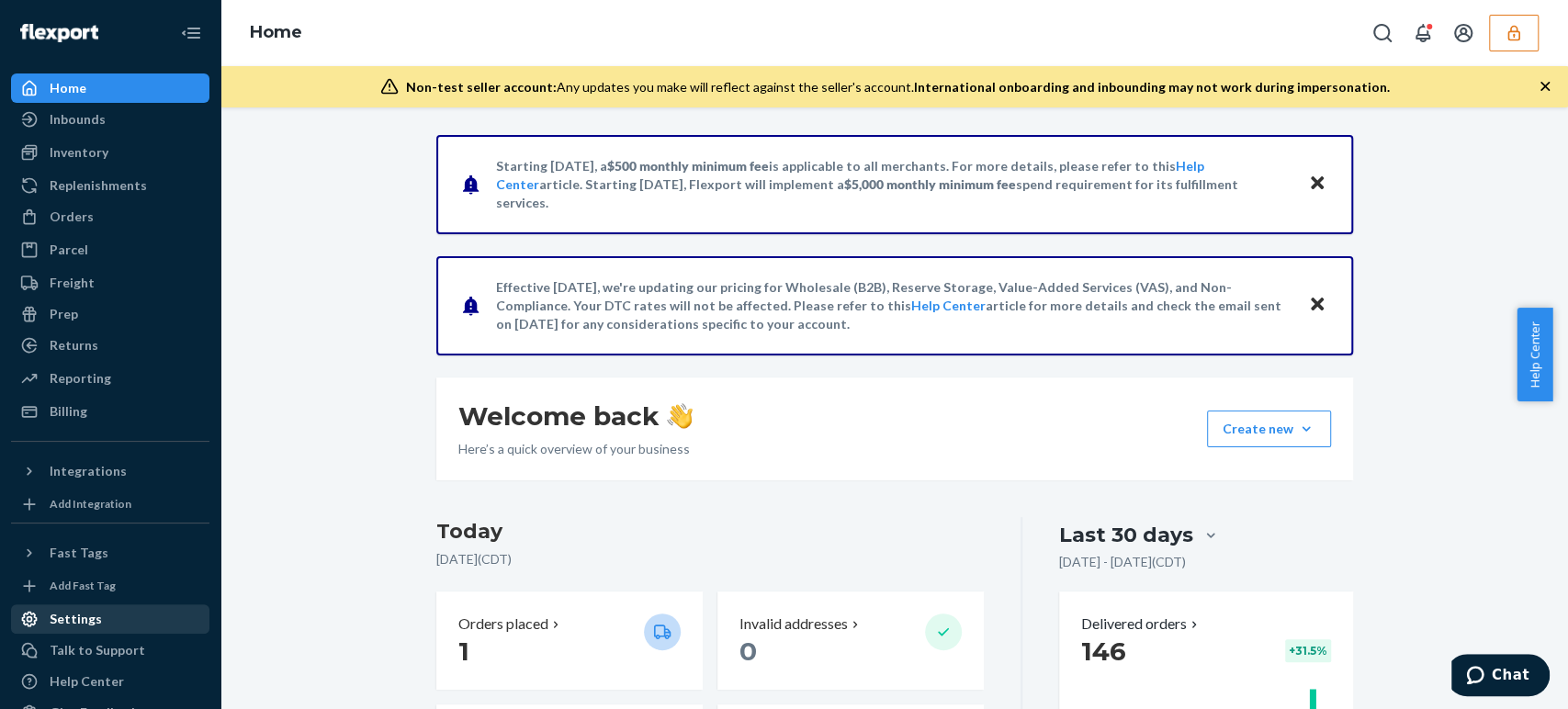
click at [80, 625] on div "Settings" at bounding box center [76, 619] width 53 height 18
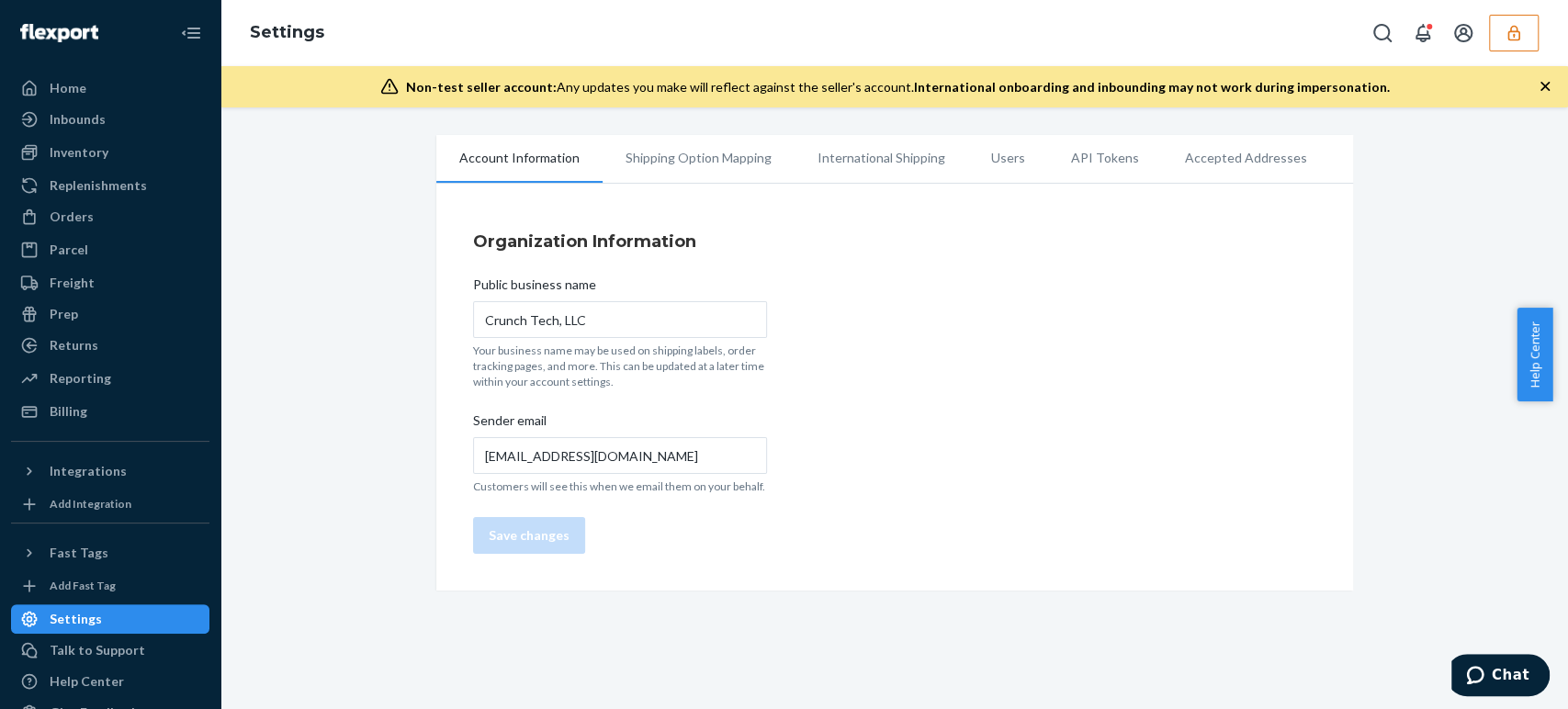
click at [1003, 160] on ul "Account Information Shipping Option Mapping International Shipping Users API To…" at bounding box center [894, 159] width 916 height 49
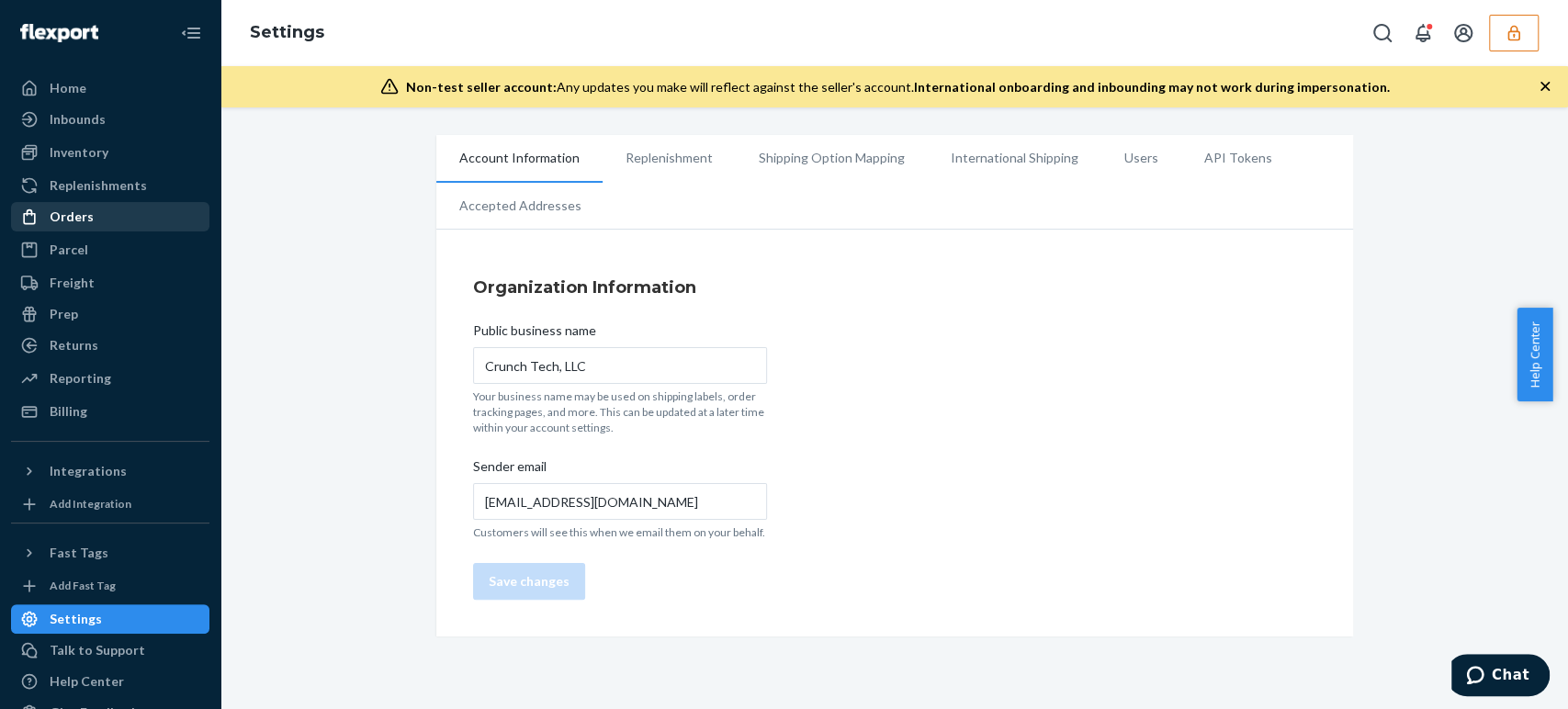
click at [75, 212] on div "Orders" at bounding box center [72, 216] width 44 height 18
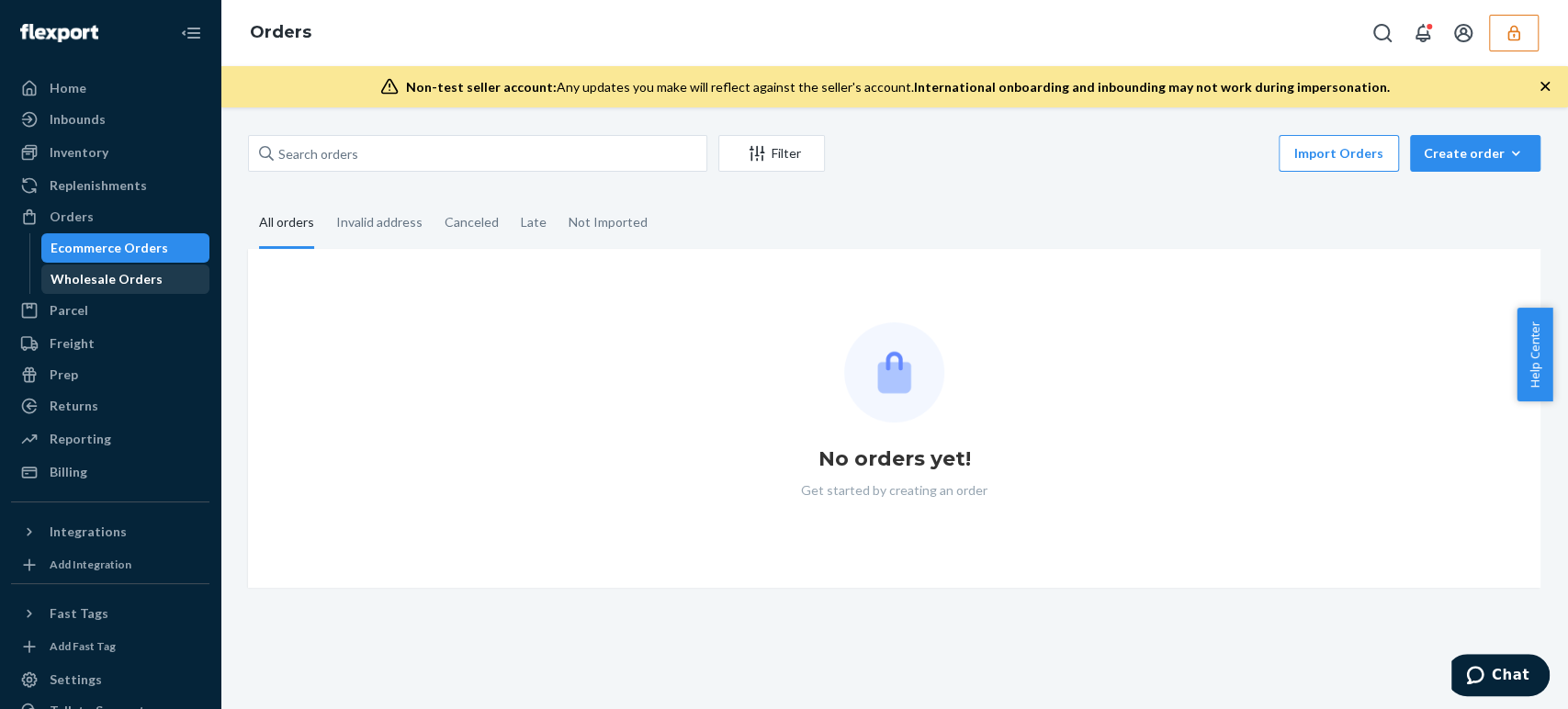
click at [119, 278] on div "Wholesale Orders" at bounding box center [107, 278] width 112 height 18
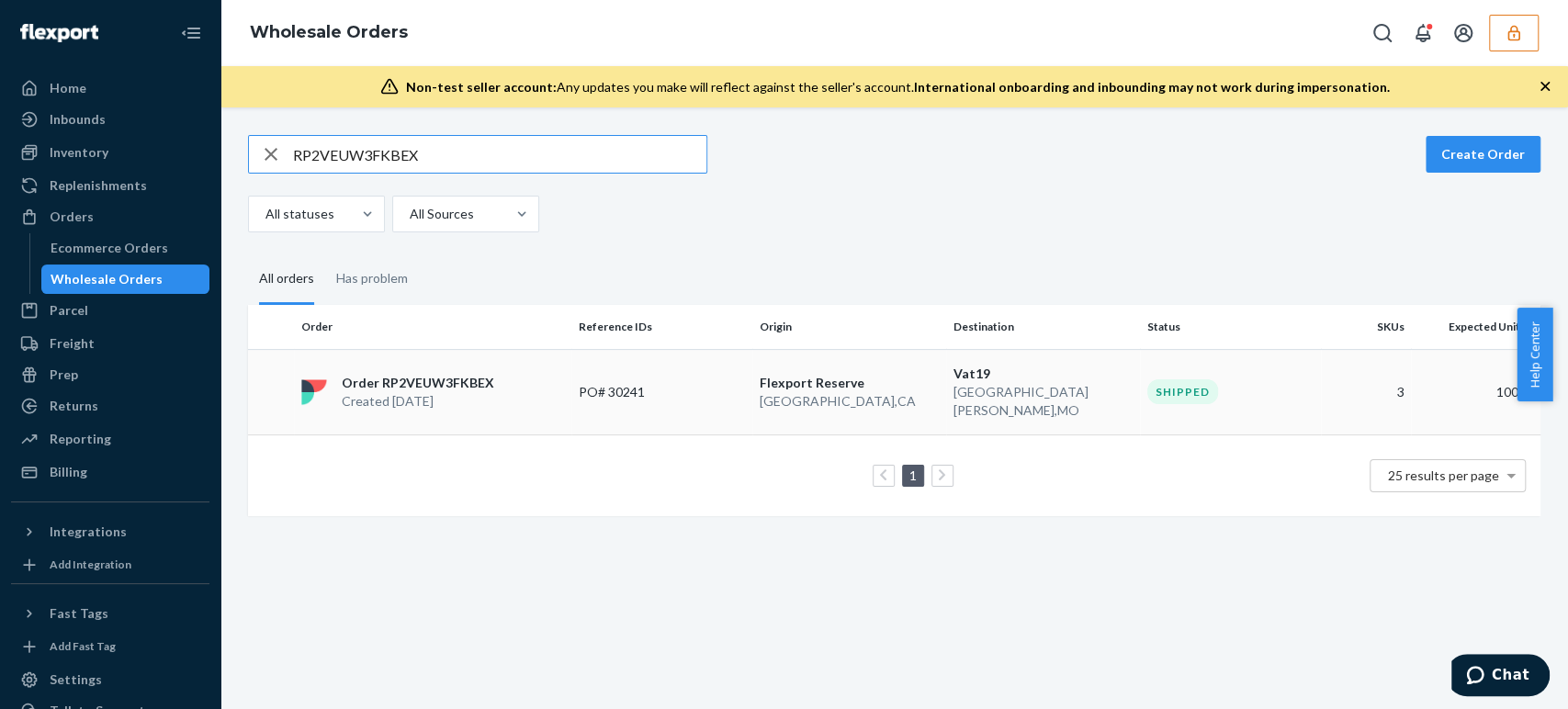
type input "RP2VEUW3FKBEX"
click at [590, 388] on p "PO# 30241" at bounding box center [652, 391] width 147 height 18
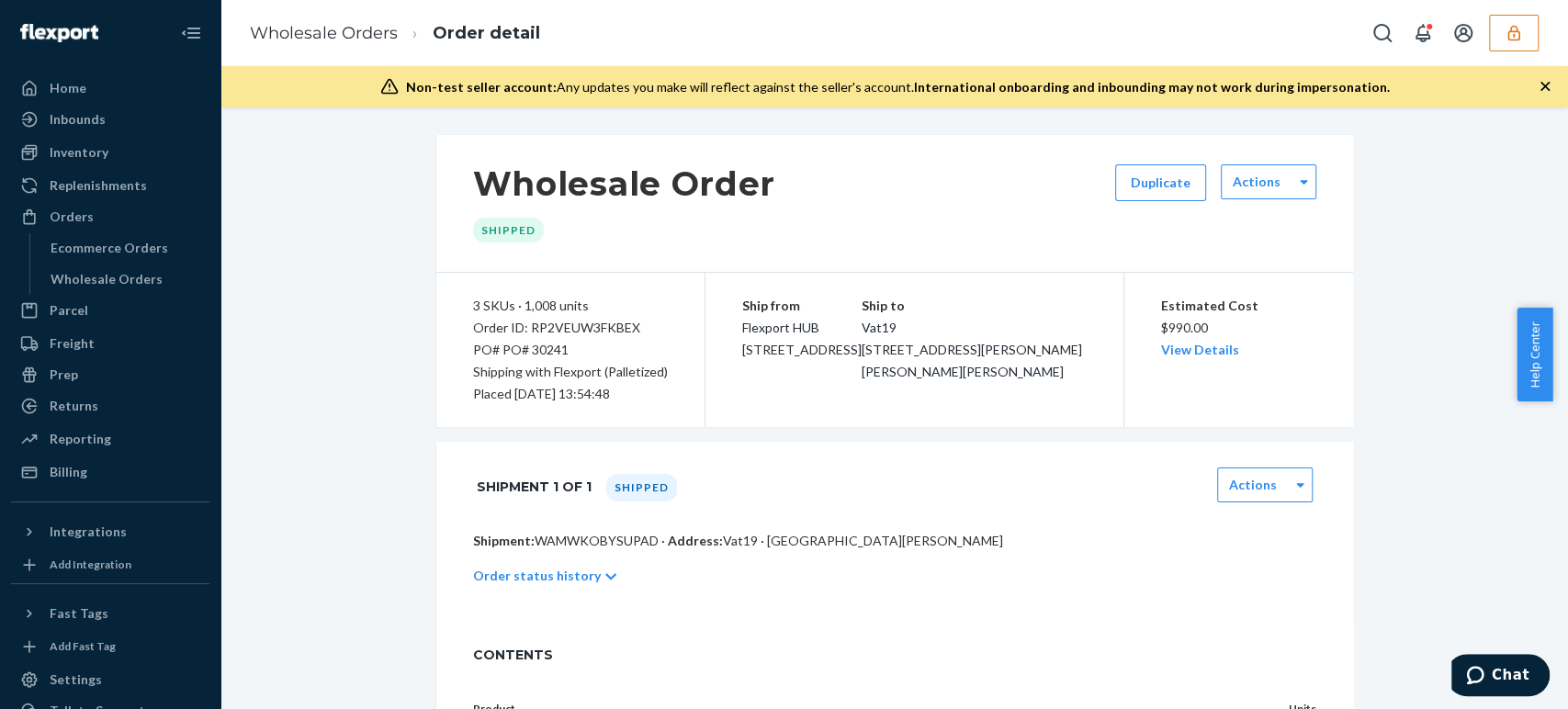
click at [1528, 40] on button "button" at bounding box center [1514, 33] width 50 height 36
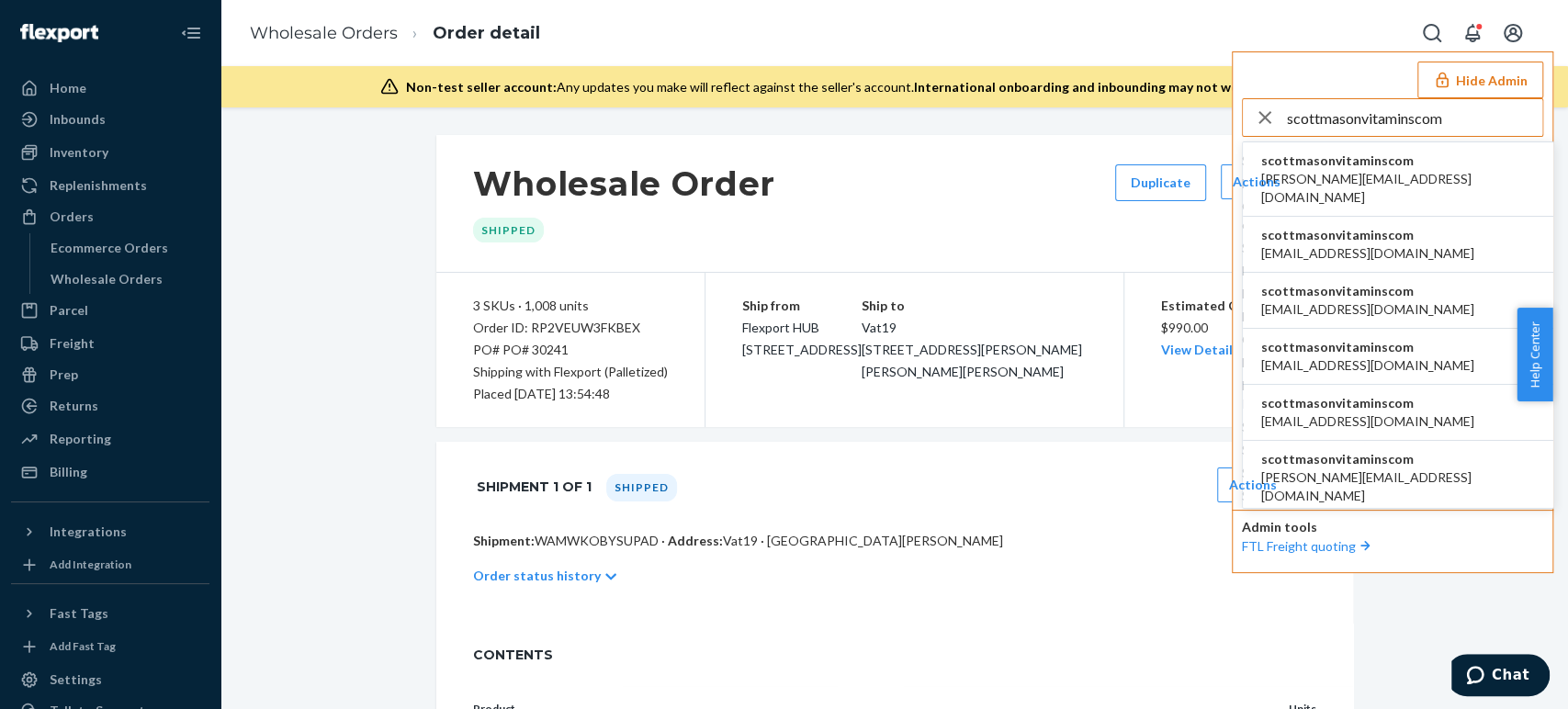
type input "scottmasonvitaminscom"
click at [1377, 161] on span "scottmasonvitaminscom" at bounding box center [1397, 160] width 273 height 18
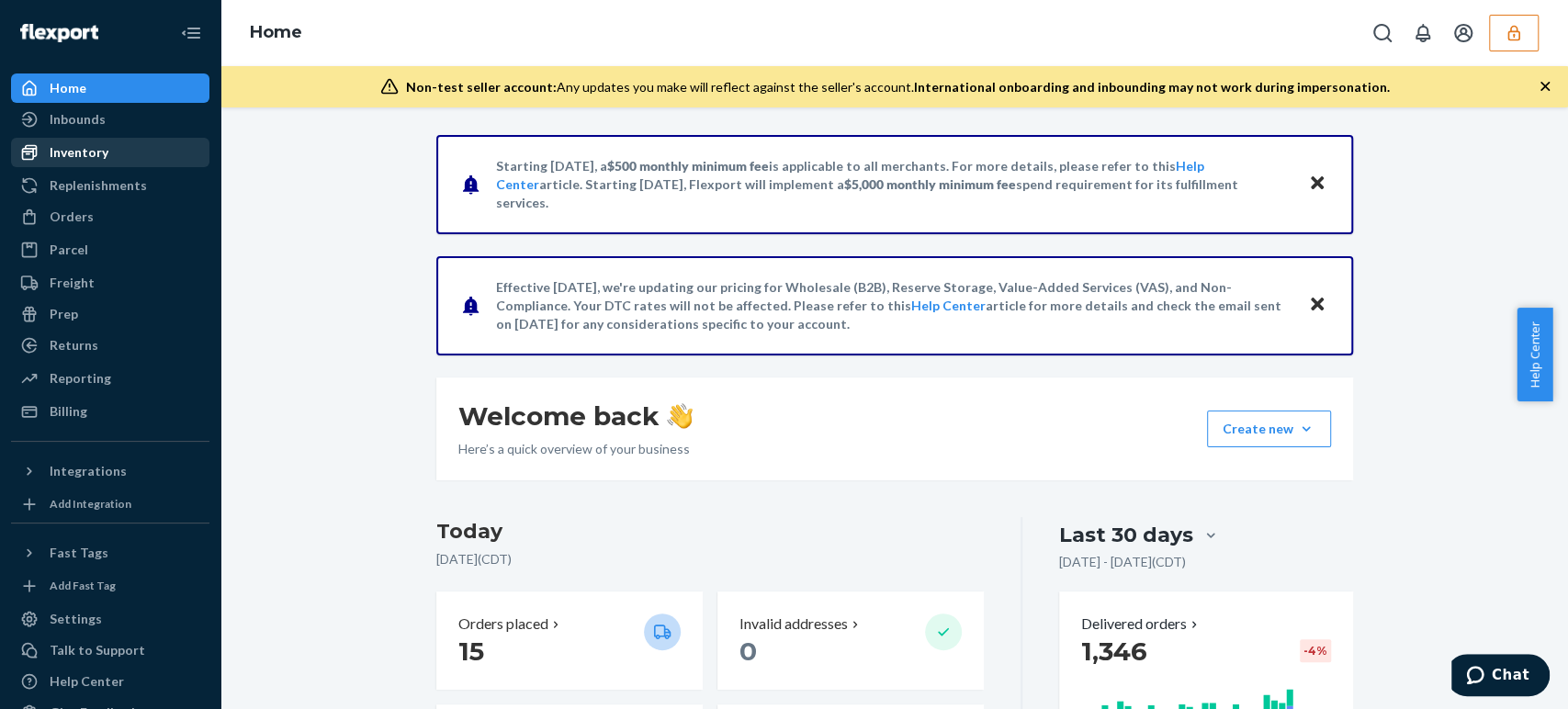
click at [96, 154] on div "Inventory" at bounding box center [79, 152] width 59 height 18
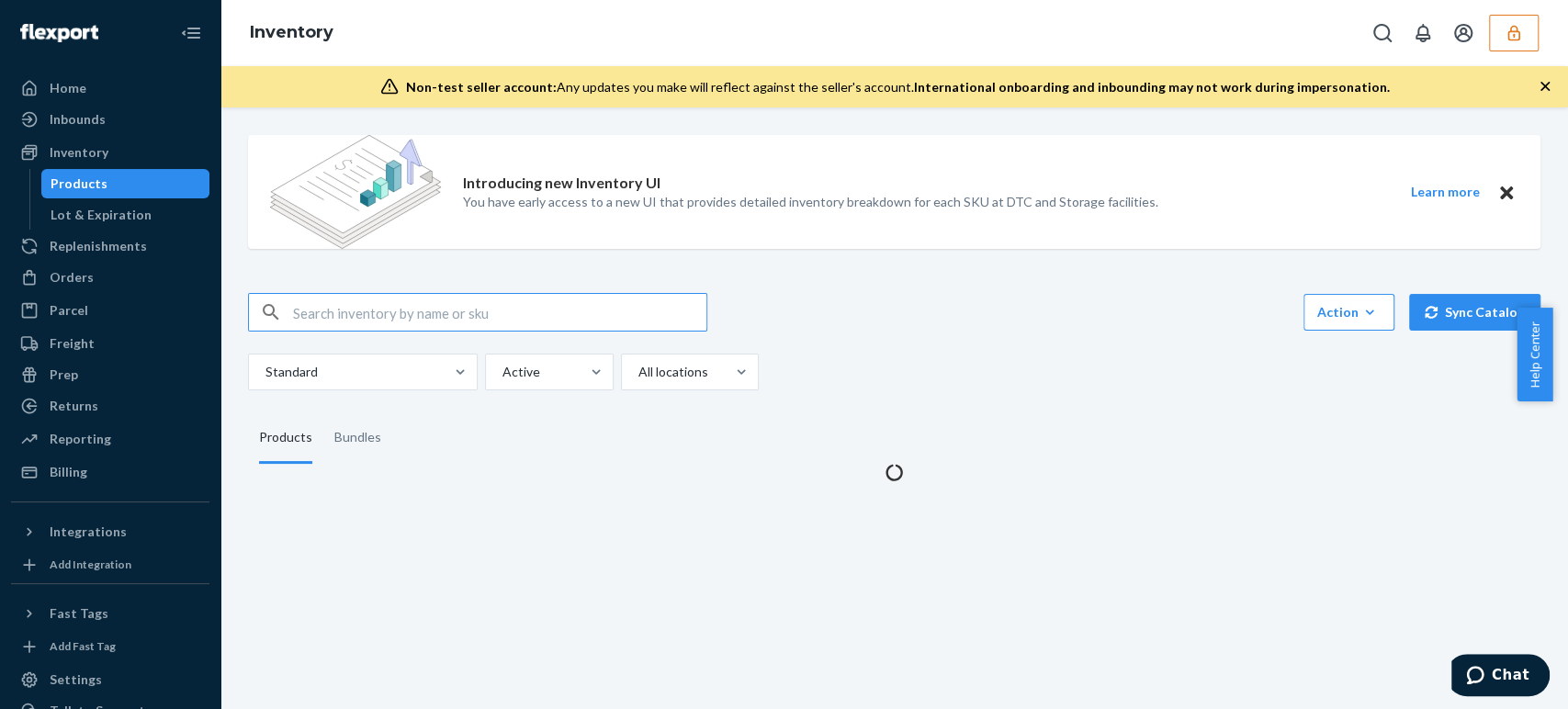
click at [337, 309] on input "text" at bounding box center [499, 312] width 414 height 36
type input "DWWXDV9BA9Y"
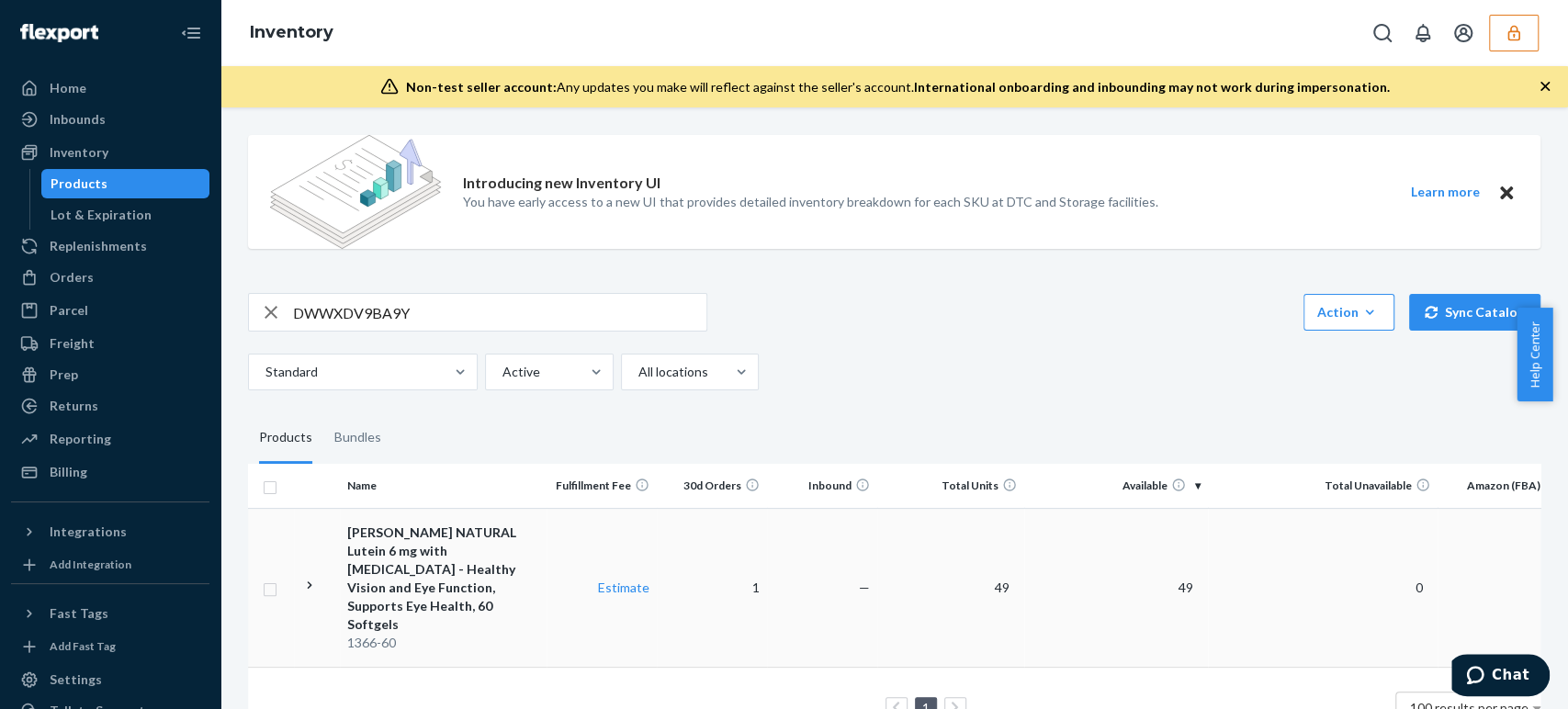
click at [440, 555] on div "[PERSON_NAME] NATURAL Lutein 6 mg with [MEDICAL_DATA] - Healthy Vision and Eye …" at bounding box center [443, 579] width 192 height 110
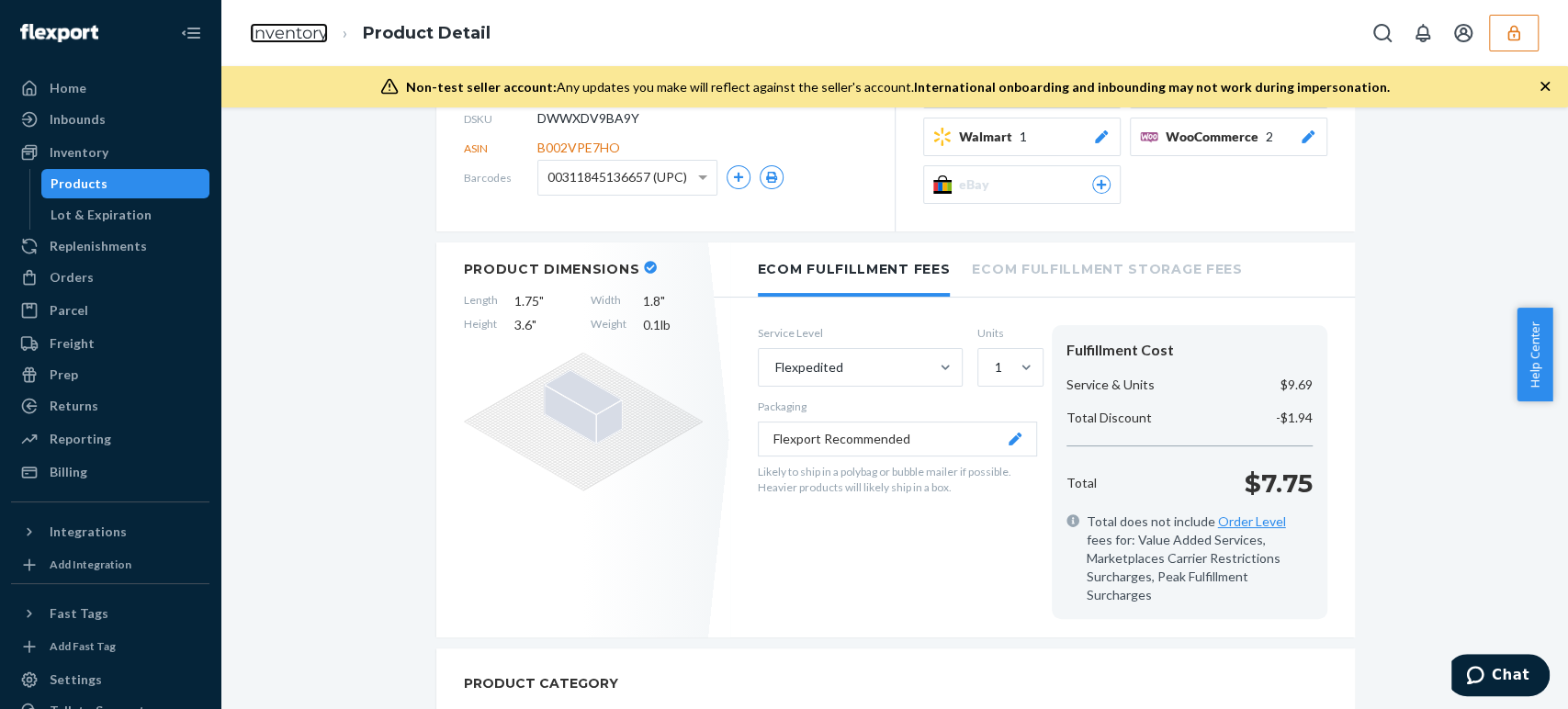
click at [303, 28] on link "Inventory" at bounding box center [288, 33] width 78 height 20
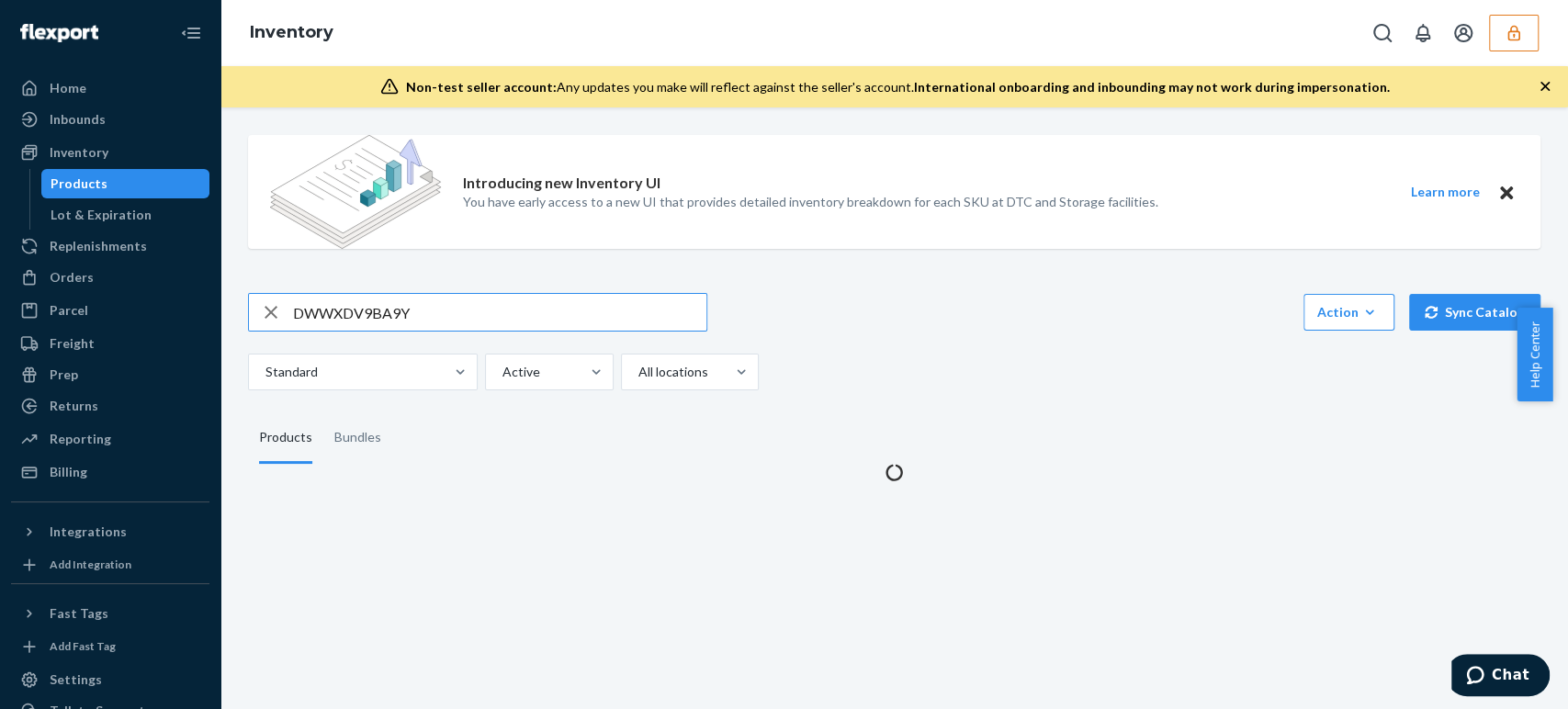
click at [362, 304] on input "DWWXDV9BA9Y" at bounding box center [499, 312] width 414 height 36
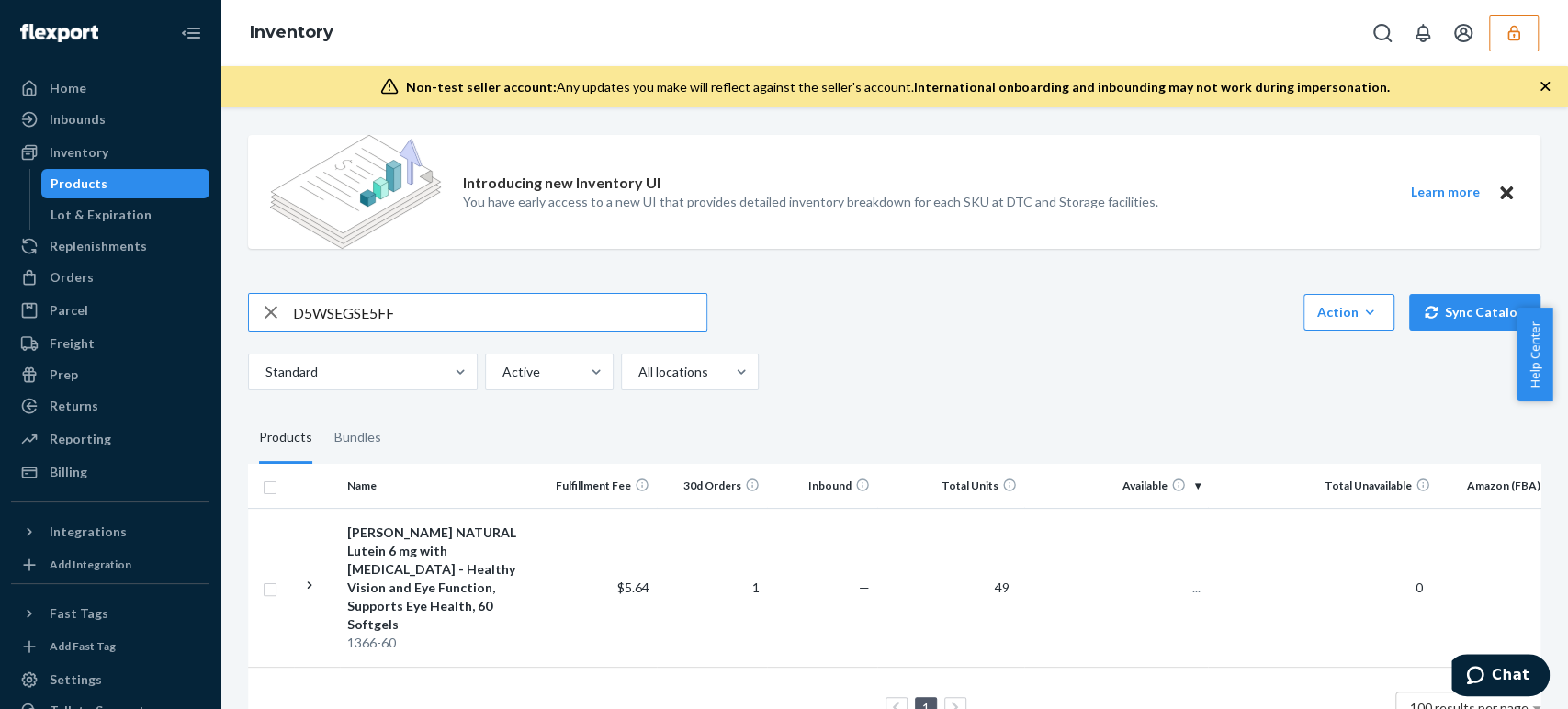
type input "D5WSEGSE5FF"
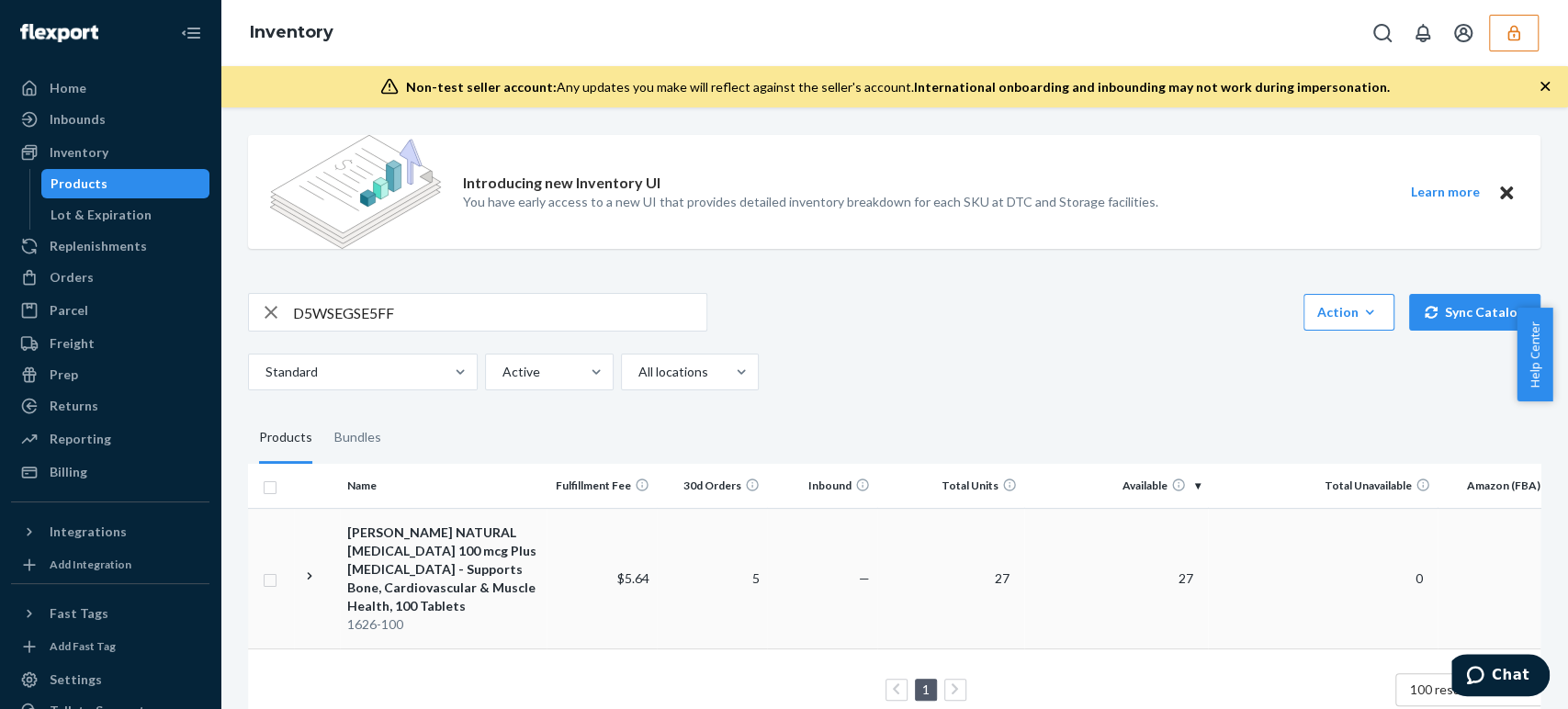
drag, startPoint x: 346, startPoint y: 497, endPoint x: 358, endPoint y: 514, distance: 20.8
click at [351, 504] on th "Name" at bounding box center [442, 485] width 206 height 44
click at [370, 550] on div "[PERSON_NAME] NATURAL [MEDICAL_DATA] 100 mcg Plus [MEDICAL_DATA] - Supports Bon…" at bounding box center [443, 570] width 192 height 92
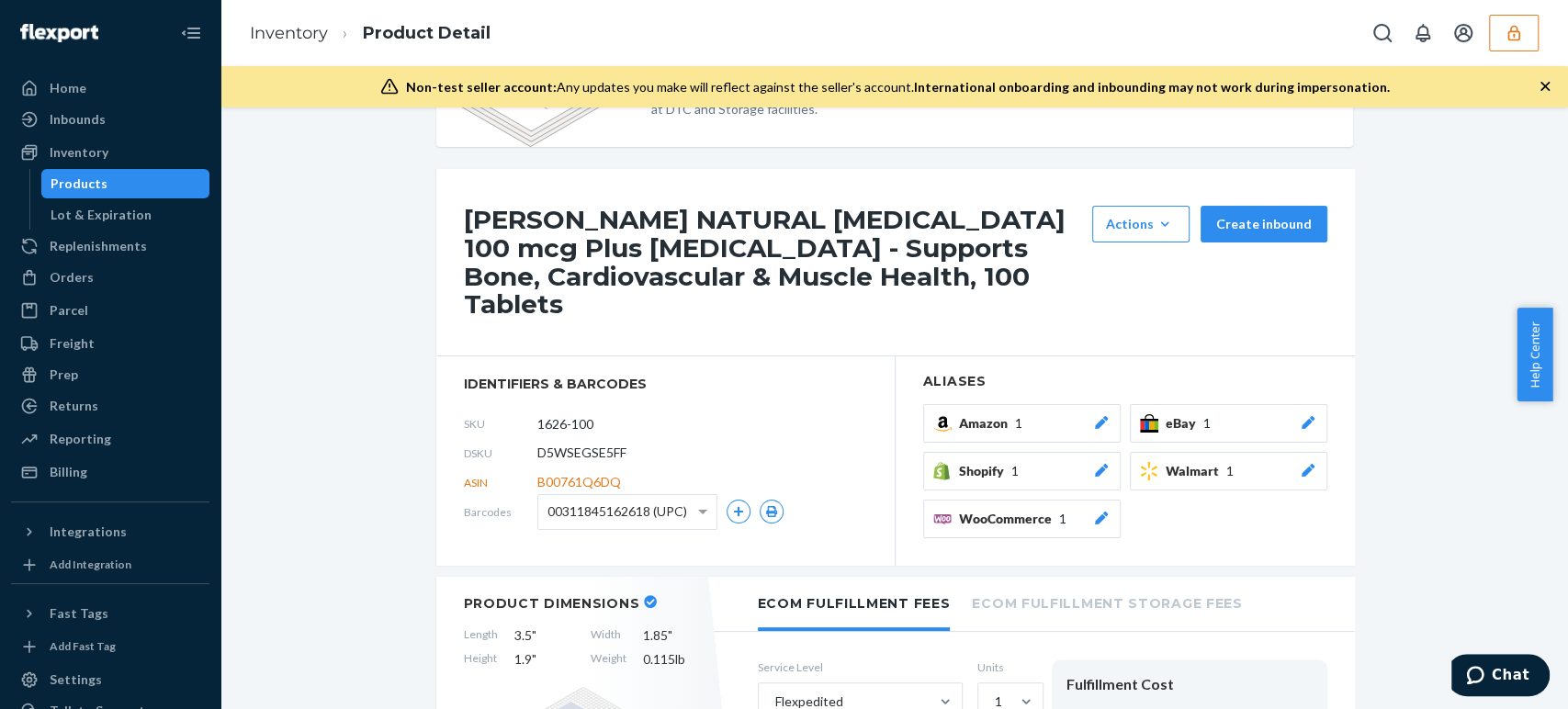
scroll to position [204, 0]
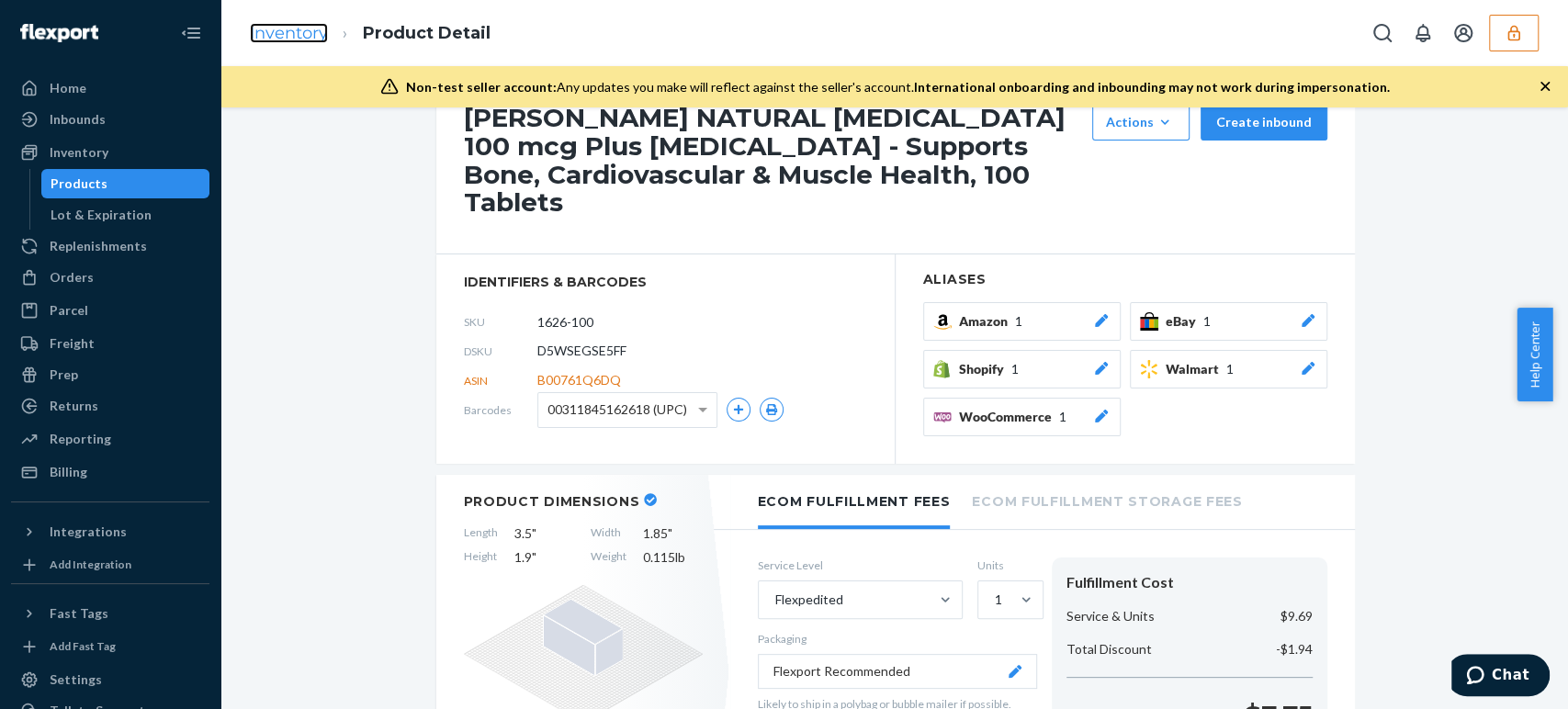
click at [272, 40] on link "Inventory" at bounding box center [288, 33] width 78 height 20
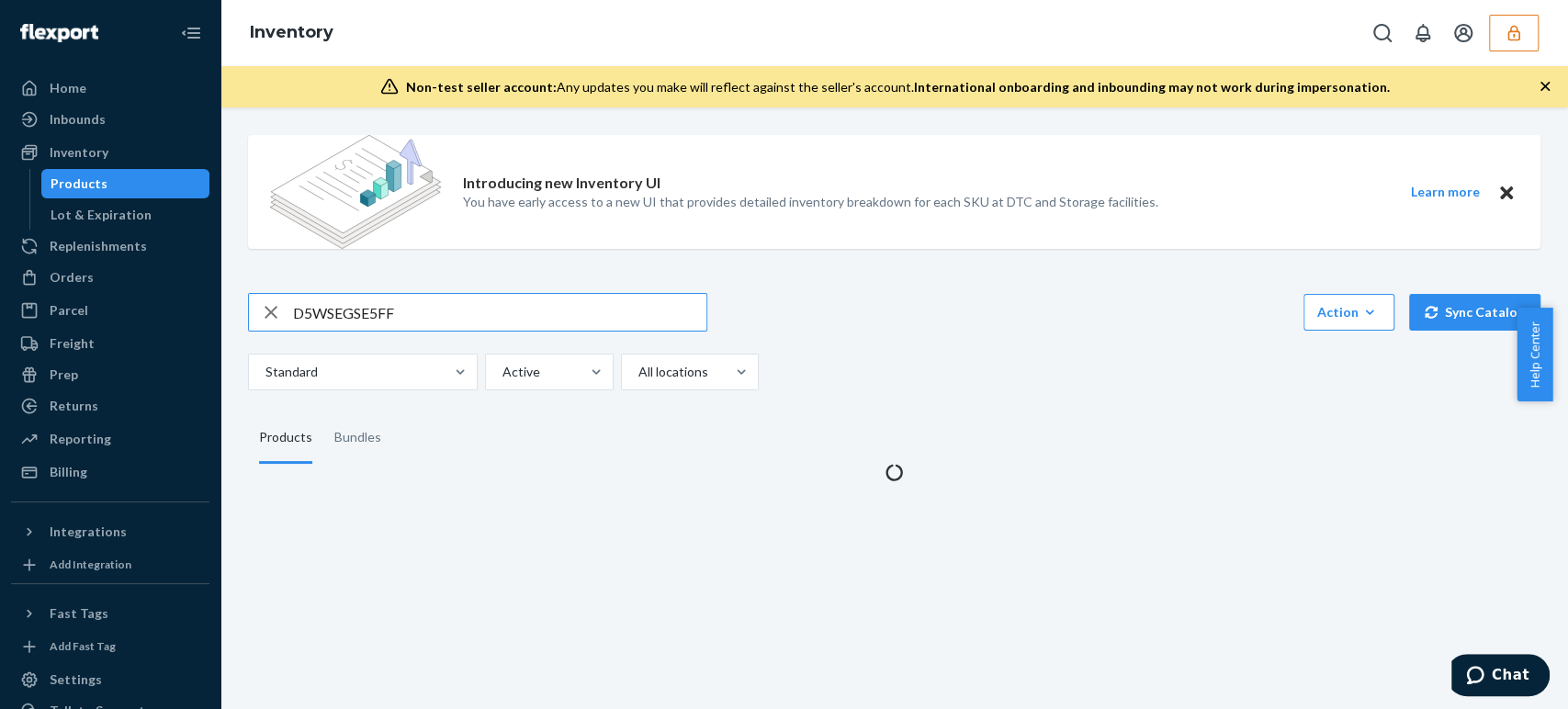
click at [339, 313] on input "D5WSEGSE5FF" at bounding box center [499, 312] width 414 height 36
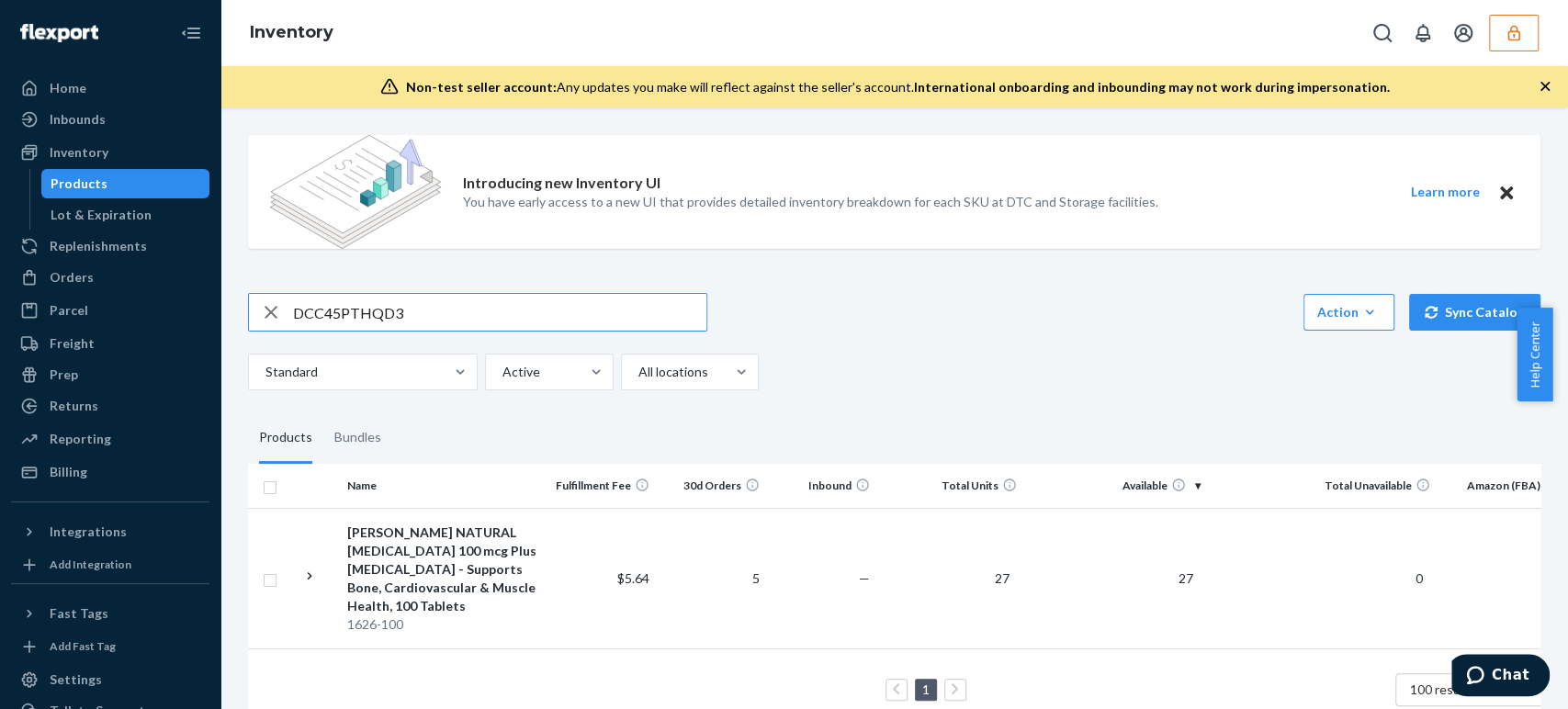
type input "DCC45PTHQD3"
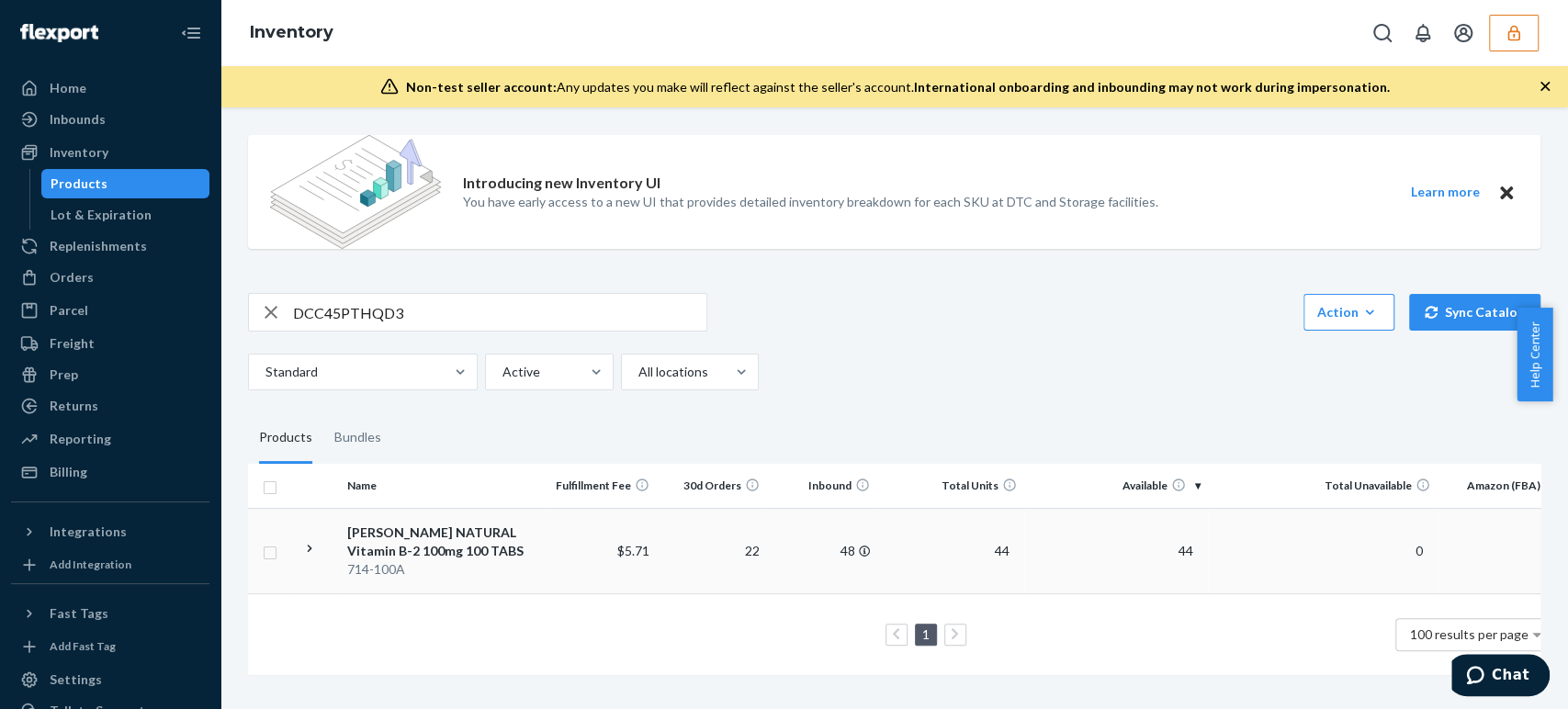
click at [528, 530] on div "MASON NATURAL Vitamin B-2 100mg 100 TABS" at bounding box center [443, 542] width 192 height 36
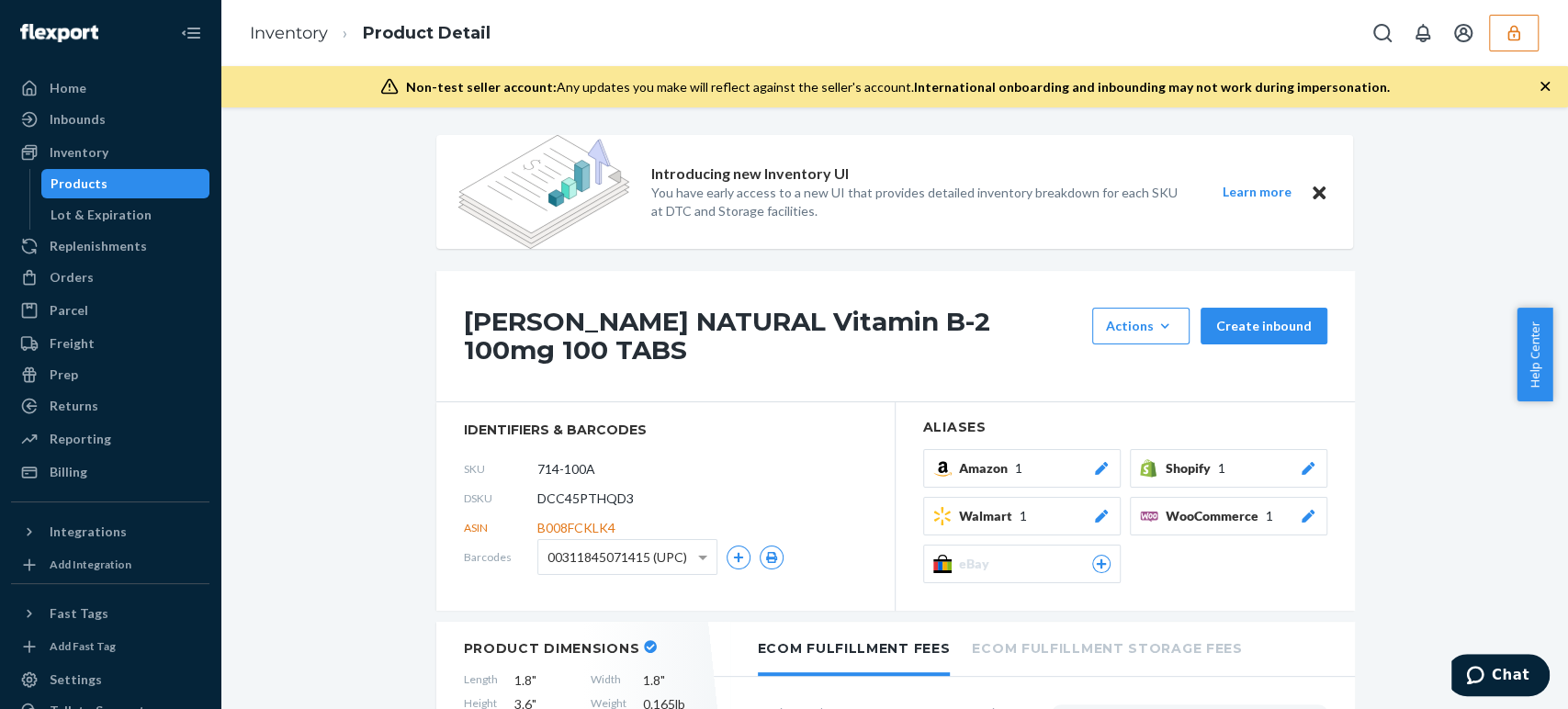
scroll to position [306, 0]
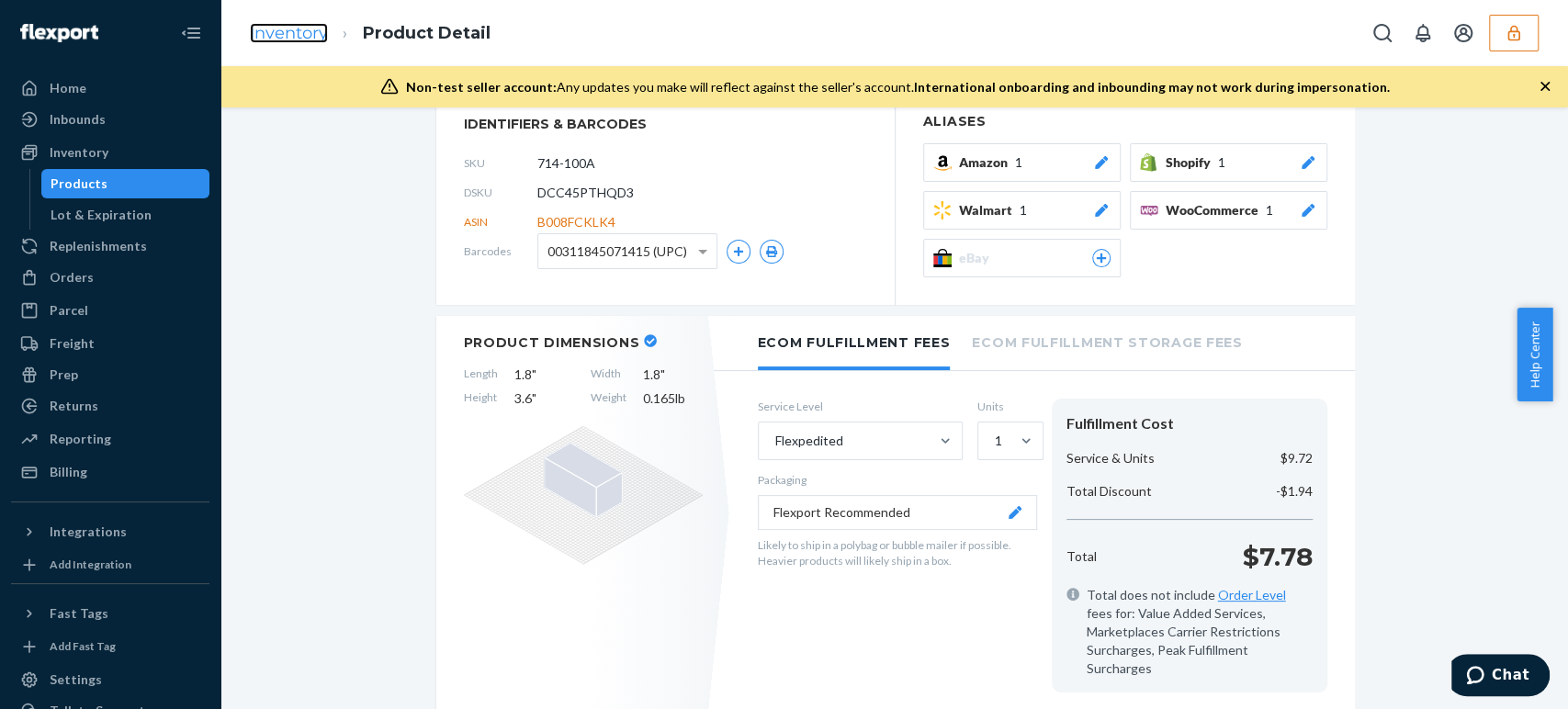
click at [304, 39] on link "Inventory" at bounding box center [288, 33] width 78 height 20
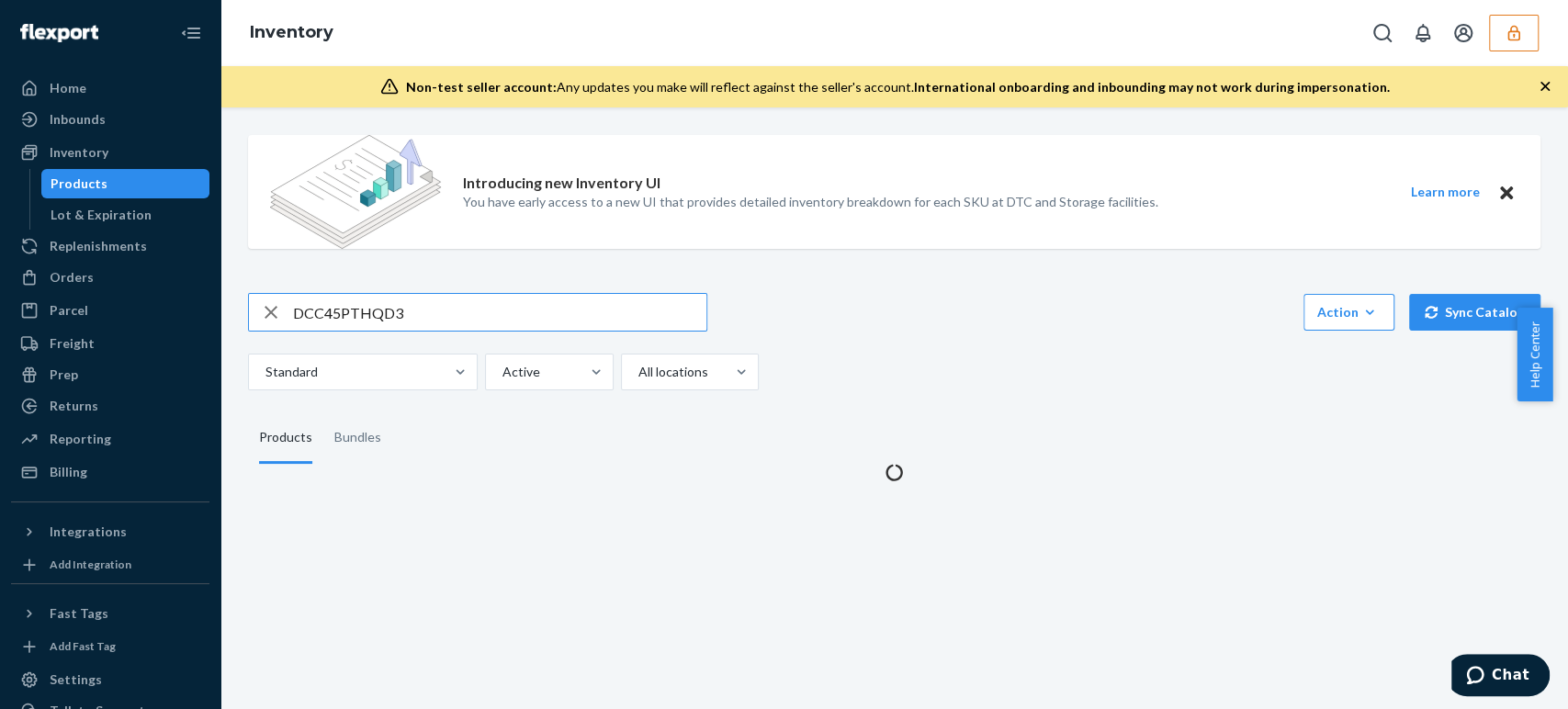
click at [346, 314] on input "DCC45PTHQD3" at bounding box center [499, 312] width 414 height 36
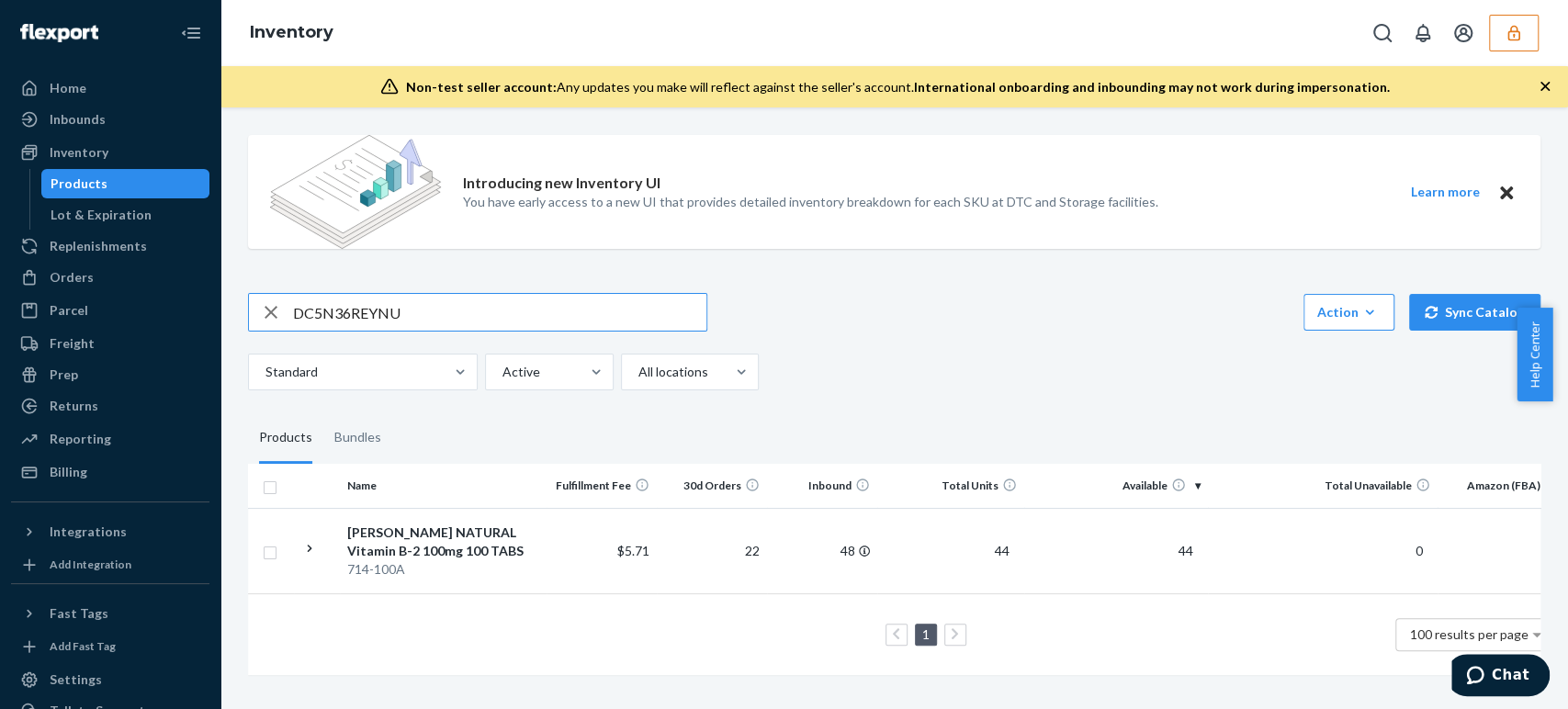
type input "DC5N36REYNU"
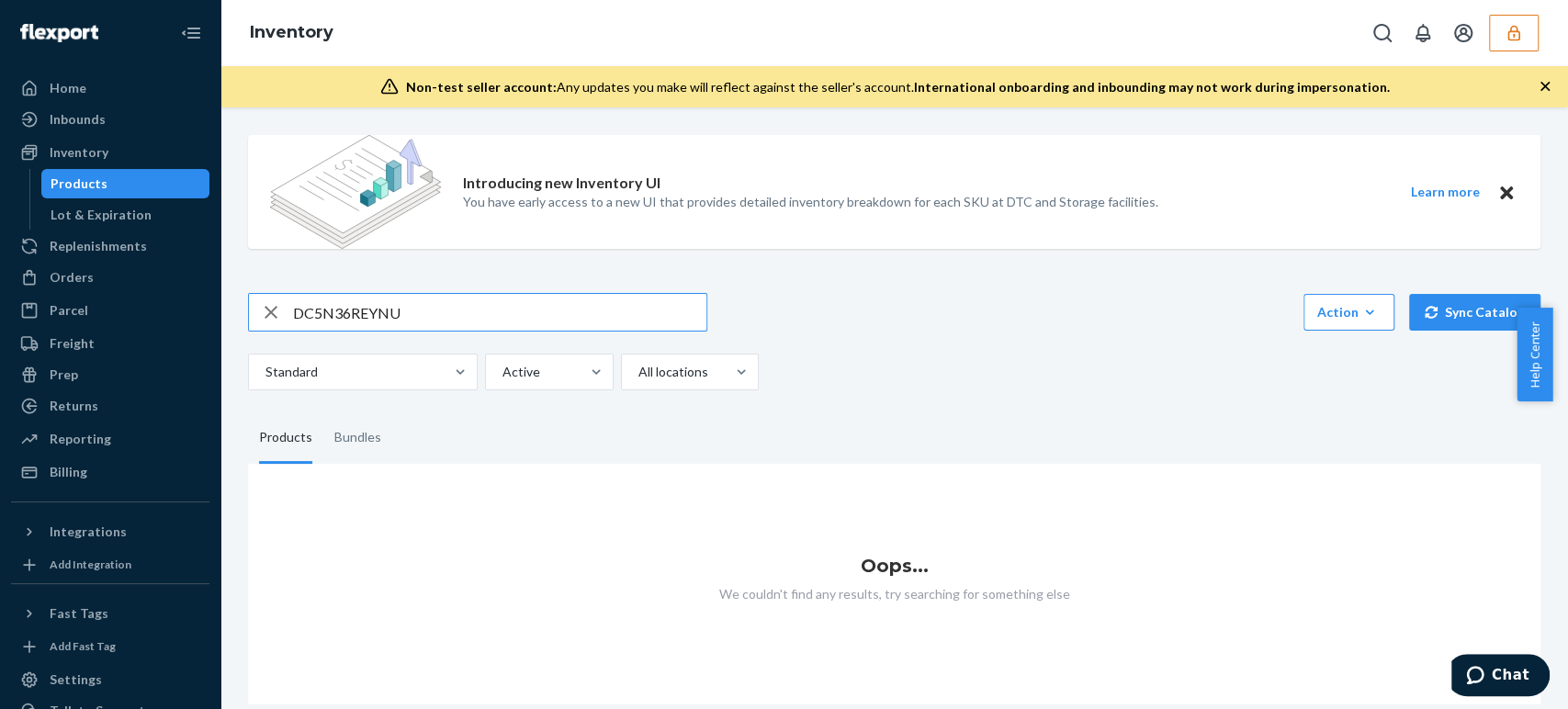
click at [432, 304] on input "DC5N36REYNU" at bounding box center [499, 312] width 414 height 36
click at [541, 382] on div "Active" at bounding box center [533, 372] width 94 height 33
click at [503, 381] on input "Active" at bounding box center [502, 371] width 2 height 18
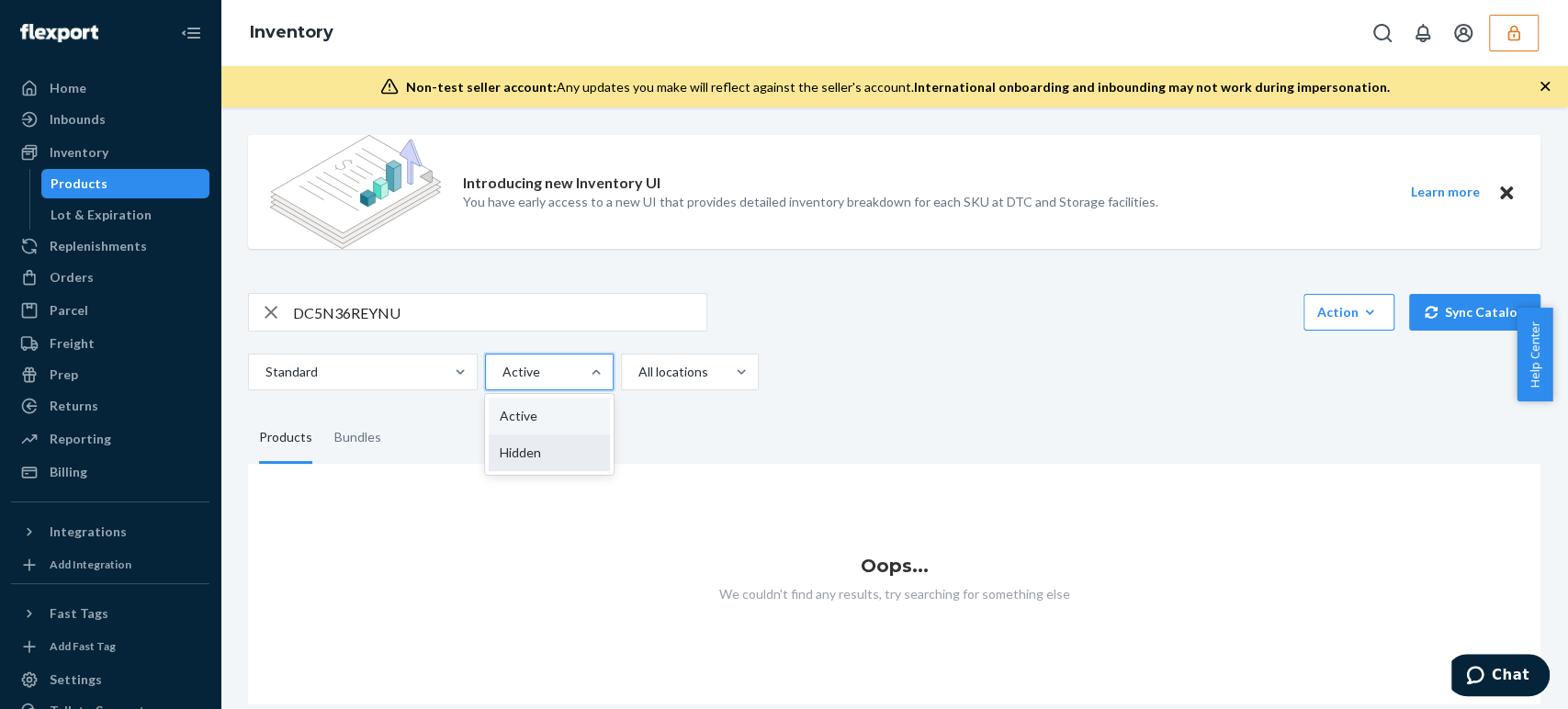
click at [535, 459] on div "Hidden" at bounding box center [549, 453] width 121 height 36
click at [503, 381] on input "option Hidden focused, 2 of 2. 2 results available. Use Up and Down to choose o…" at bounding box center [502, 371] width 2 height 18
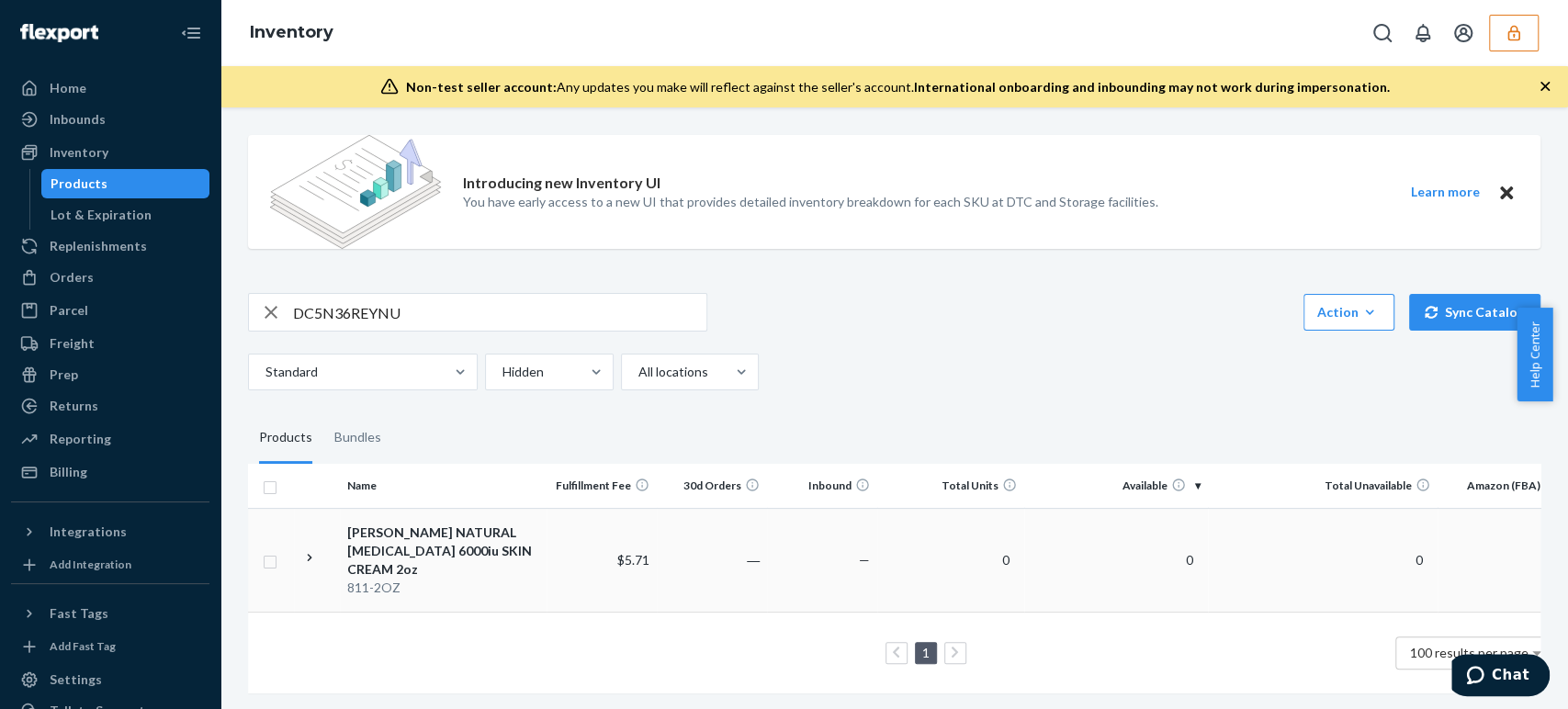
click at [491, 536] on div "MASON NATURAL VITAMIN E 6000iu SKIN CREAM 2oz" at bounding box center [443, 551] width 192 height 55
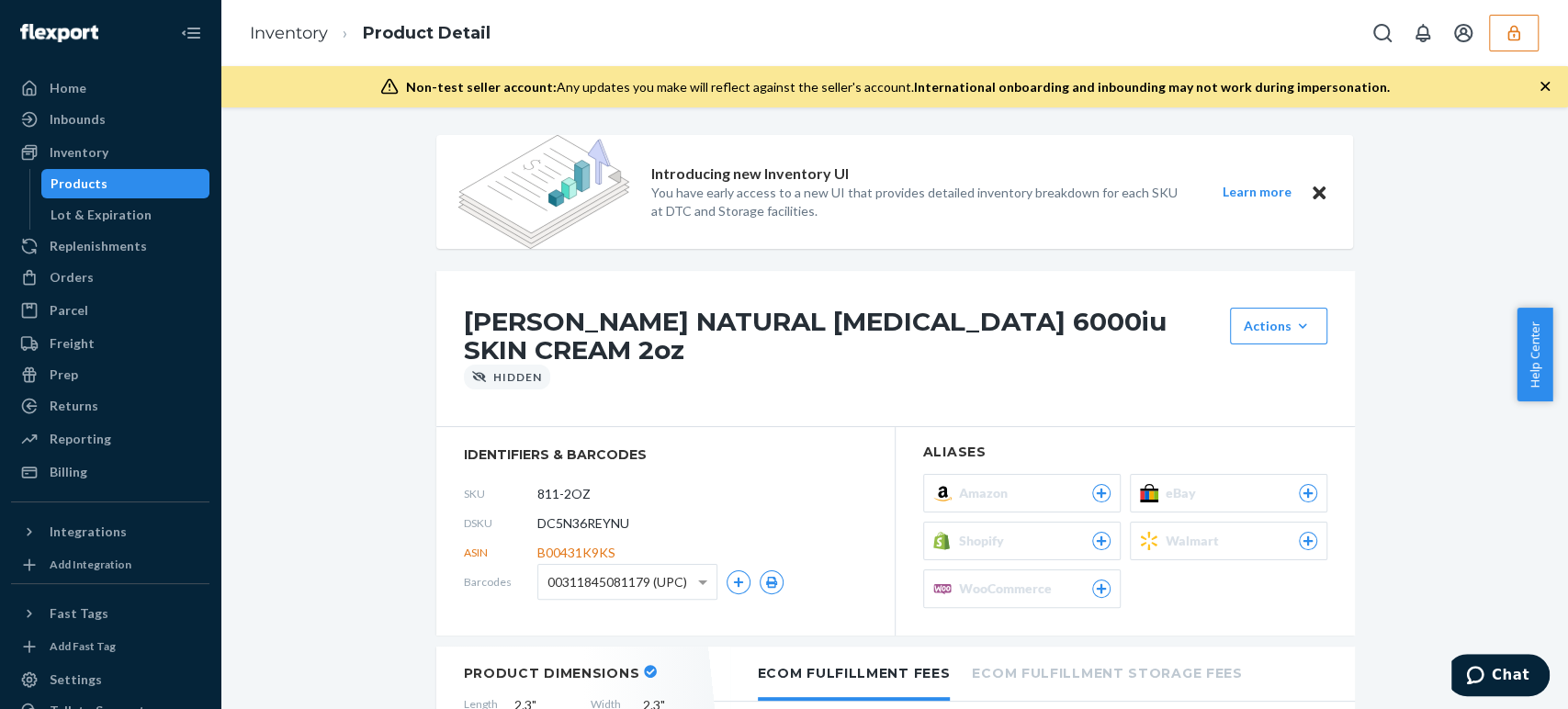
scroll to position [204, 0]
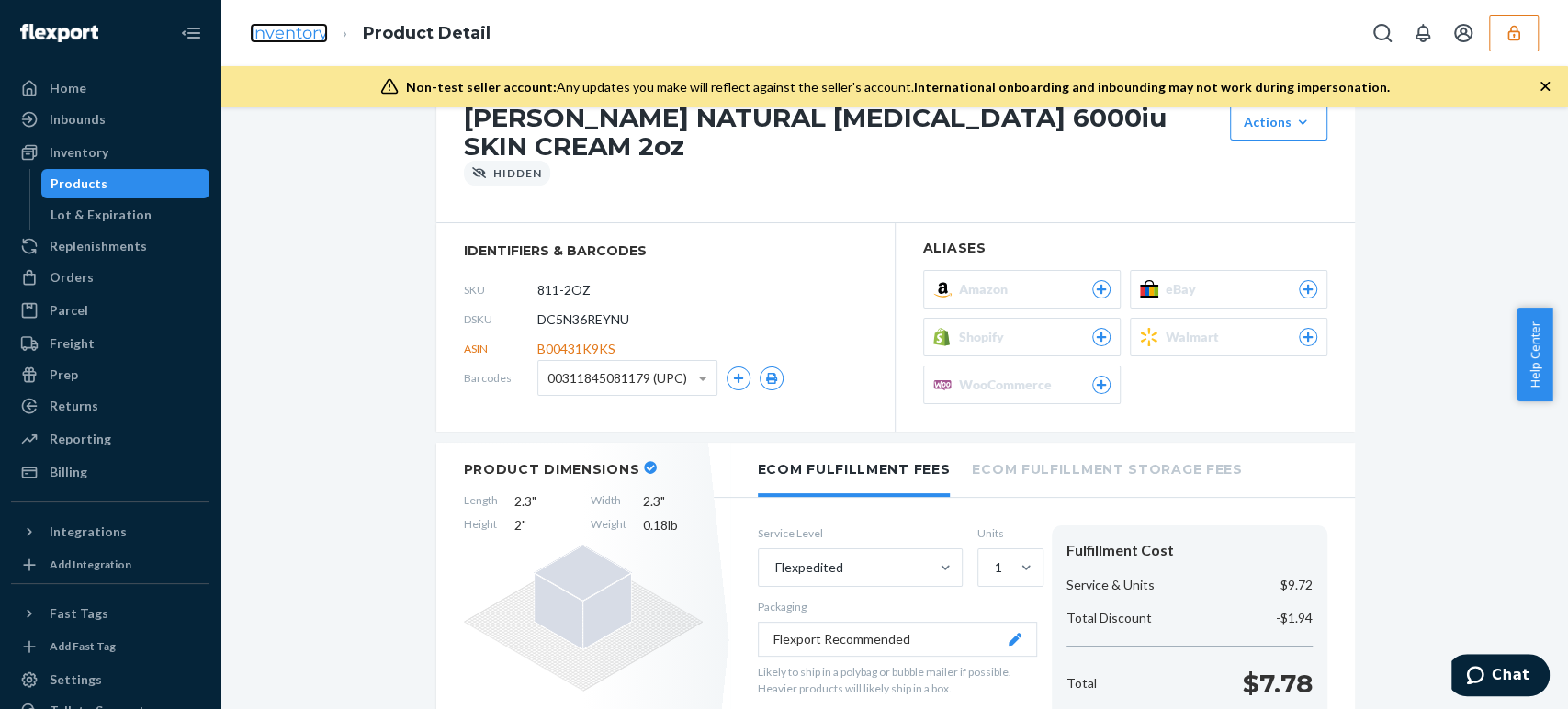
click at [291, 32] on link "Inventory" at bounding box center [288, 33] width 78 height 20
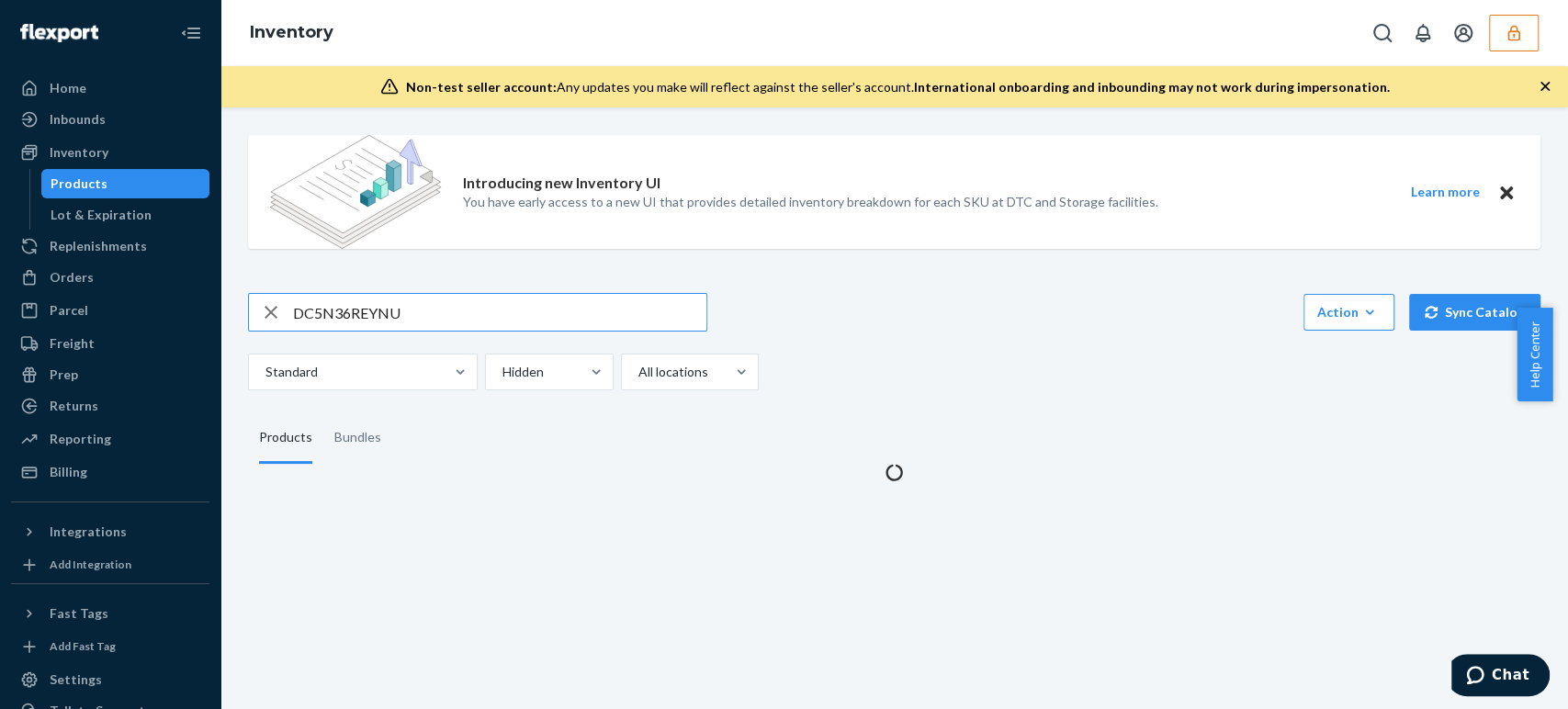
click at [336, 311] on input "DC5N36REYNU" at bounding box center [499, 312] width 414 height 36
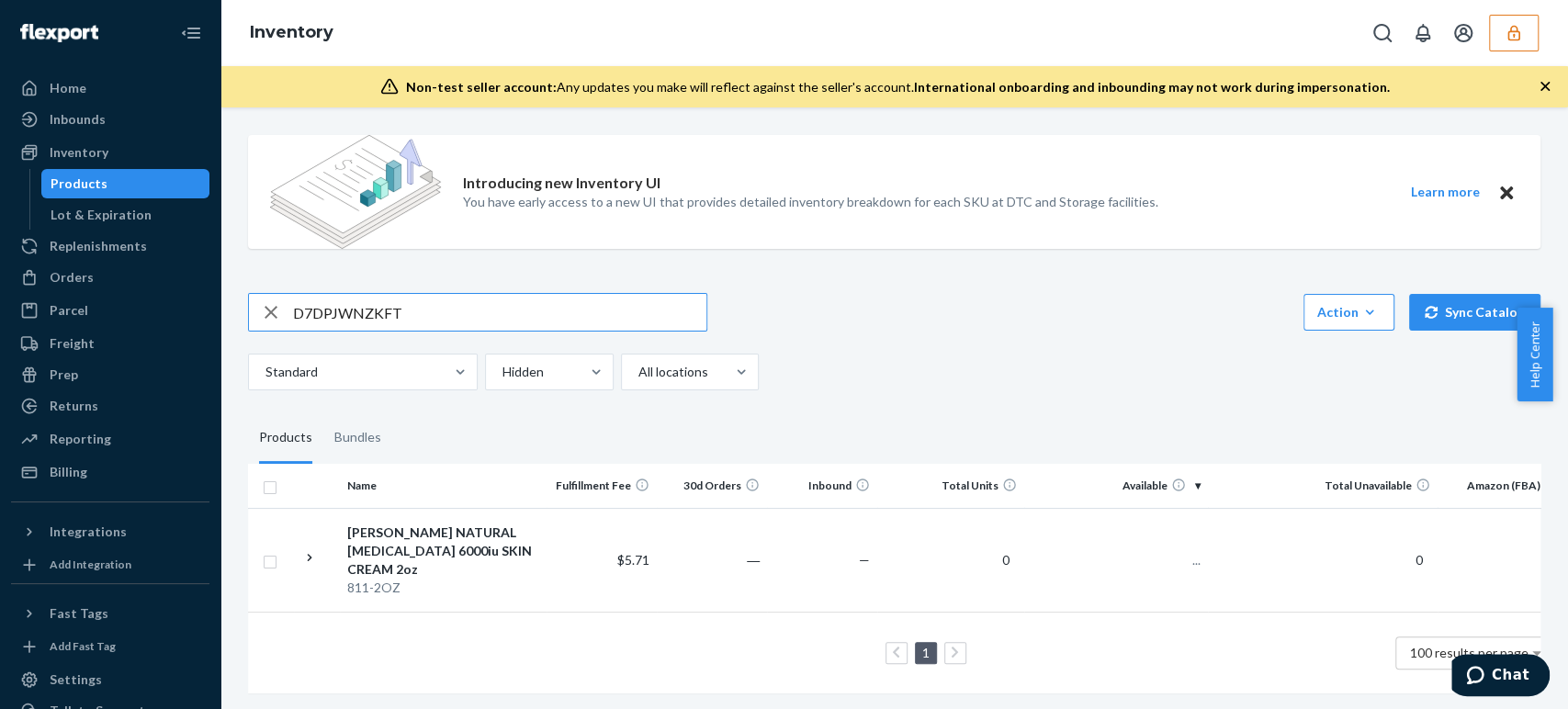
type input "D7DPJWNZKFT"
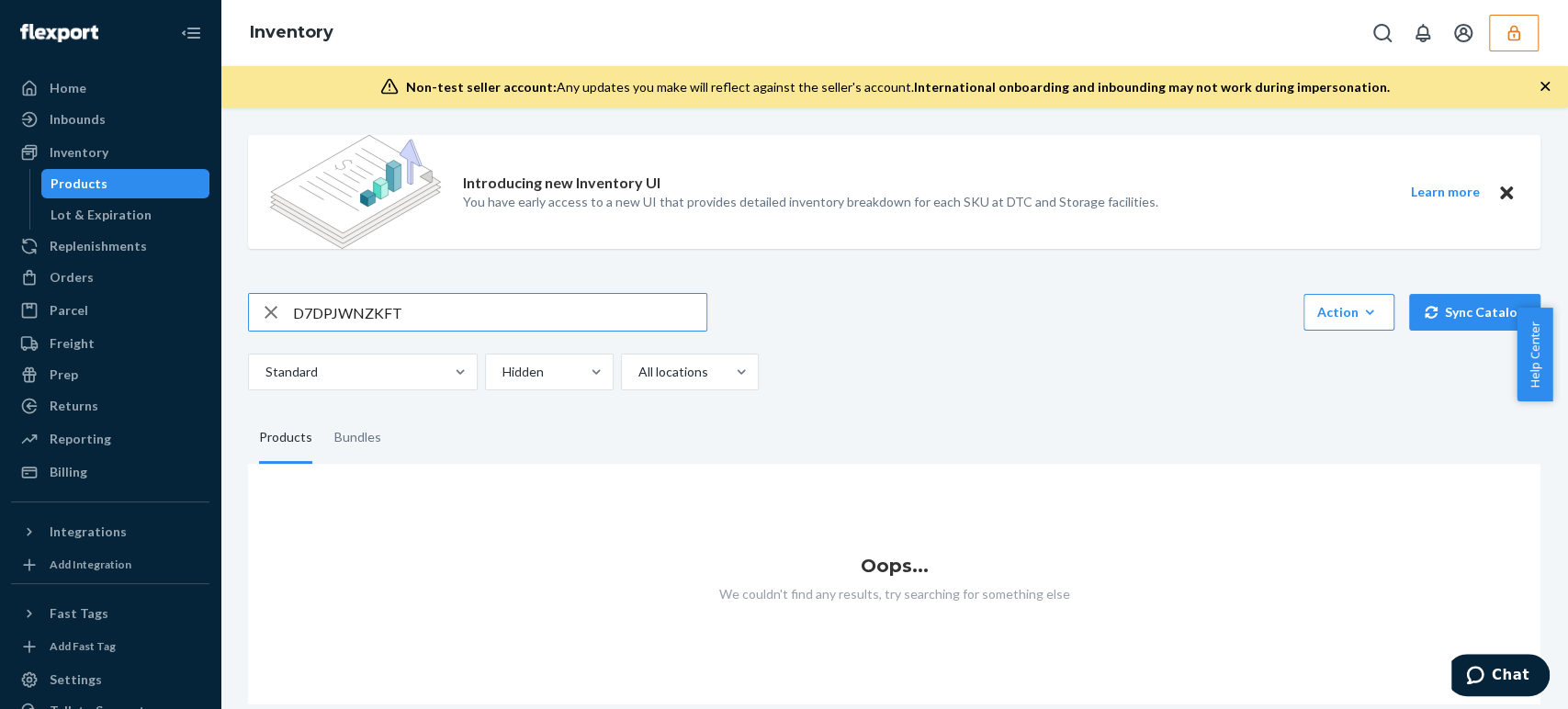
click at [416, 308] on input "D7DPJWNZKFT" at bounding box center [499, 312] width 414 height 36
click at [553, 368] on div at bounding box center [548, 371] width 94 height 22
click at [503, 368] on input "option Hidden focused, 2 of 2. 2 results available. Use Up and Down to choose o…" at bounding box center [502, 371] width 2 height 18
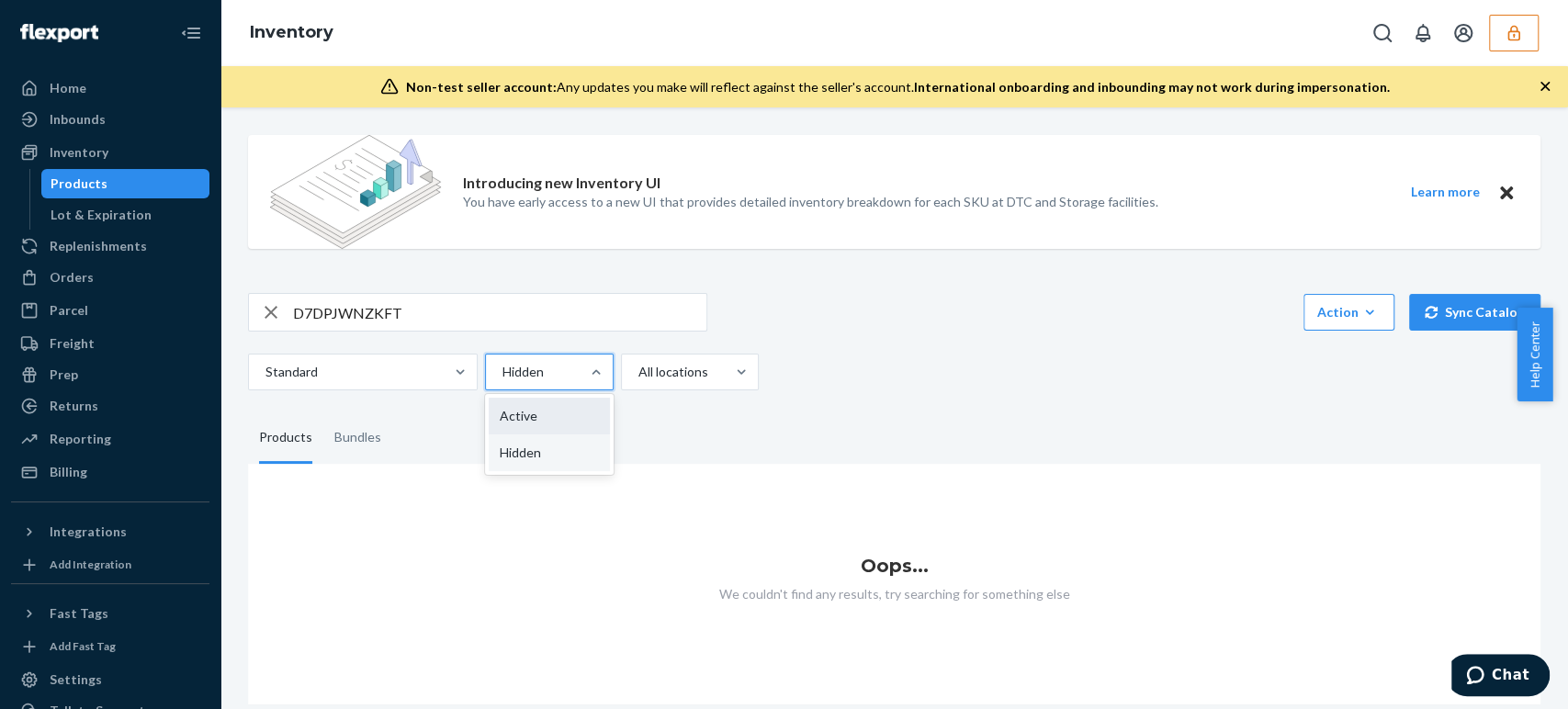
click at [529, 413] on div "Active" at bounding box center [549, 416] width 121 height 36
click at [503, 381] on input "option Active focused, 1 of 2. 2 results available. Use Up and Down to choose o…" at bounding box center [502, 371] width 2 height 18
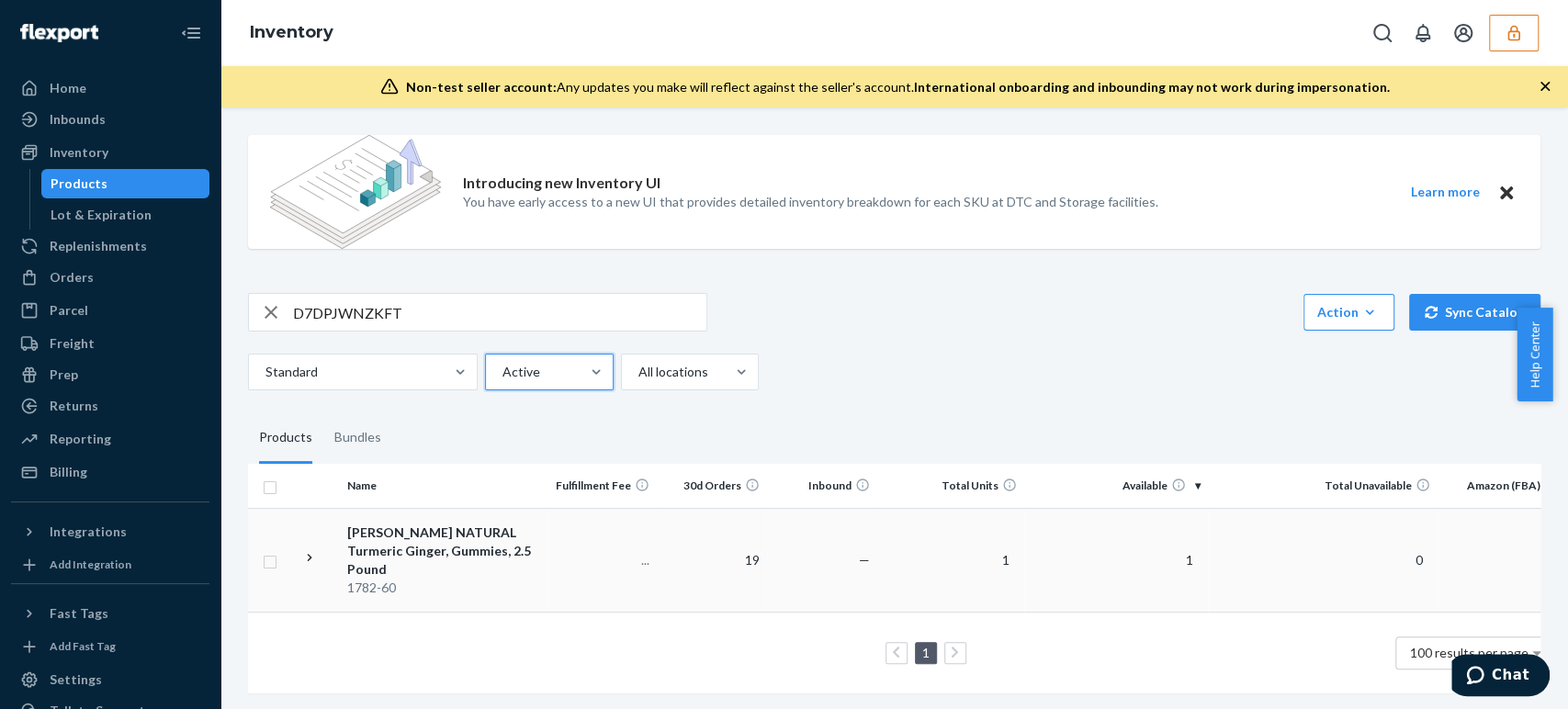
click at [672, 556] on td "19" at bounding box center [712, 559] width 110 height 104
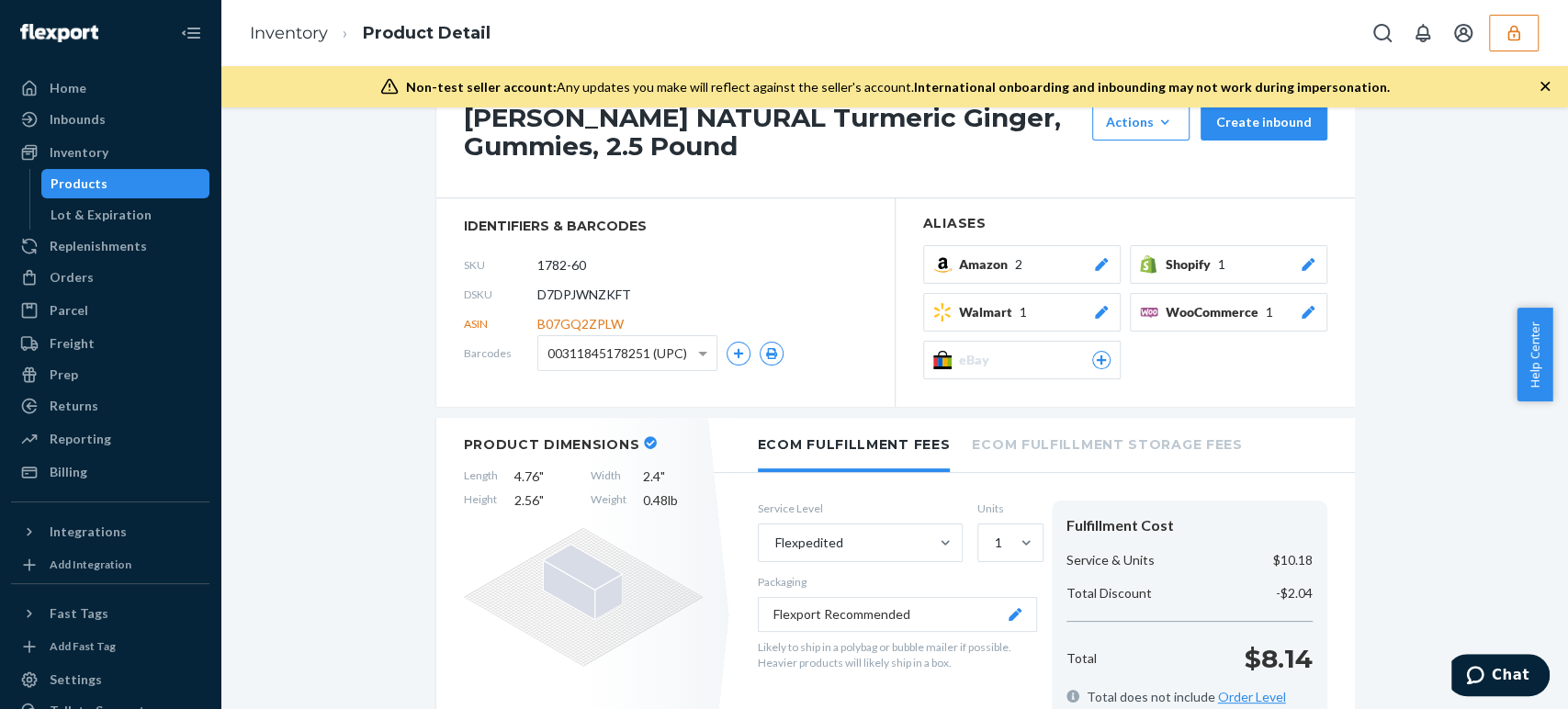
scroll to position [918, 0]
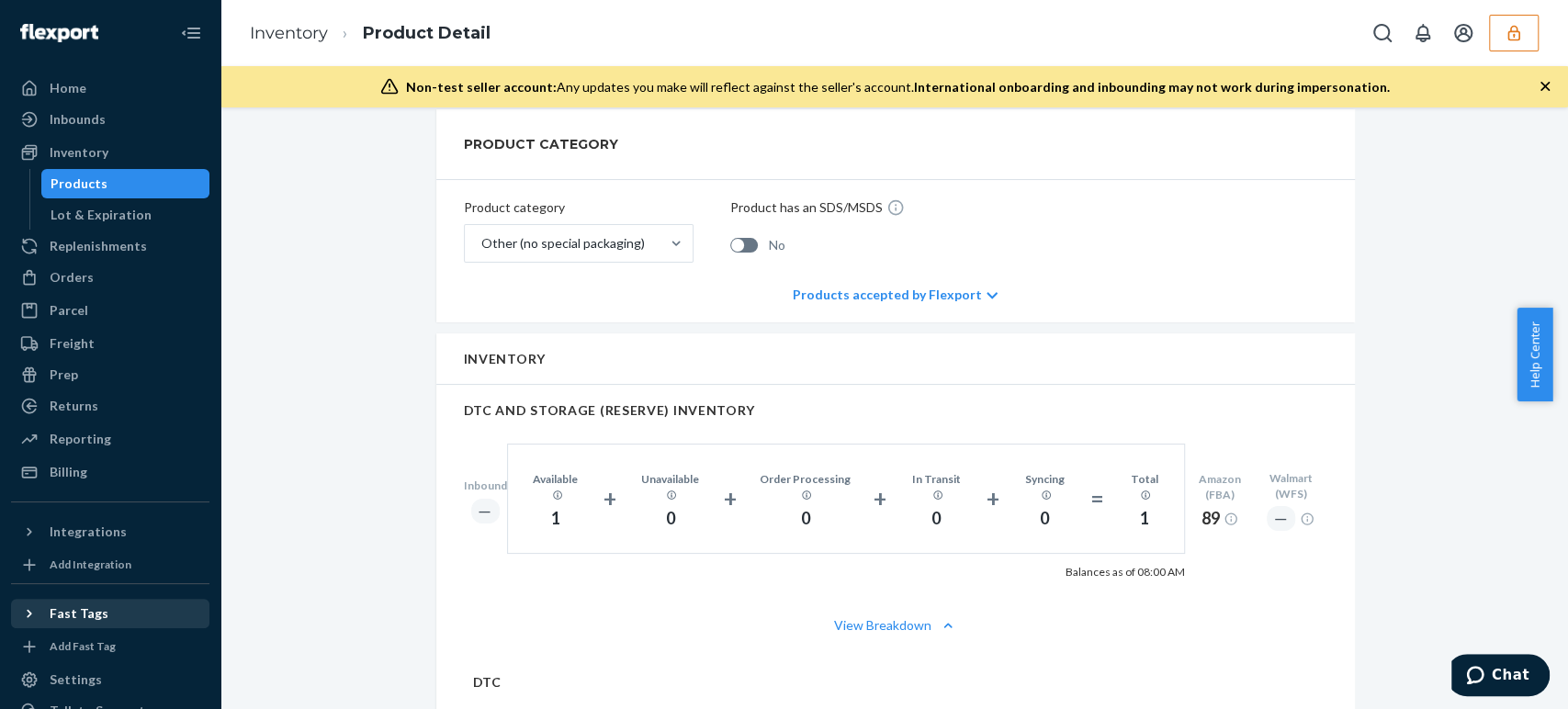
click at [69, 612] on div "Fast Tags" at bounding box center [79, 613] width 59 height 18
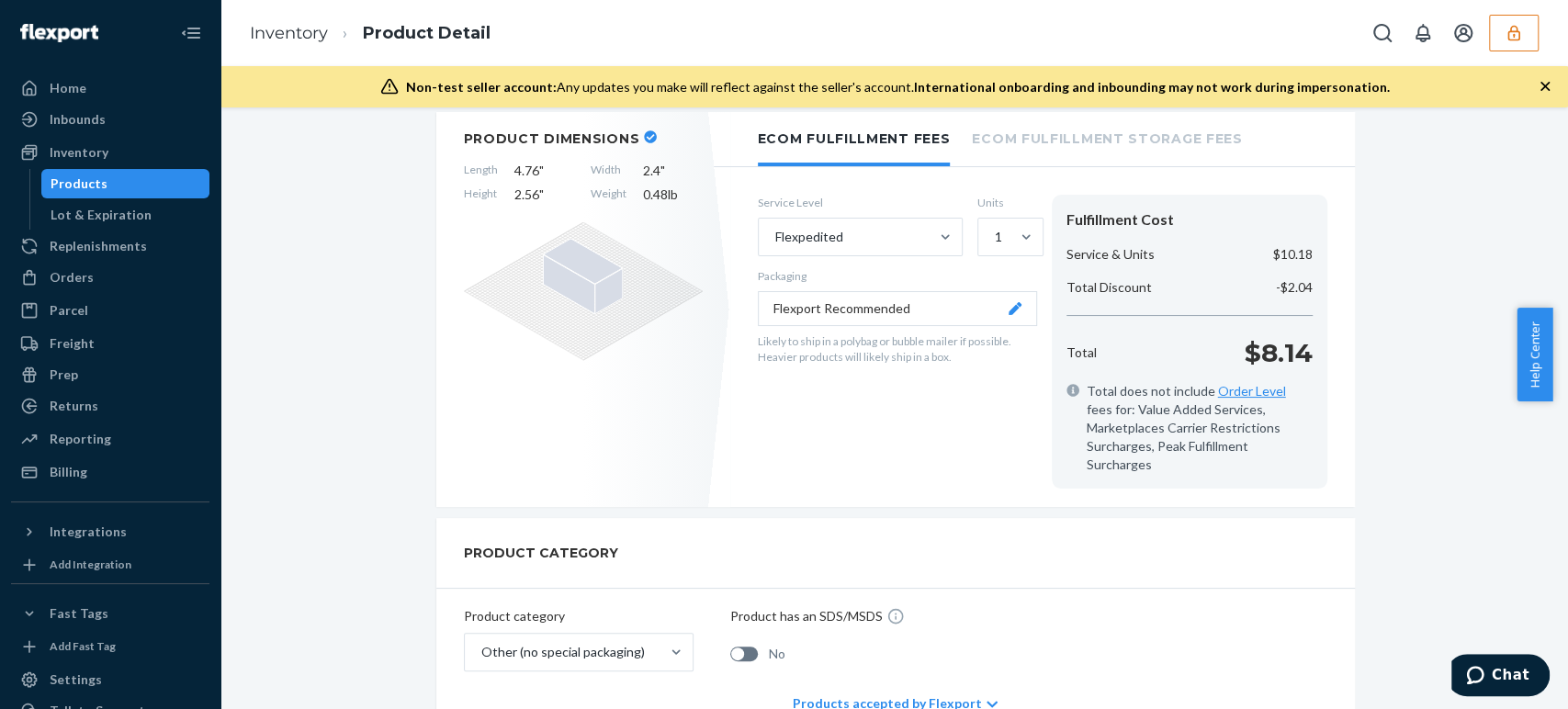
scroll to position [306, 0]
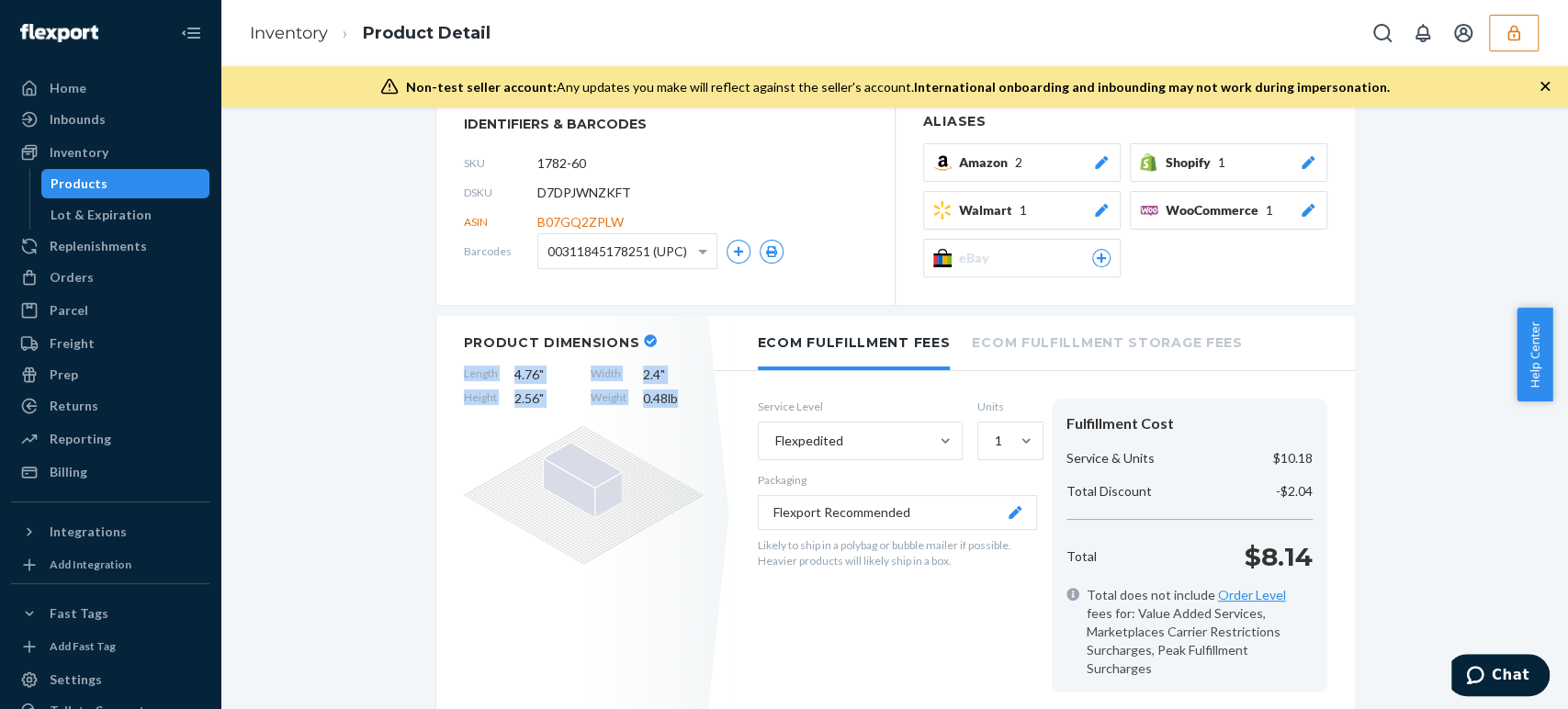
drag, startPoint x: 693, startPoint y: 392, endPoint x: 438, endPoint y: 373, distance: 255.7
click at [438, 373] on div "Product Dimensions Length 4.76 " Width 2.4 " Height 2.56 " Weight 0.48 lb" at bounding box center [583, 513] width 294 height 395
click at [1505, 29] on icon "button" at bounding box center [1513, 33] width 18 height 18
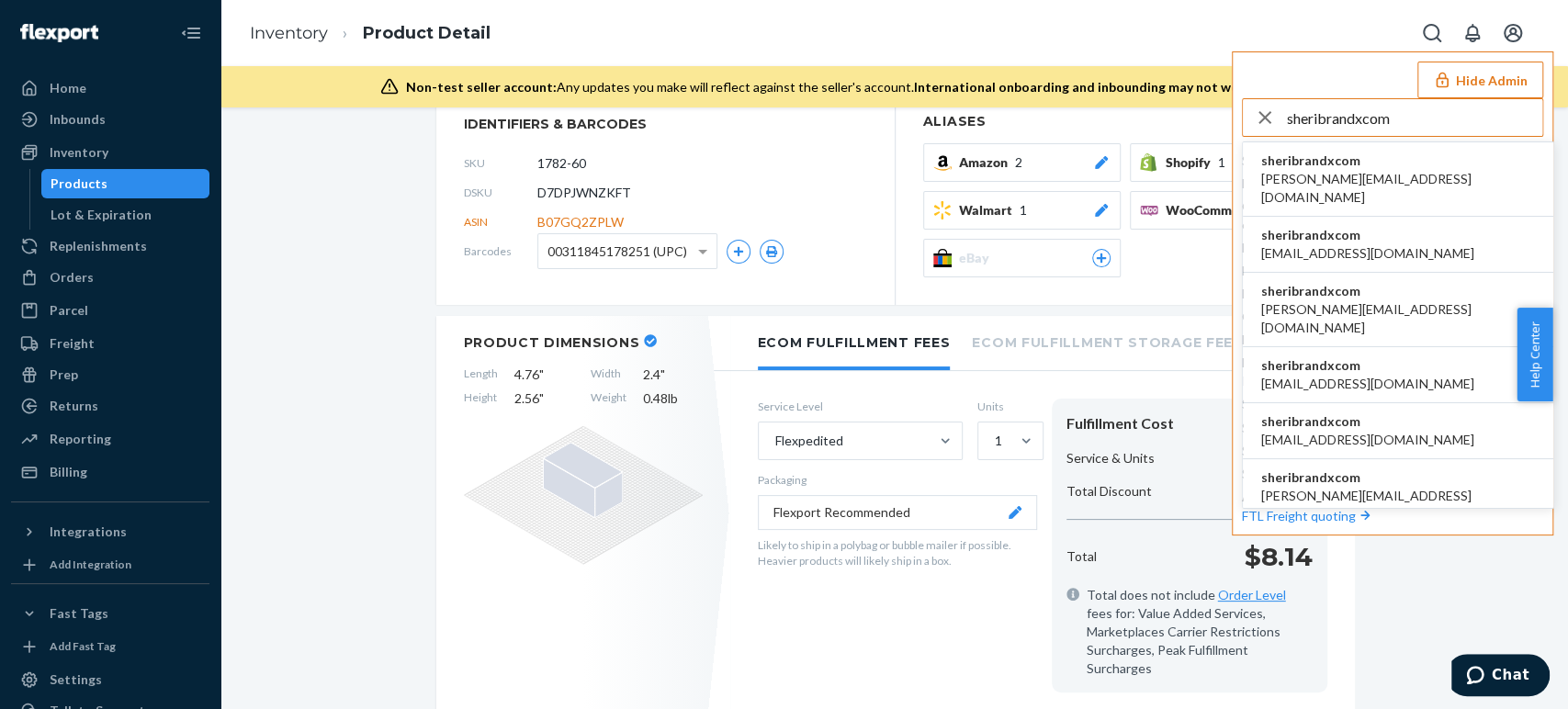
type input "sheribrandxcom"
click at [1368, 167] on span "sheribrandxcom" at bounding box center [1397, 160] width 273 height 18
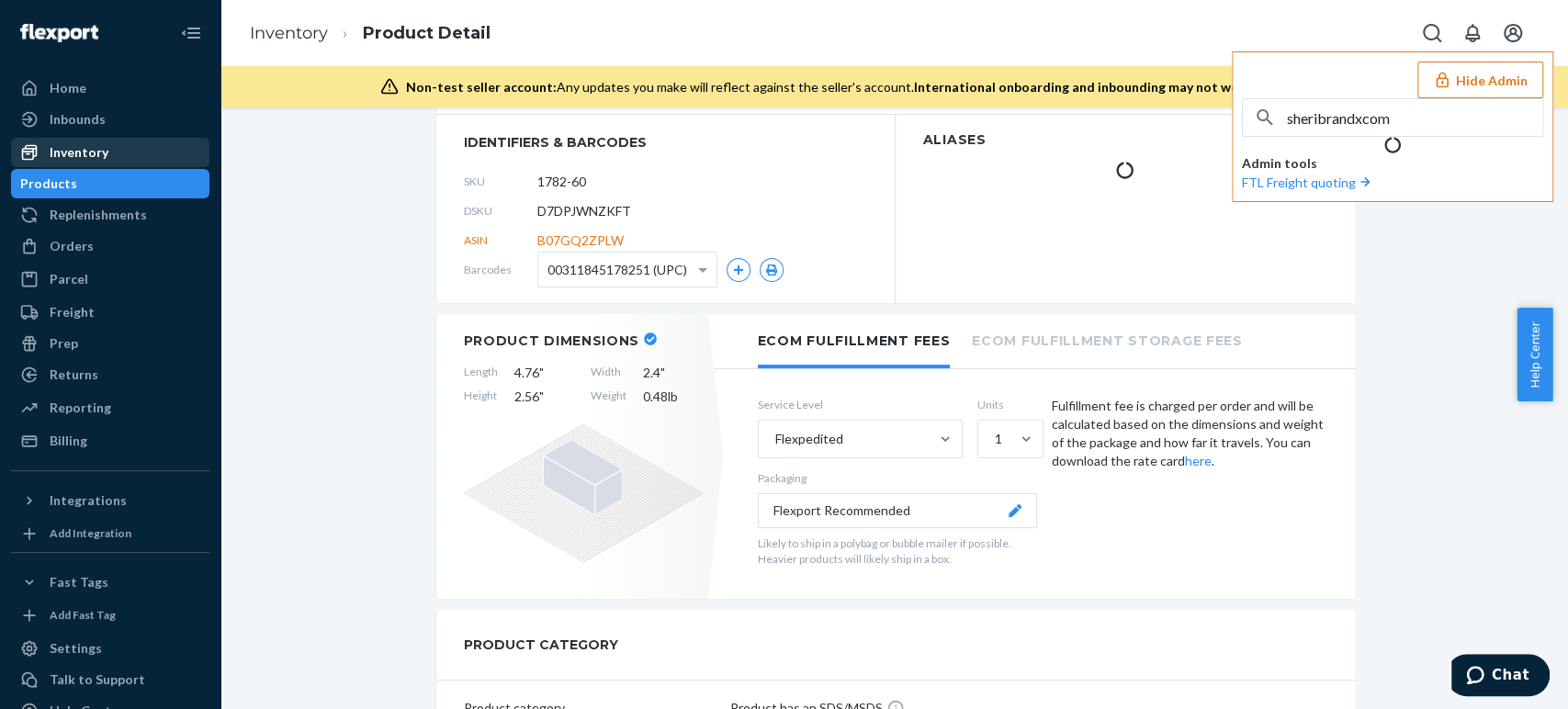
scroll to position [195, 0]
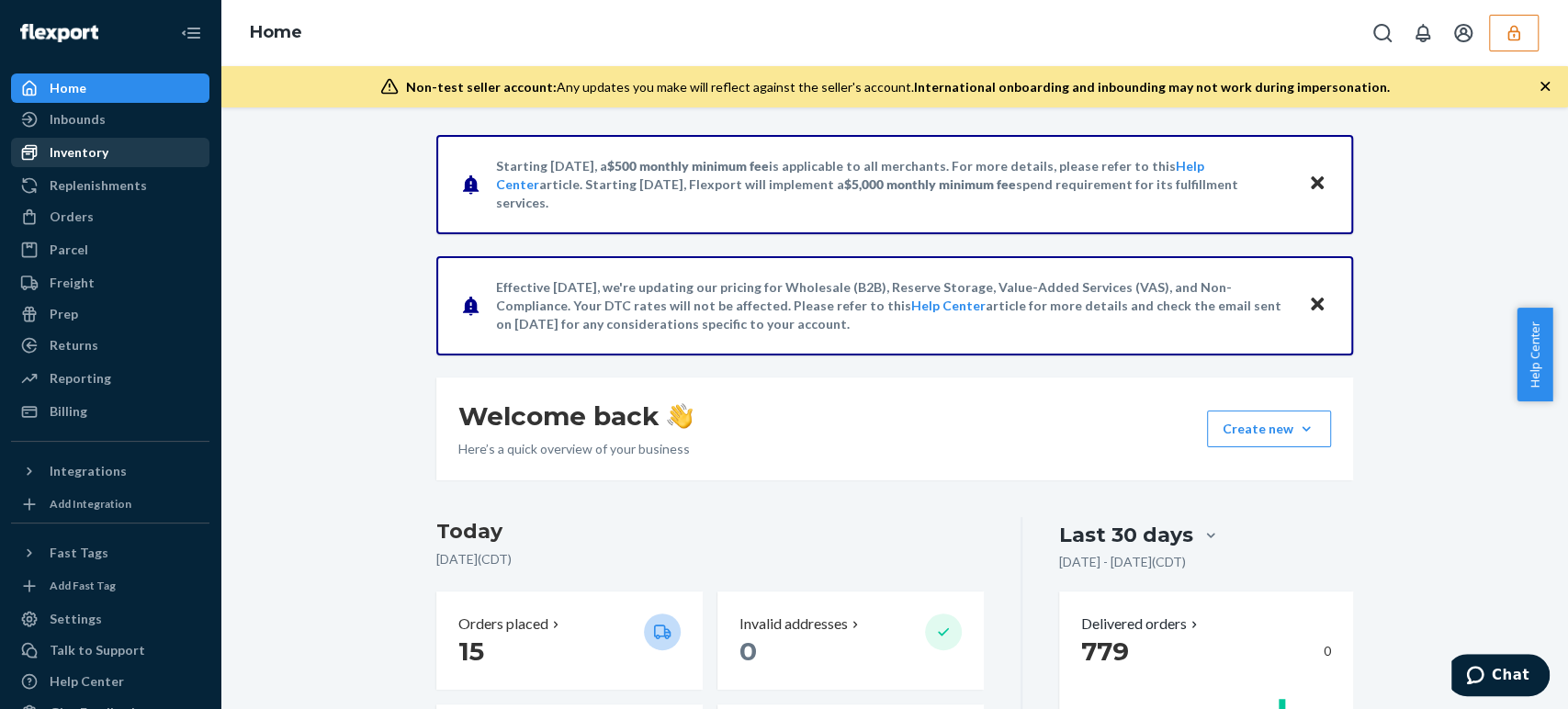
click at [99, 161] on div "Inventory" at bounding box center [79, 152] width 59 height 18
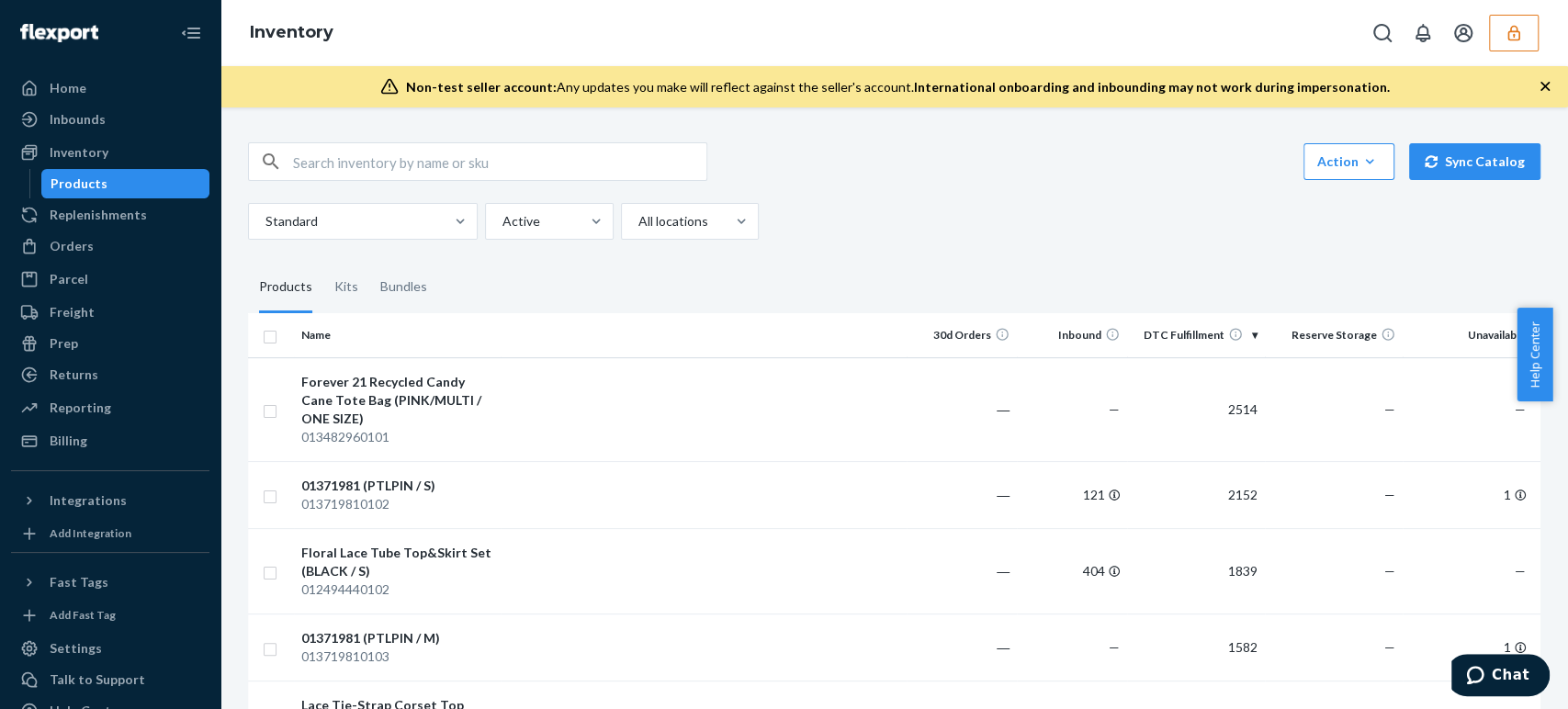
click at [361, 158] on input "text" at bounding box center [499, 161] width 414 height 36
paste input "DJ6SKWX3897"
type input "DJ6SKWX3897"
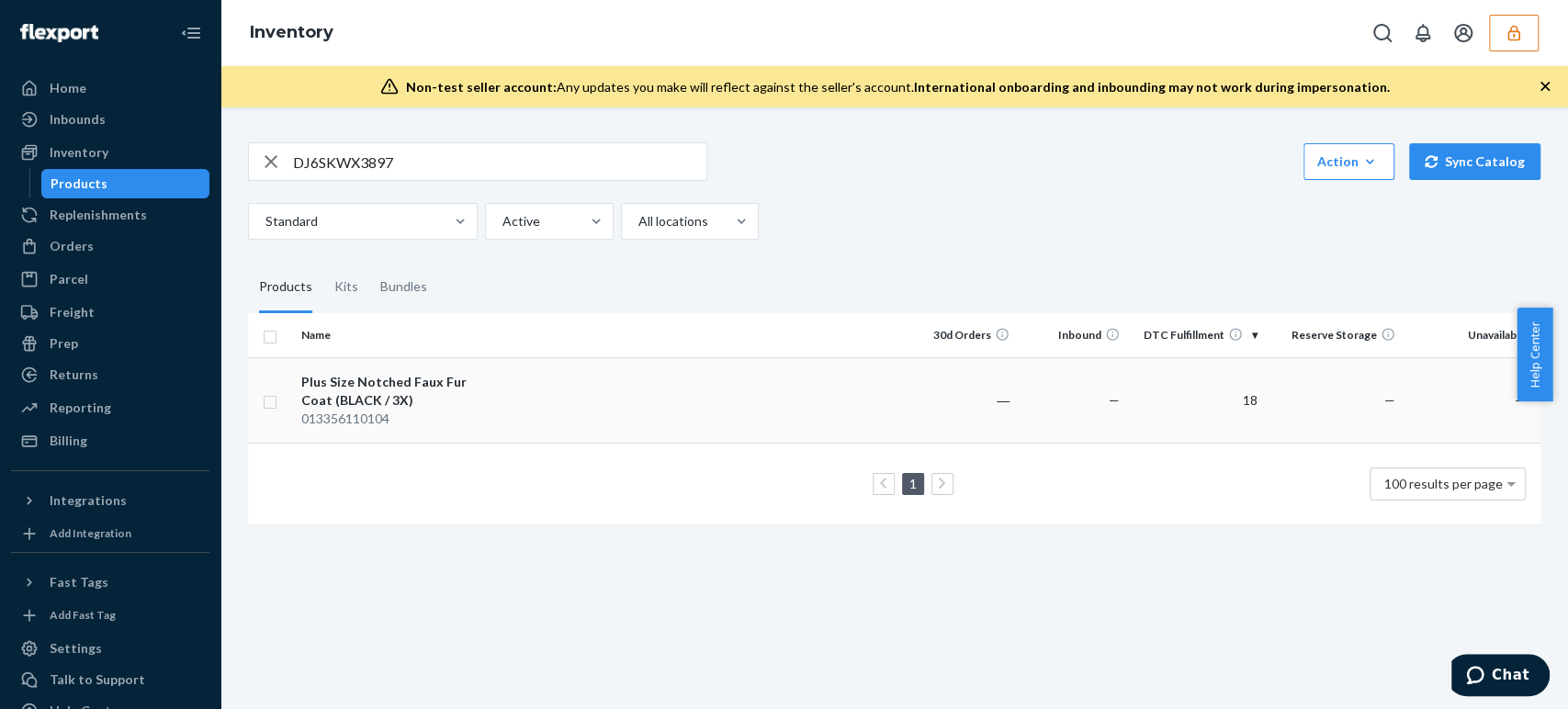
click at [434, 390] on div "Plus Size Notched Faux Fur Coat (BLACK / 3X)" at bounding box center [397, 391] width 192 height 36
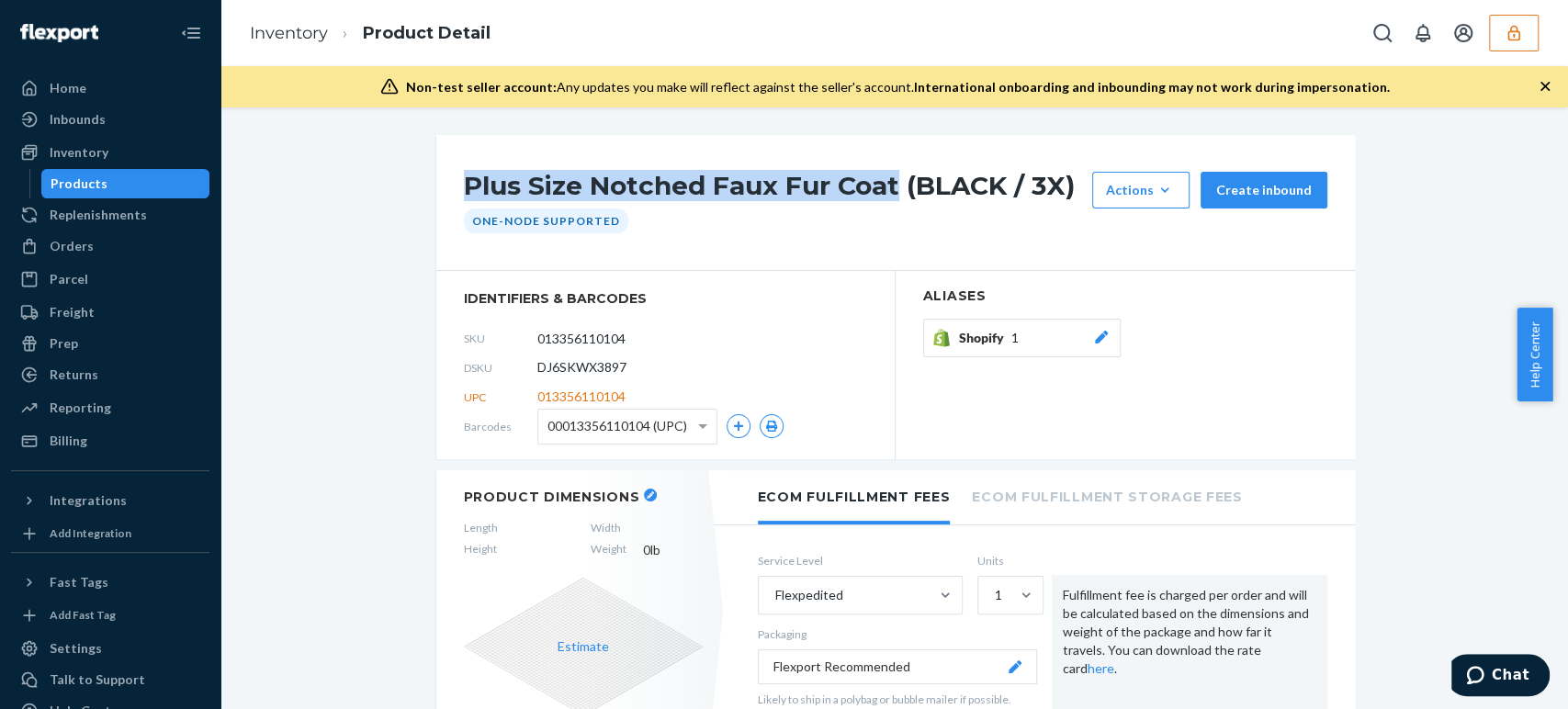
drag, startPoint x: 449, startPoint y: 184, endPoint x: 889, endPoint y: 185, distance: 440.0
click at [890, 185] on div "Plus Size Notched Faux Fur Coat (BLACK / 3X) Actions Add components Hide Reques…" at bounding box center [895, 203] width 918 height 136
copy h1 "Plus Size Notched Faux Fur Coat"
